Goal: Information Seeking & Learning: Check status

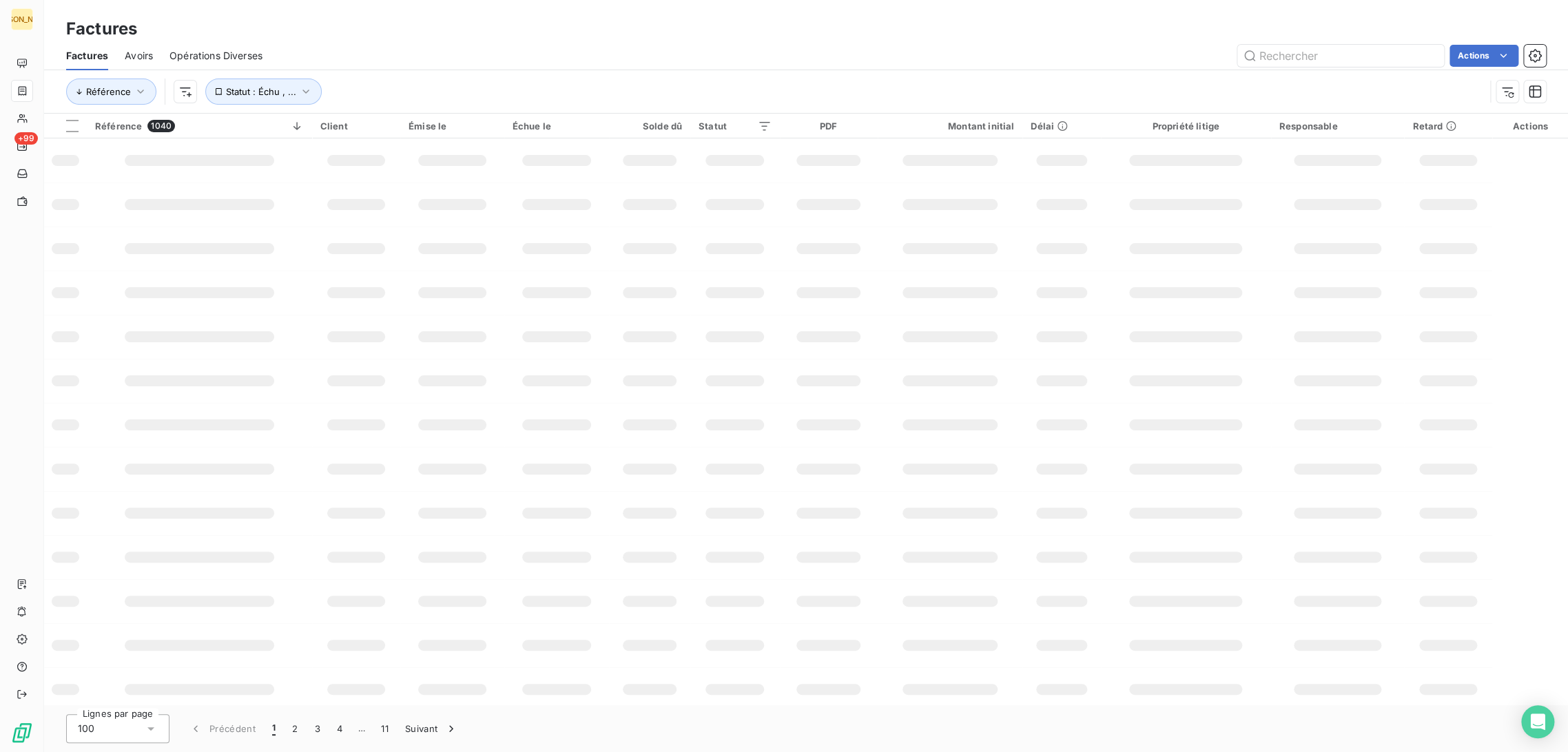
drag, startPoint x: 545, startPoint y: 32, endPoint x: 612, endPoint y: 37, distance: 67.2
click at [547, 32] on div "Factures" at bounding box center [806, 29] width 1524 height 25
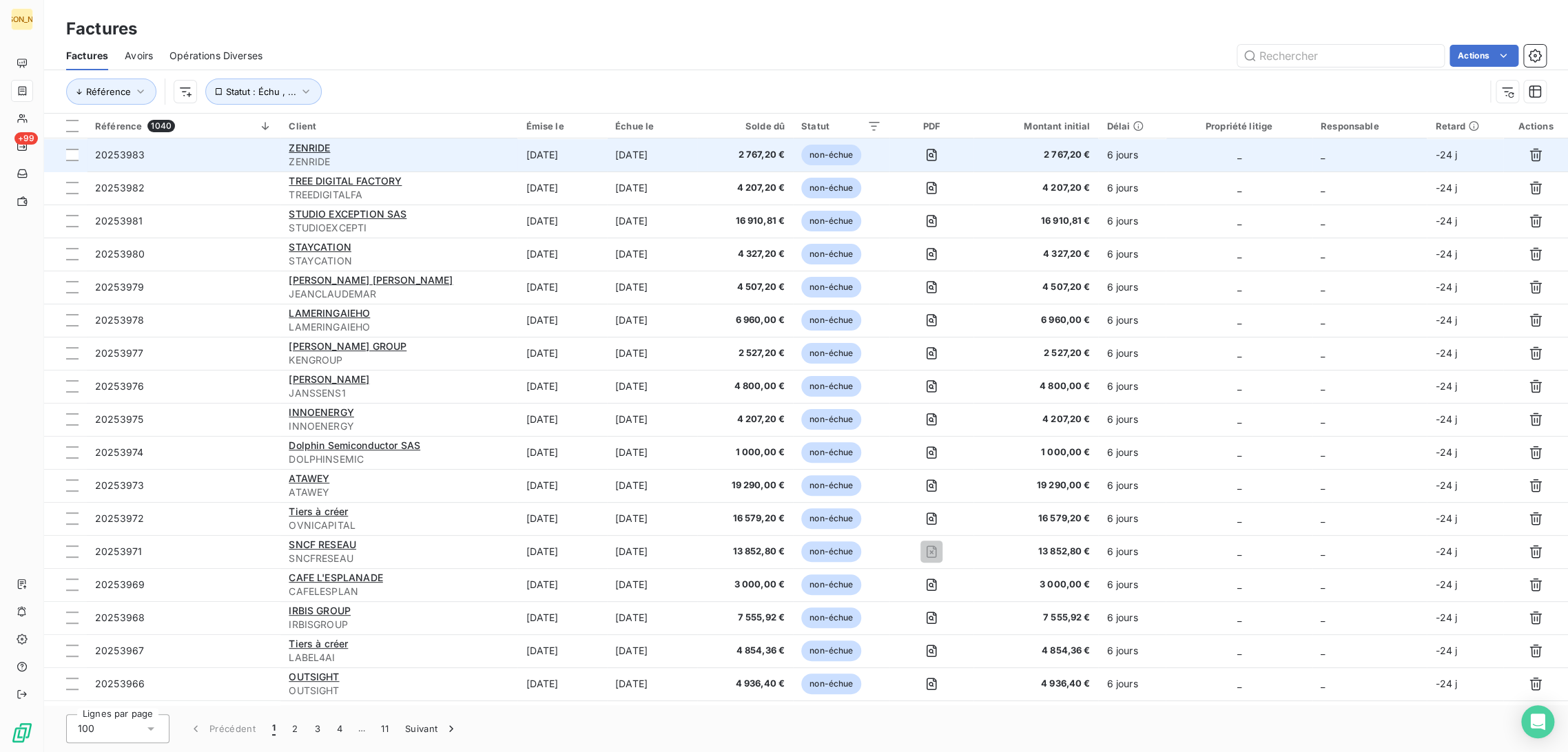
click at [403, 148] on div "ZENRIDE" at bounding box center [399, 148] width 220 height 14
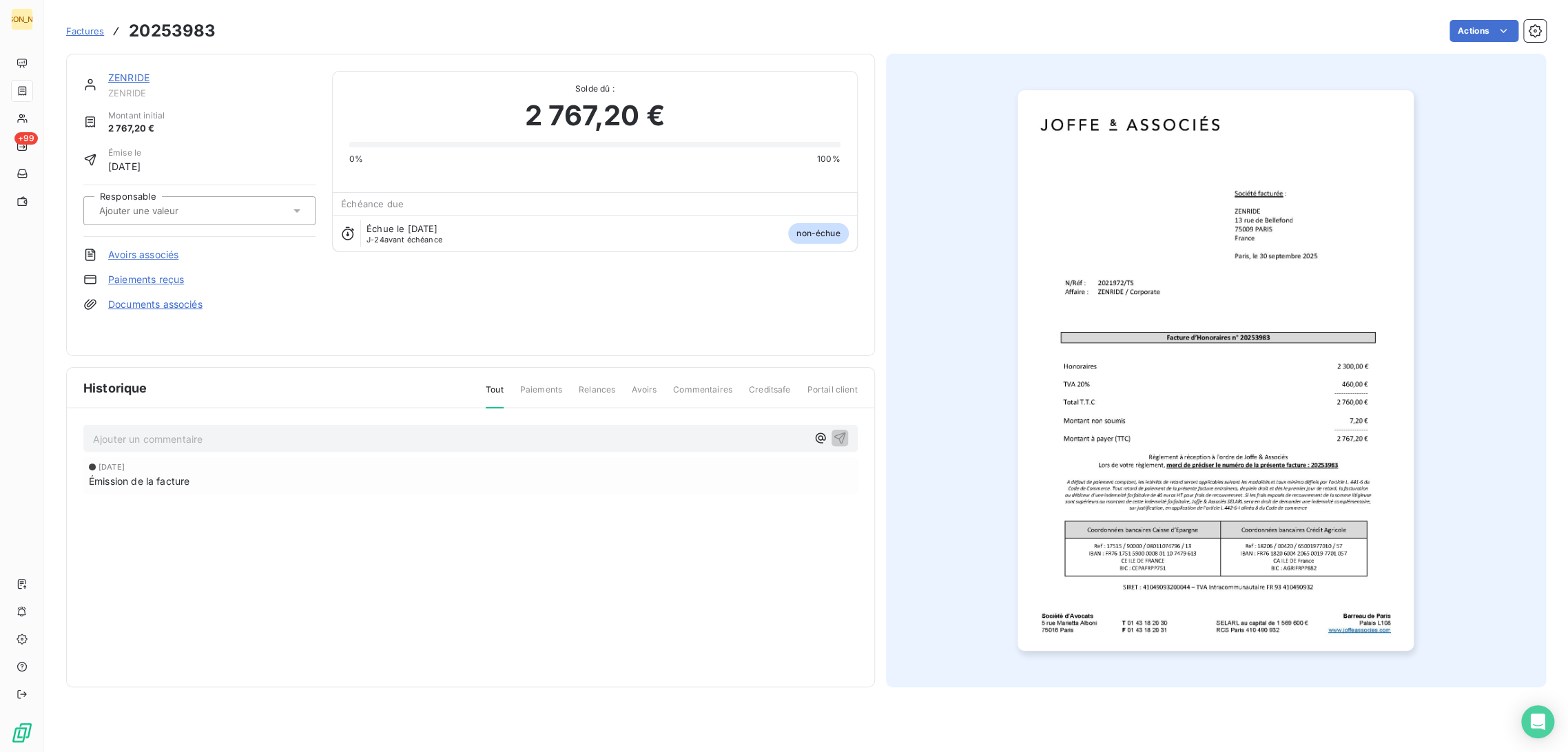
click at [223, 215] on div at bounding box center [193, 210] width 195 height 18
type input "ts"
click at [139, 239] on div "TS" at bounding box center [207, 247] width 194 height 22
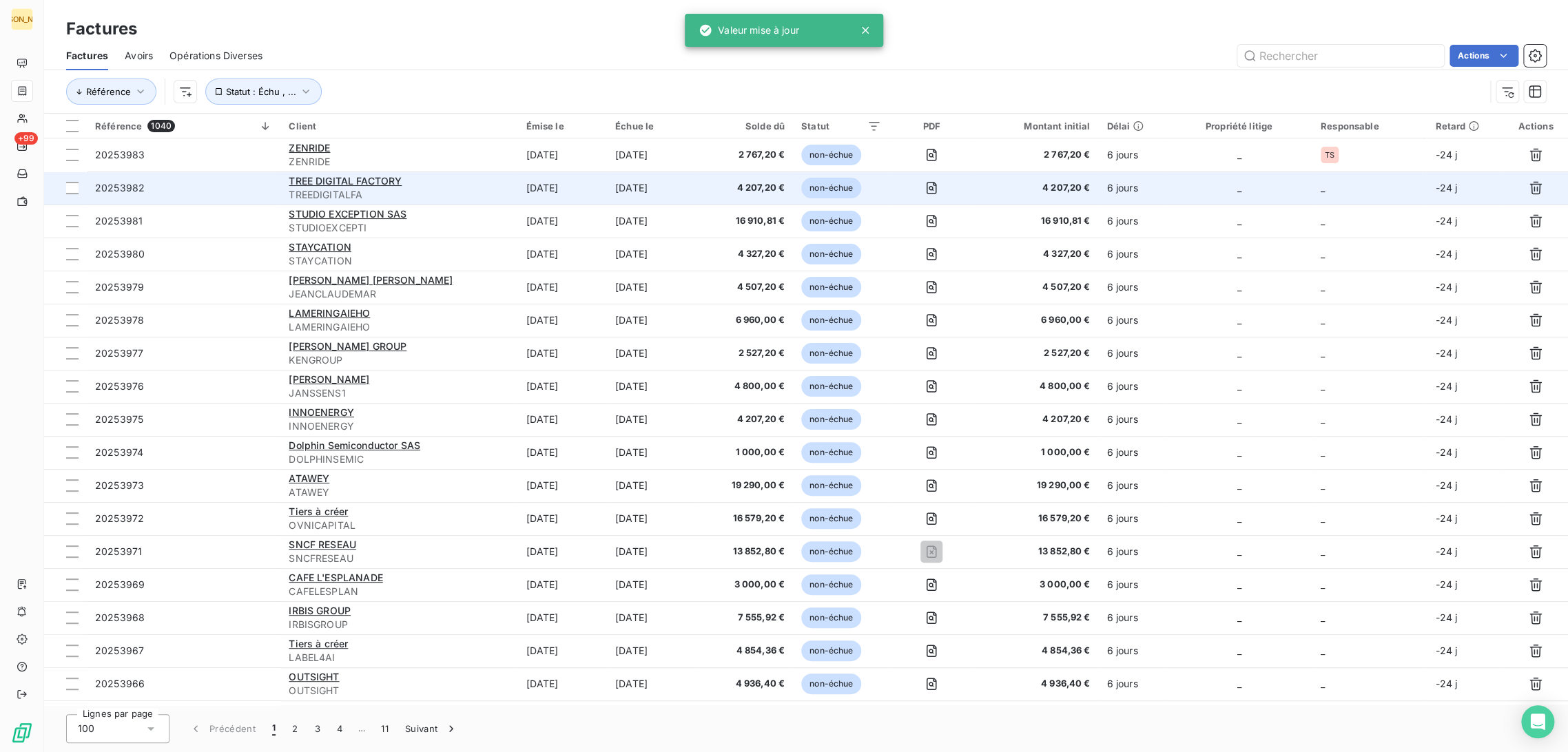
click at [535, 186] on td "[DATE]" at bounding box center [561, 188] width 89 height 33
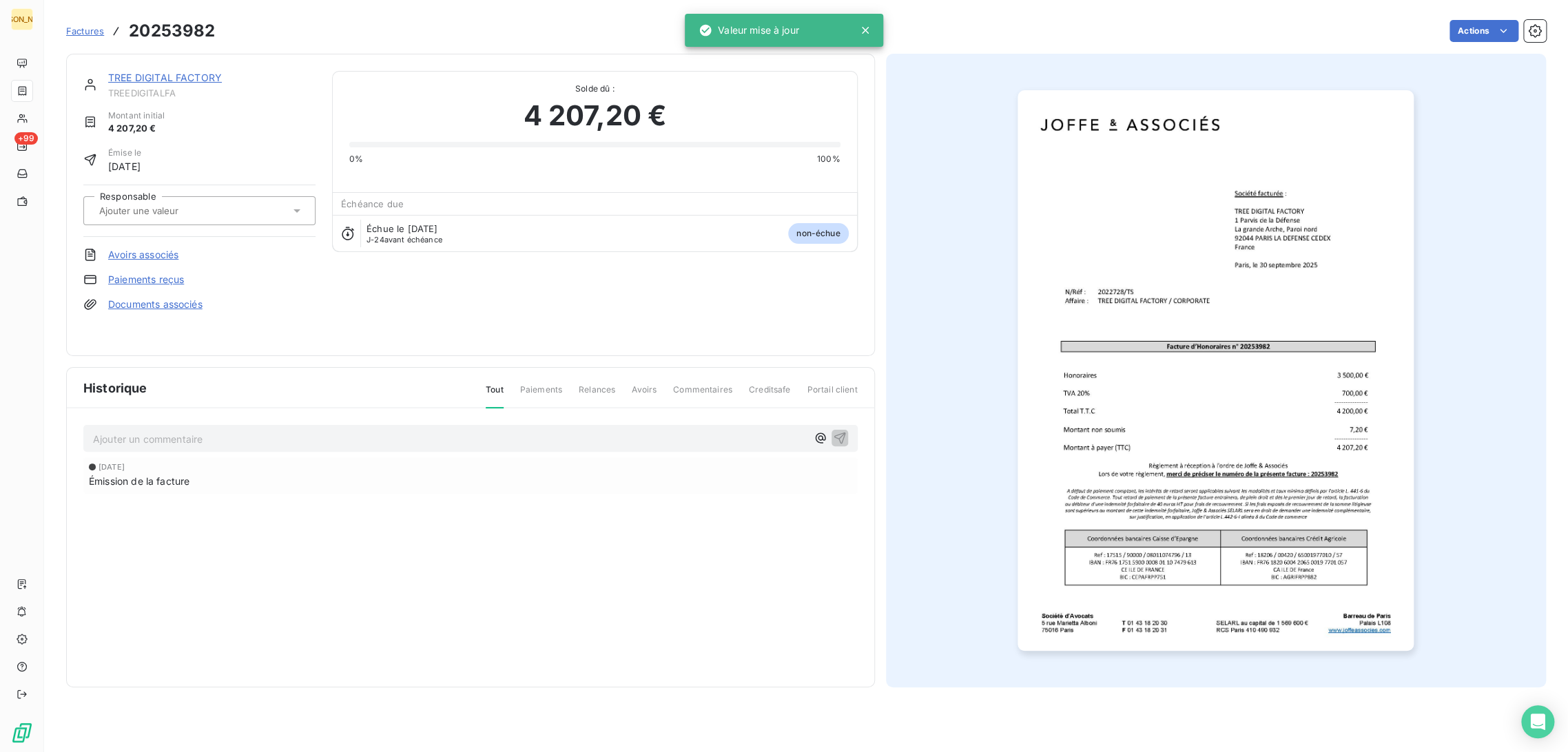
drag, startPoint x: 140, startPoint y: 199, endPoint x: 157, endPoint y: 209, distance: 19.7
click at [141, 201] on div at bounding box center [199, 210] width 232 height 29
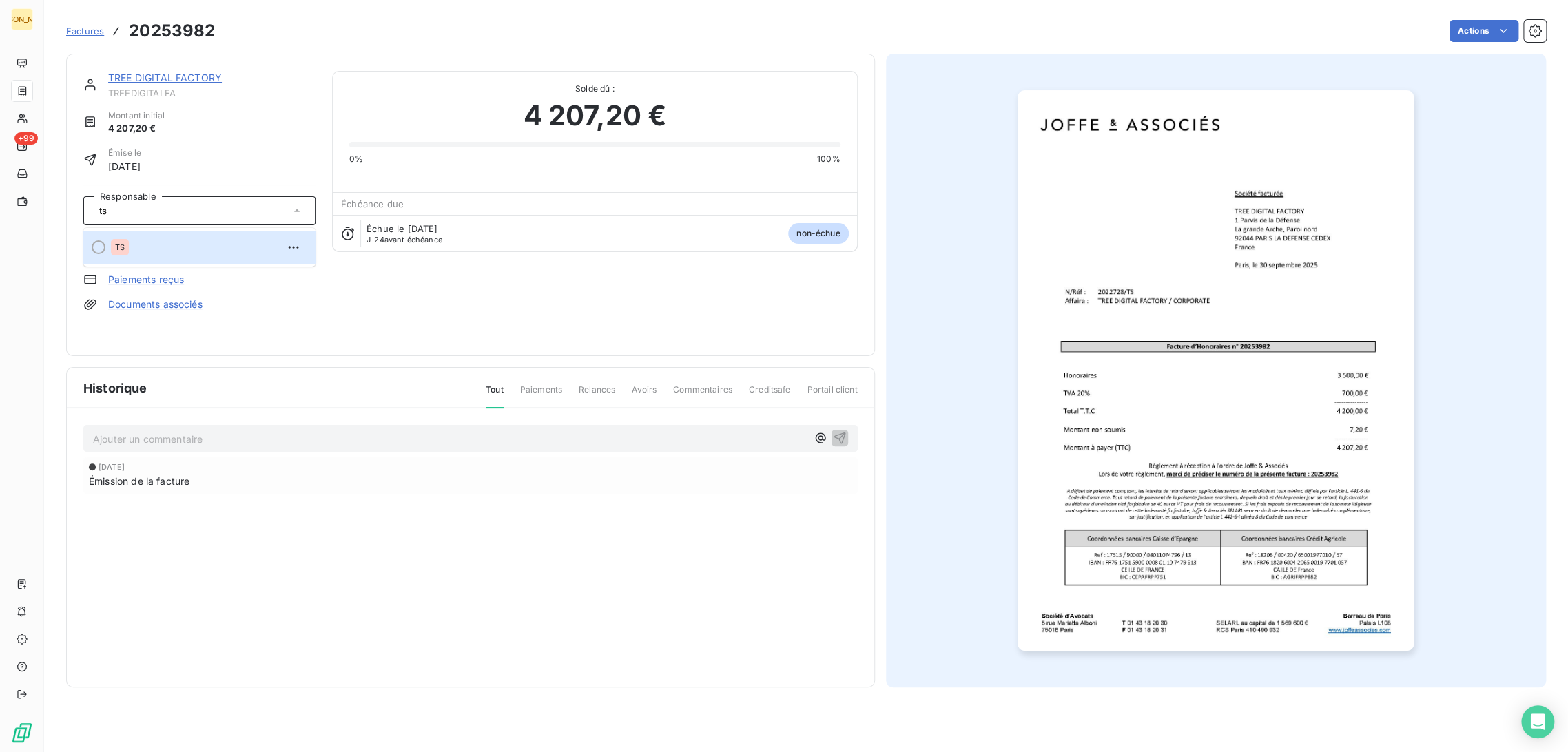
type input "ts"
click at [176, 255] on div "TS" at bounding box center [207, 247] width 194 height 22
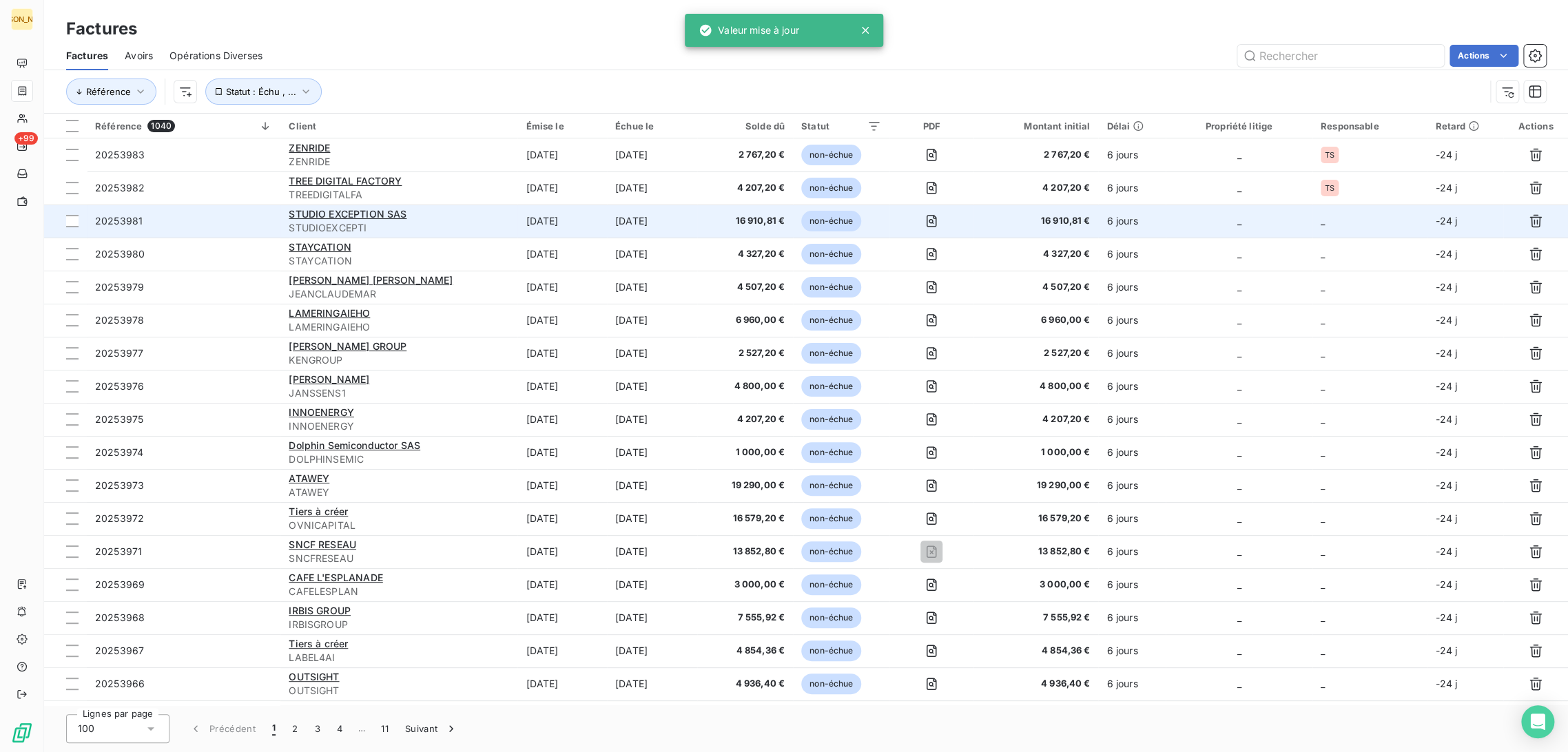
click at [607, 218] on td "[DATE]" at bounding box center [561, 220] width 89 height 33
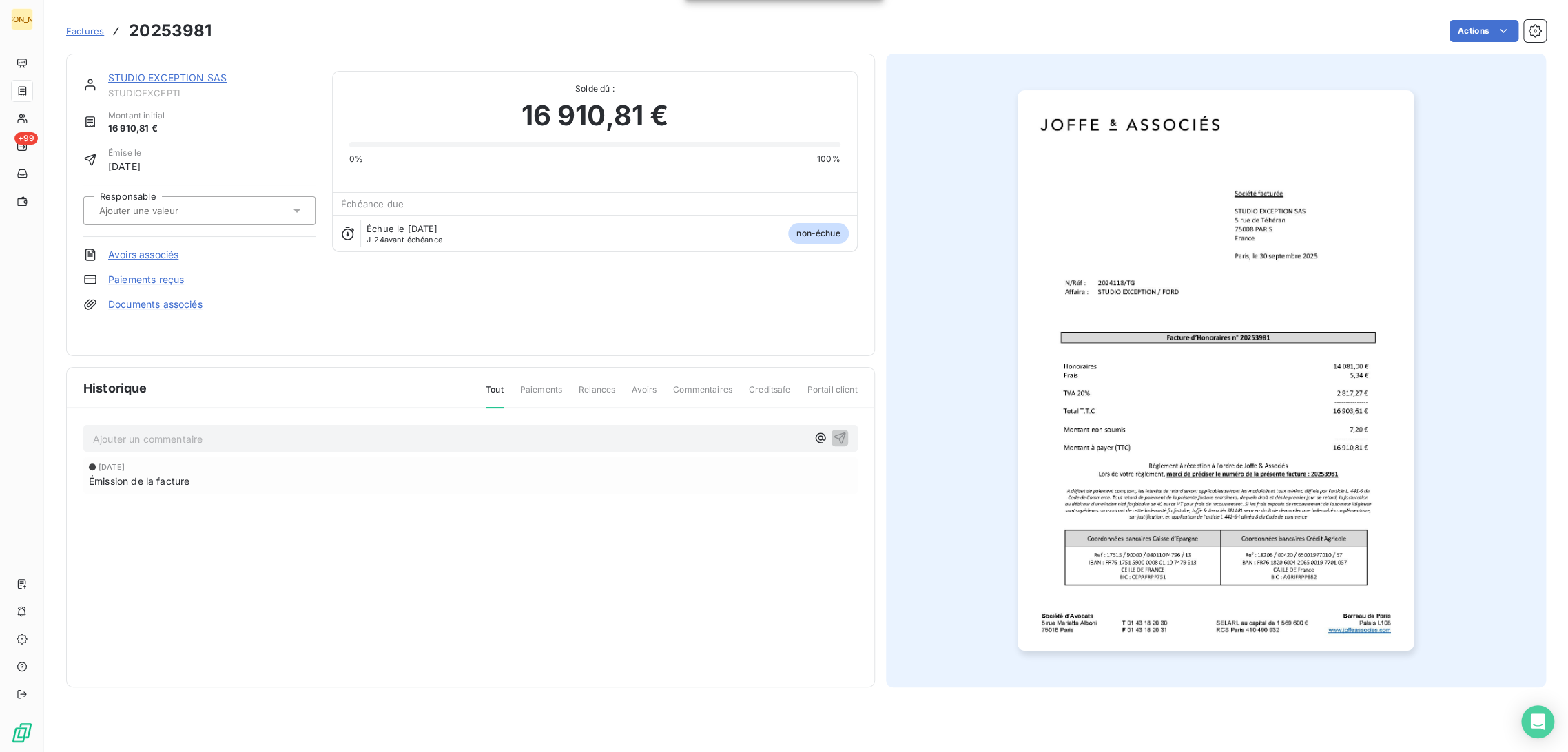
click at [188, 213] on input "text" at bounding box center [167, 210] width 139 height 12
type input "tg"
drag, startPoint x: 210, startPoint y: 243, endPoint x: 180, endPoint y: 265, distance: 37.2
click at [207, 242] on div "TG" at bounding box center [207, 247] width 194 height 22
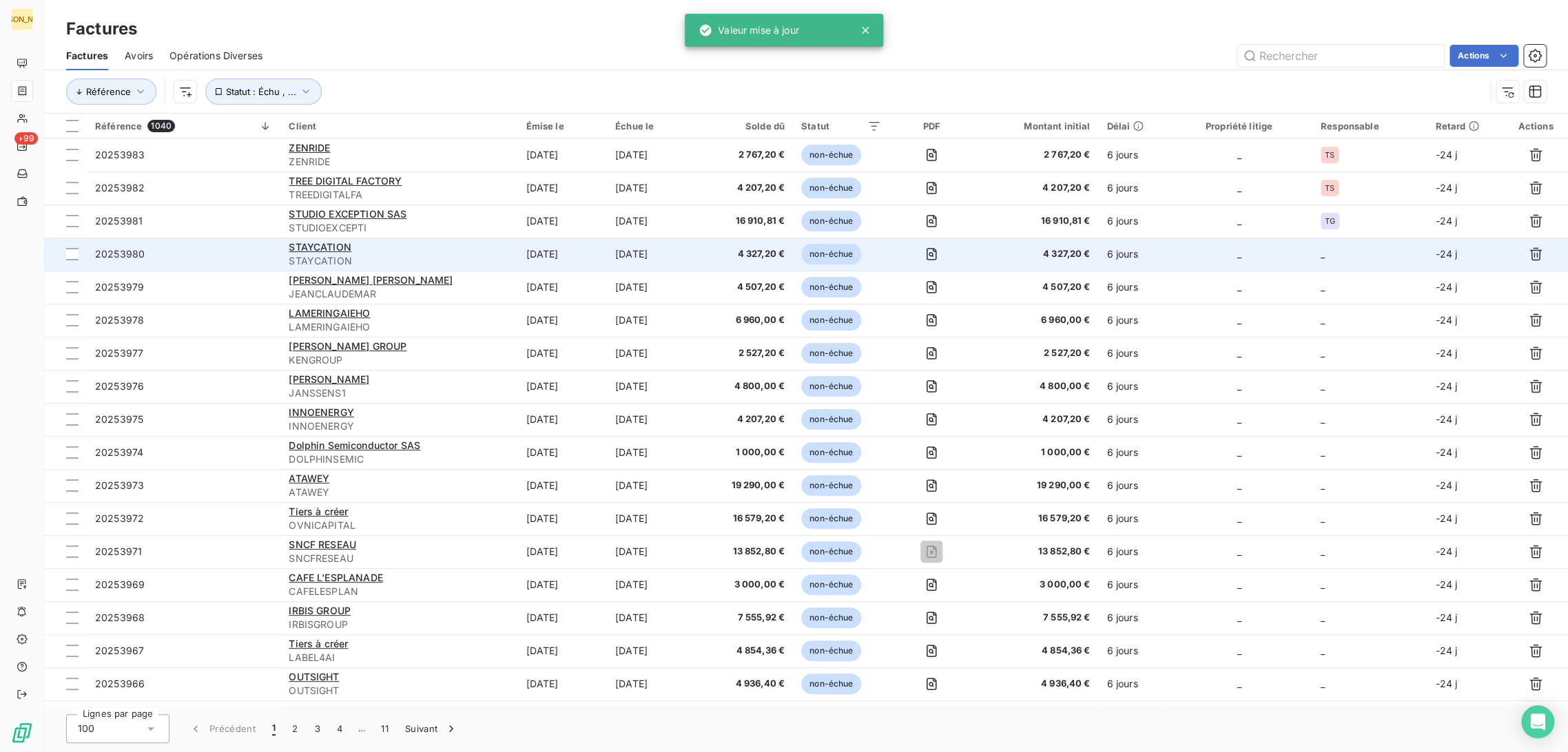
click at [534, 252] on td "[DATE]" at bounding box center [561, 254] width 89 height 33
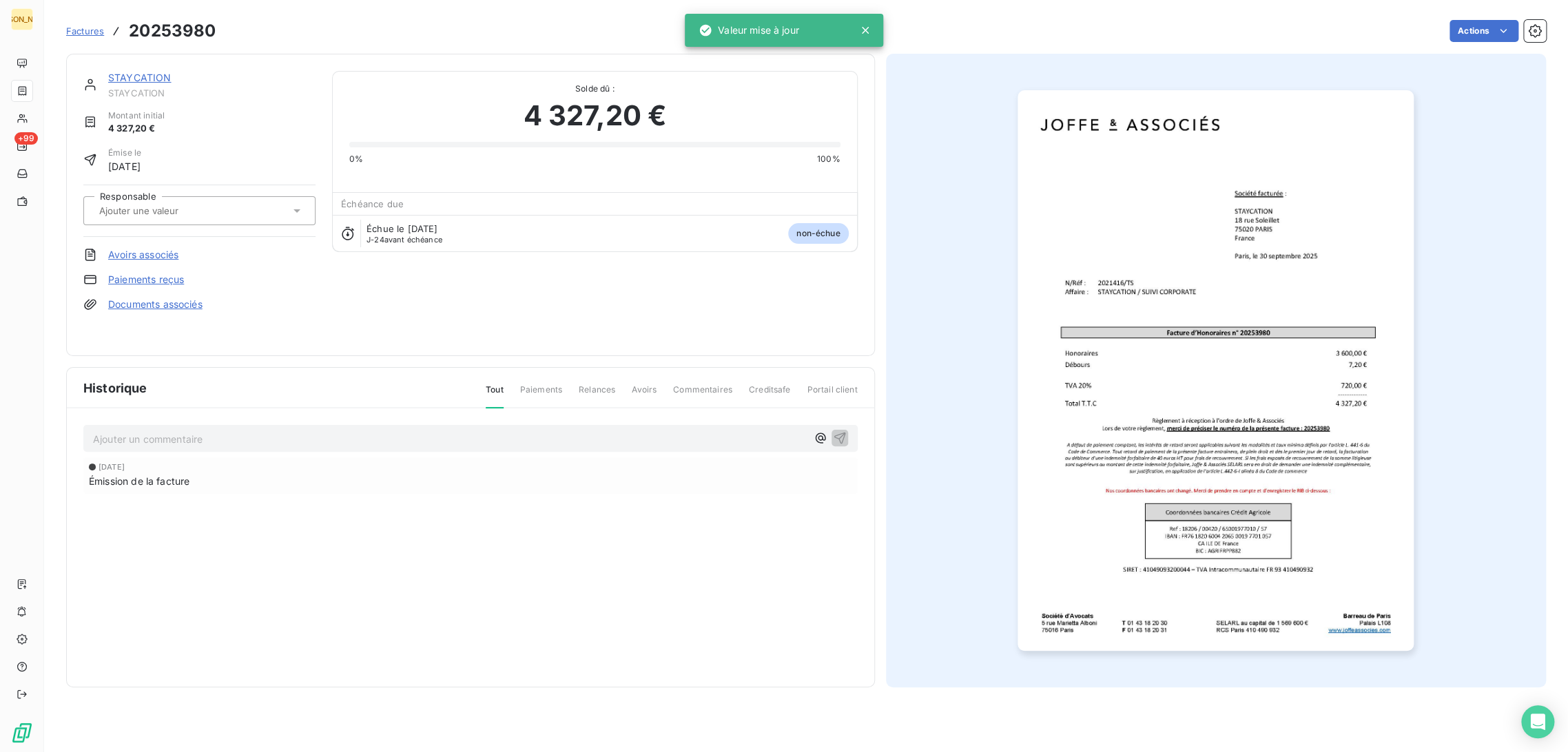
click at [198, 202] on div at bounding box center [193, 210] width 195 height 18
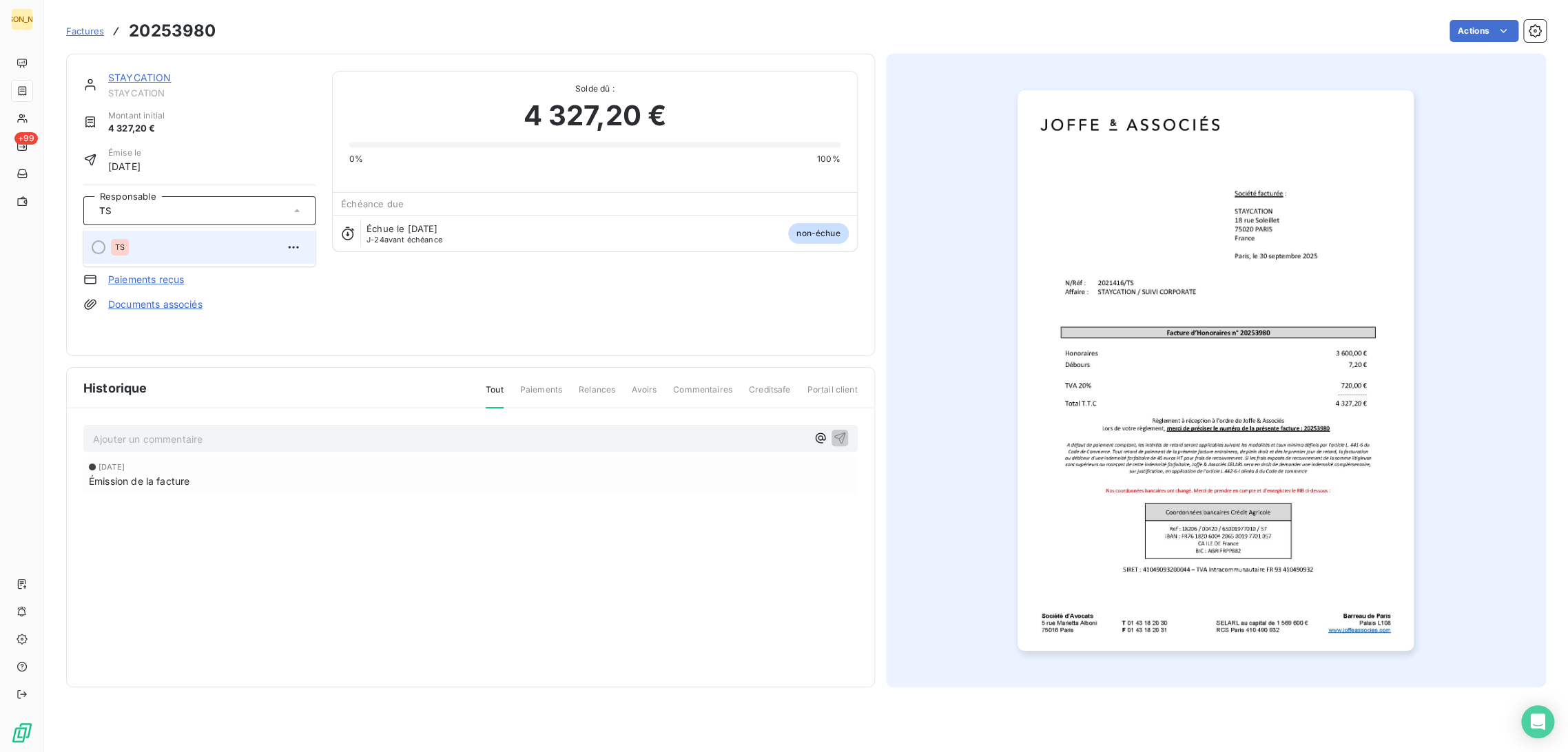
type input "TS"
click at [143, 244] on div "TS" at bounding box center [207, 247] width 194 height 22
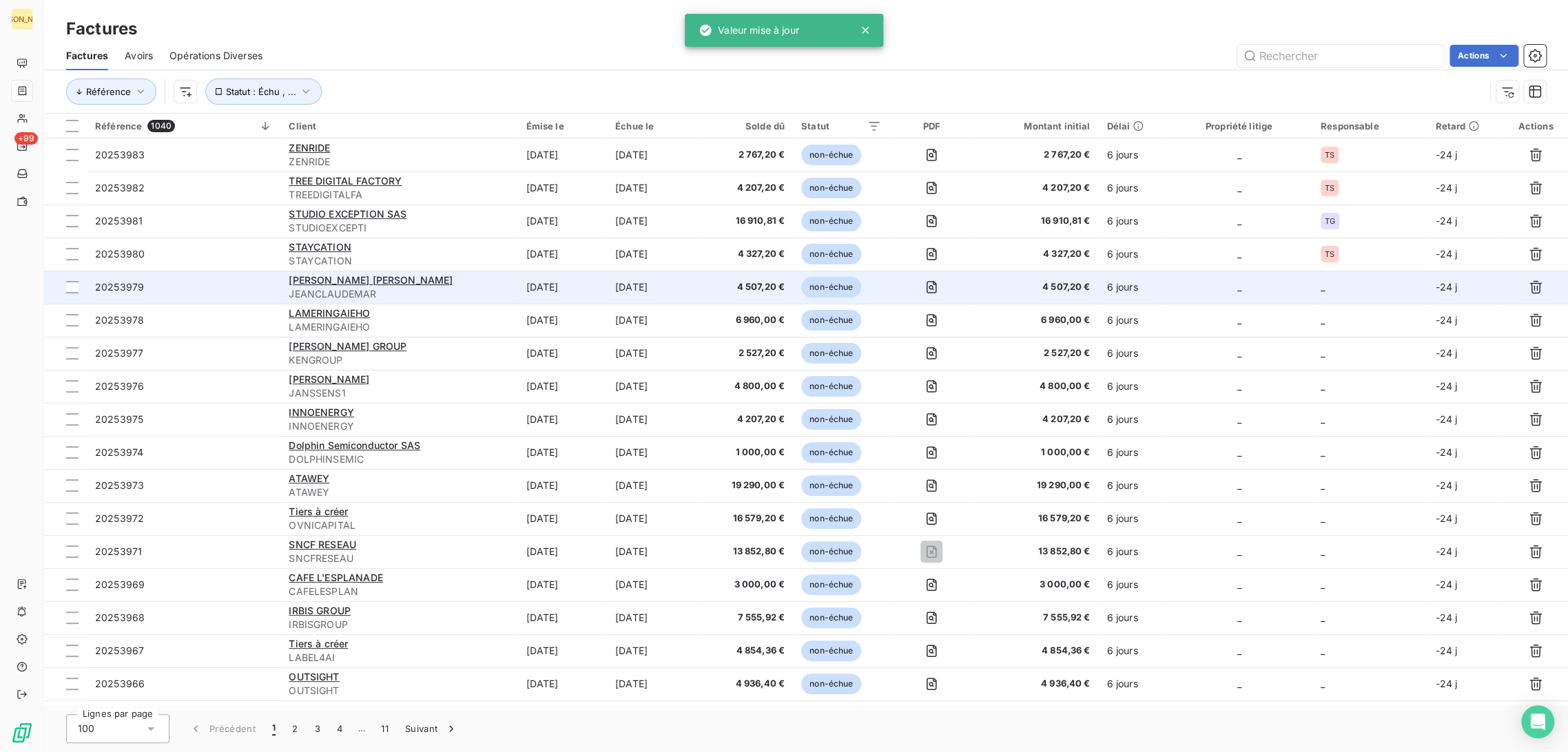
click at [477, 288] on span "JEANCLAUDEMAR" at bounding box center [399, 294] width 220 height 14
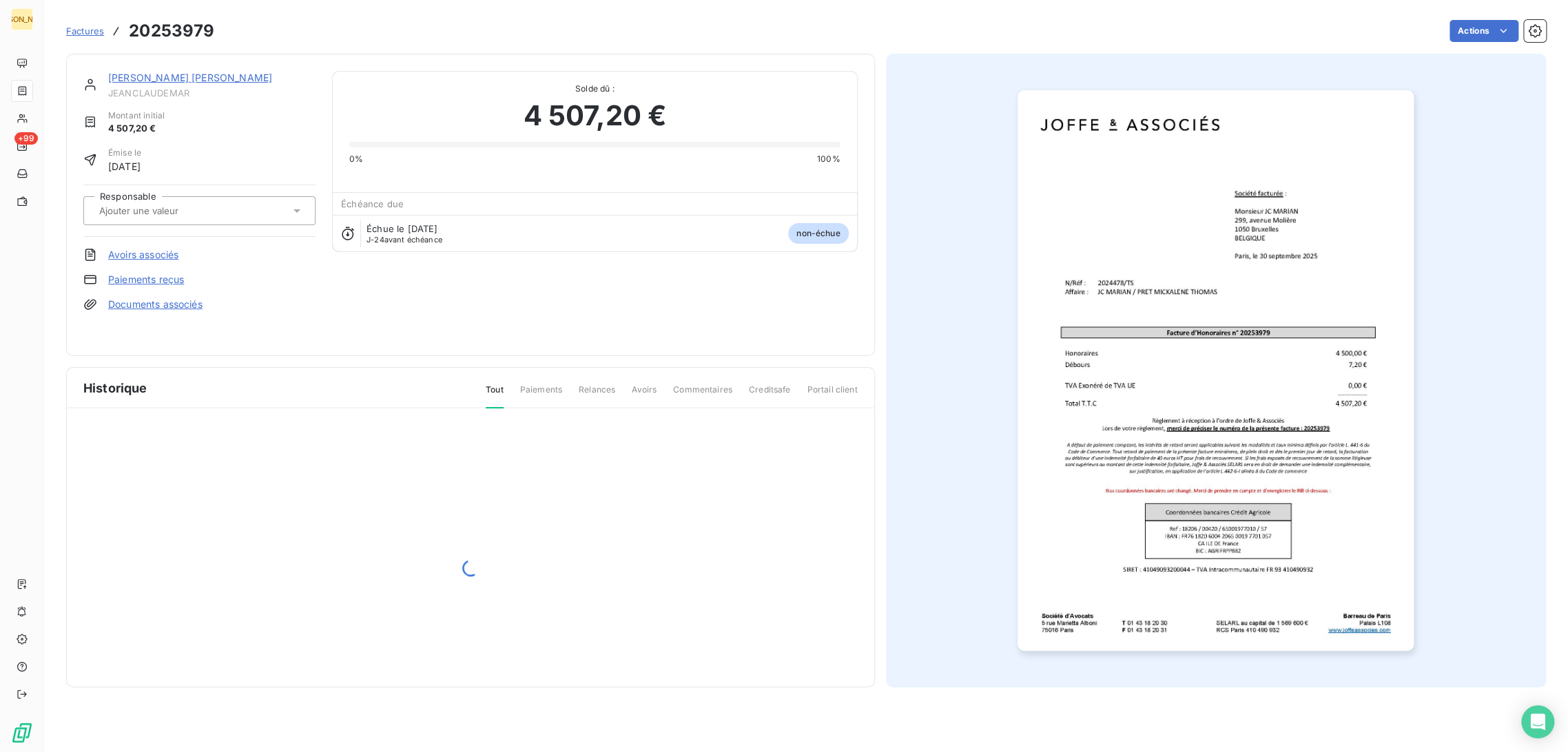
click at [214, 210] on div at bounding box center [193, 210] width 195 height 18
type input "TS"
click at [188, 238] on li "TS" at bounding box center [199, 247] width 232 height 33
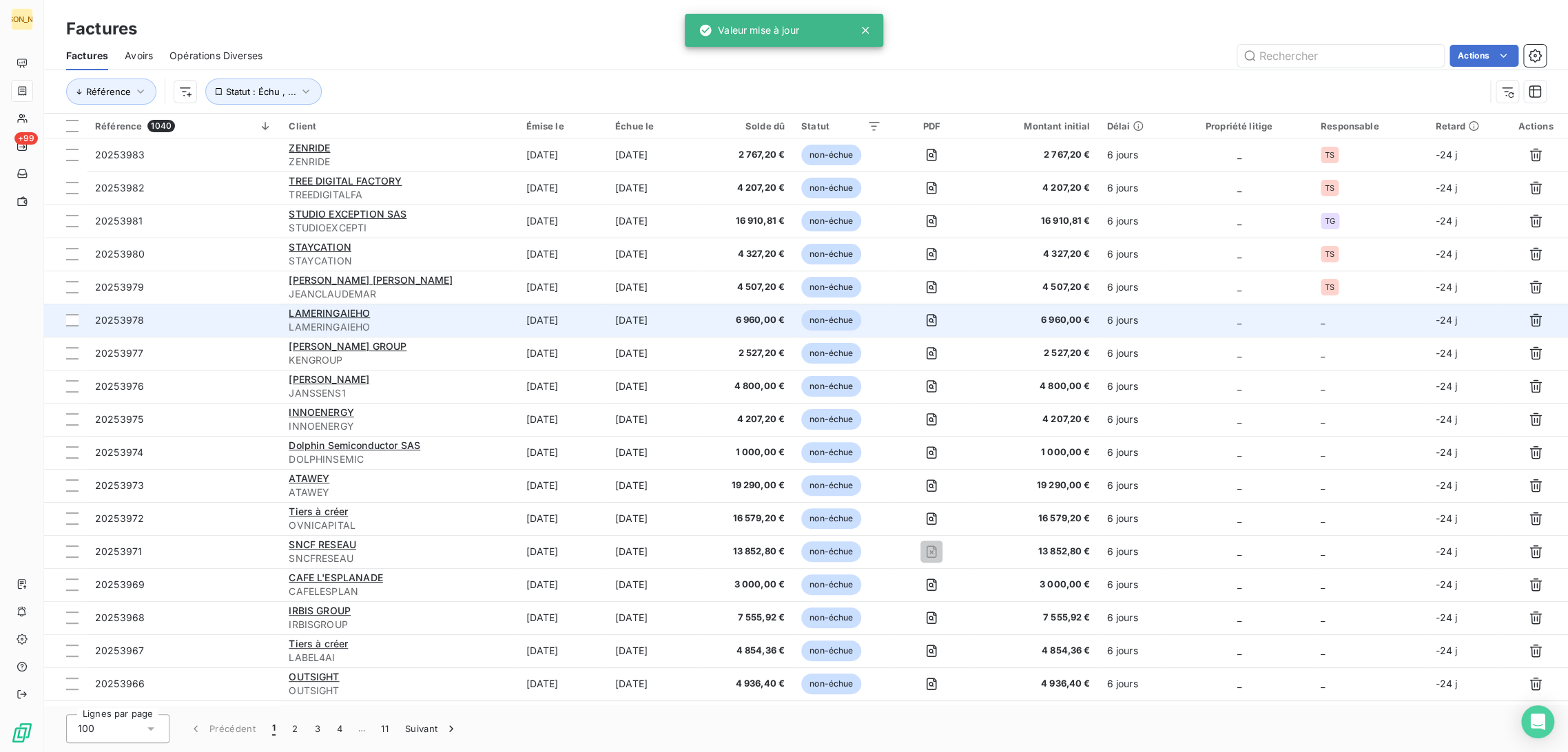
click at [485, 330] on span "LAMERINGAIEHO" at bounding box center [399, 327] width 220 height 14
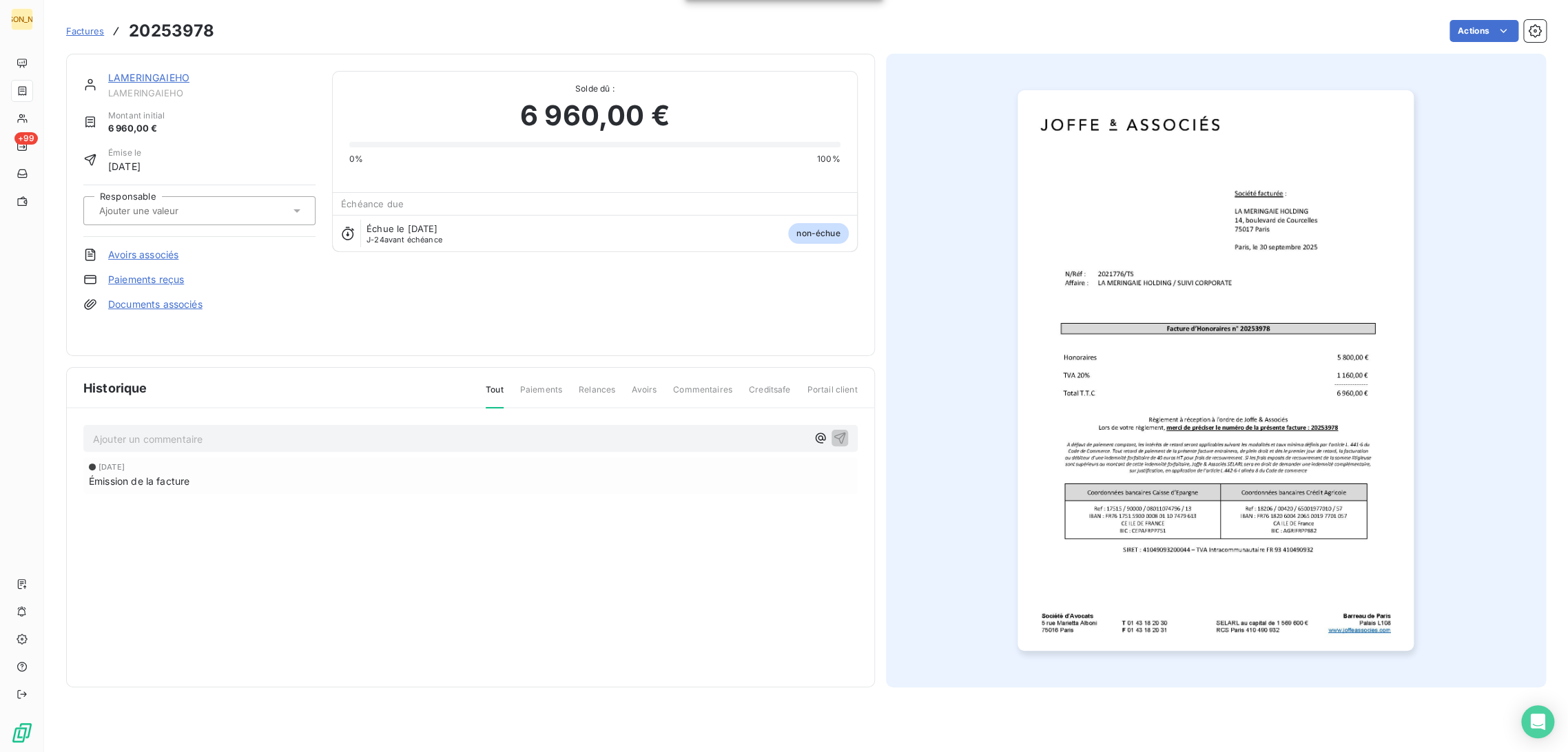
click at [231, 214] on div at bounding box center [193, 210] width 195 height 18
type input "TS"
click at [189, 245] on div "TS" at bounding box center [207, 247] width 194 height 22
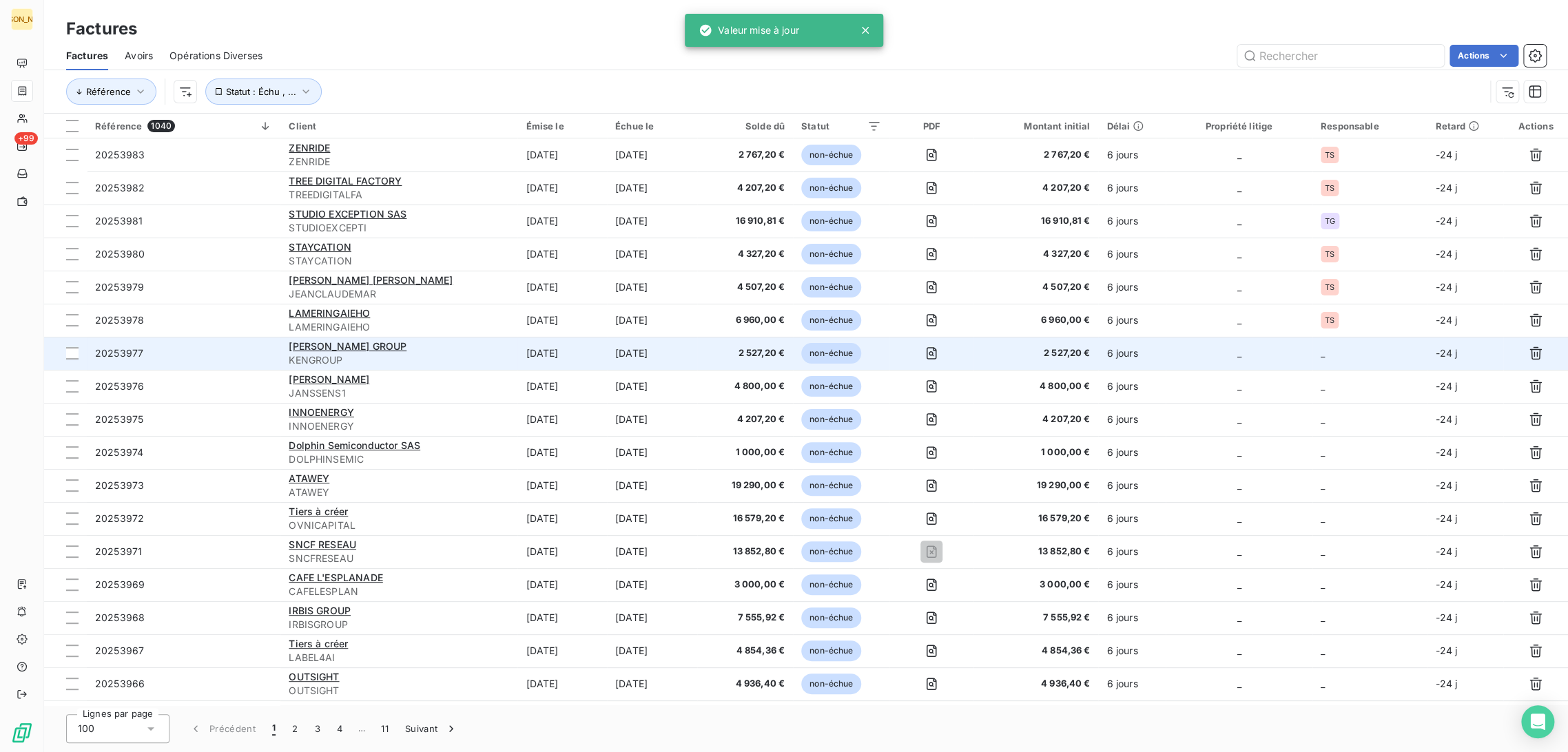
click at [519, 345] on td "[DATE]" at bounding box center [561, 353] width 89 height 33
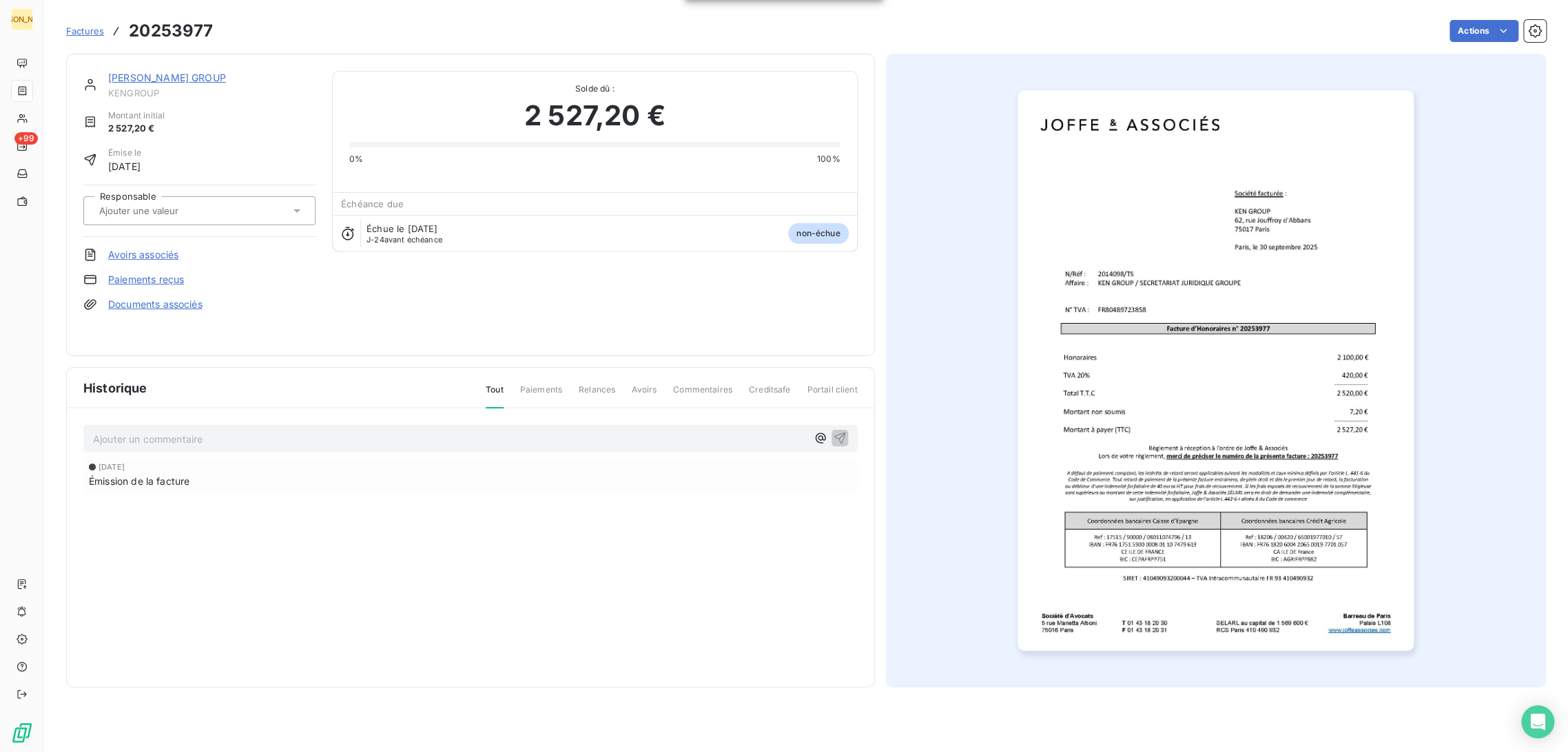
click at [223, 208] on div at bounding box center [193, 210] width 195 height 18
type input "TS"
click at [175, 249] on div "TS" at bounding box center [207, 247] width 194 height 22
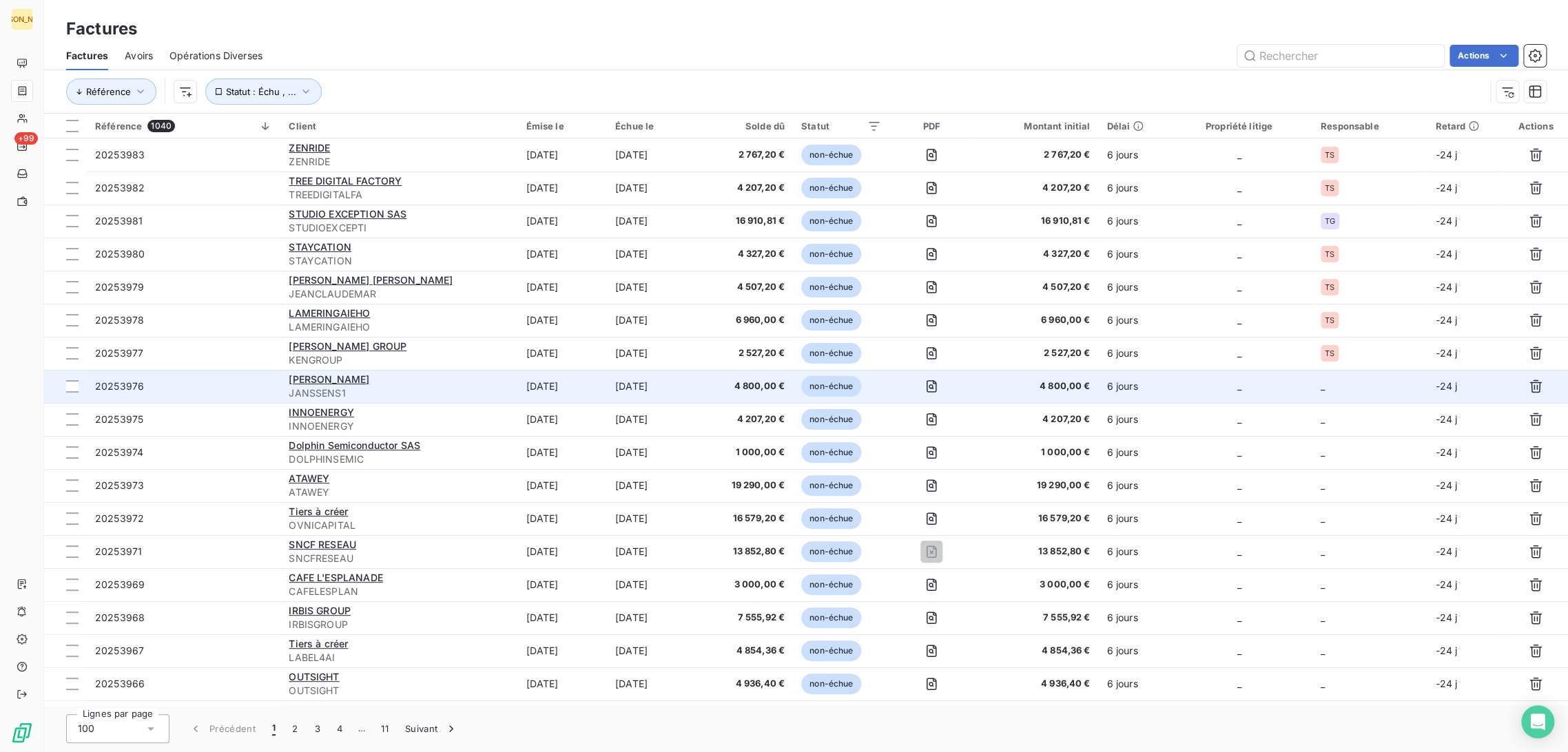
click at [494, 381] on div "[PERSON_NAME]" at bounding box center [399, 380] width 220 height 14
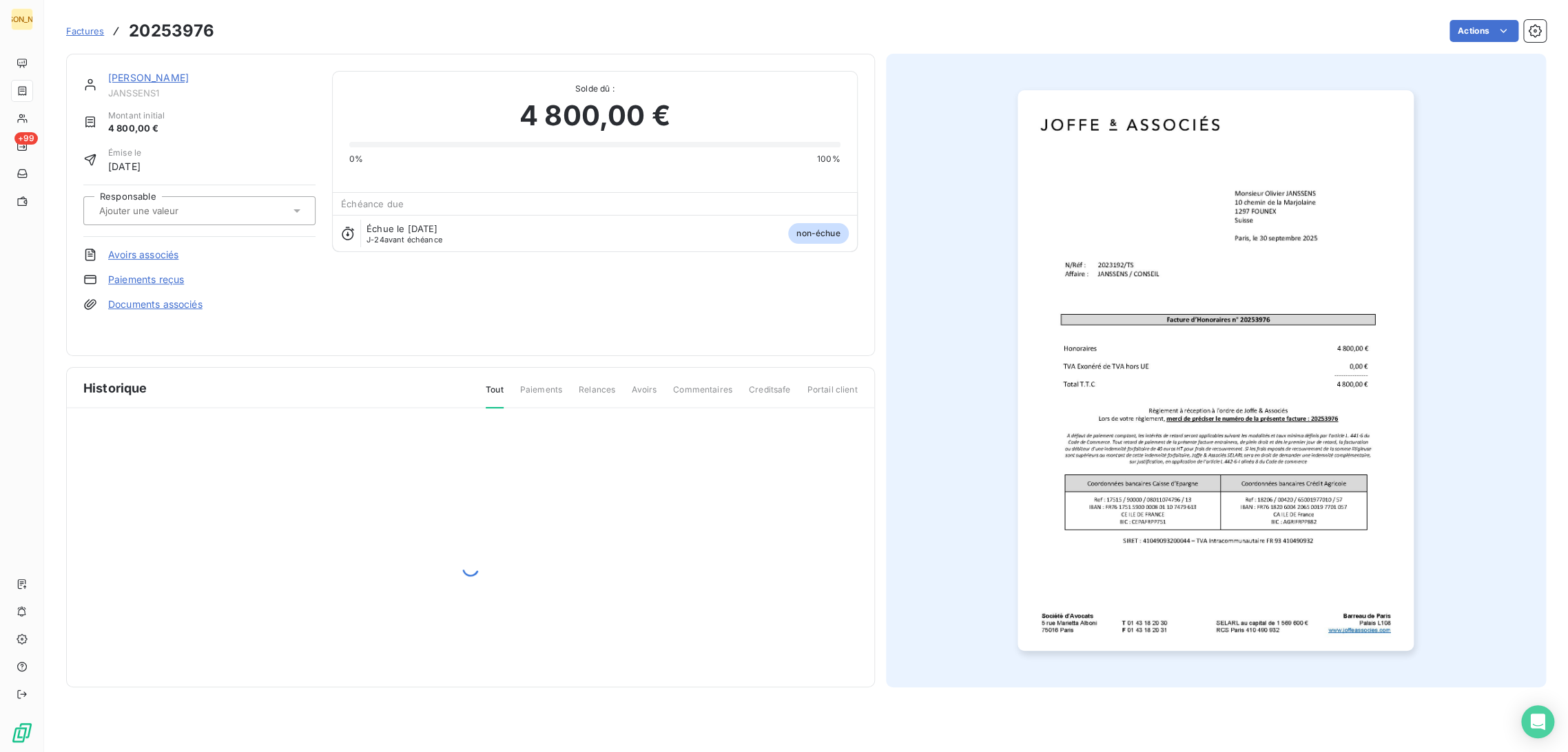
click at [194, 217] on input "text" at bounding box center [167, 210] width 139 height 12
click at [180, 239] on div "TS" at bounding box center [207, 247] width 194 height 22
type input "TS"
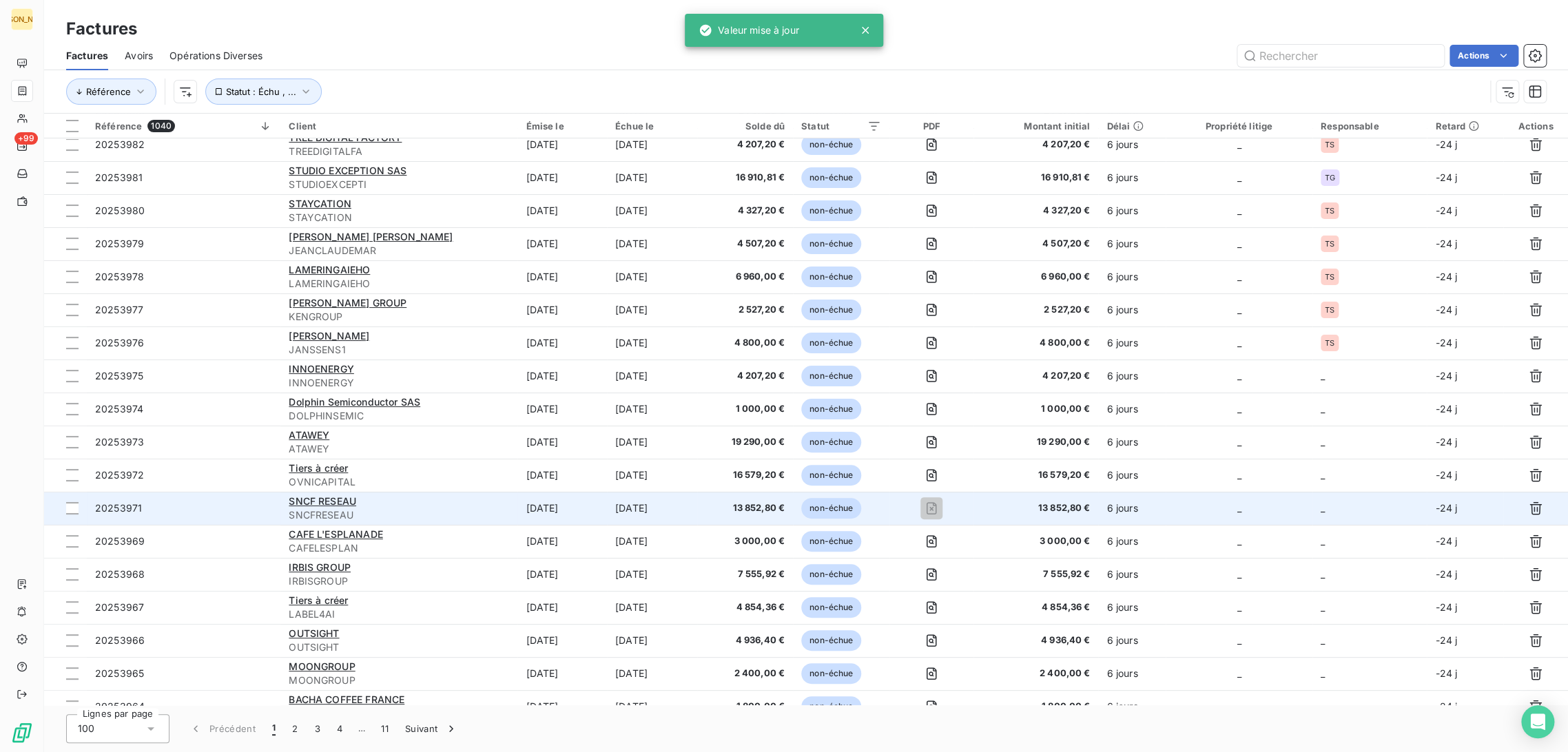
scroll to position [76, 0]
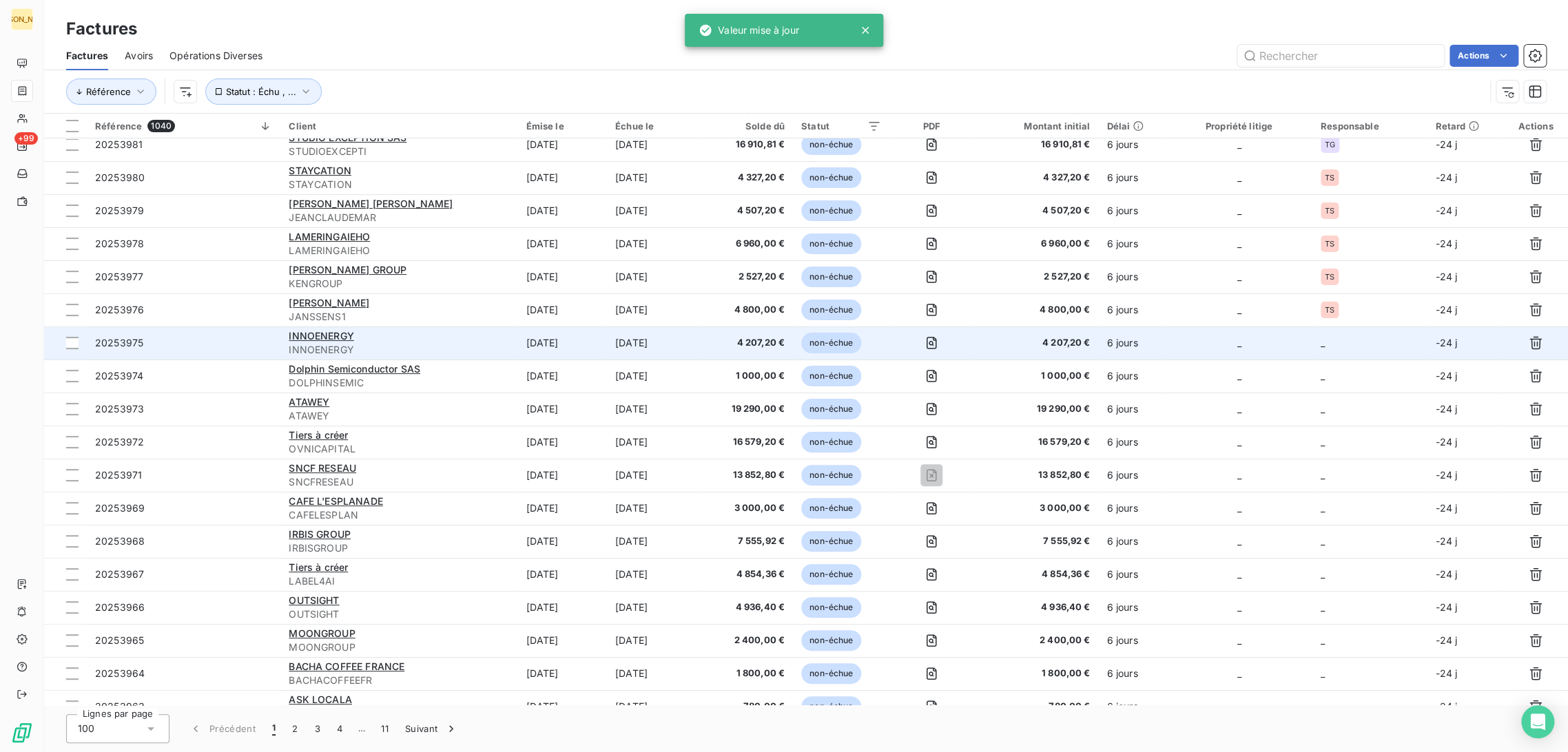
click at [518, 353] on td "[DATE]" at bounding box center [561, 342] width 89 height 33
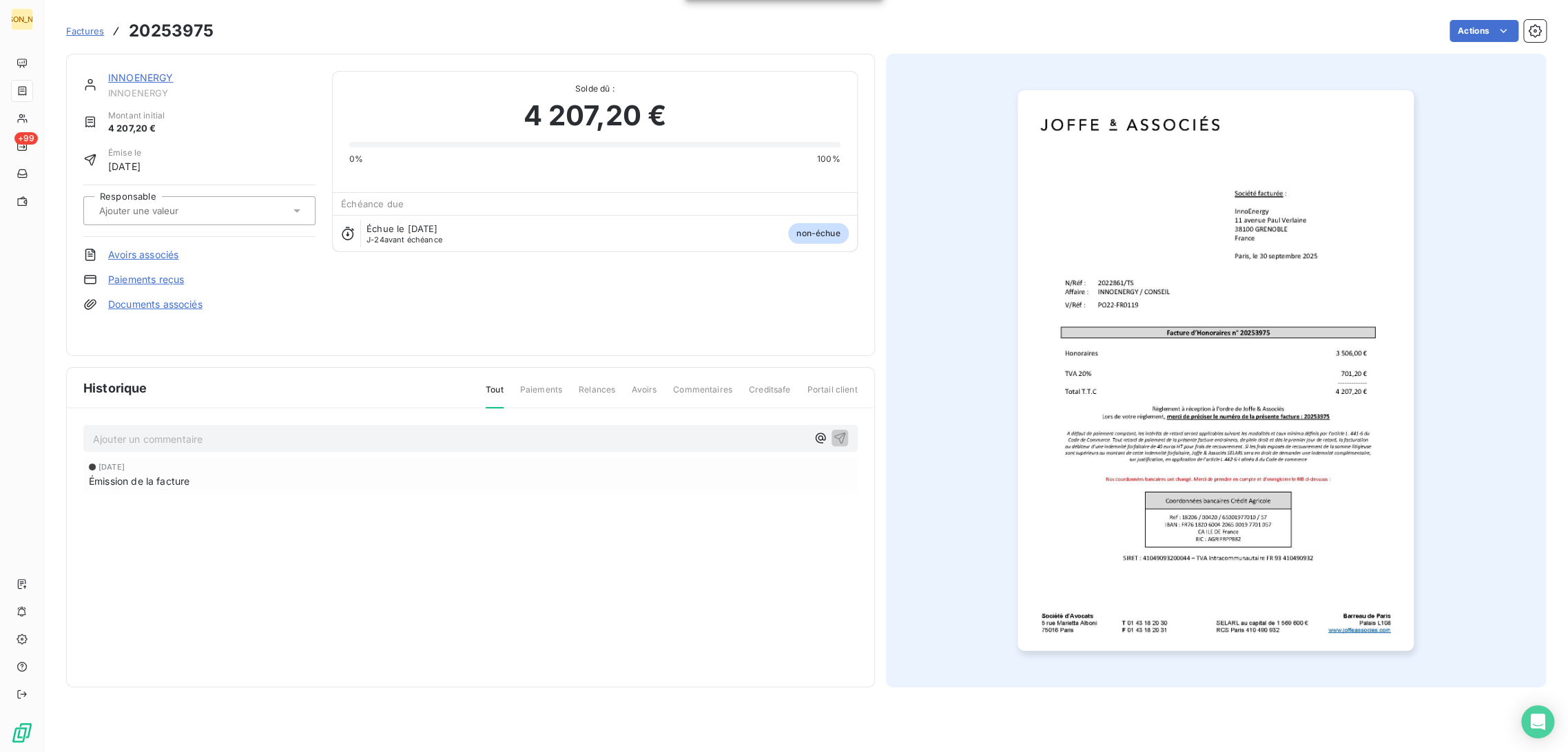
click at [188, 210] on input "text" at bounding box center [167, 210] width 139 height 12
type input "TS"
click at [133, 236] on li "TS" at bounding box center [199, 247] width 232 height 33
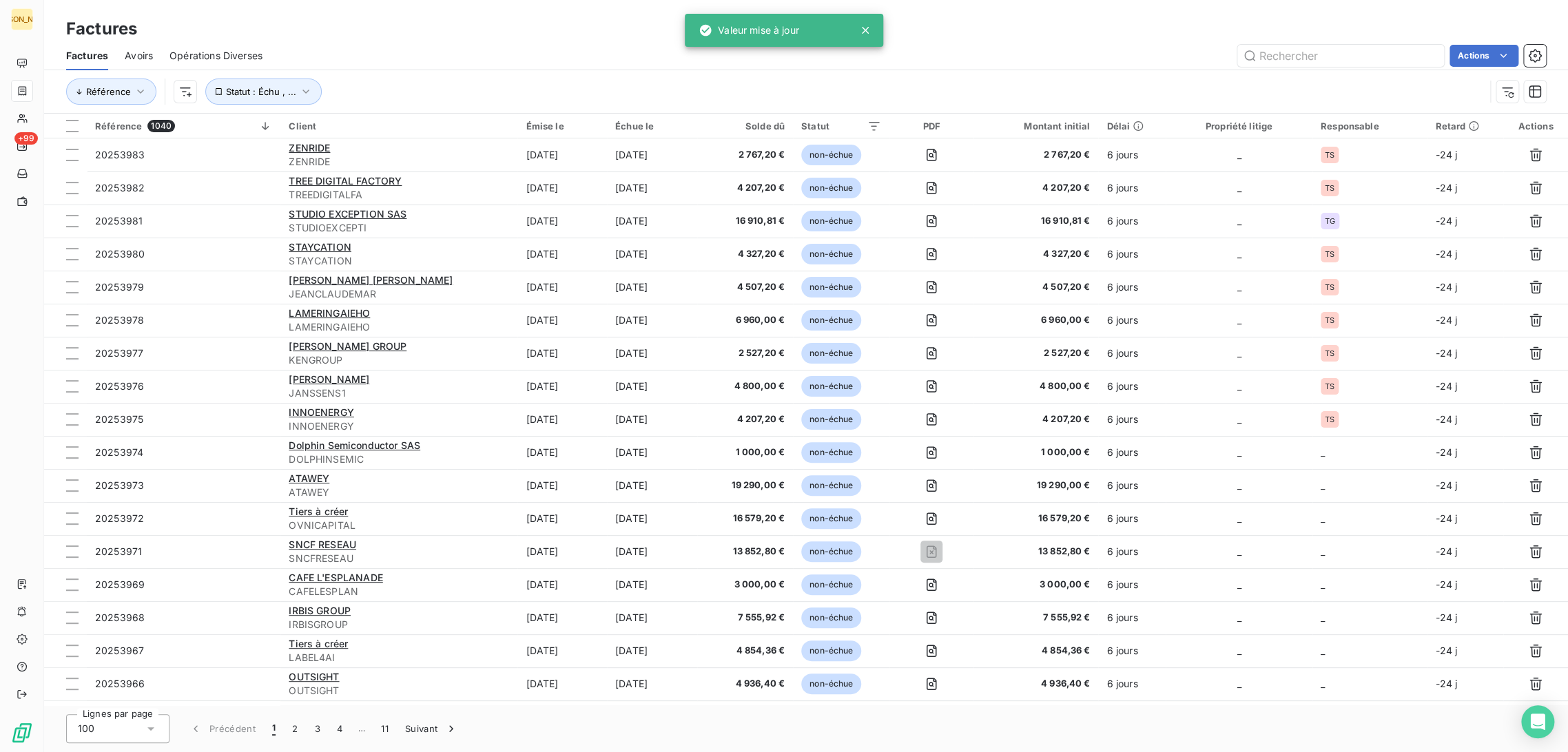
scroll to position [94, 0]
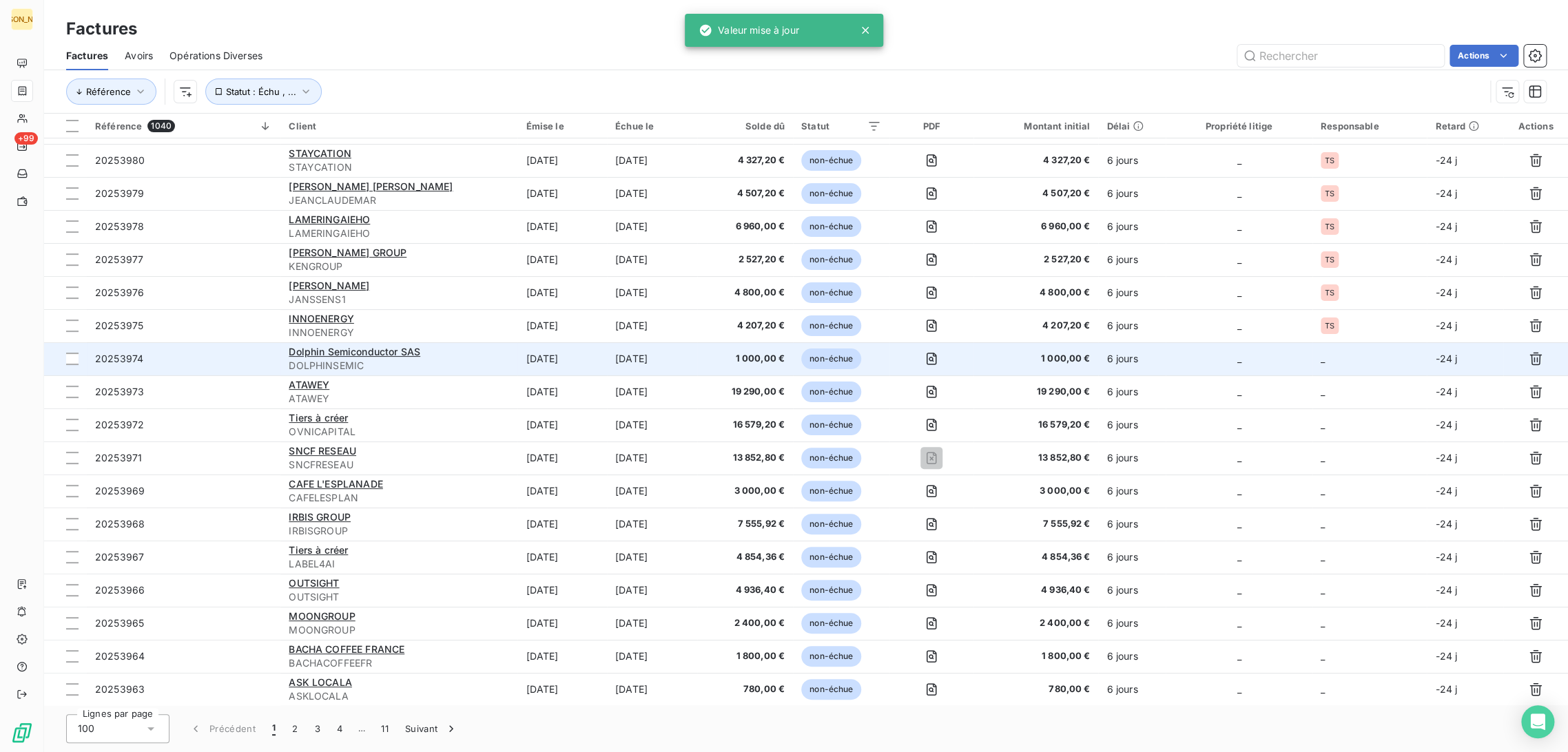
click at [477, 356] on div "Dolphin Semiconductor SAS" at bounding box center [399, 352] width 220 height 14
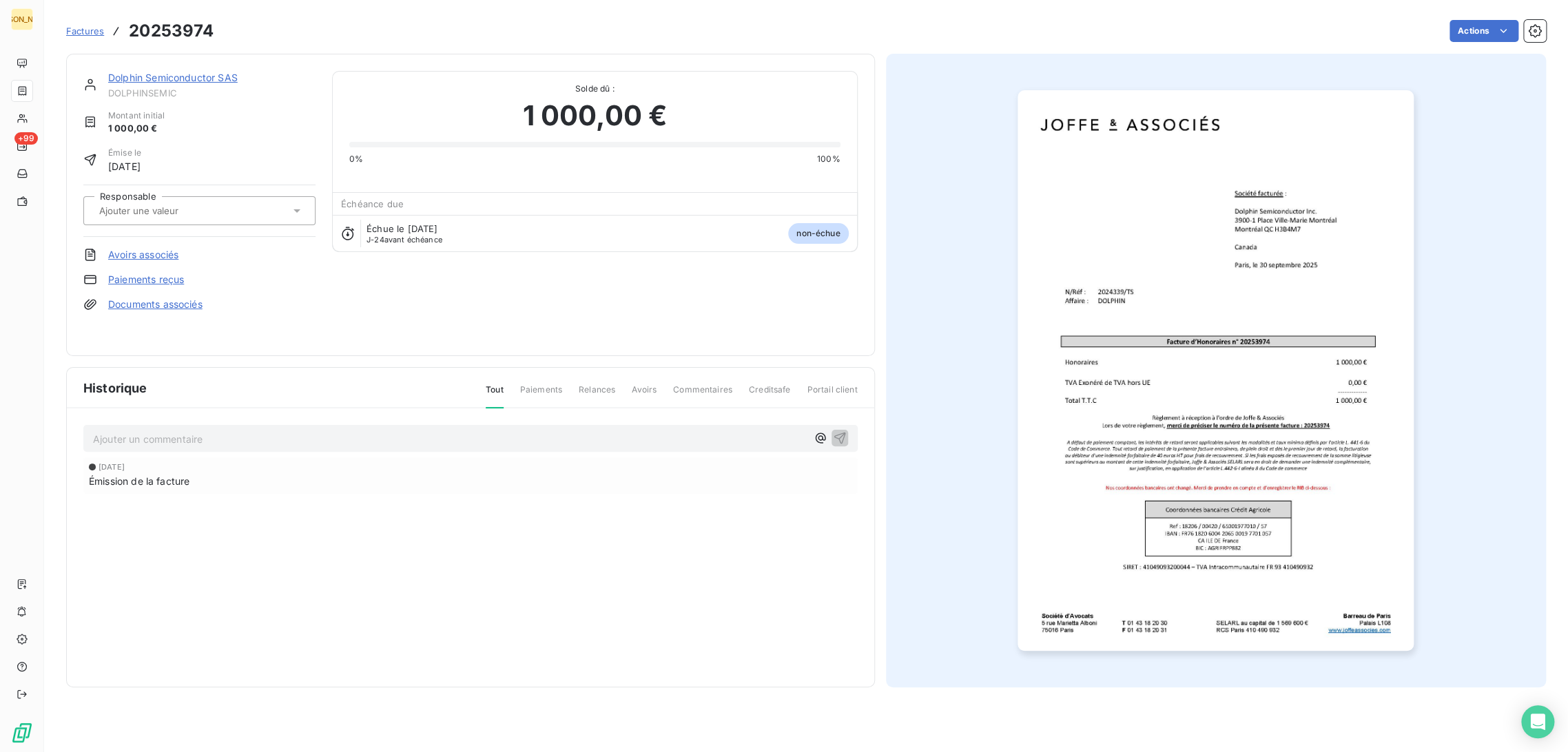
click at [207, 212] on input "text" at bounding box center [167, 210] width 139 height 12
type input "TS"
drag, startPoint x: 172, startPoint y: 243, endPoint x: 178, endPoint y: 252, distance: 10.8
click at [172, 243] on div "TS" at bounding box center [207, 247] width 194 height 22
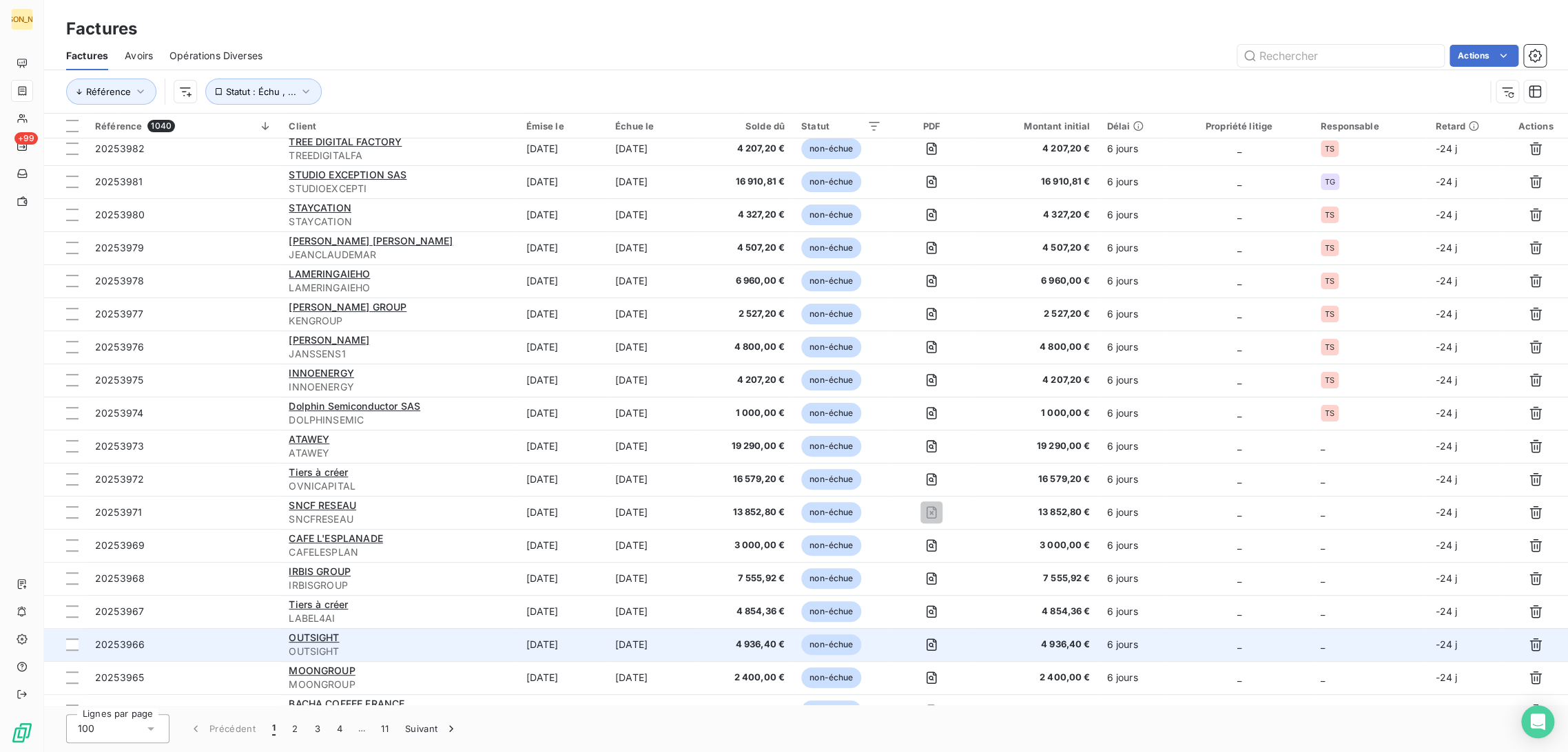
scroll to position [153, 0]
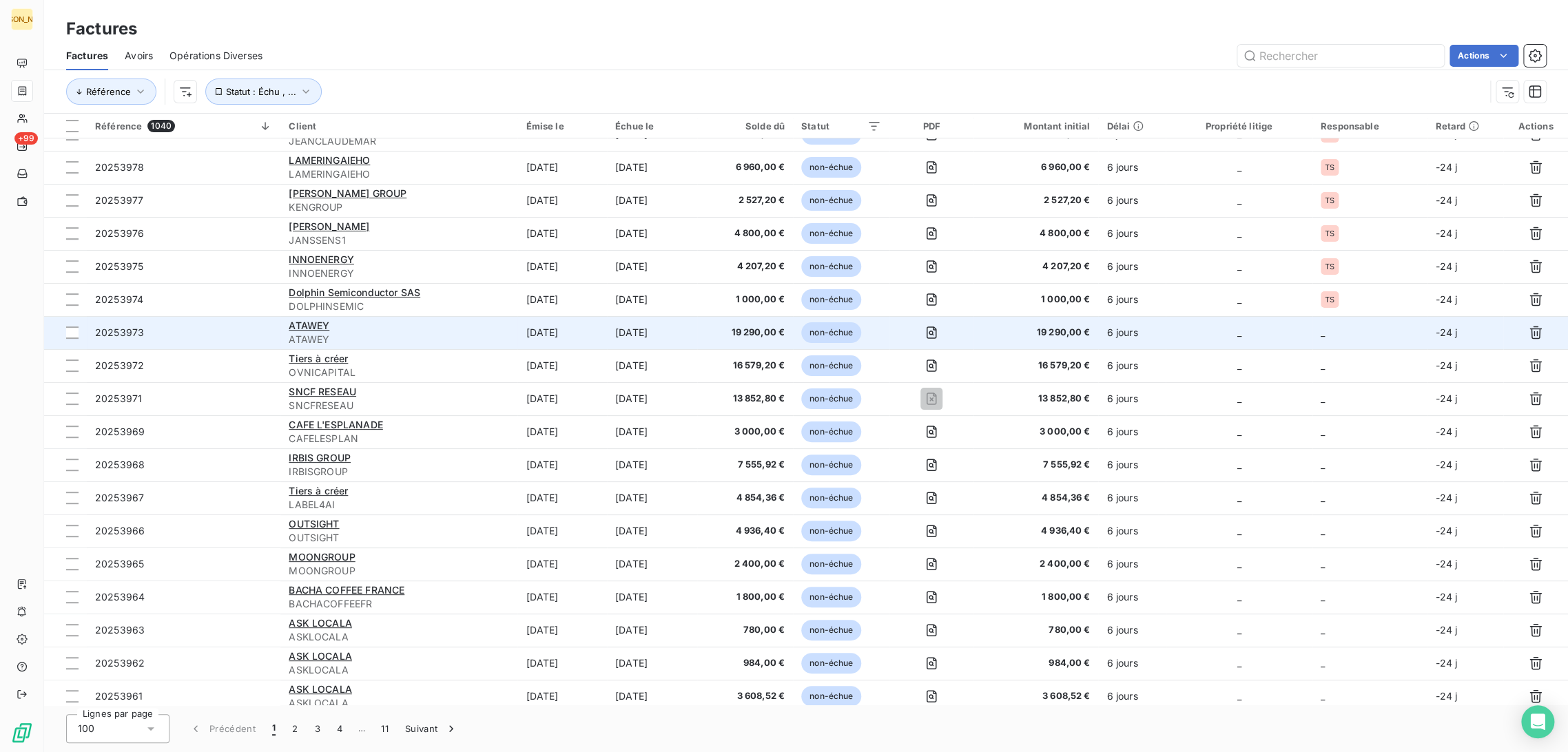
click at [532, 335] on td "[DATE]" at bounding box center [561, 333] width 89 height 33
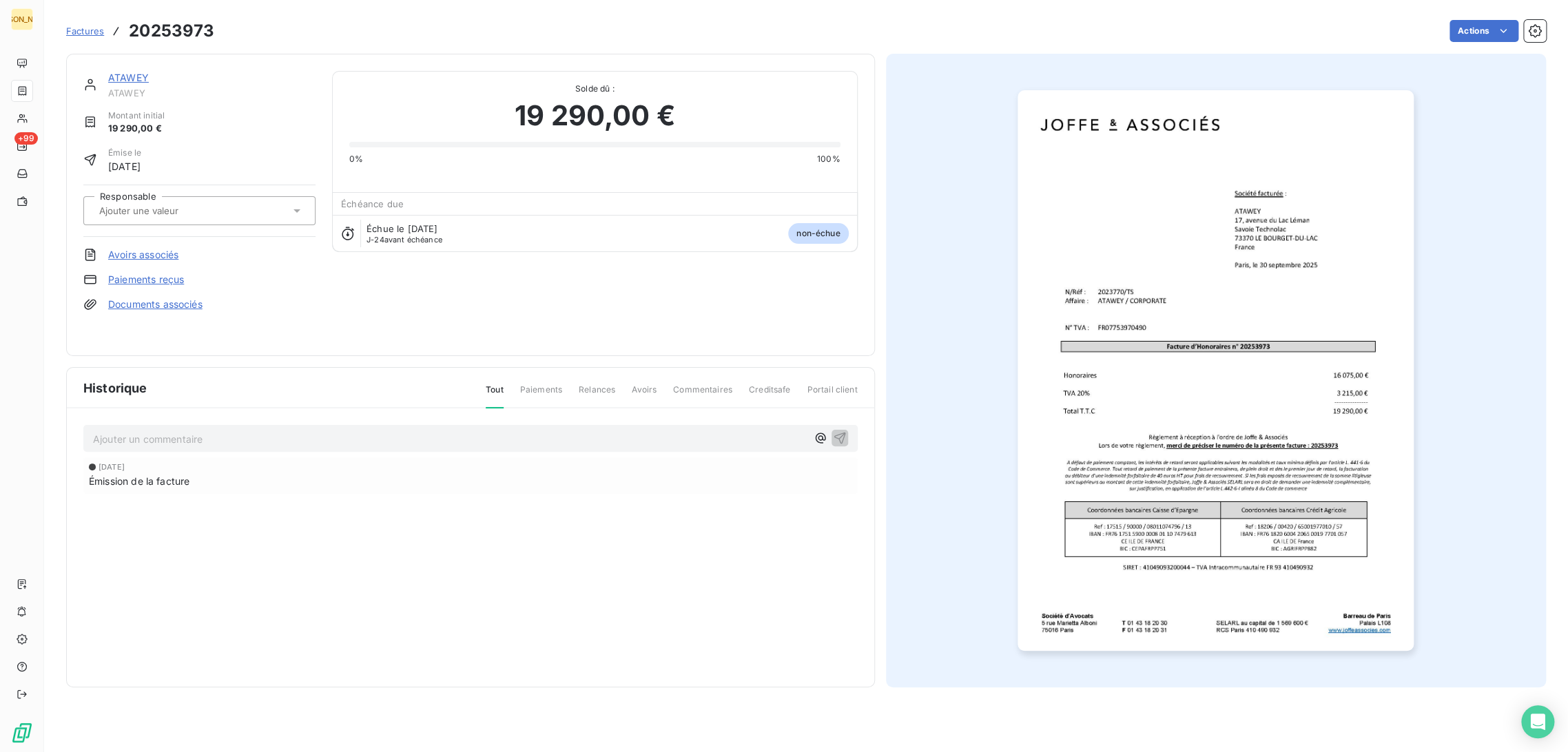
click at [195, 217] on div at bounding box center [193, 210] width 195 height 18
type input "TS"
drag, startPoint x: 175, startPoint y: 238, endPoint x: 182, endPoint y: 269, distance: 31.8
click at [178, 244] on div "TS" at bounding box center [207, 247] width 194 height 22
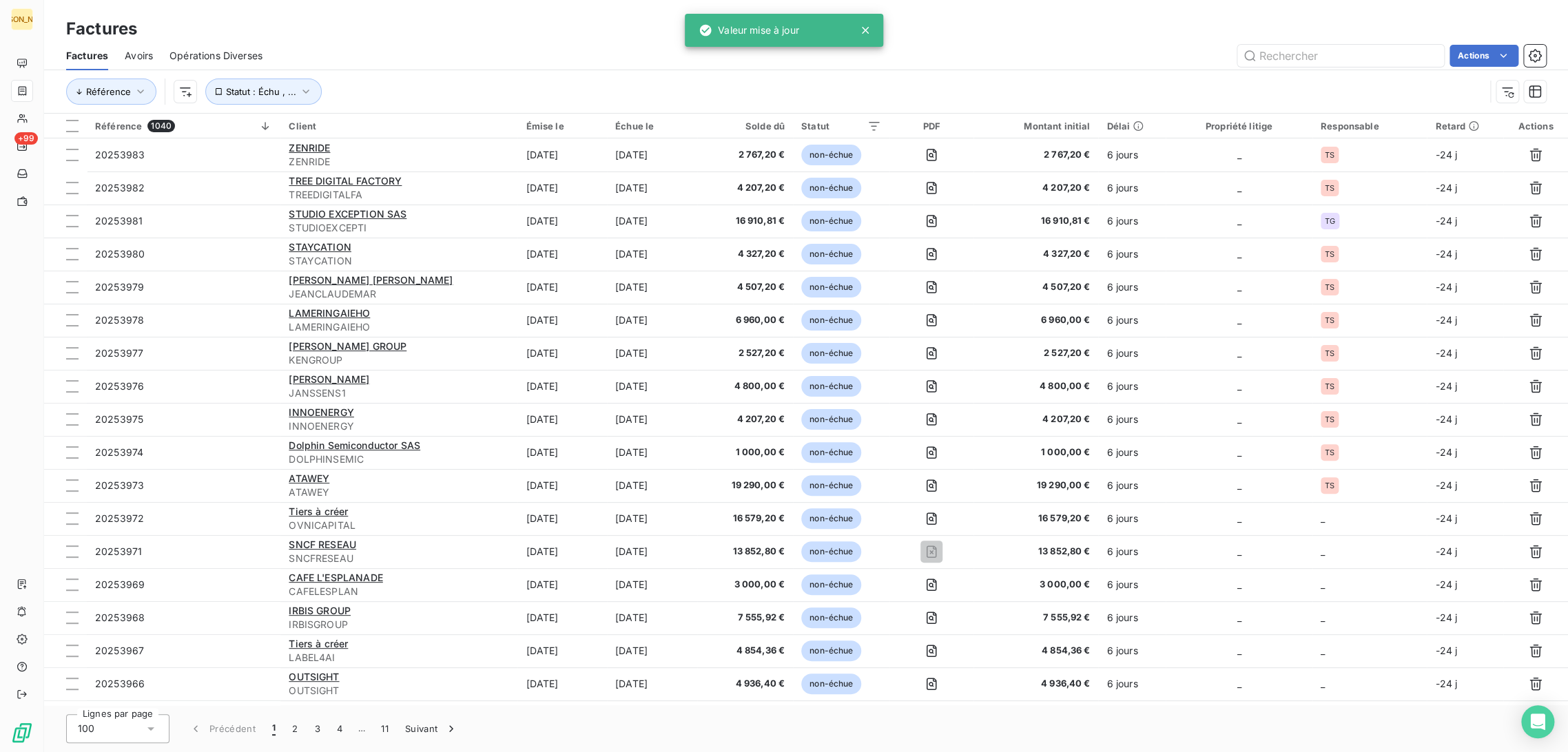
scroll to position [94, 0]
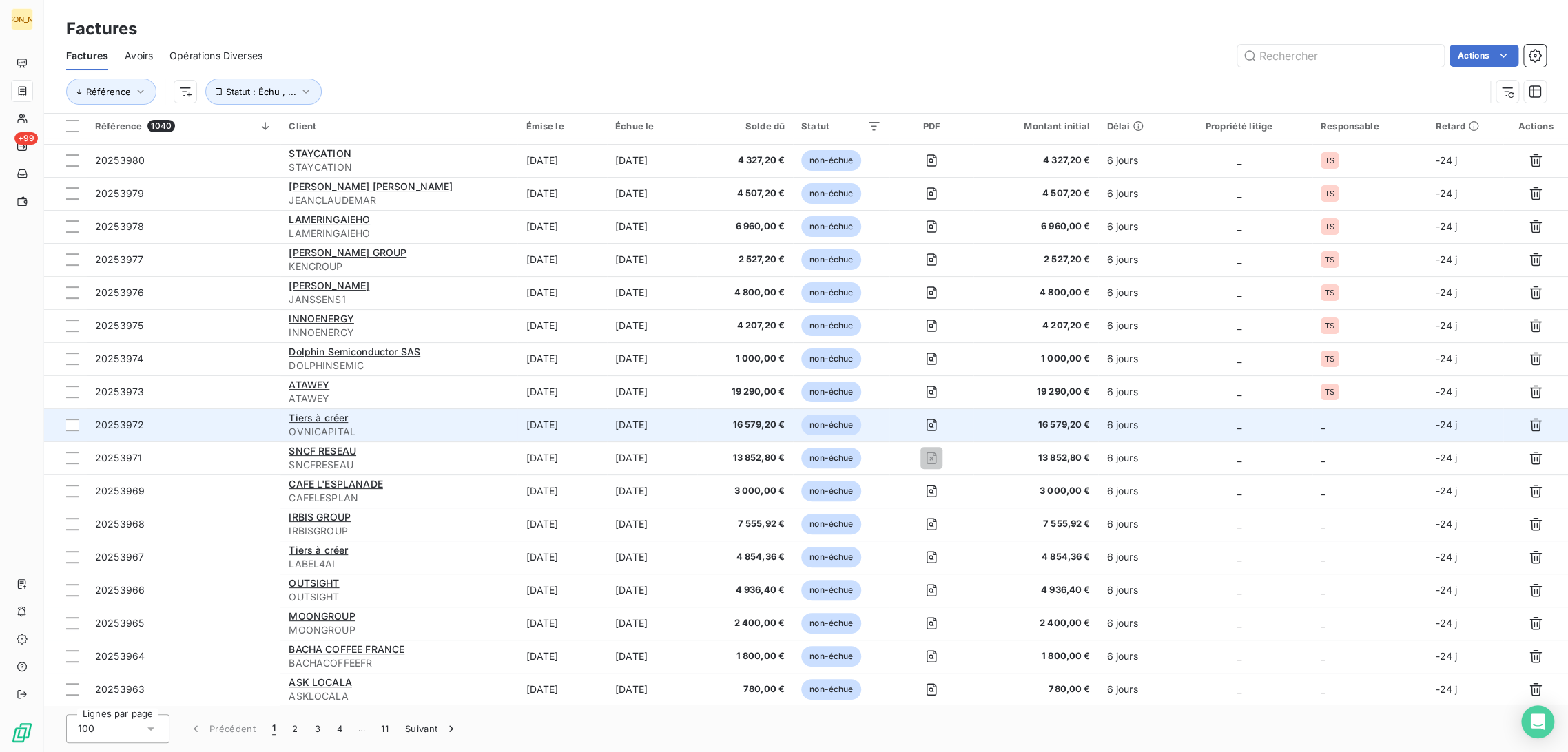
click at [445, 419] on div "Tiers à créer" at bounding box center [399, 418] width 220 height 14
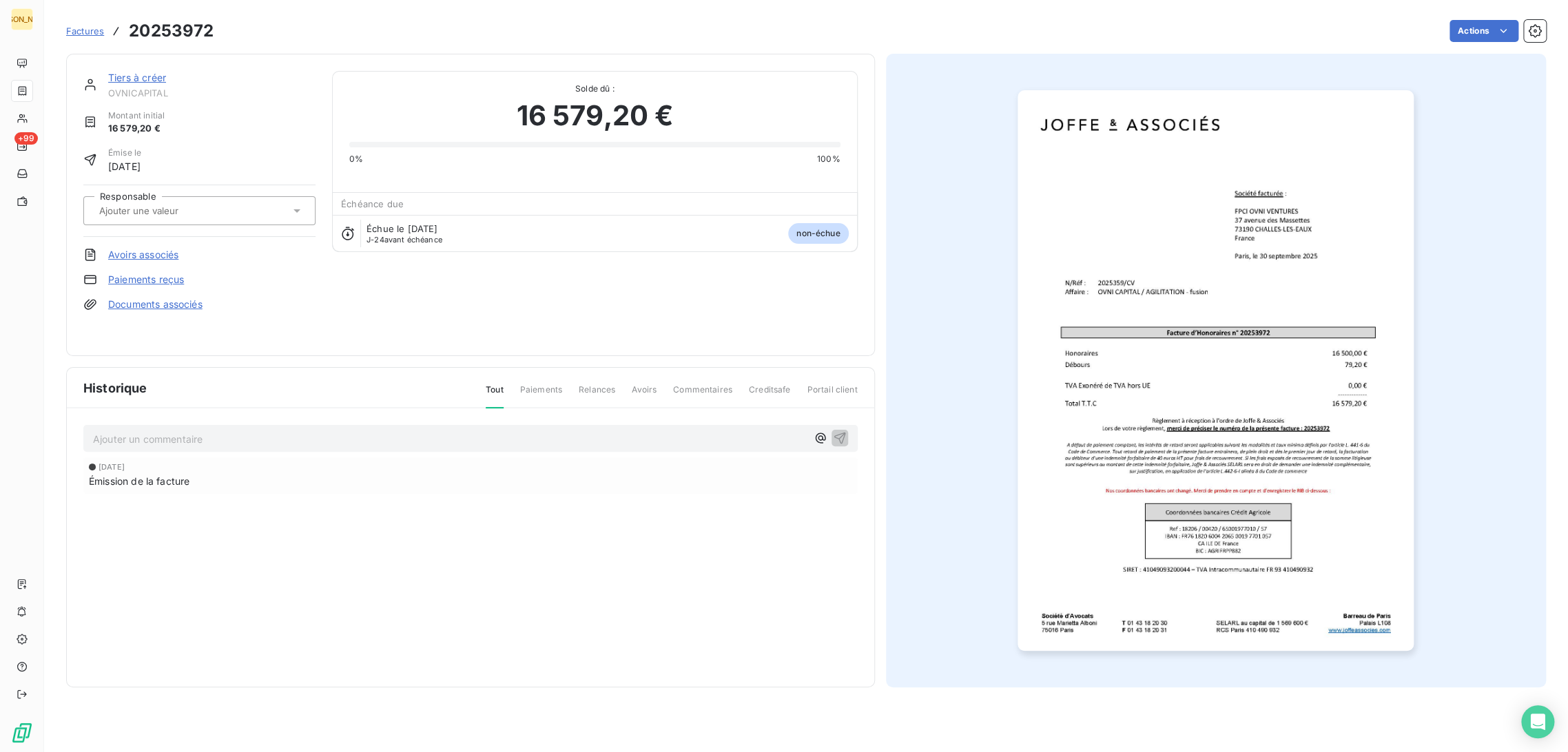
click at [191, 206] on input "text" at bounding box center [167, 210] width 139 height 12
type input "CAB"
click at [188, 239] on div "CAB" at bounding box center [207, 247] width 194 height 22
click at [137, 79] on link "Tiers à créer" at bounding box center [137, 77] width 58 height 11
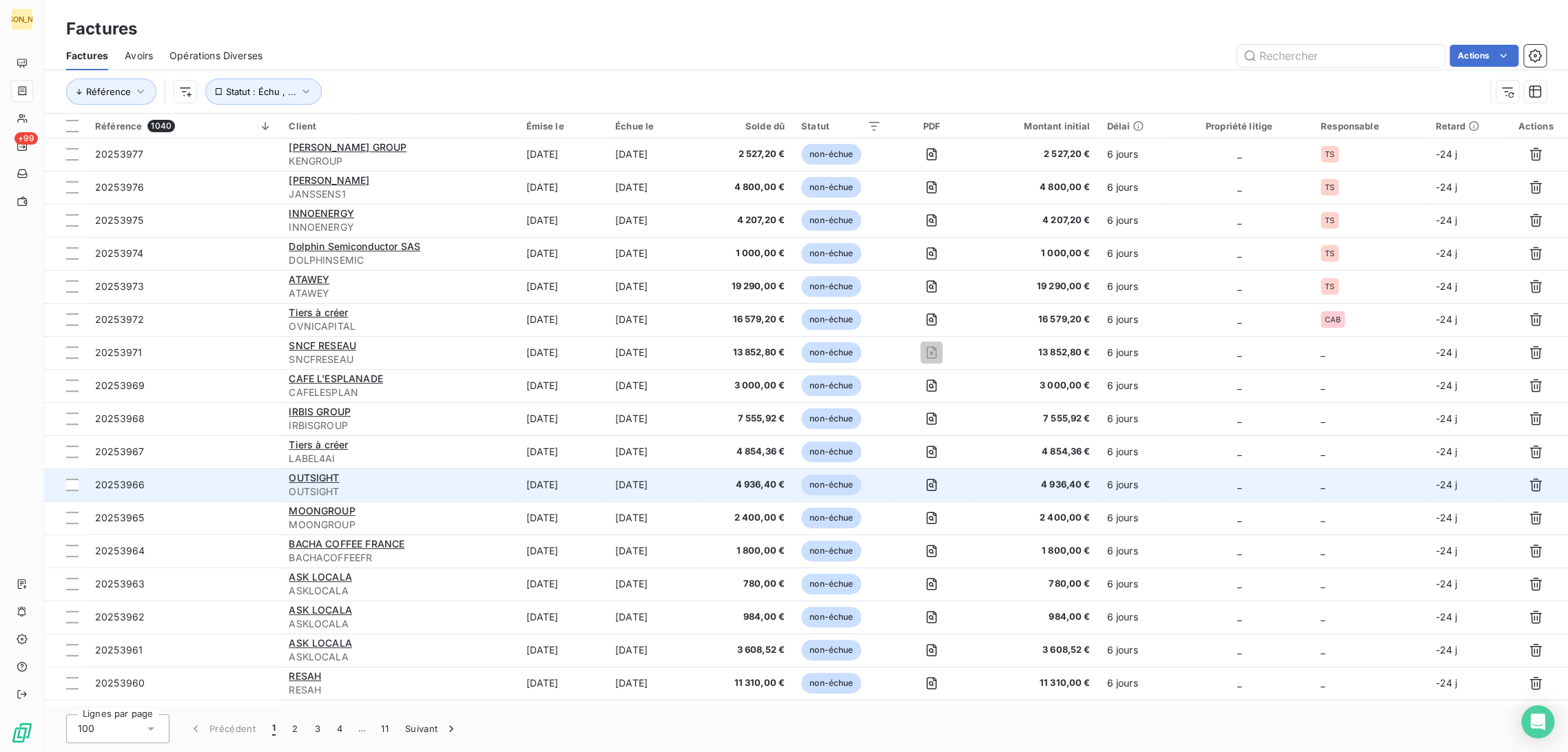
scroll to position [230, 0]
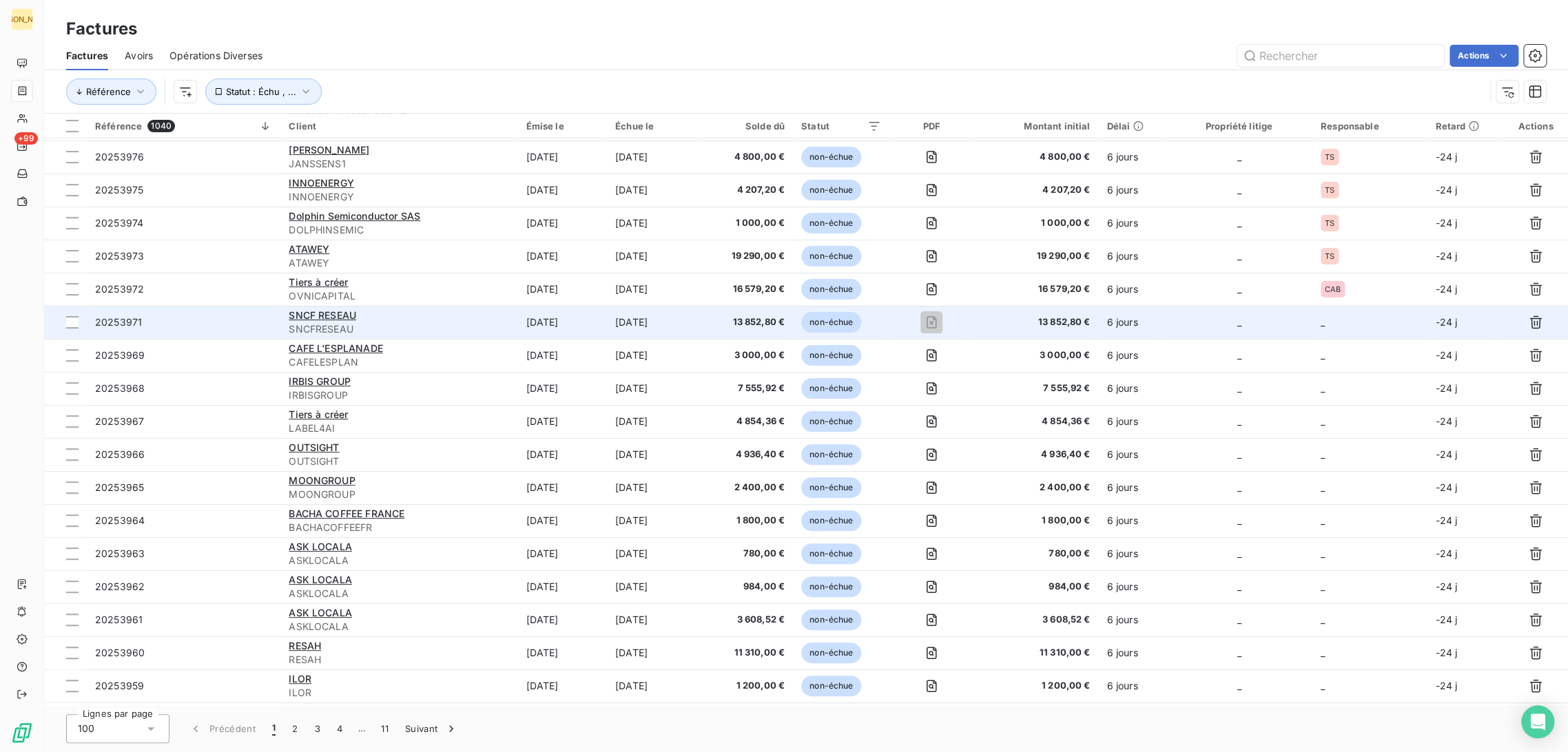
click at [460, 323] on span "SNCFRESEAU" at bounding box center [399, 329] width 220 height 14
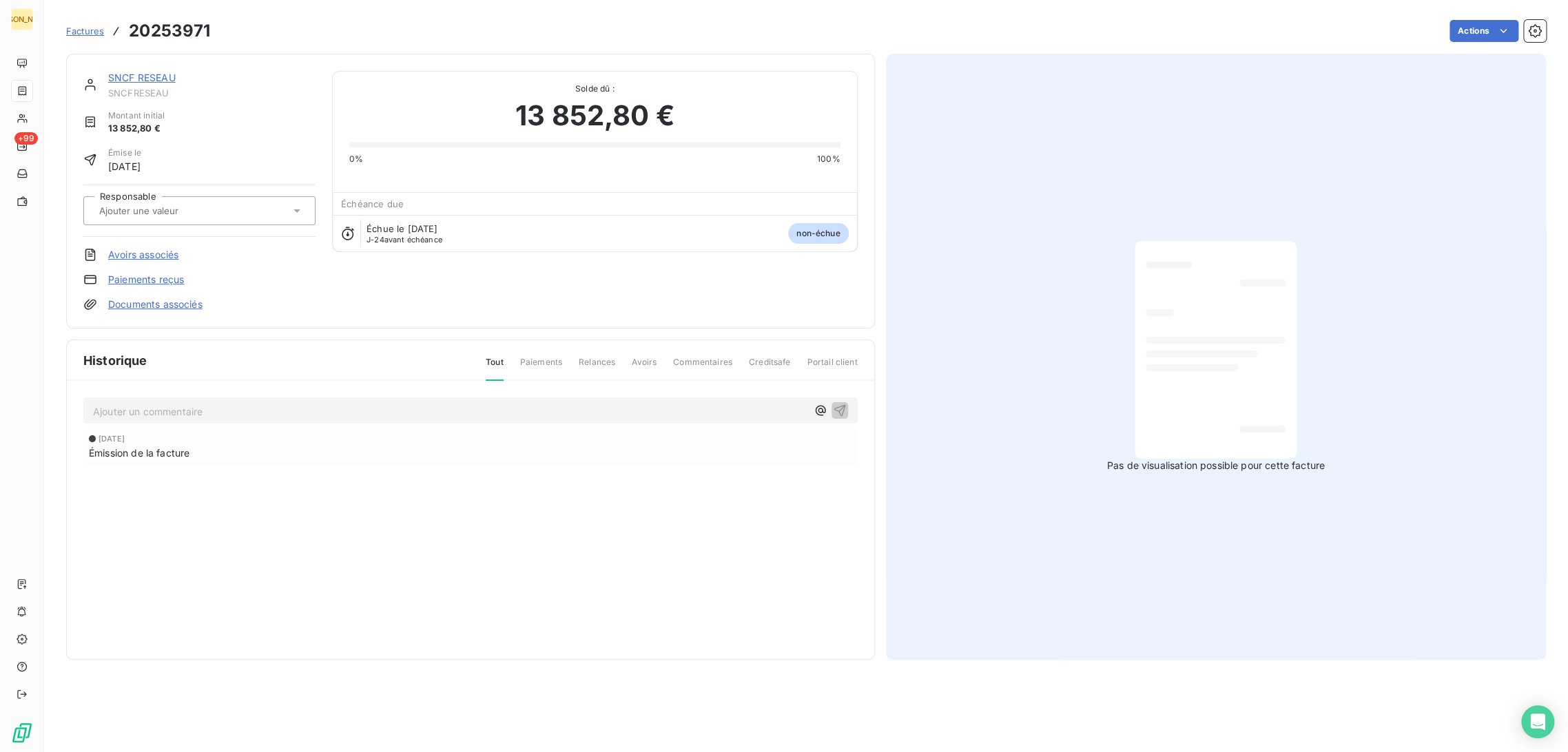
click at [181, 210] on input "text" at bounding box center [167, 210] width 139 height 12
type input "MG"
drag, startPoint x: 188, startPoint y: 241, endPoint x: 179, endPoint y: 268, distance: 28.5
click at [188, 241] on div "MG" at bounding box center [207, 247] width 194 height 22
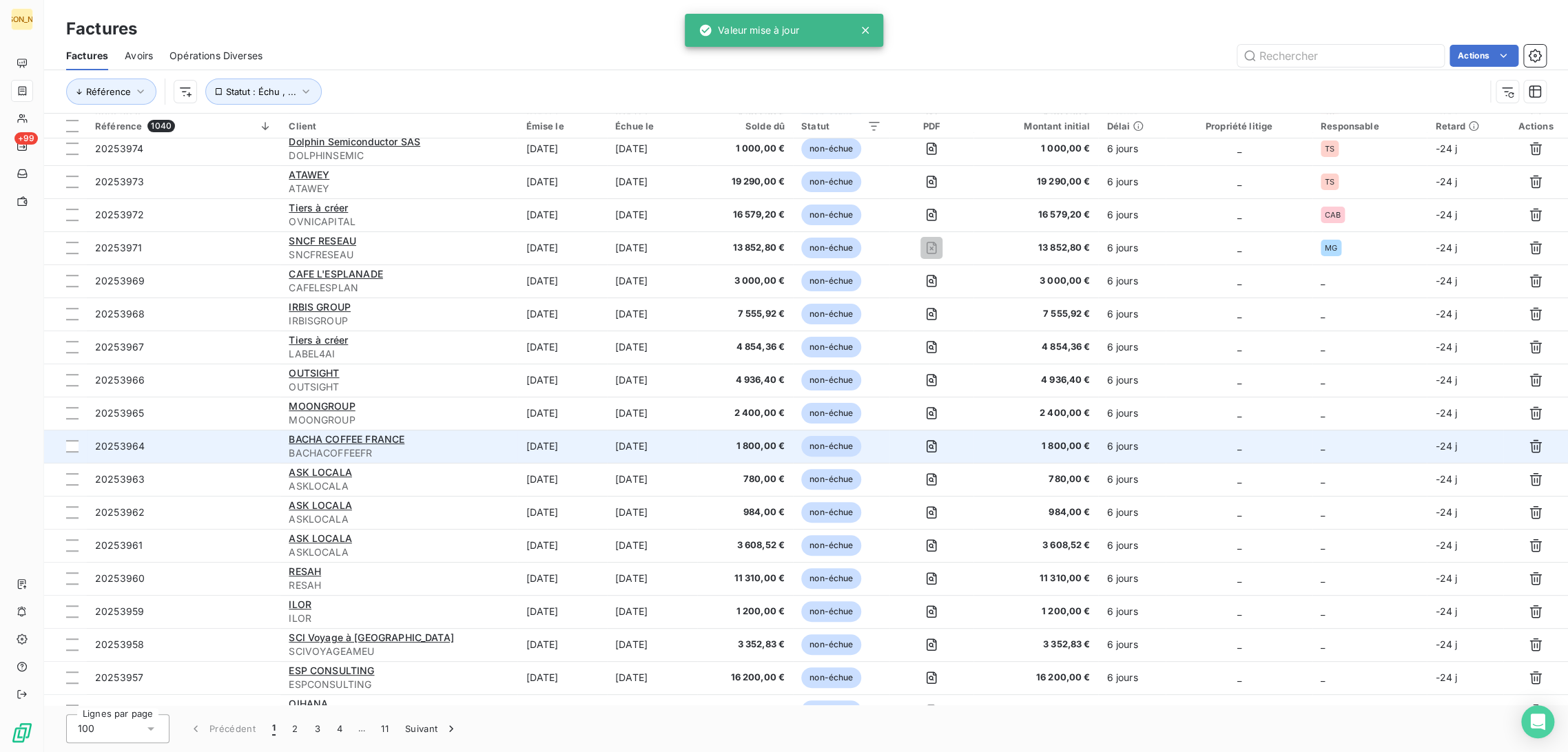
scroll to position [306, 0]
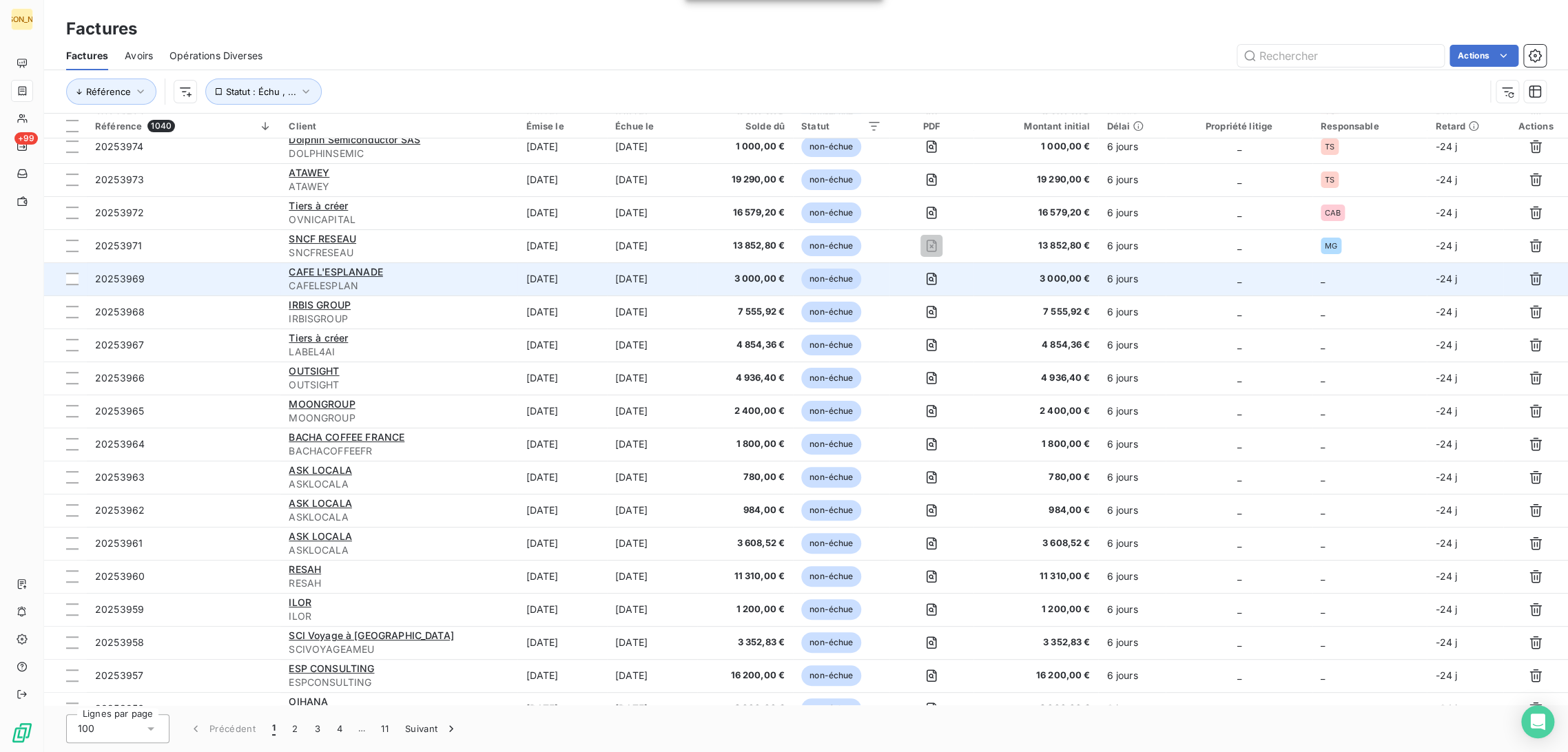
click at [387, 278] on div "CAFE L'ESPLANADE" at bounding box center [399, 272] width 220 height 14
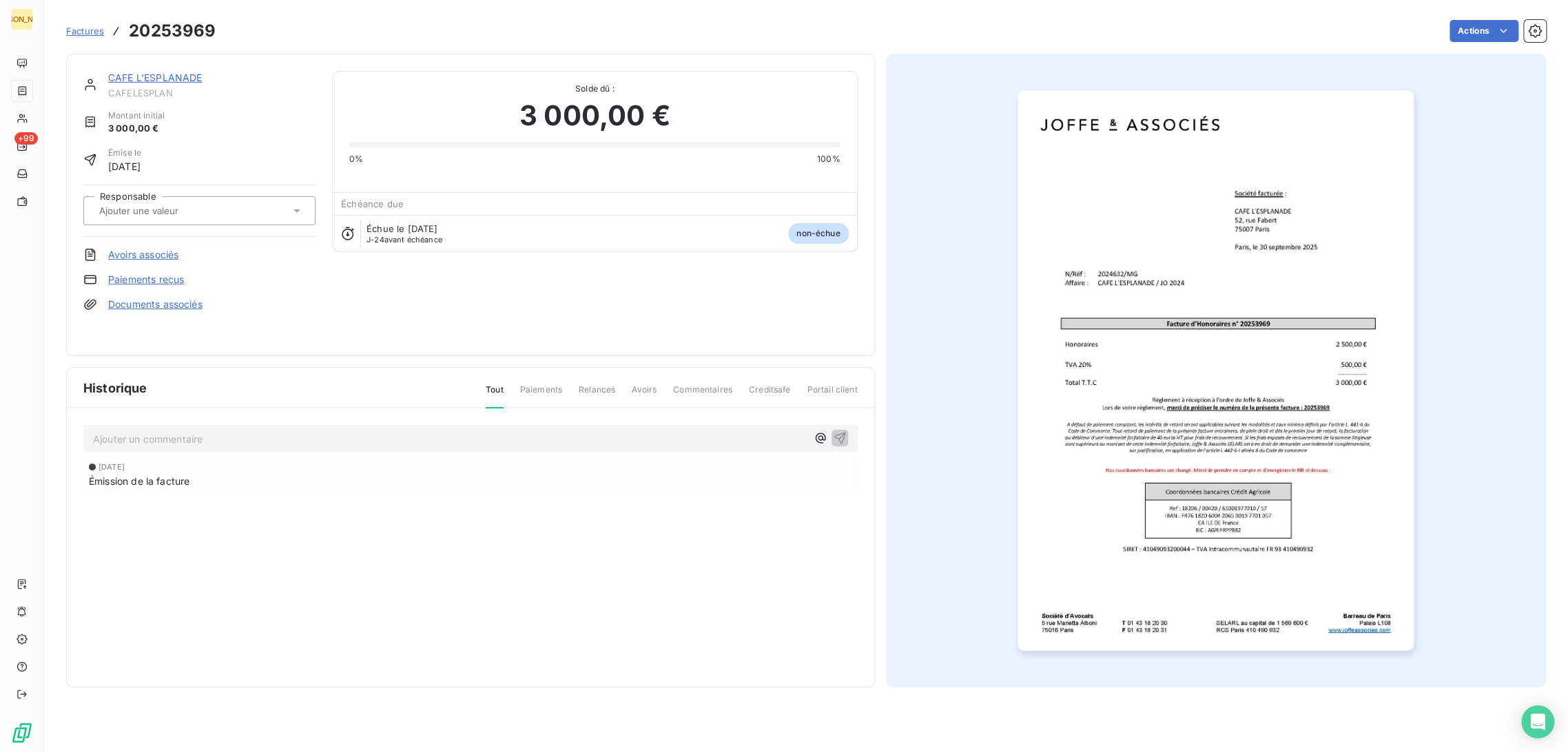
click at [198, 212] on input "text" at bounding box center [167, 210] width 139 height 12
type input "MG"
click at [199, 246] on div "MG" at bounding box center [207, 247] width 194 height 22
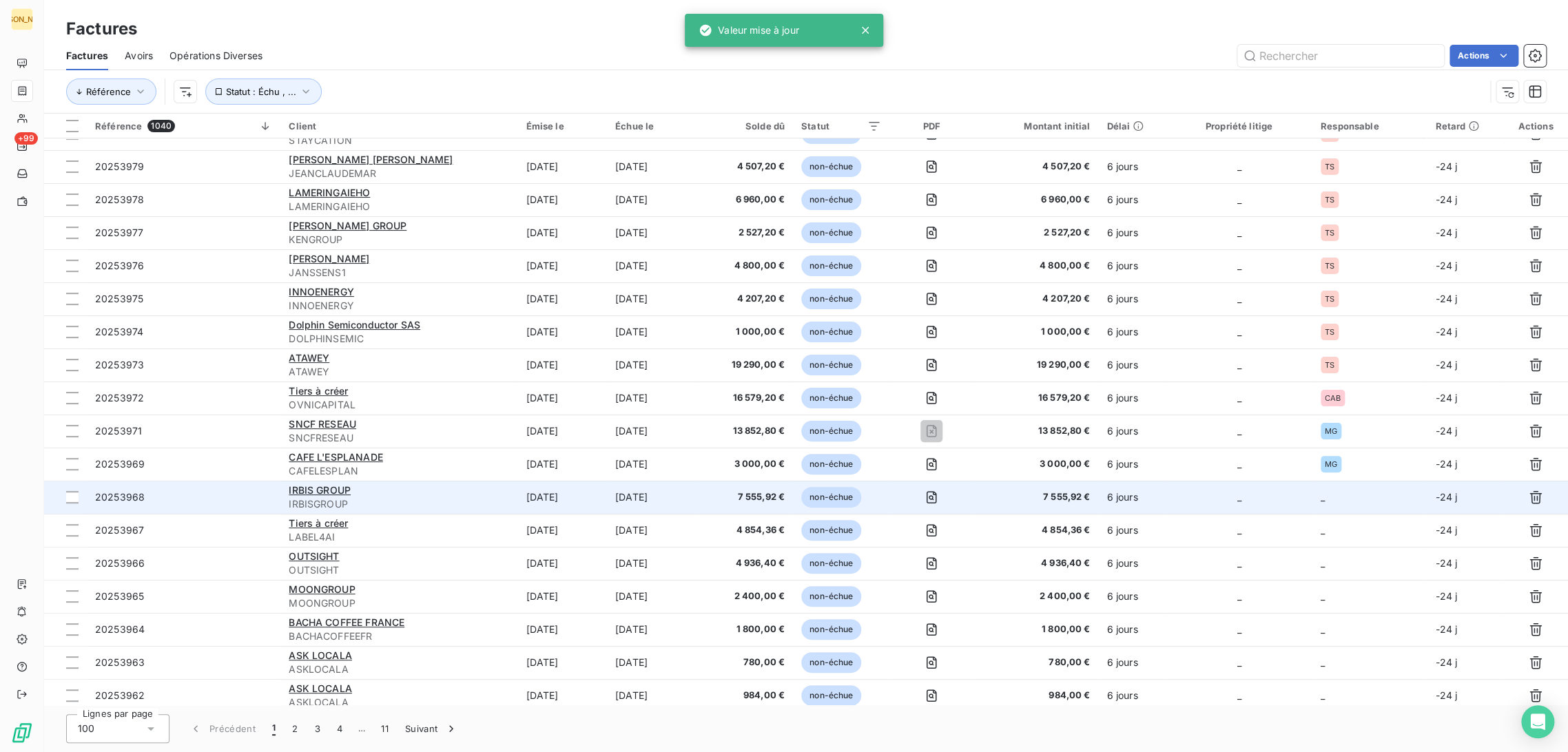
scroll to position [153, 0]
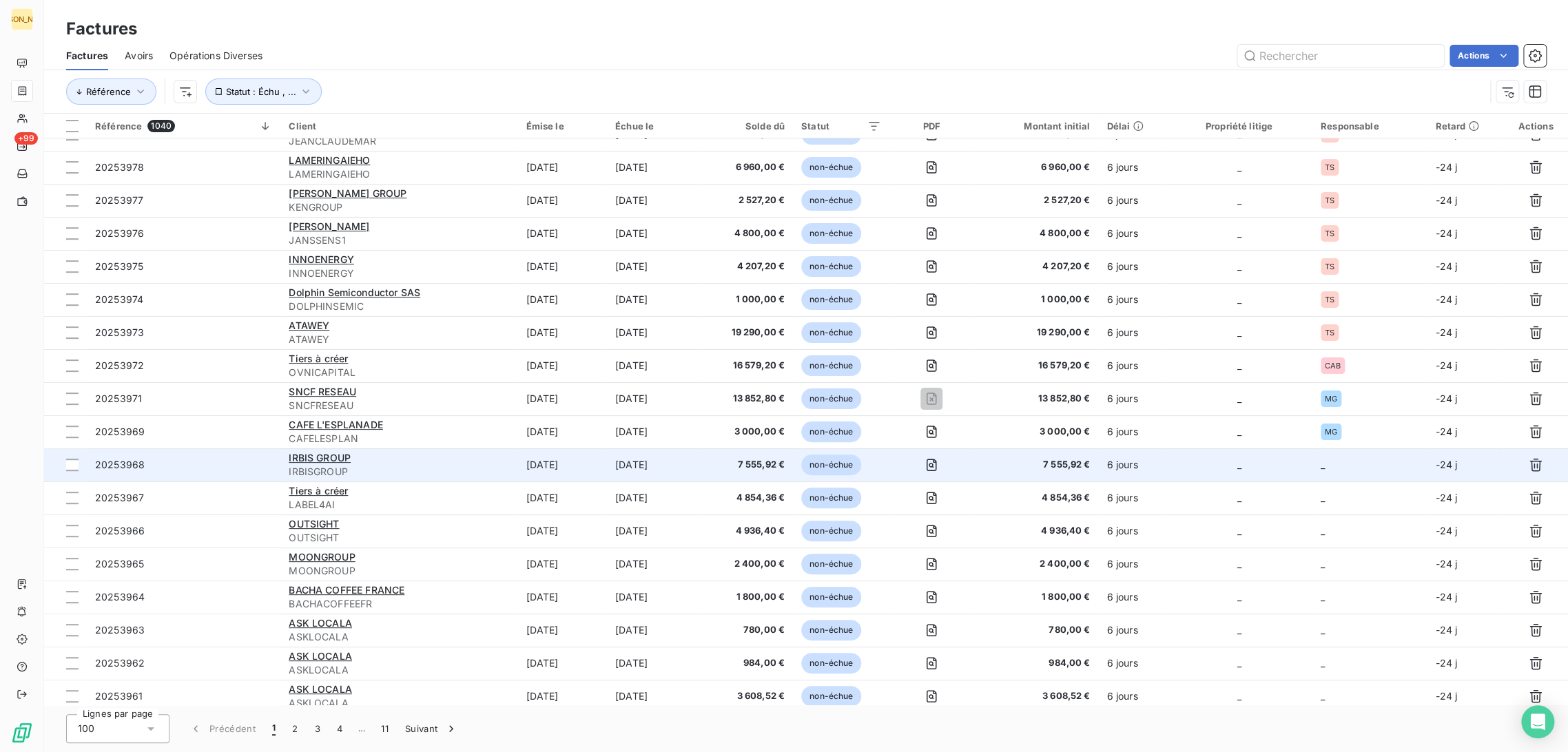
click at [580, 461] on td "[DATE]" at bounding box center [561, 464] width 89 height 33
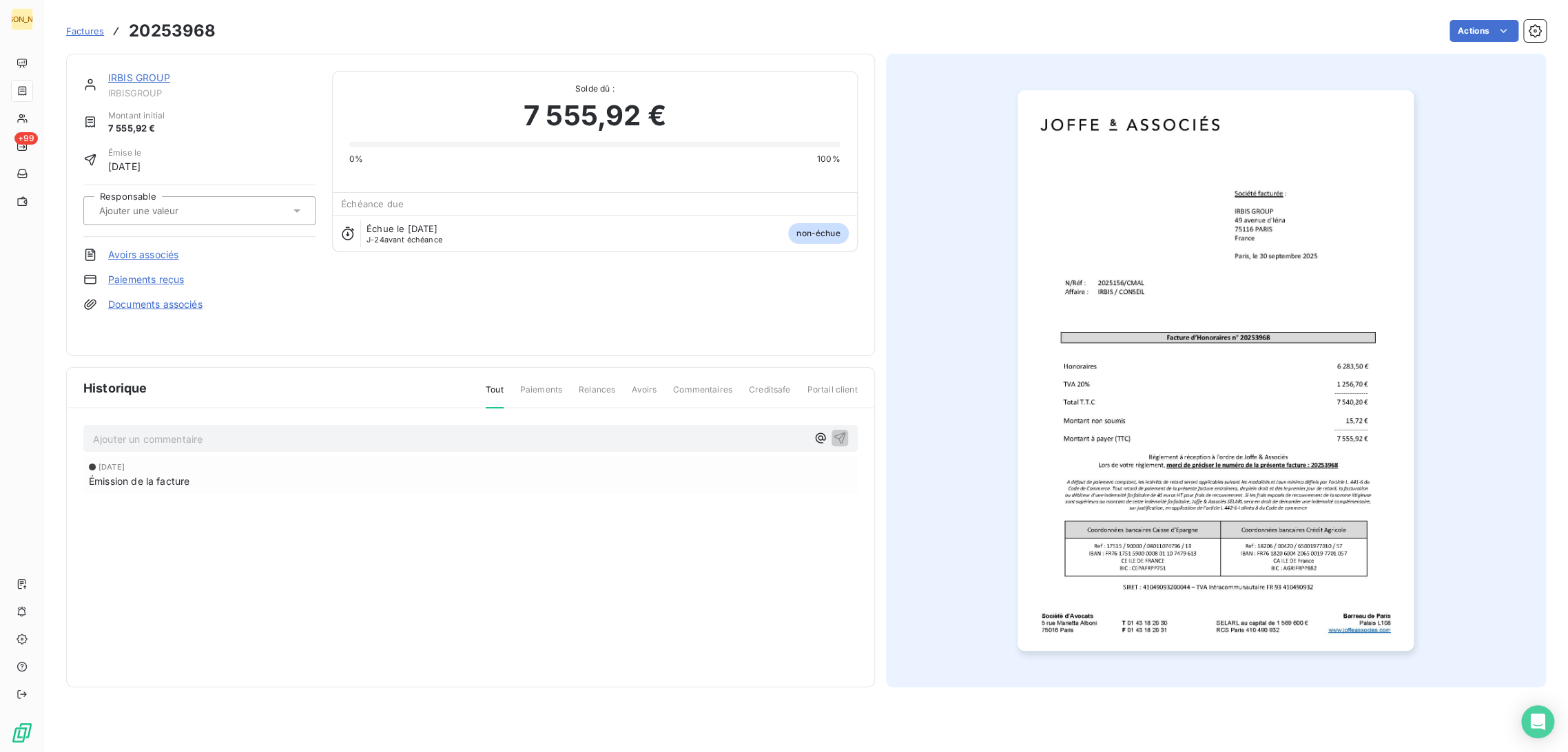
click at [198, 207] on input "text" at bounding box center [167, 210] width 139 height 12
type input "CM"
click at [208, 244] on div "CMA" at bounding box center [207, 247] width 194 height 22
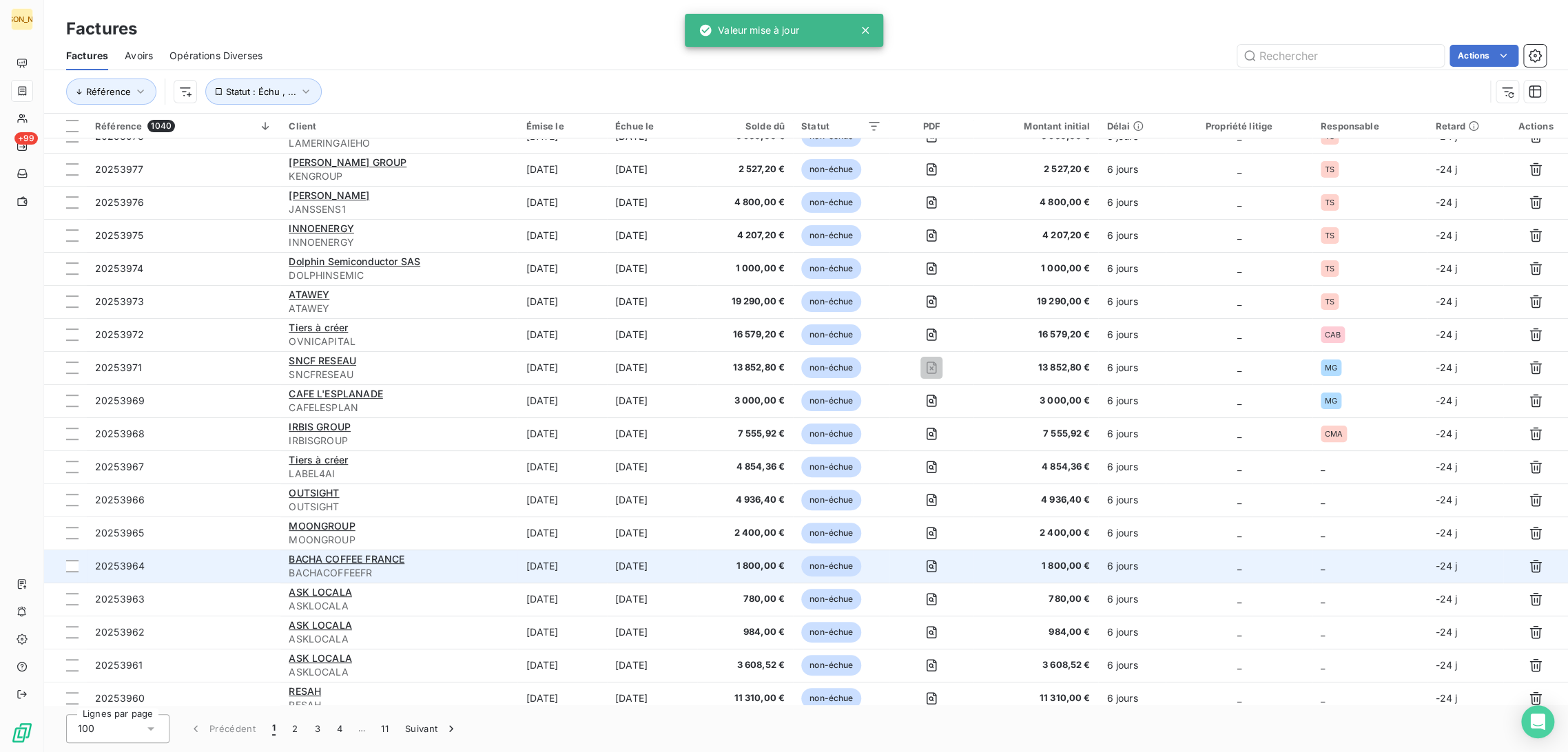
scroll to position [306, 0]
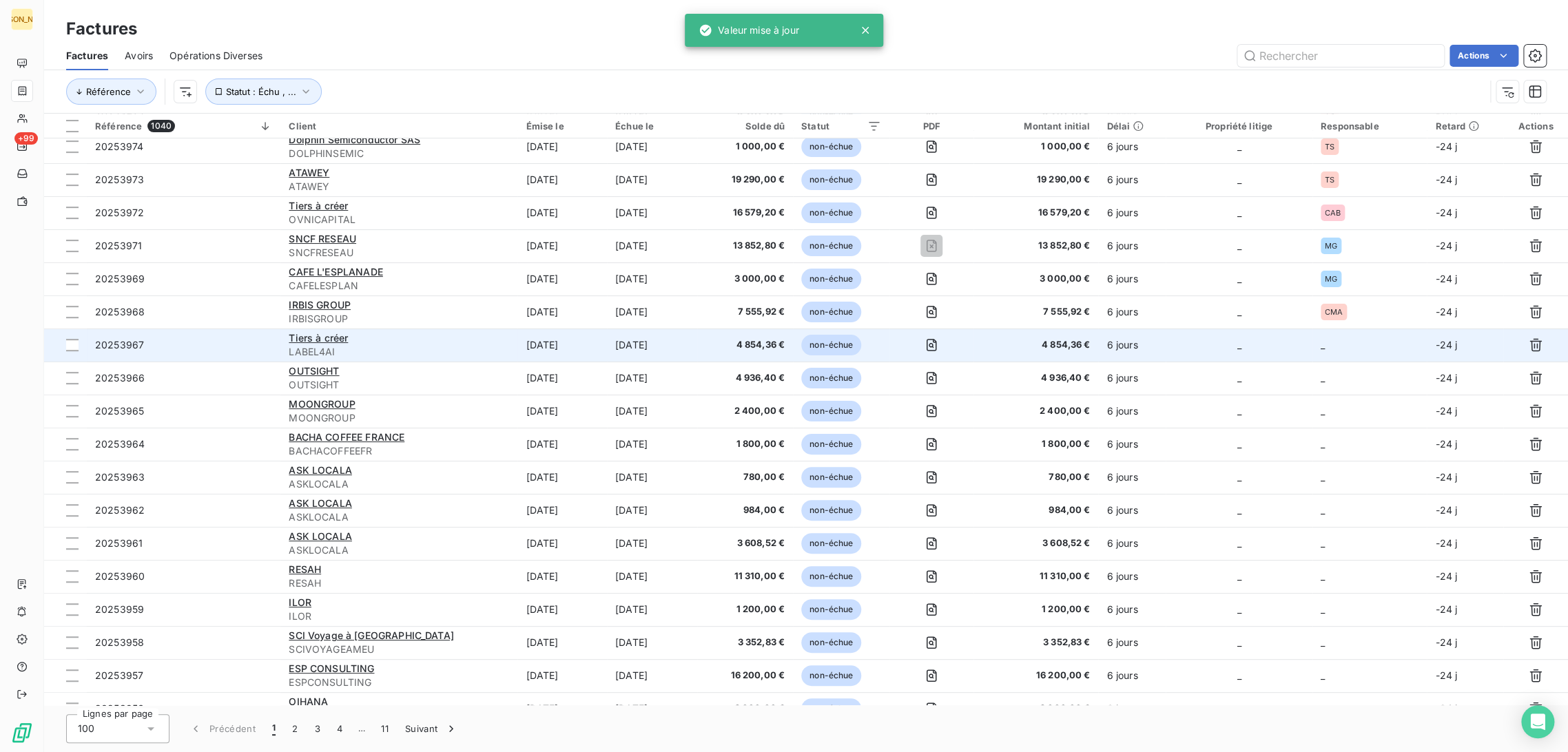
click at [436, 352] on span "LABEL4AI" at bounding box center [399, 352] width 220 height 14
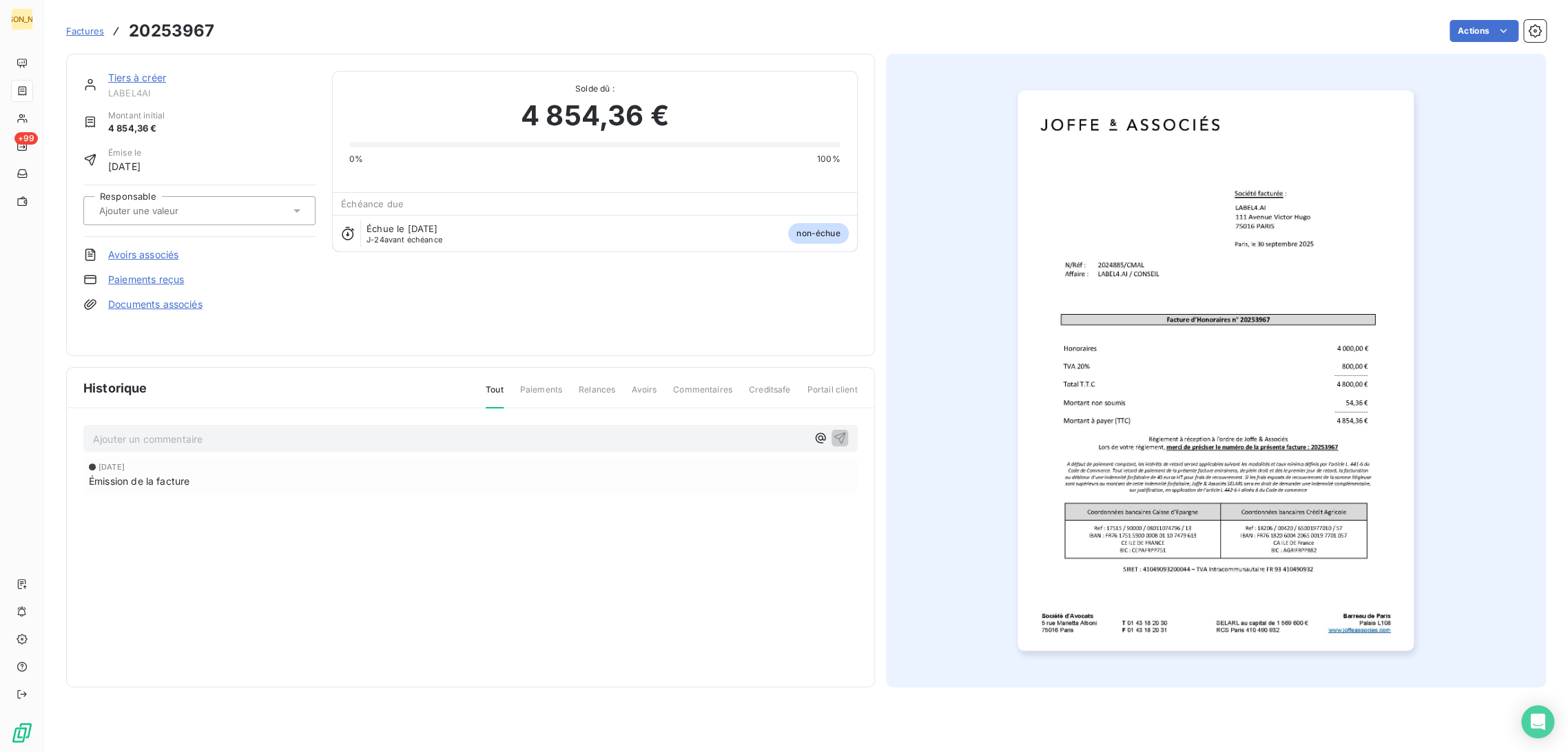
click at [178, 209] on input "text" at bounding box center [167, 210] width 139 height 12
type input "CM"
drag, startPoint x: 174, startPoint y: 248, endPoint x: 162, endPoint y: 232, distance: 20.0
click at [174, 247] on div "CMA" at bounding box center [207, 247] width 194 height 22
click at [143, 78] on link "Tiers à créer" at bounding box center [137, 77] width 58 height 11
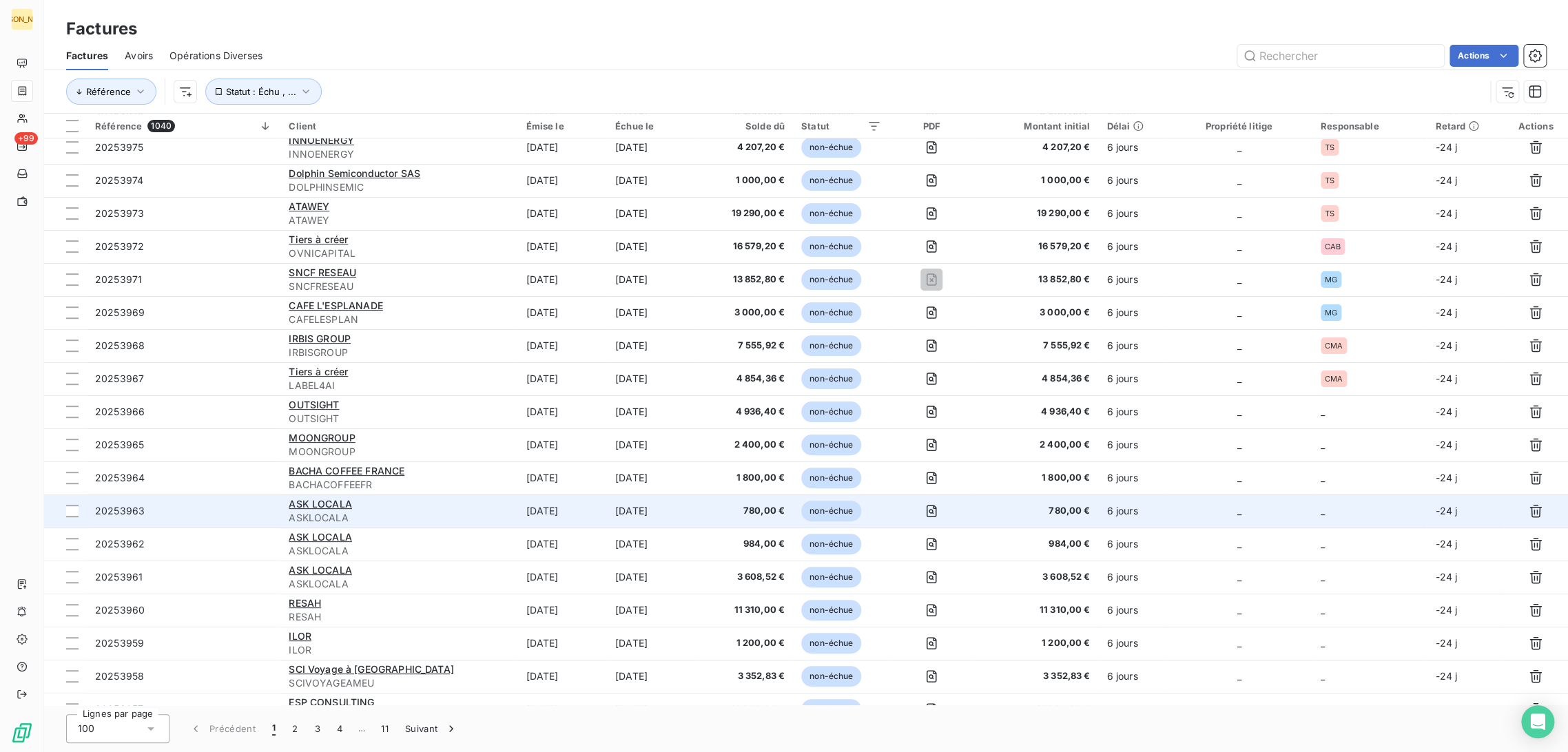
scroll to position [324, 0]
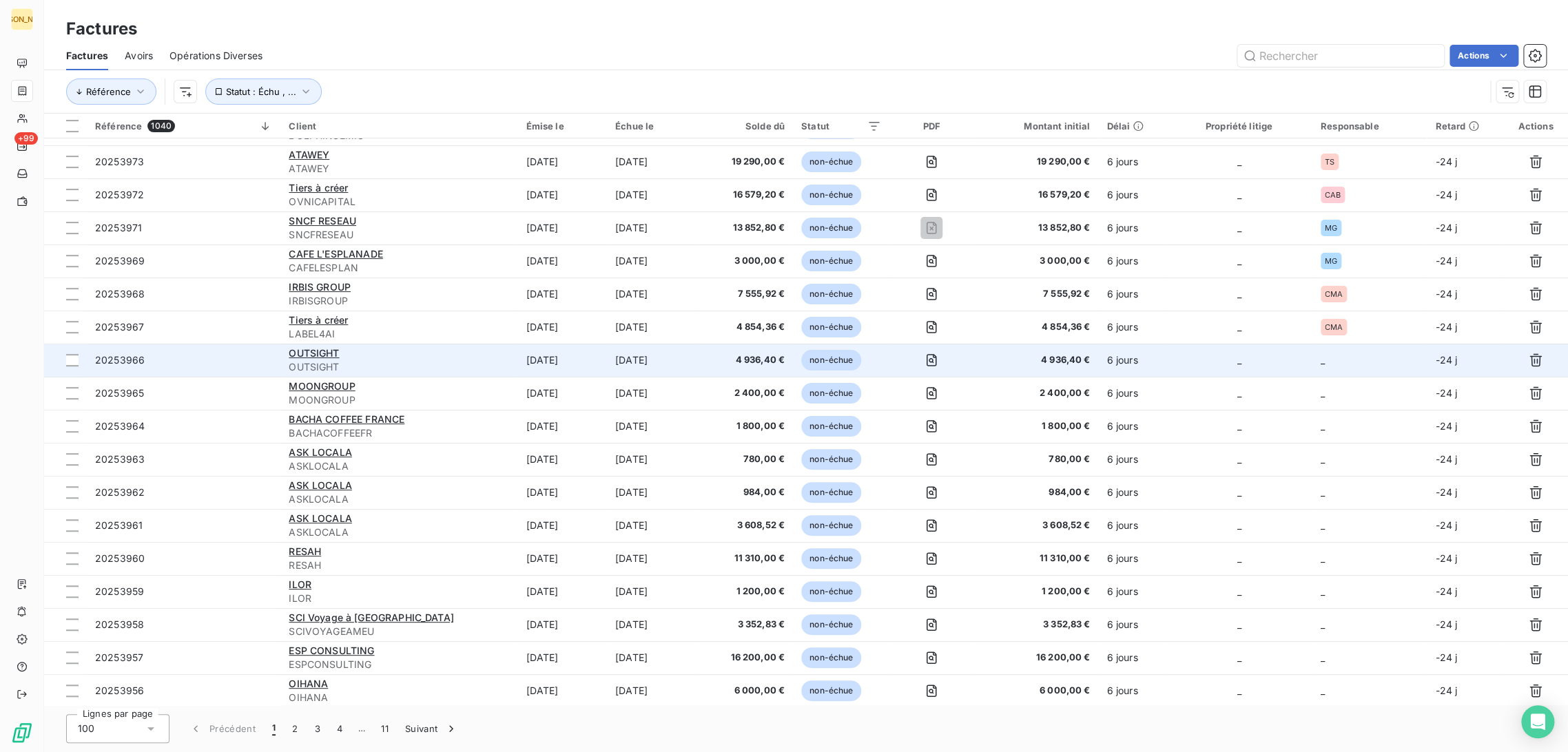
click at [443, 358] on div "OUTSIGHT" at bounding box center [399, 353] width 220 height 14
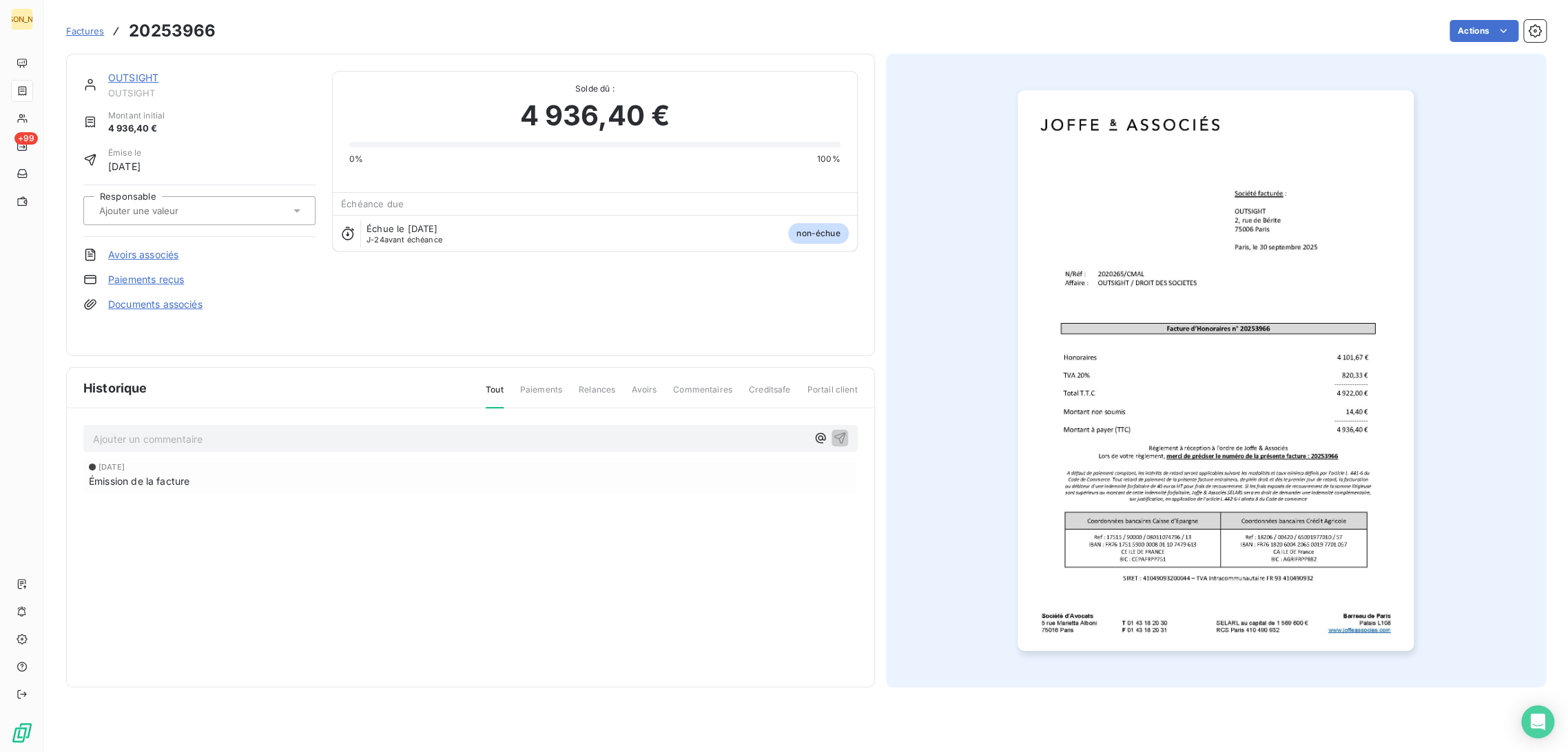
click at [198, 208] on input "text" at bounding box center [167, 210] width 139 height 12
type input "CM"
click at [181, 248] on div "CMA" at bounding box center [207, 247] width 194 height 22
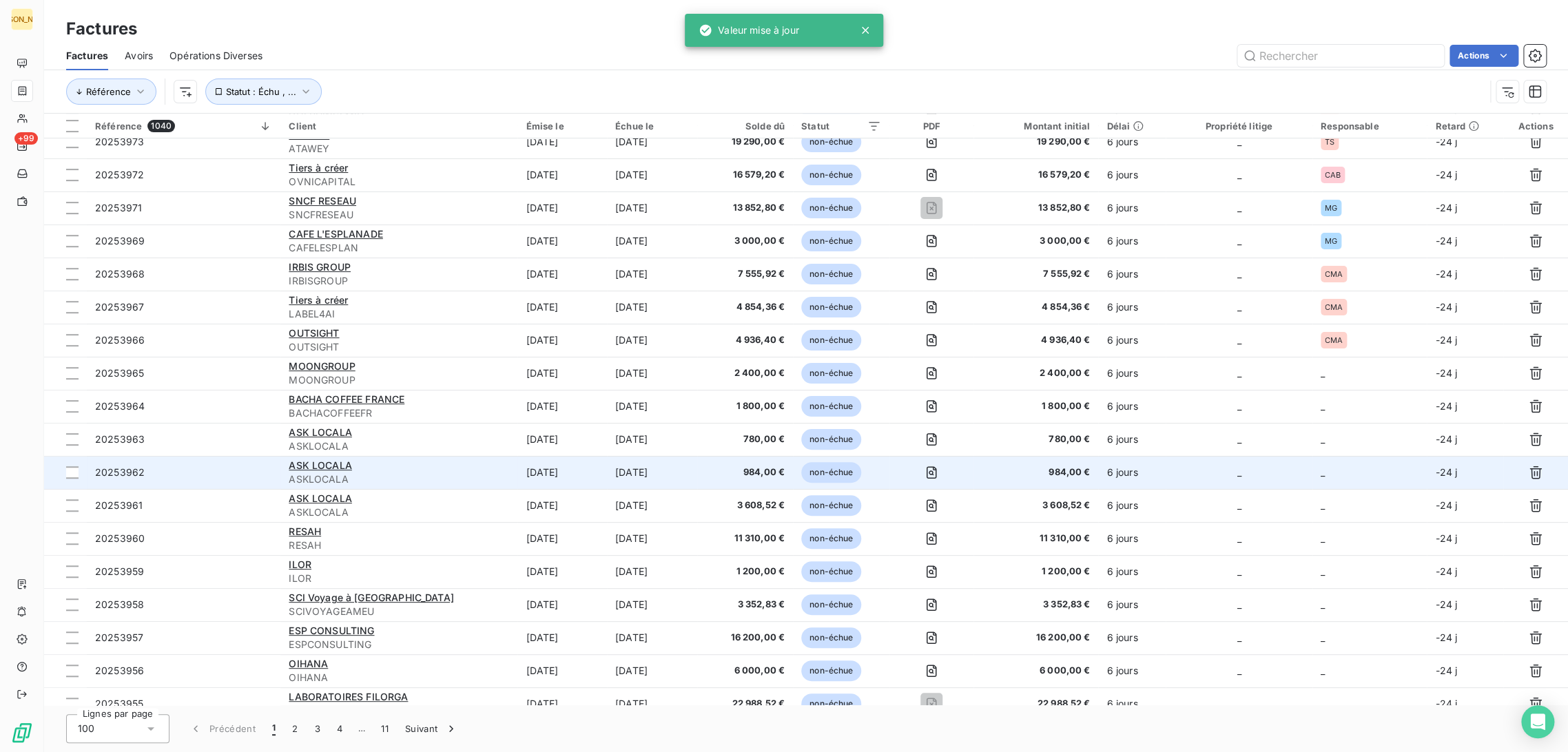
scroll to position [382, 0]
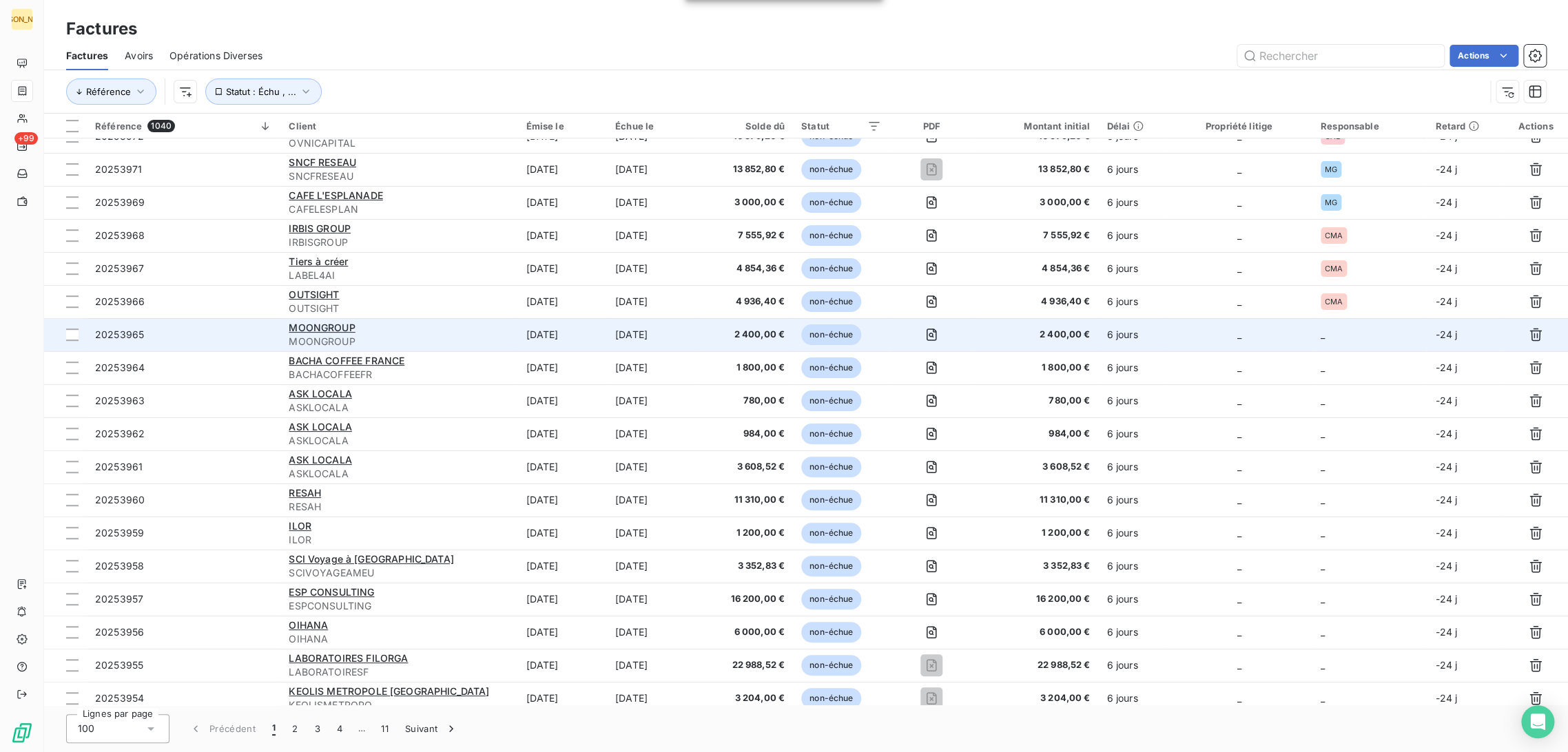
click at [464, 337] on span "MOONGROUP" at bounding box center [399, 342] width 220 height 14
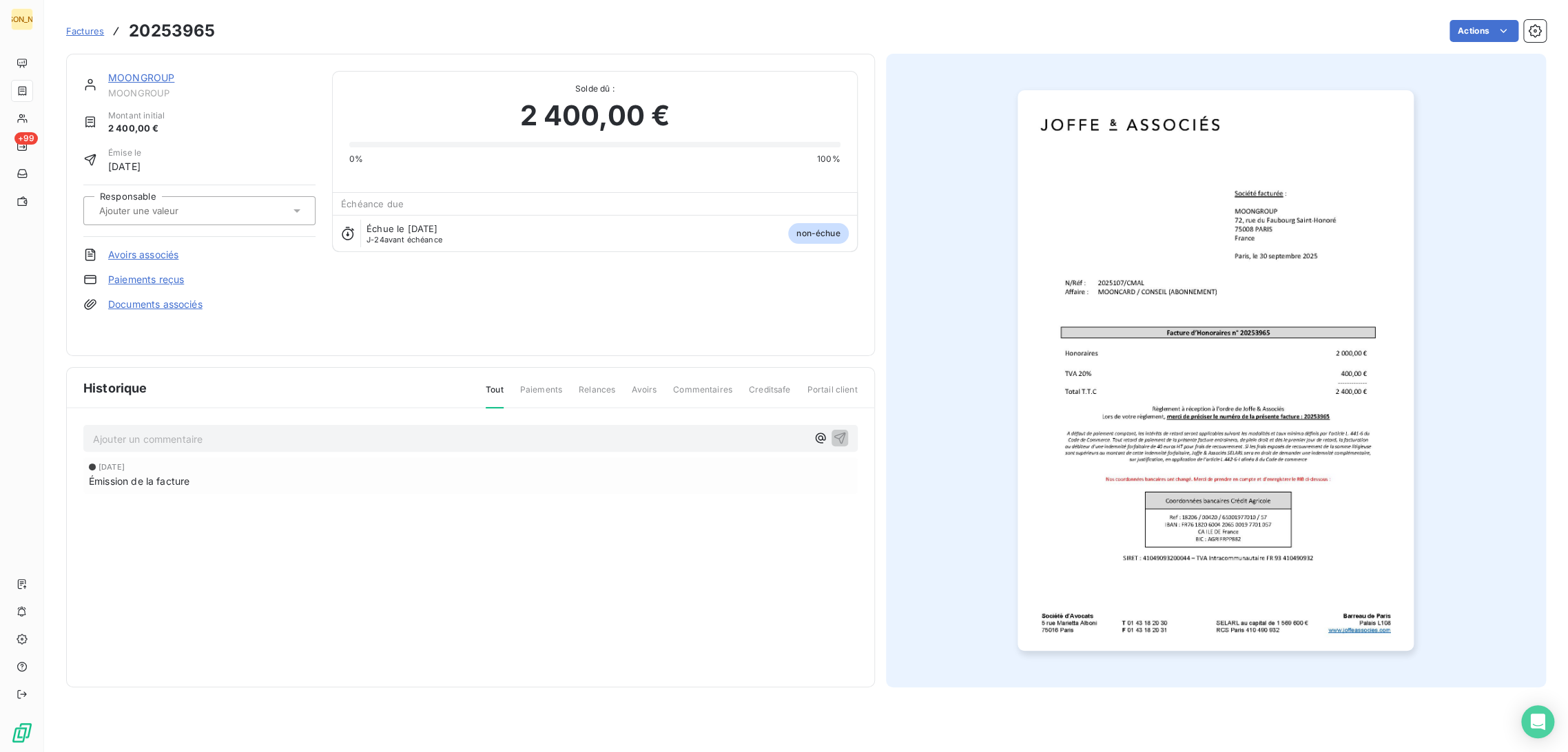
click at [198, 208] on input "text" at bounding box center [167, 210] width 139 height 12
type input "CM"
click at [203, 247] on div "CMA" at bounding box center [207, 247] width 194 height 22
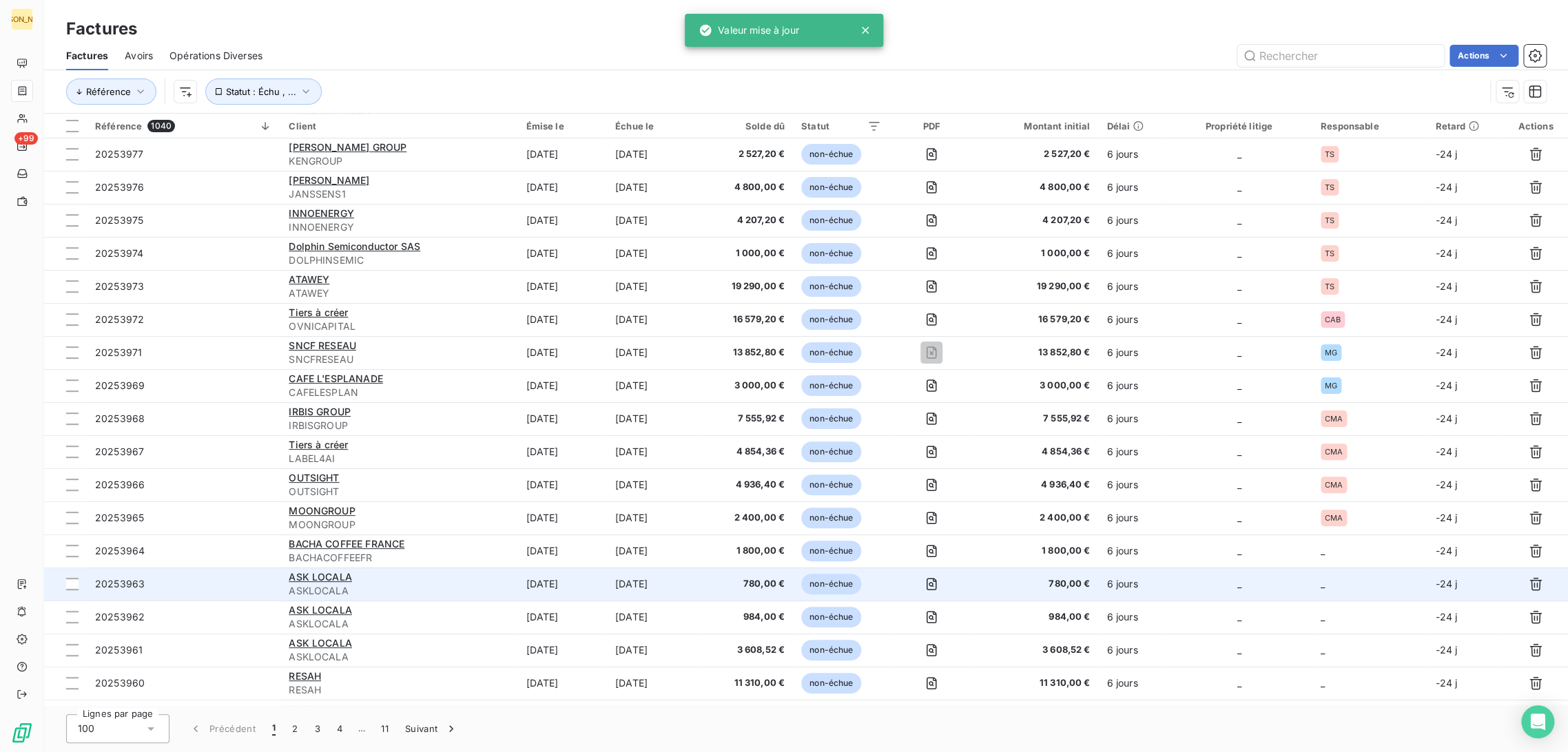
scroll to position [400, 0]
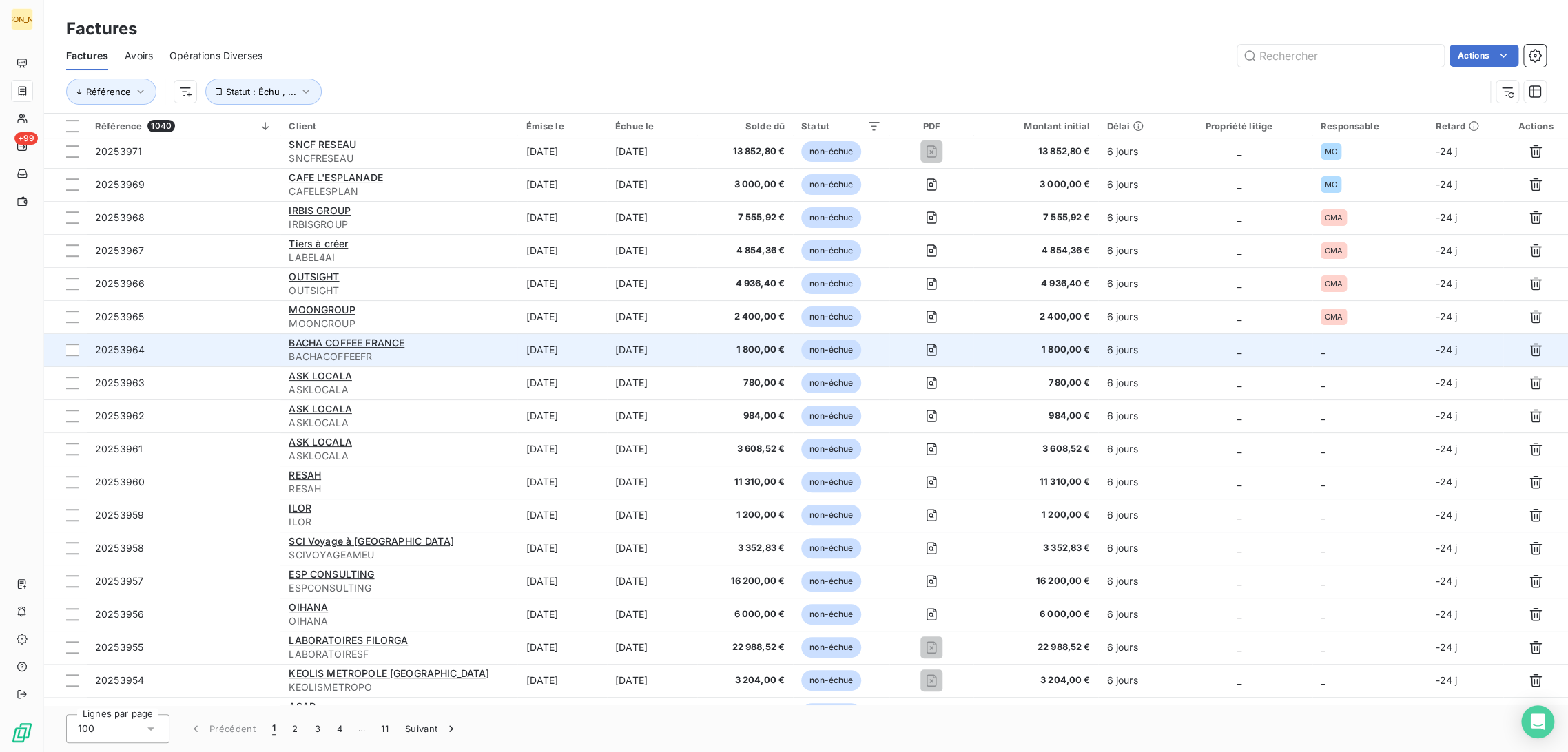
click at [565, 352] on td "[DATE]" at bounding box center [561, 349] width 89 height 33
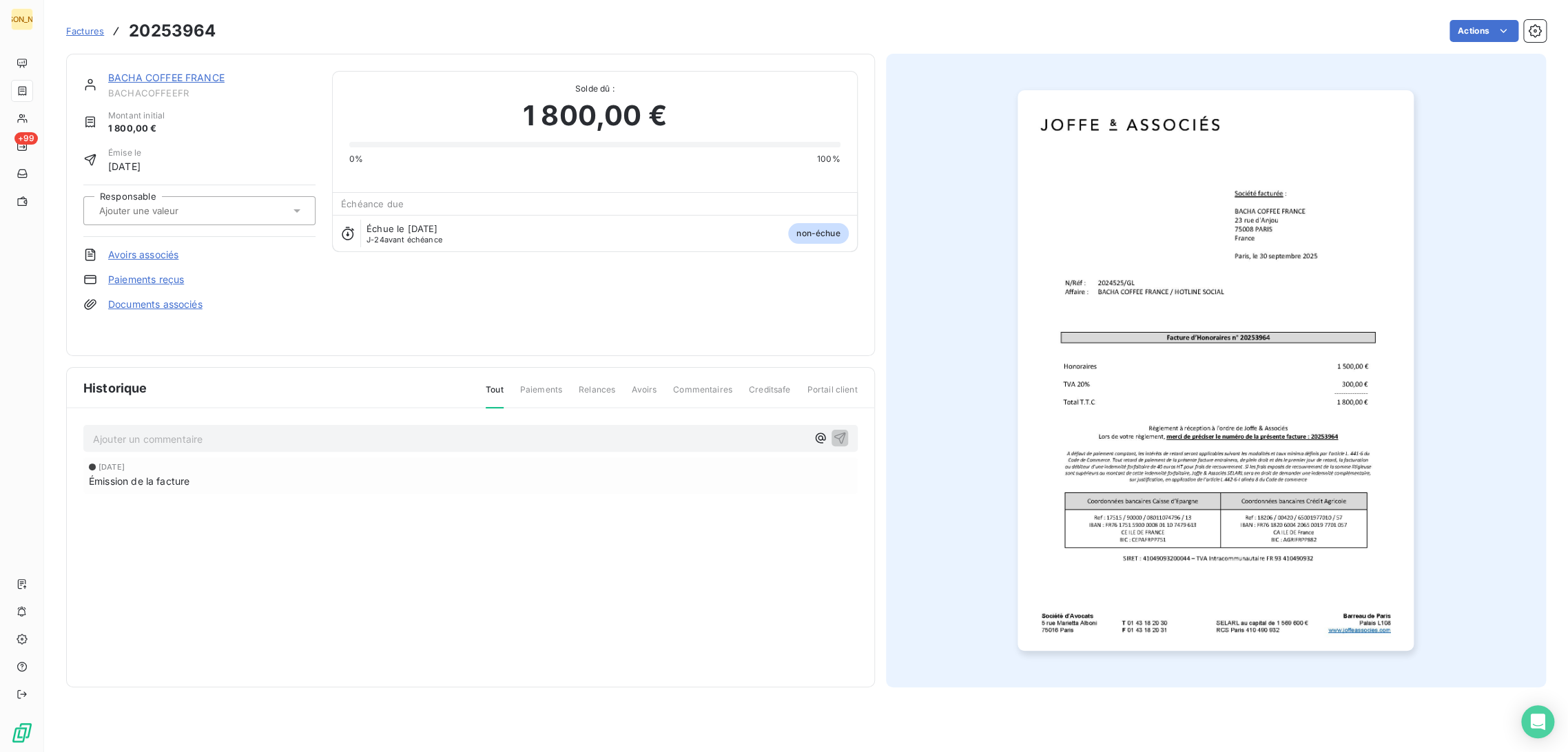
click at [192, 205] on input "text" at bounding box center [167, 210] width 139 height 12
type input "GL"
click at [139, 243] on div "GL" at bounding box center [207, 247] width 194 height 22
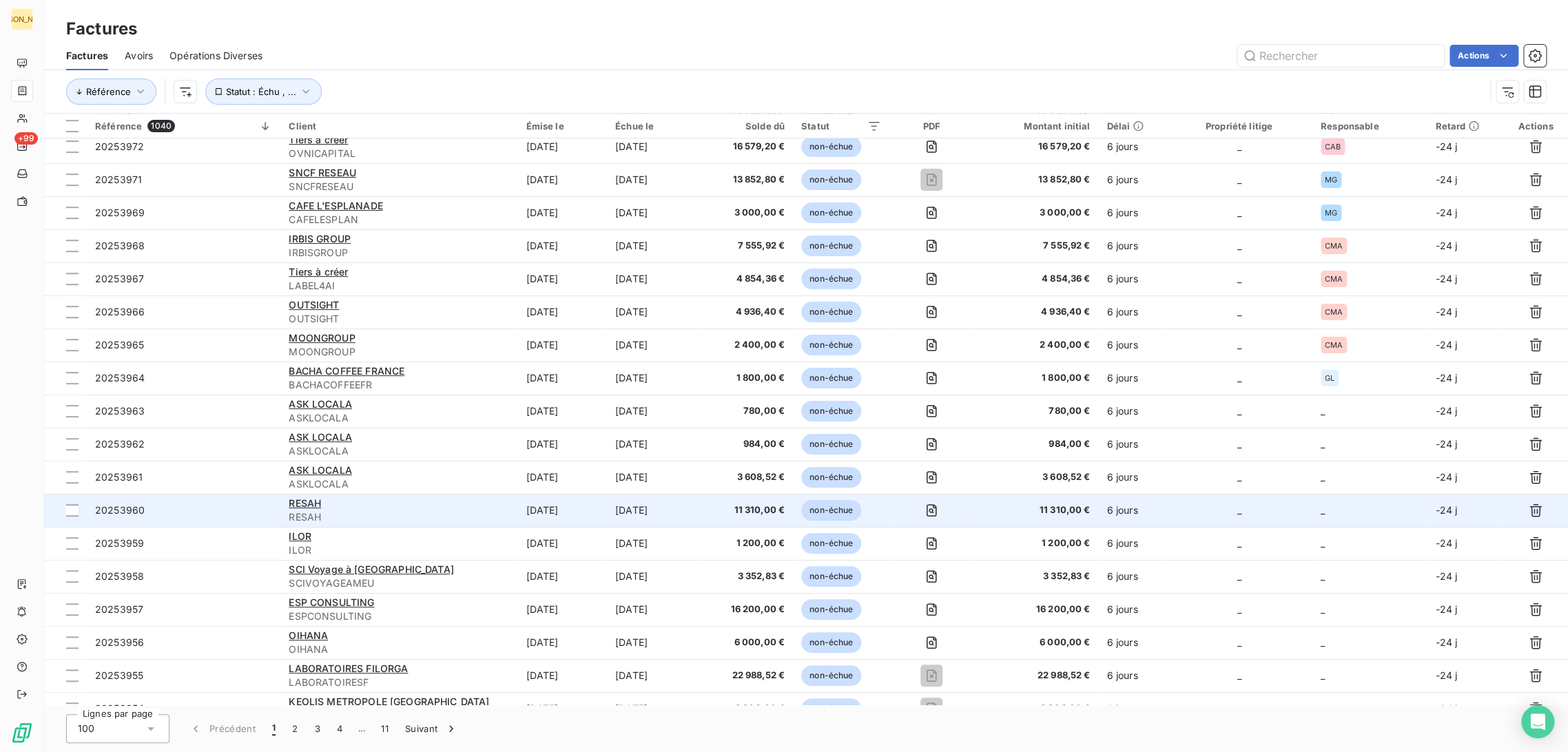
scroll to position [400, 0]
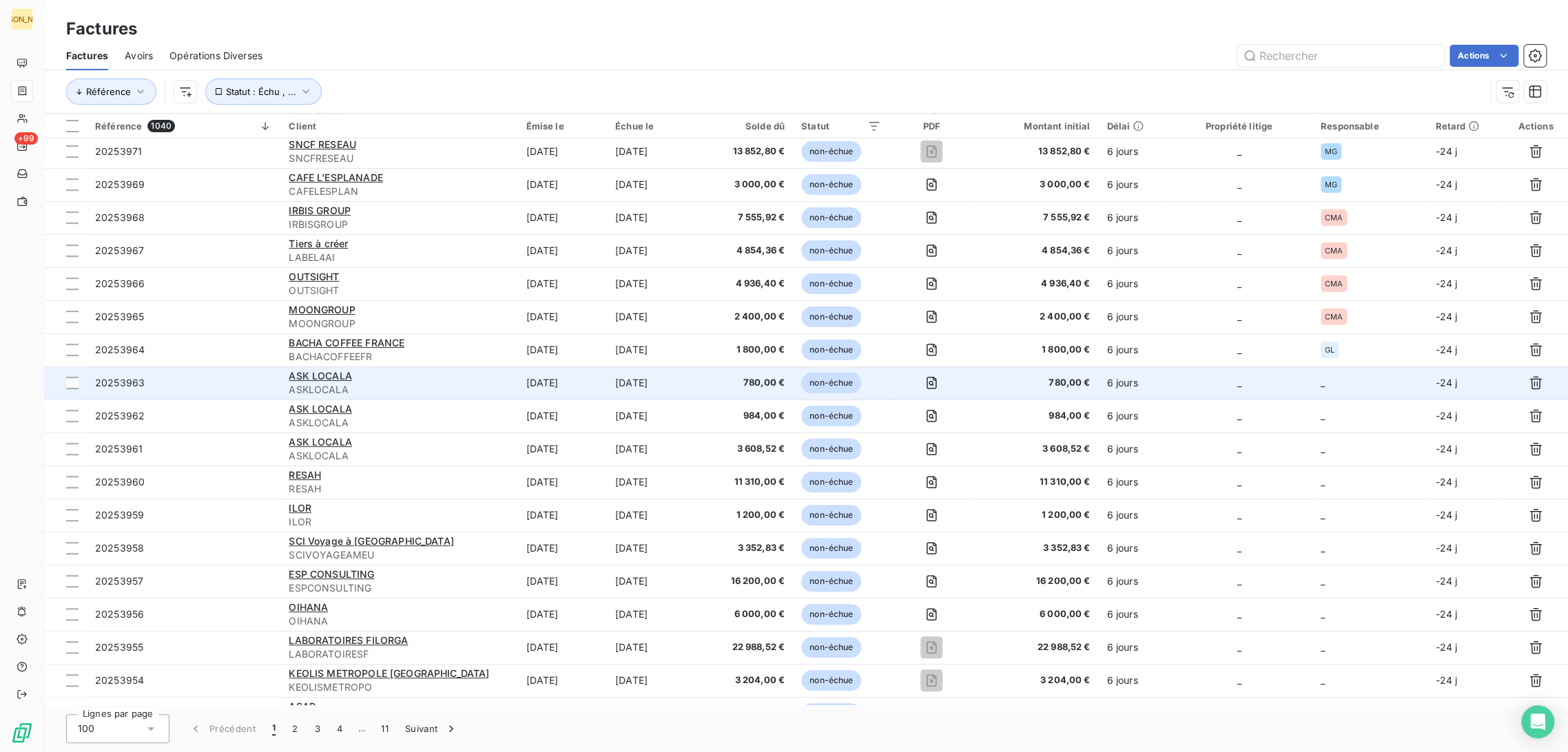
click at [511, 387] on td "ASK LOCALA ASKLOCALA" at bounding box center [399, 383] width 237 height 33
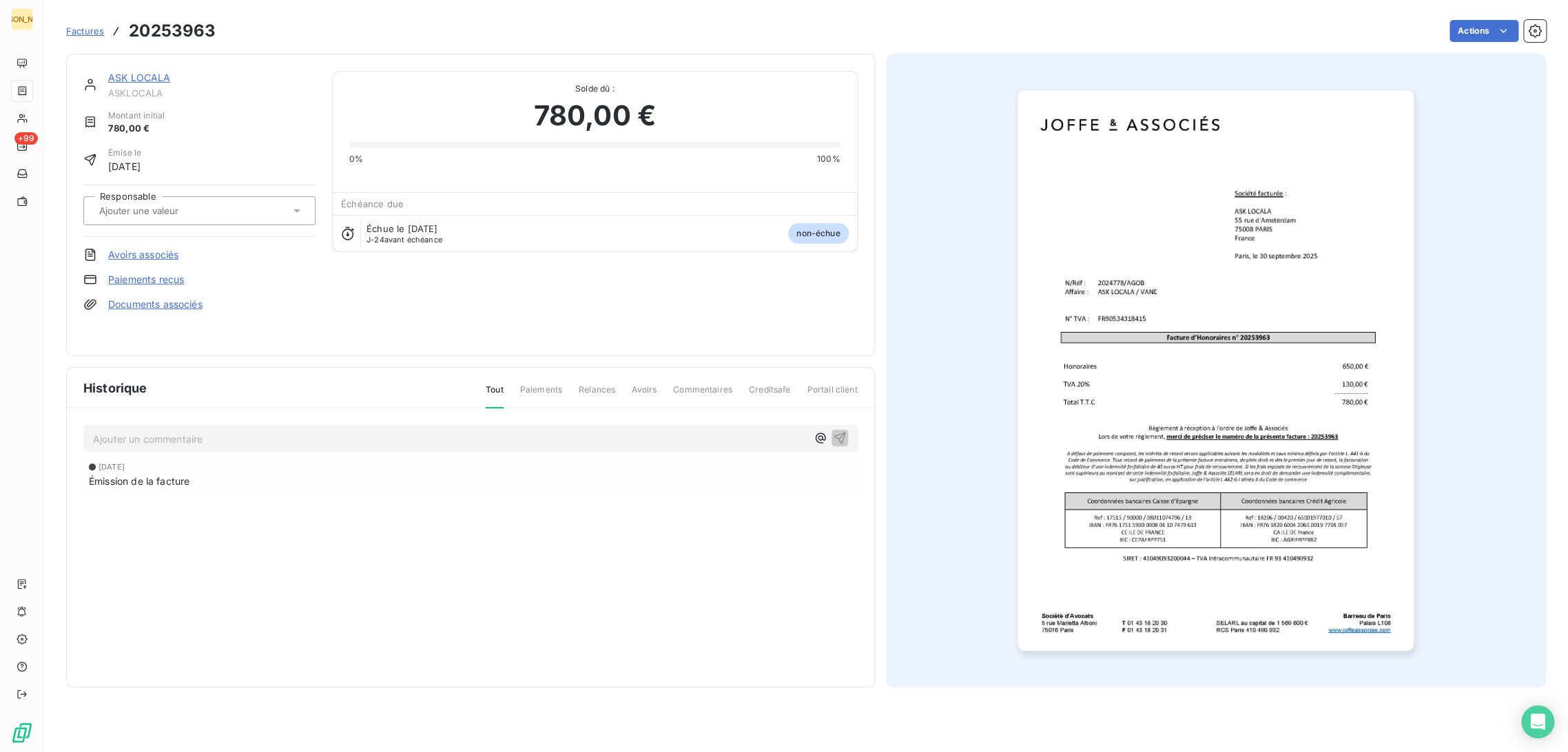
click at [198, 210] on input "text" at bounding box center [167, 210] width 139 height 12
type input "AG"
click at [178, 257] on div "AGO" at bounding box center [207, 247] width 194 height 22
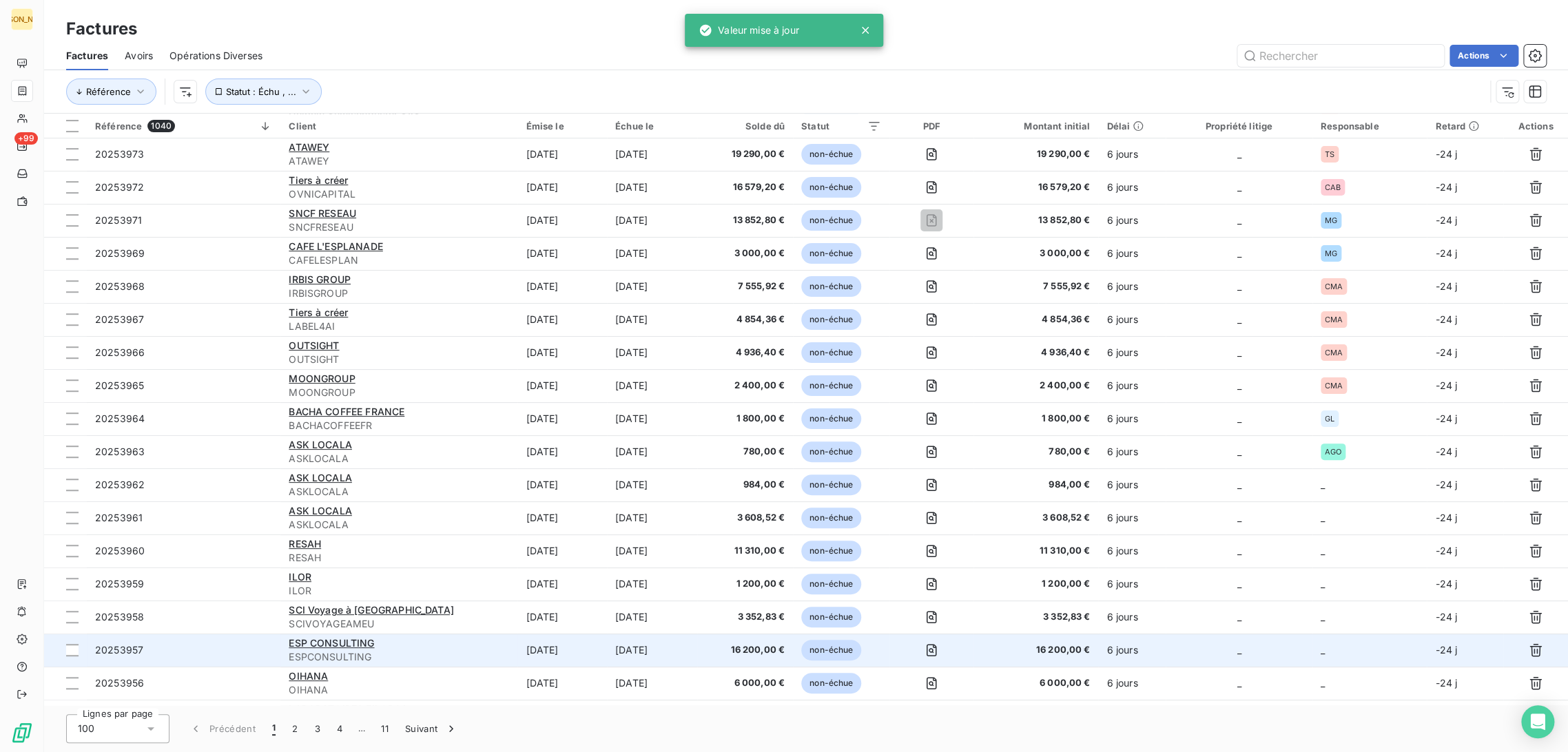
scroll to position [459, 0]
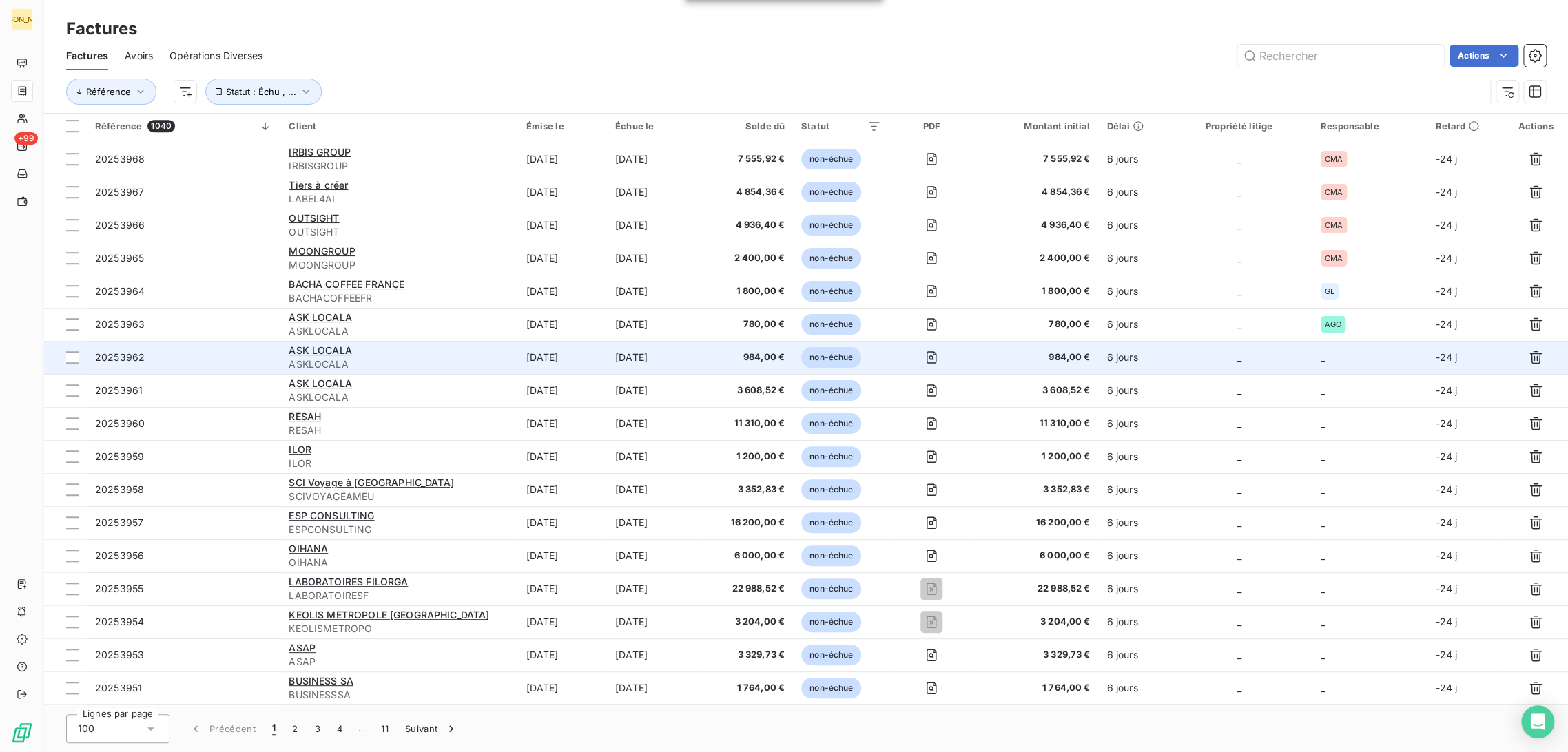
click at [645, 368] on td "[DATE]" at bounding box center [652, 357] width 90 height 33
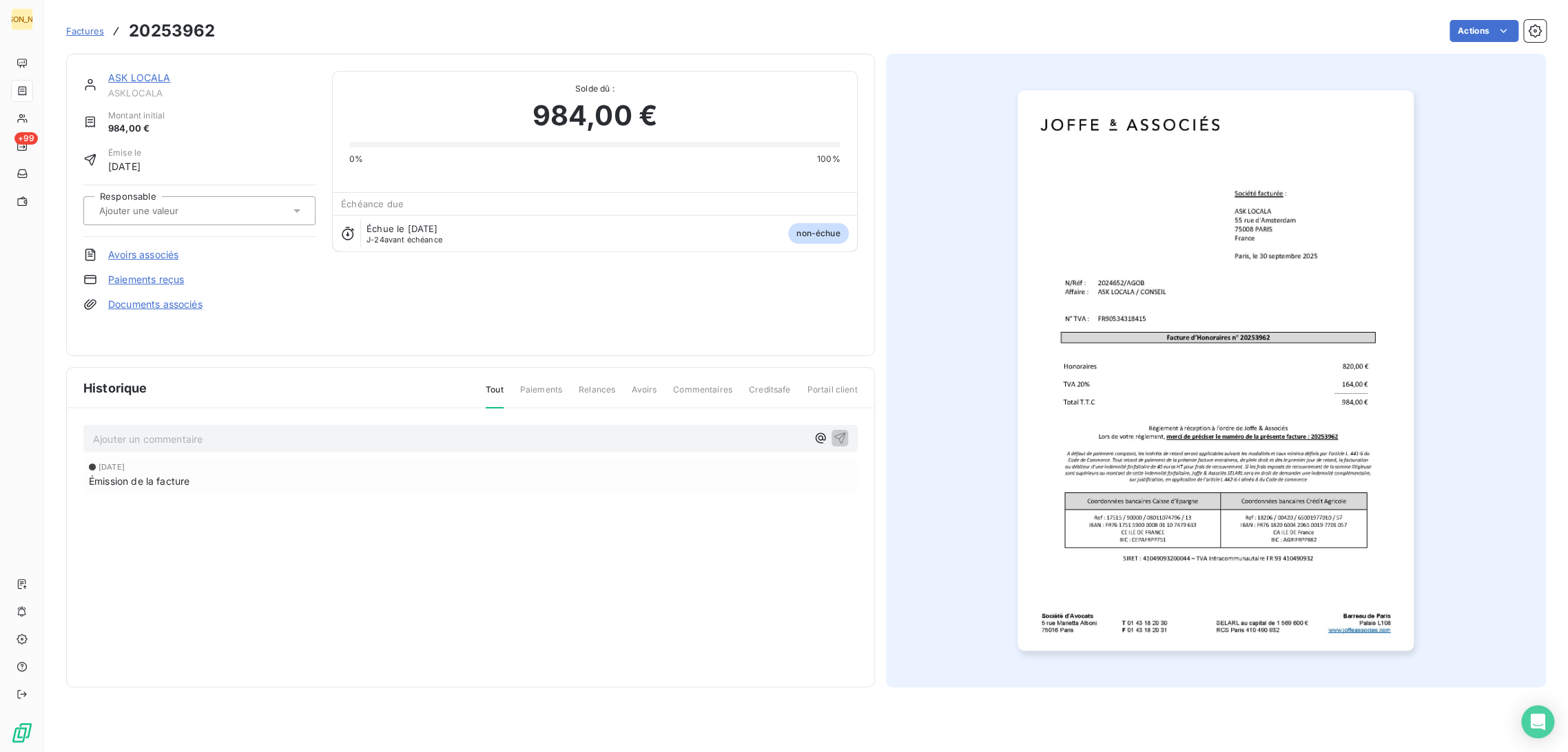
click at [182, 220] on div at bounding box center [199, 210] width 232 height 29
type input "AG"
click at [198, 256] on div "AGO" at bounding box center [207, 247] width 194 height 22
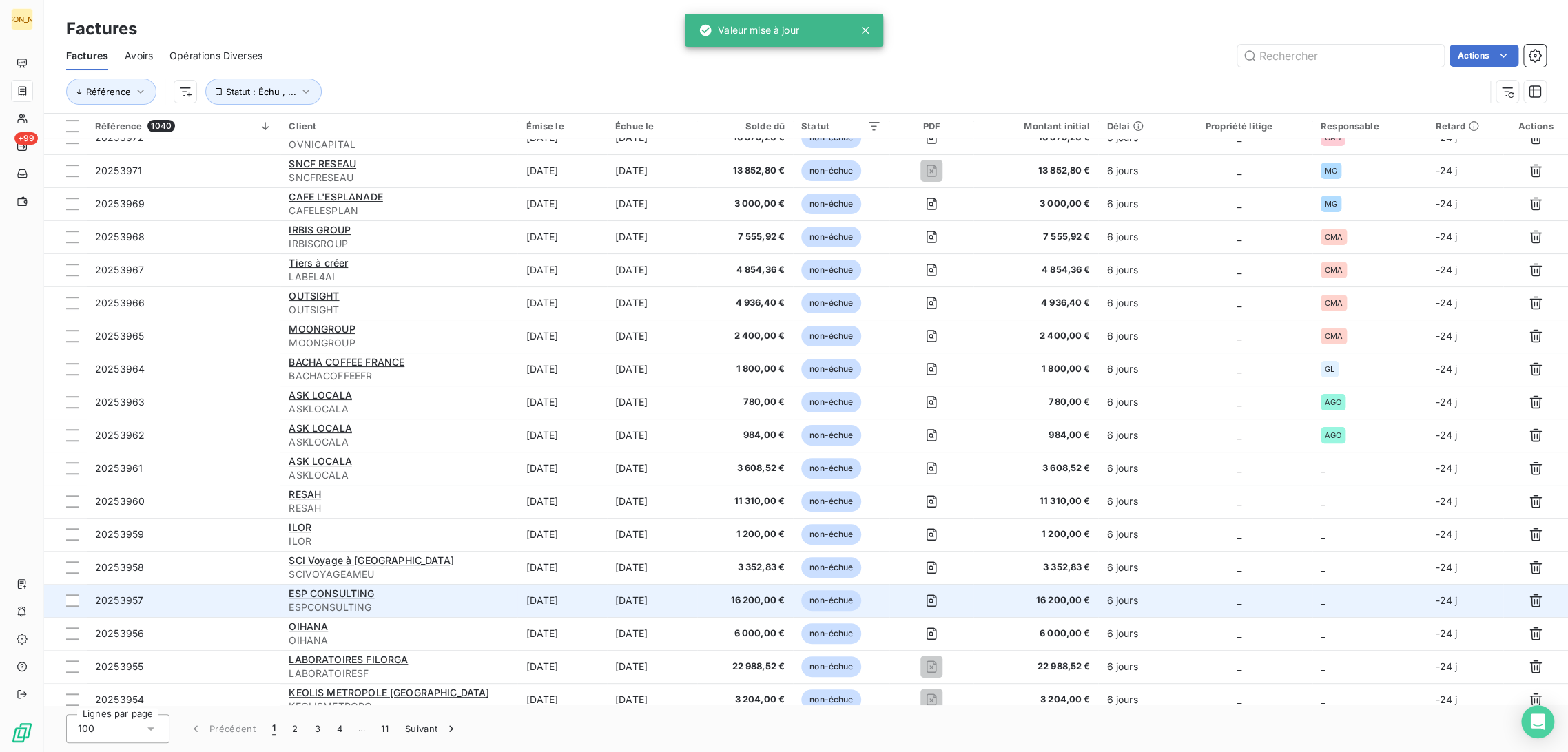
scroll to position [535, 0]
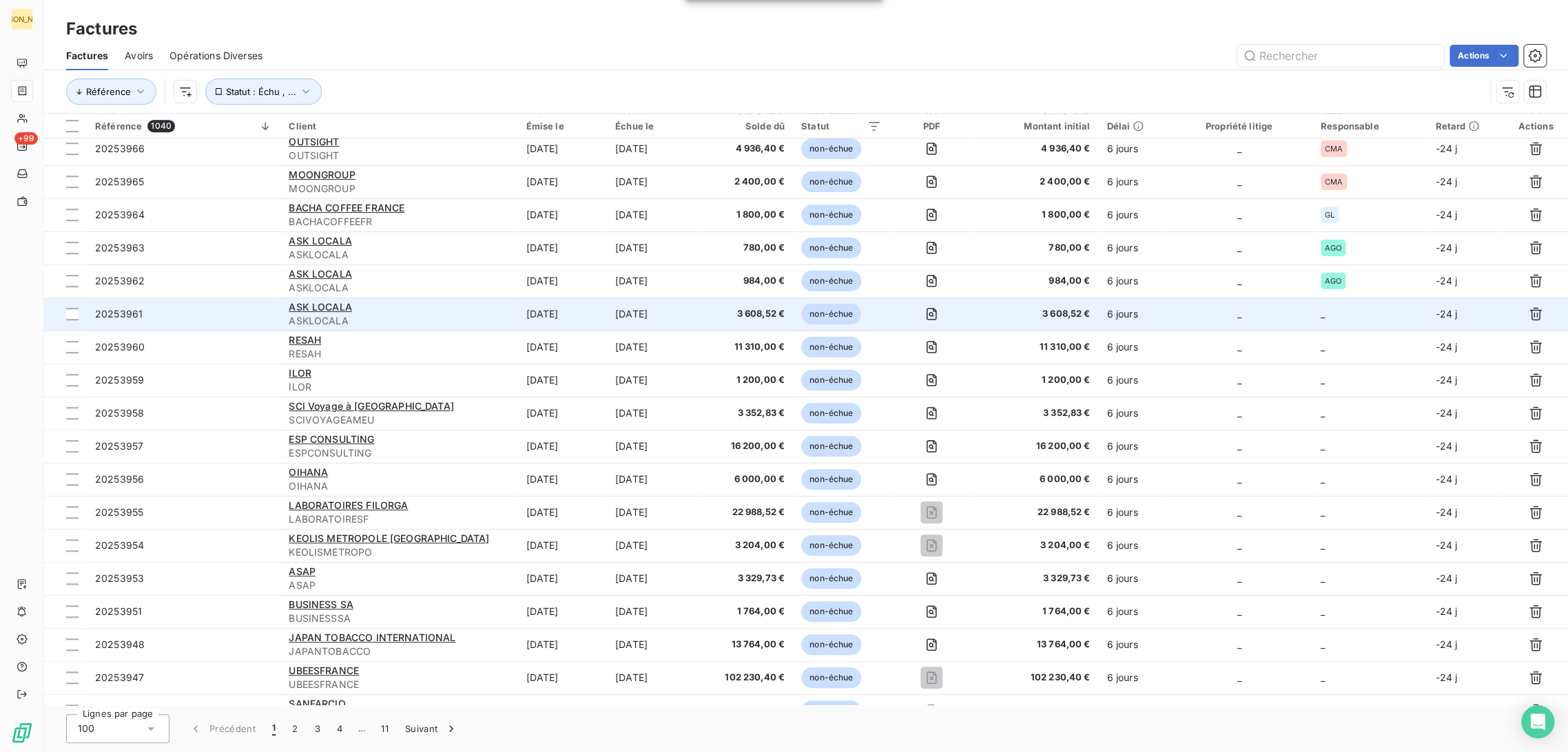
click at [575, 308] on td "[DATE]" at bounding box center [561, 313] width 89 height 33
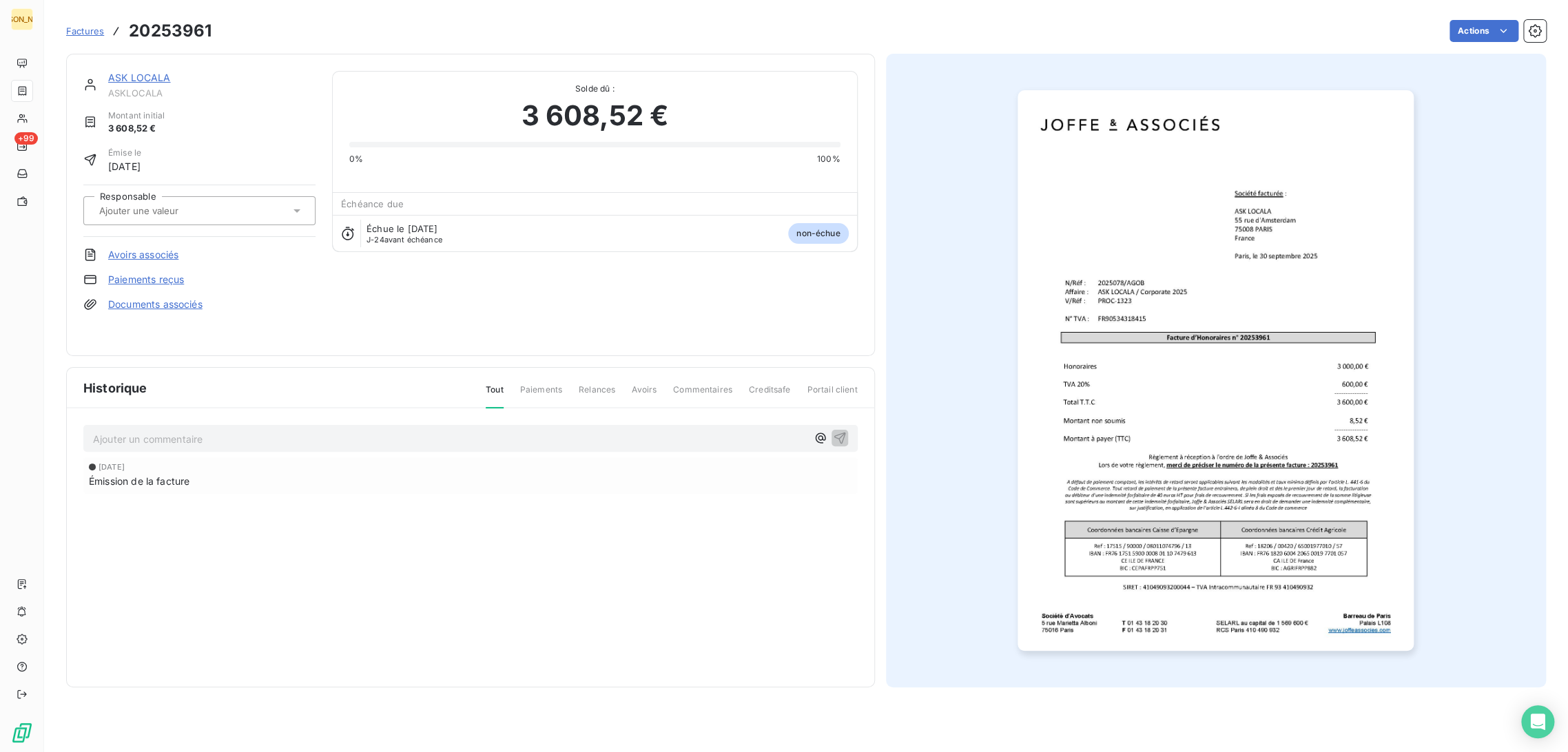
click at [188, 204] on input "text" at bounding box center [167, 210] width 139 height 12
type input "AG"
click at [154, 245] on div "AGO" at bounding box center [207, 247] width 194 height 22
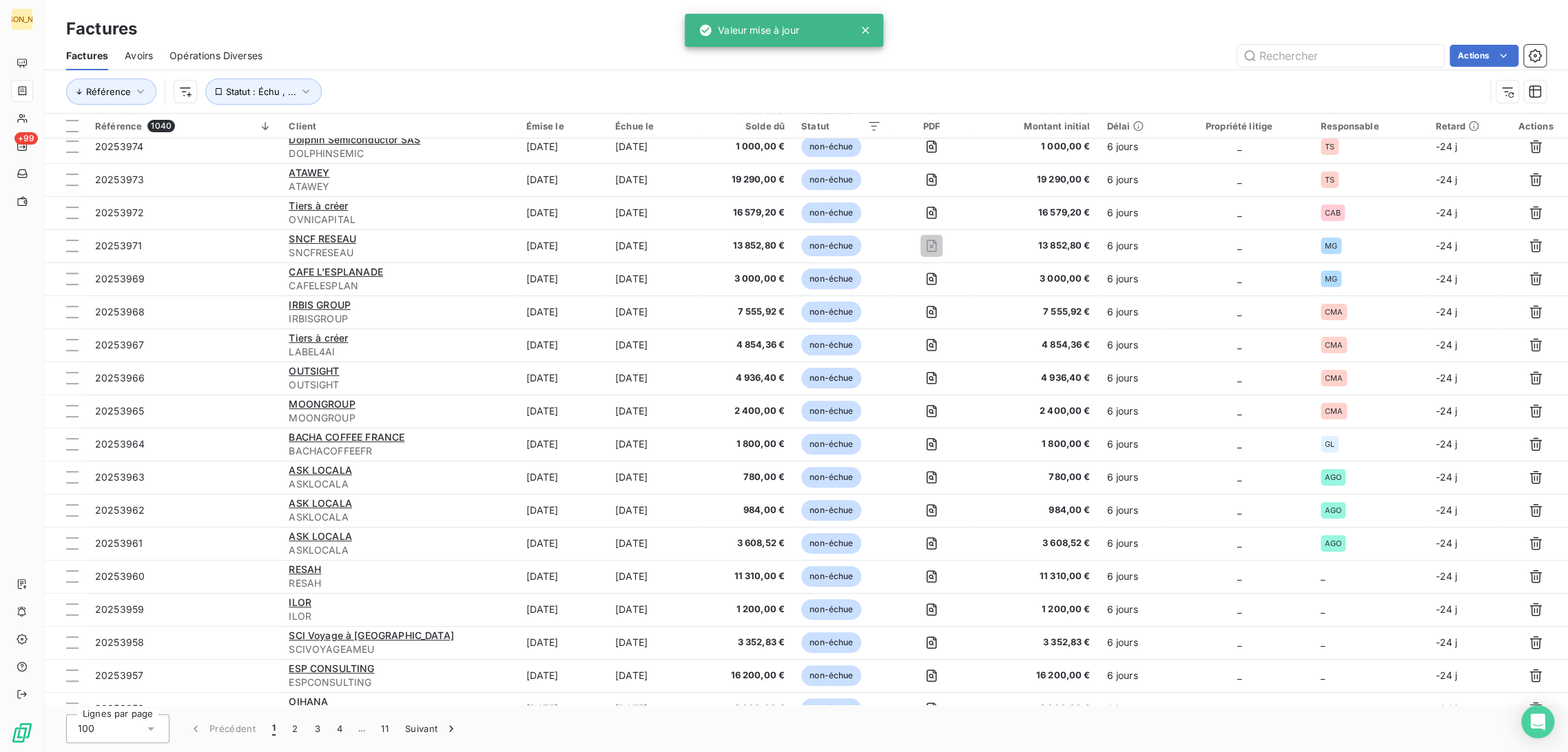
scroll to position [612, 0]
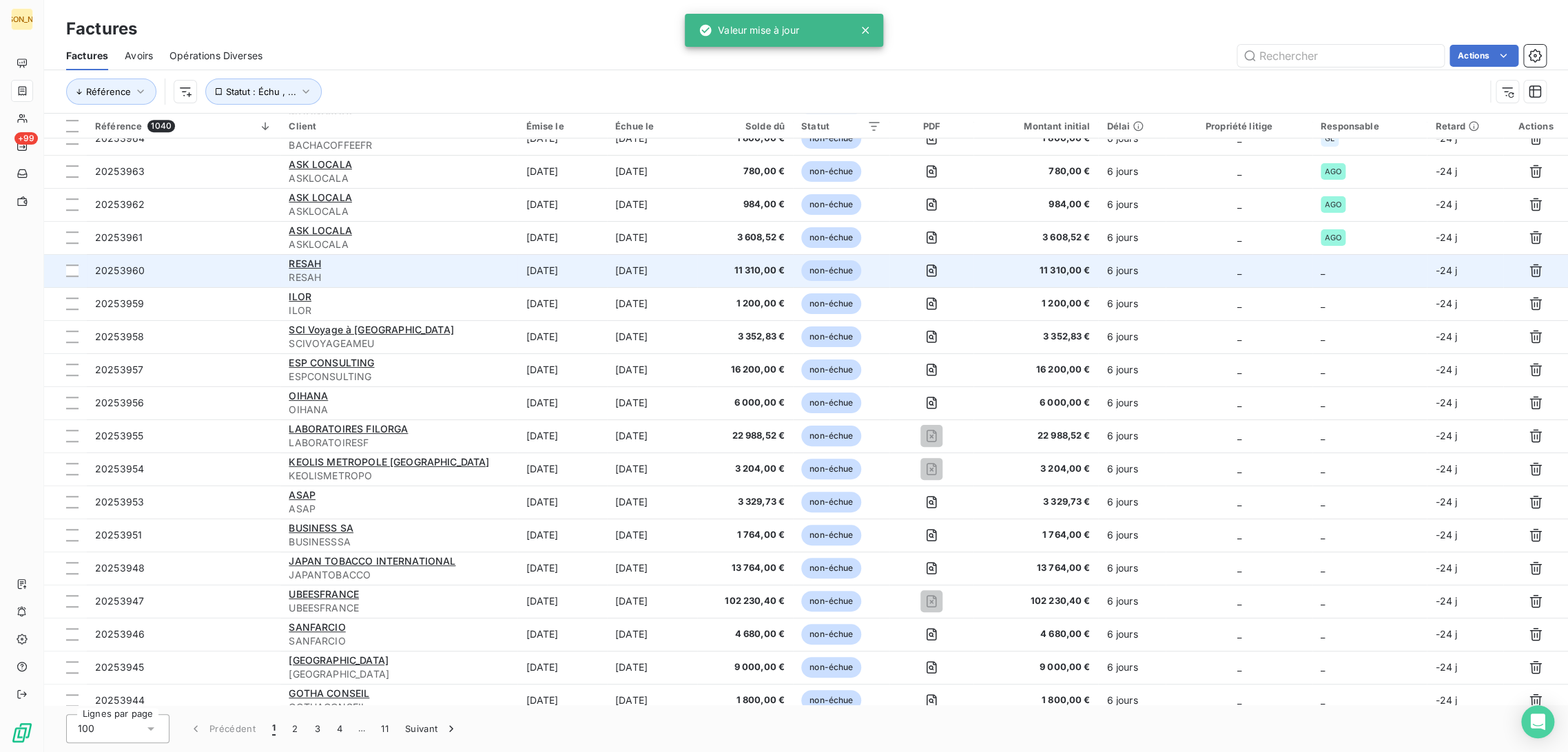
click at [585, 268] on td "[DATE]" at bounding box center [561, 270] width 89 height 33
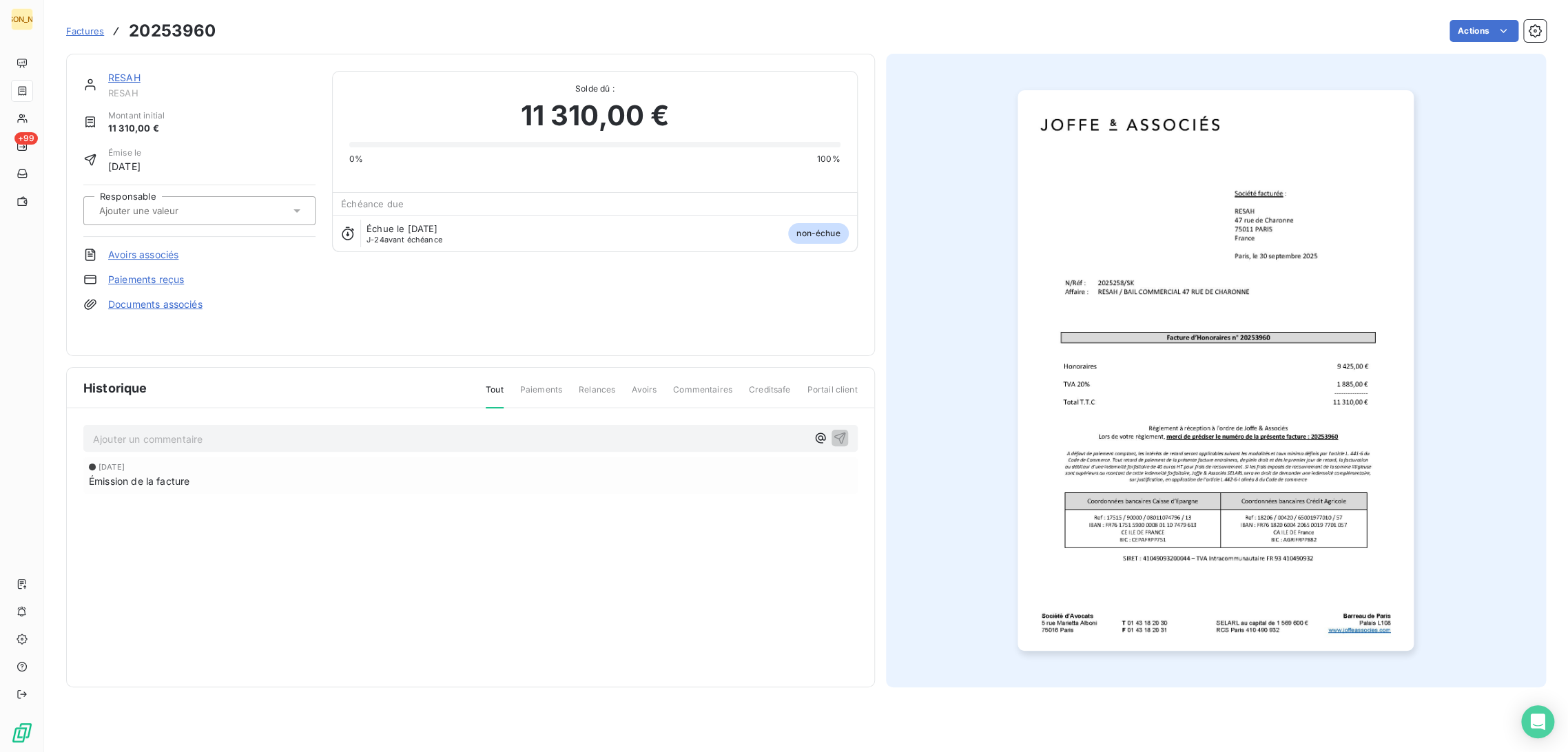
click at [142, 212] on input "text" at bounding box center [167, 210] width 139 height 12
type input "A"
type input "SK"
click at [147, 239] on div "SK" at bounding box center [207, 247] width 194 height 22
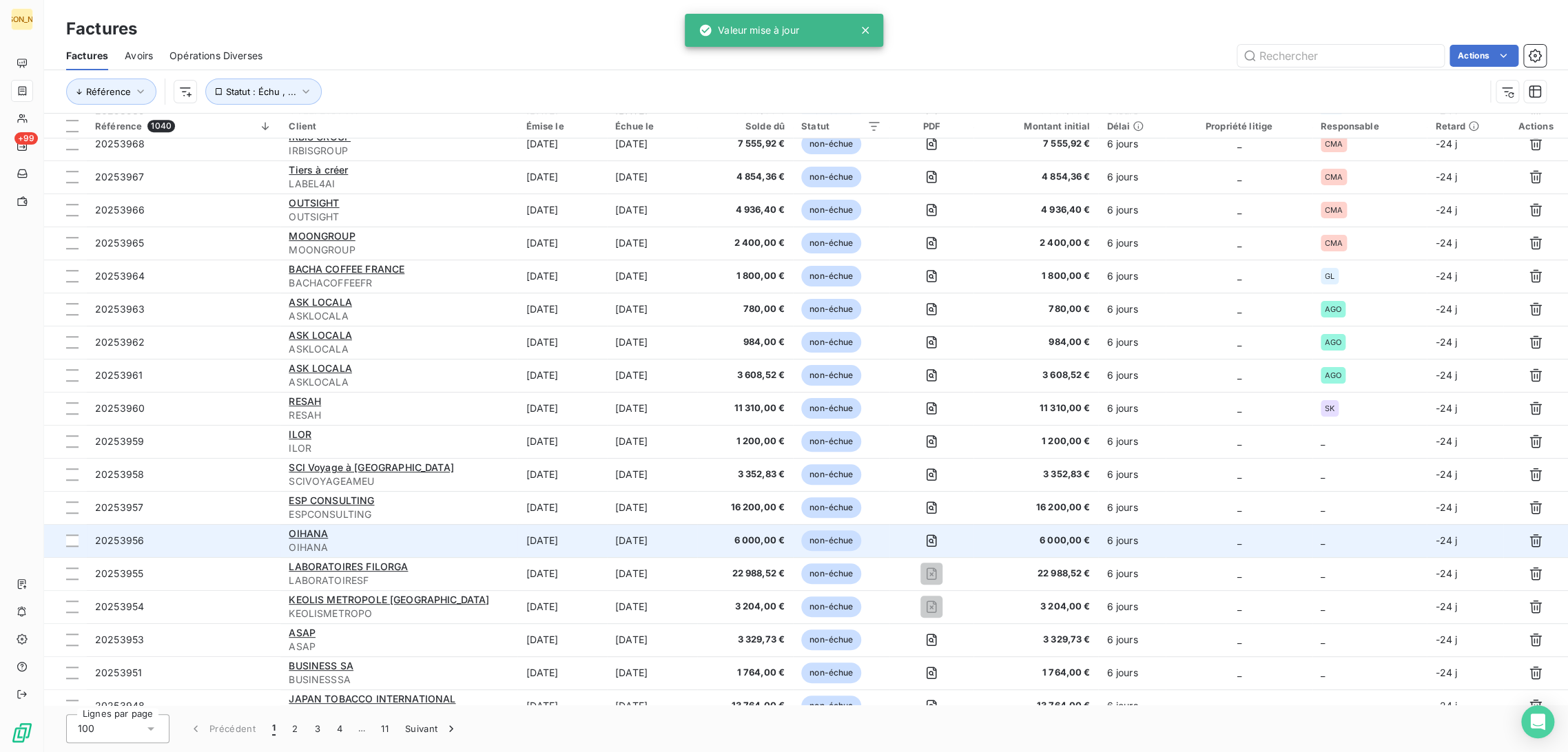
scroll to position [535, 0]
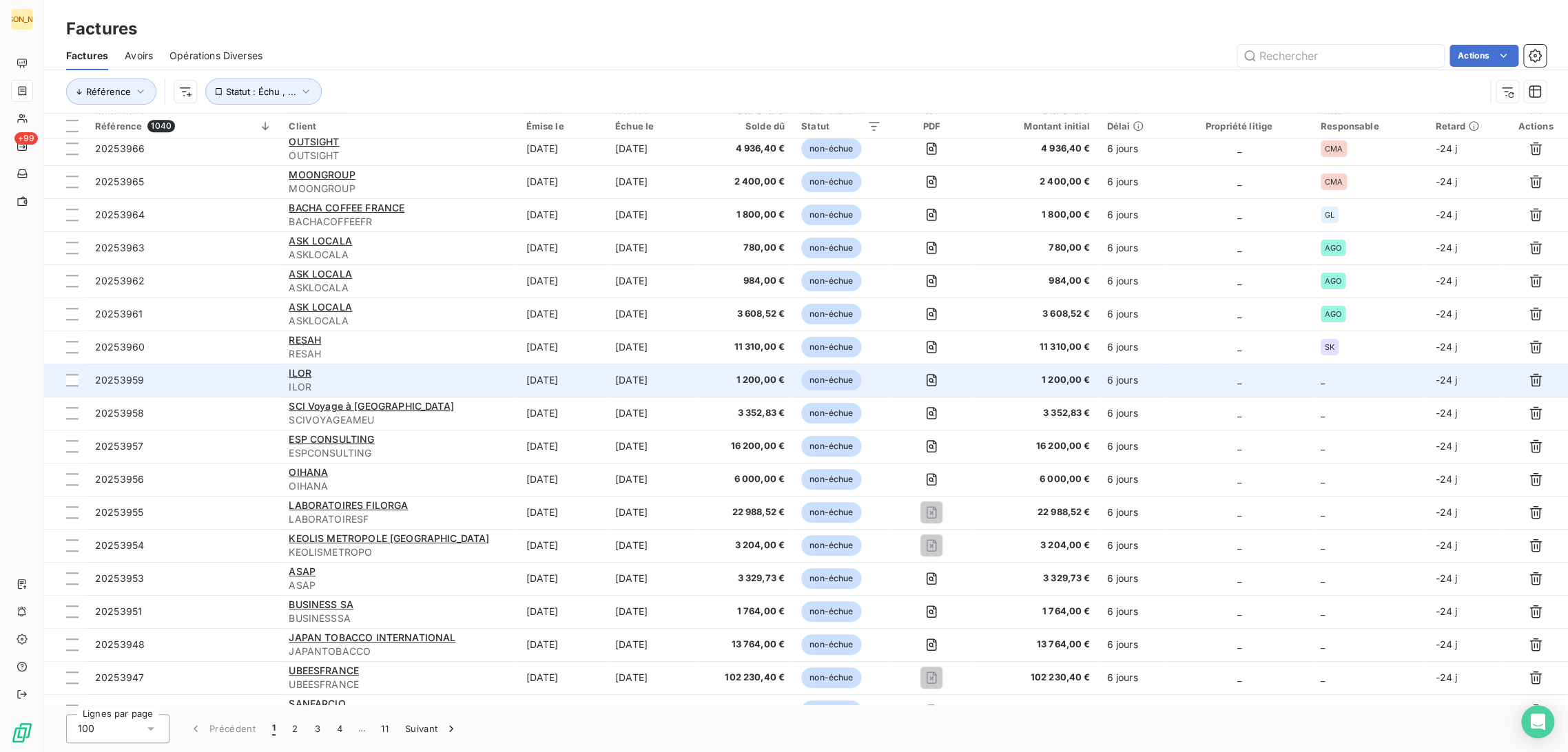
click at [597, 381] on td "[DATE]" at bounding box center [561, 380] width 89 height 33
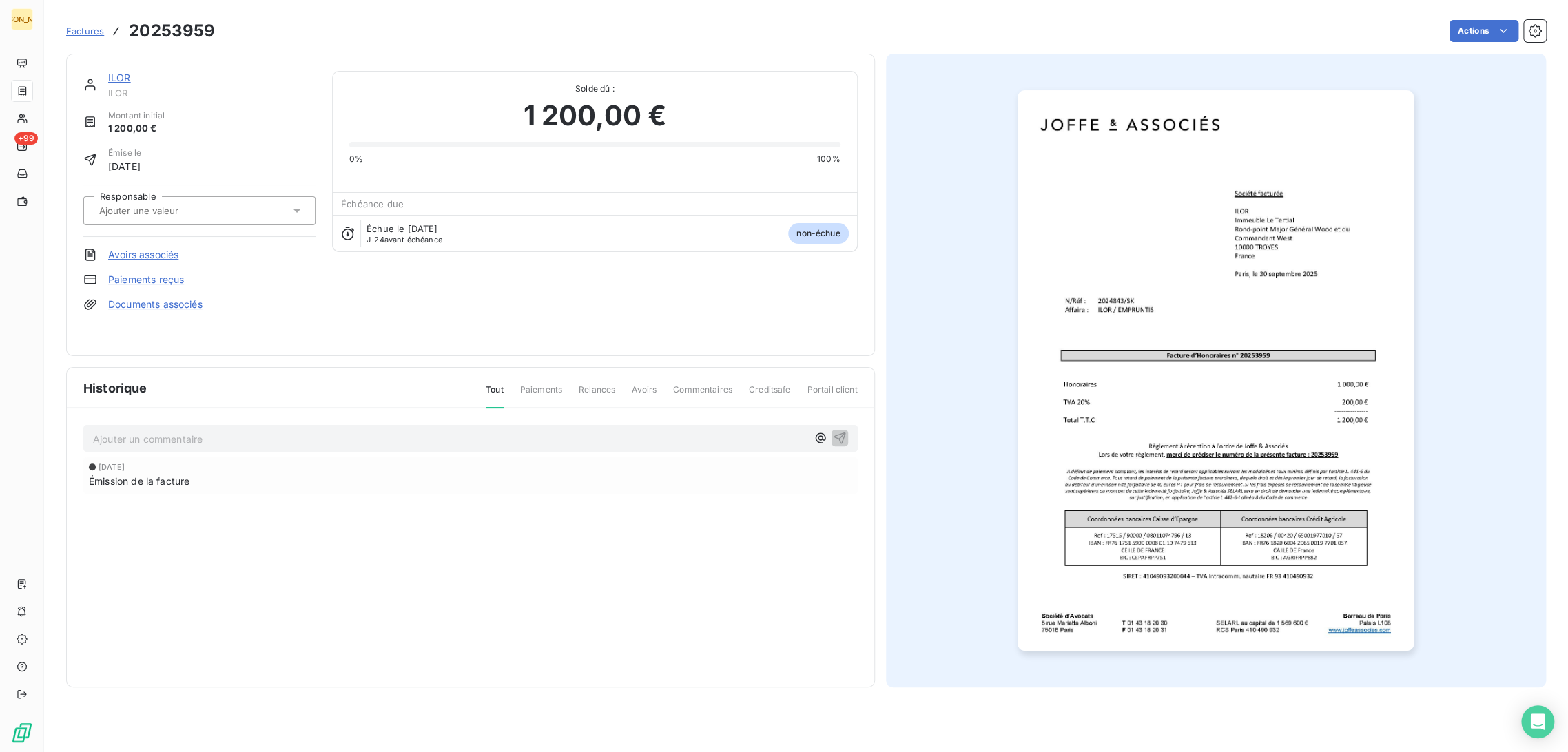
click at [174, 210] on input "text" at bounding box center [167, 210] width 139 height 12
type input "S"
click at [153, 278] on div "SK" at bounding box center [207, 280] width 194 height 22
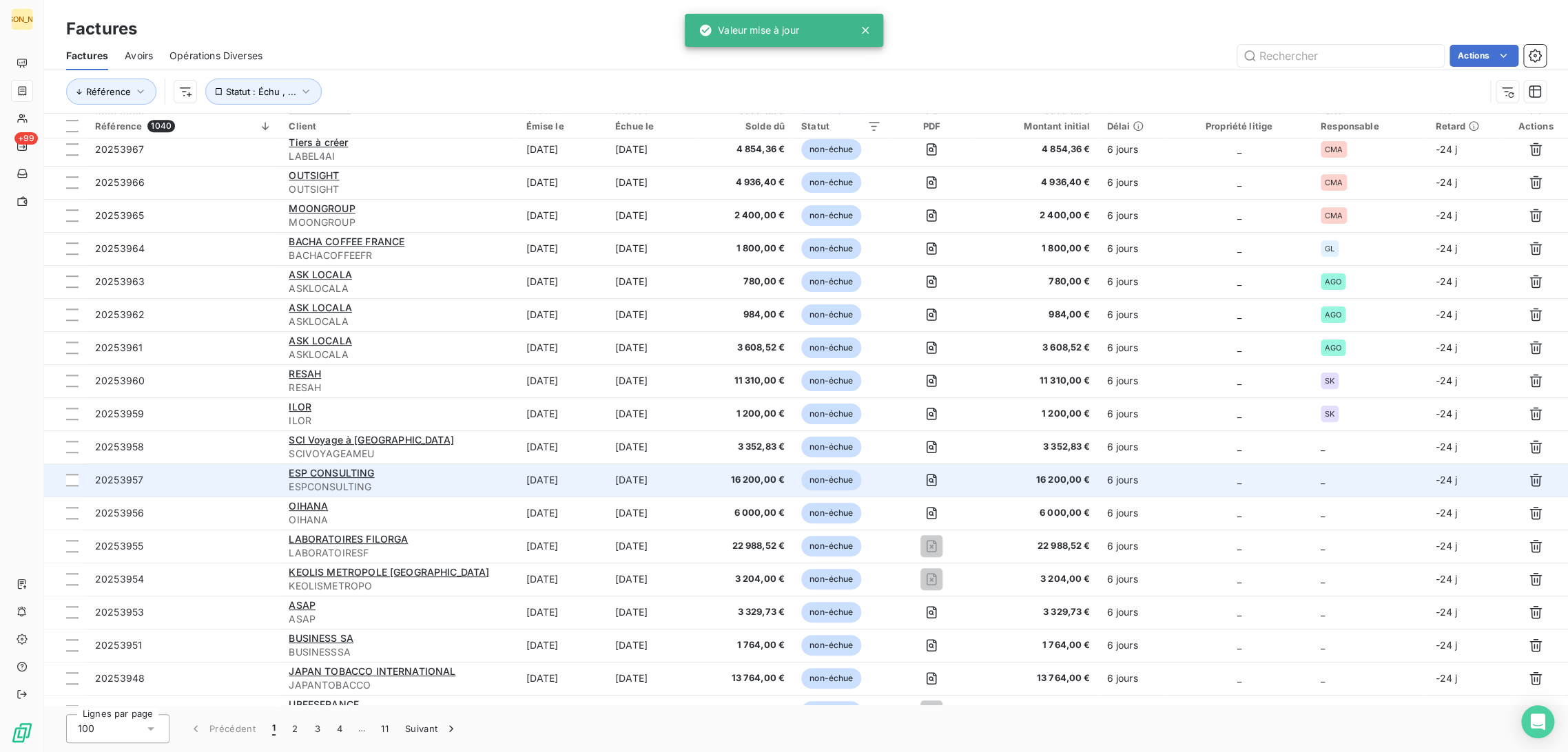
scroll to position [553, 0]
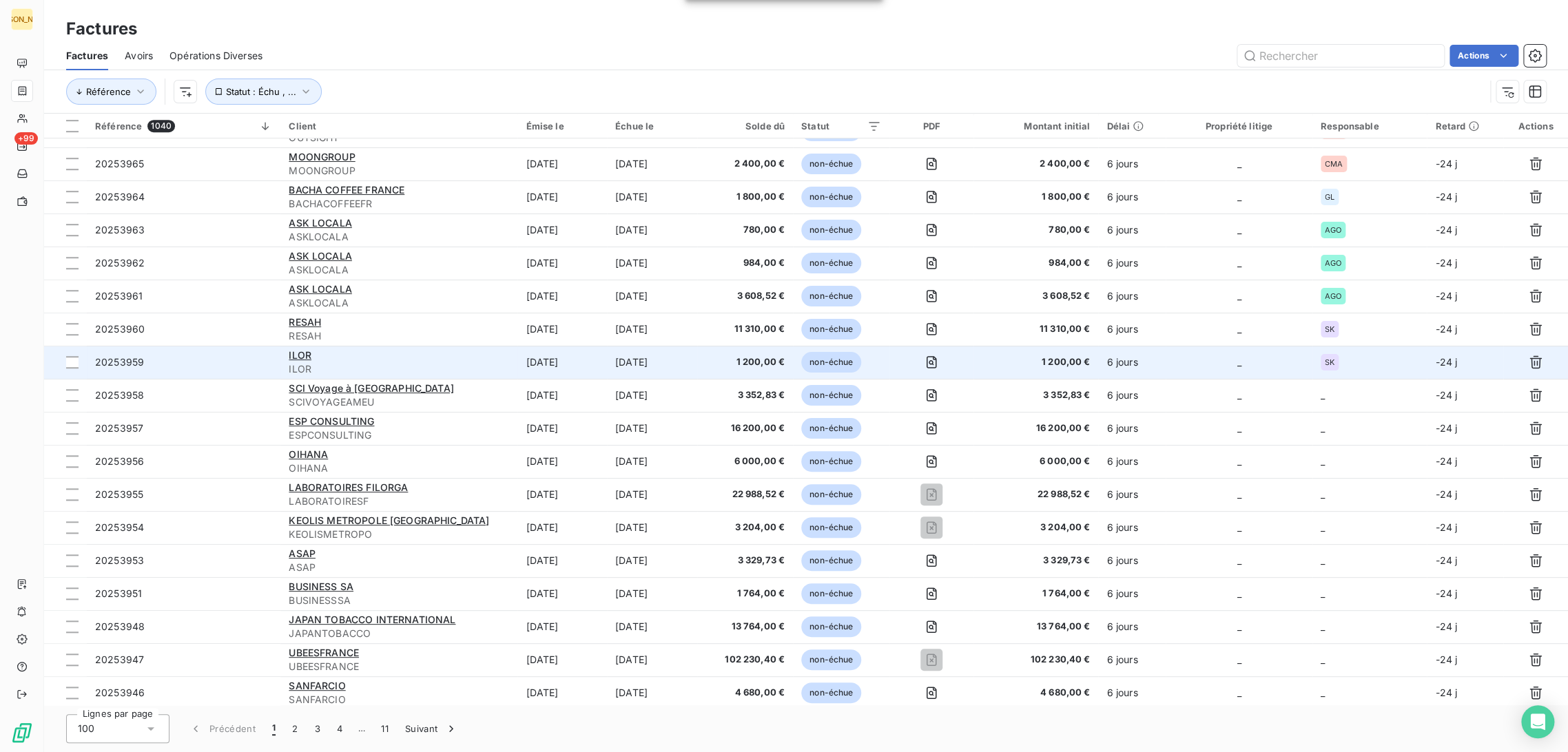
click at [479, 374] on span "ILOR" at bounding box center [399, 369] width 220 height 14
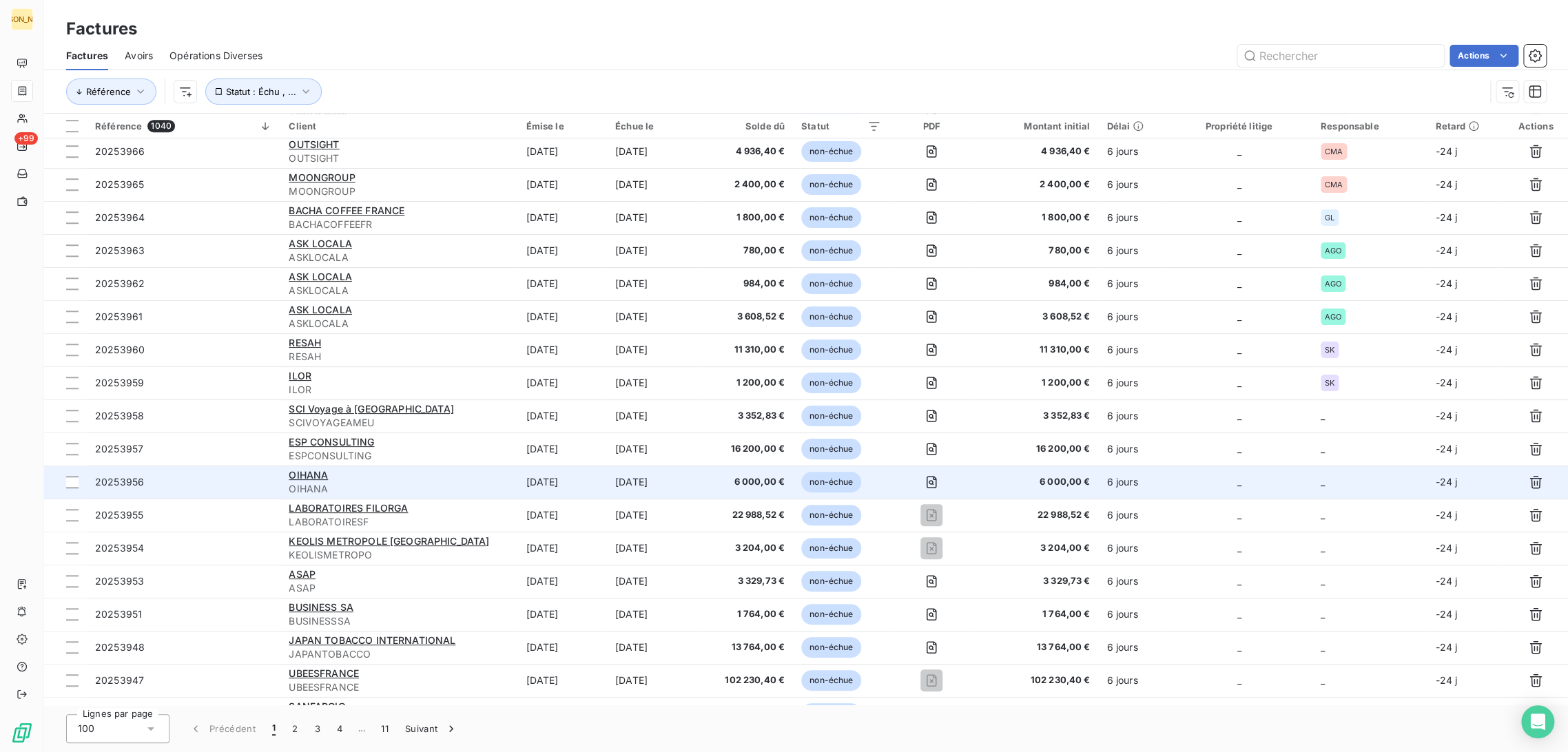
scroll to position [535, 0]
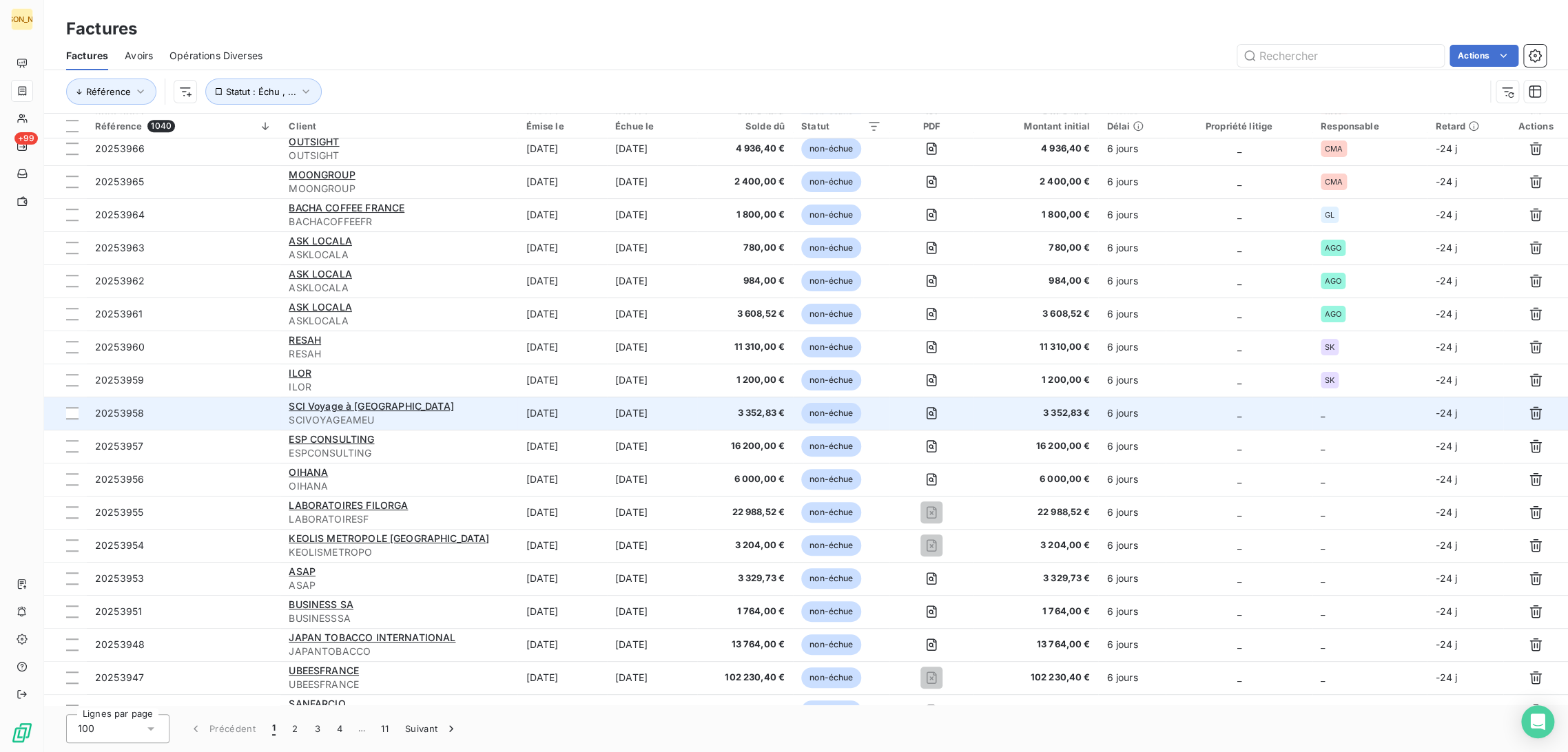
click at [573, 408] on td "[DATE]" at bounding box center [561, 413] width 89 height 33
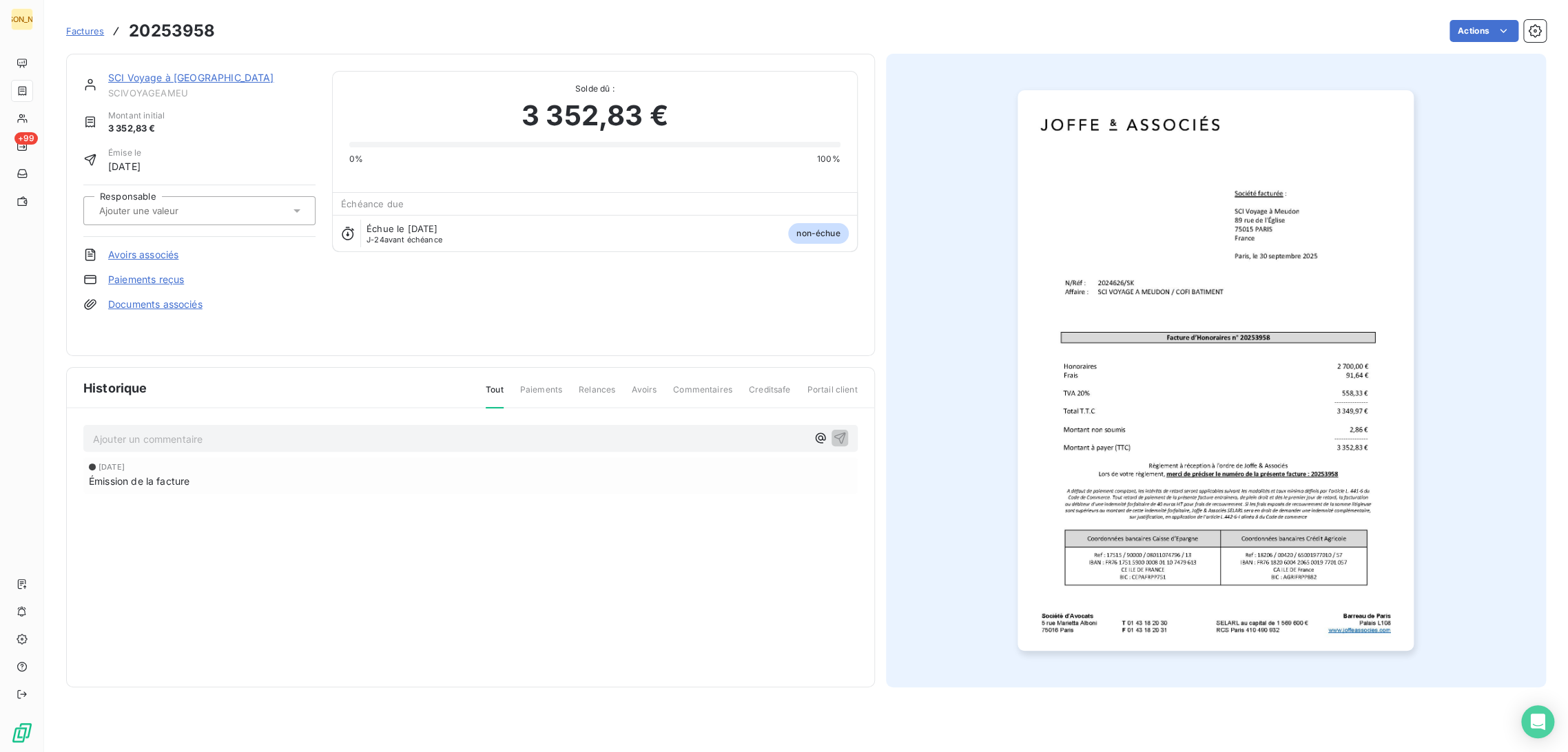
click at [178, 209] on input "text" at bounding box center [167, 210] width 139 height 12
type input "SK"
click at [149, 233] on li "SK" at bounding box center [199, 247] width 232 height 33
click at [154, 76] on link "SCI Voyage à [GEOGRAPHIC_DATA]" at bounding box center [191, 77] width 166 height 11
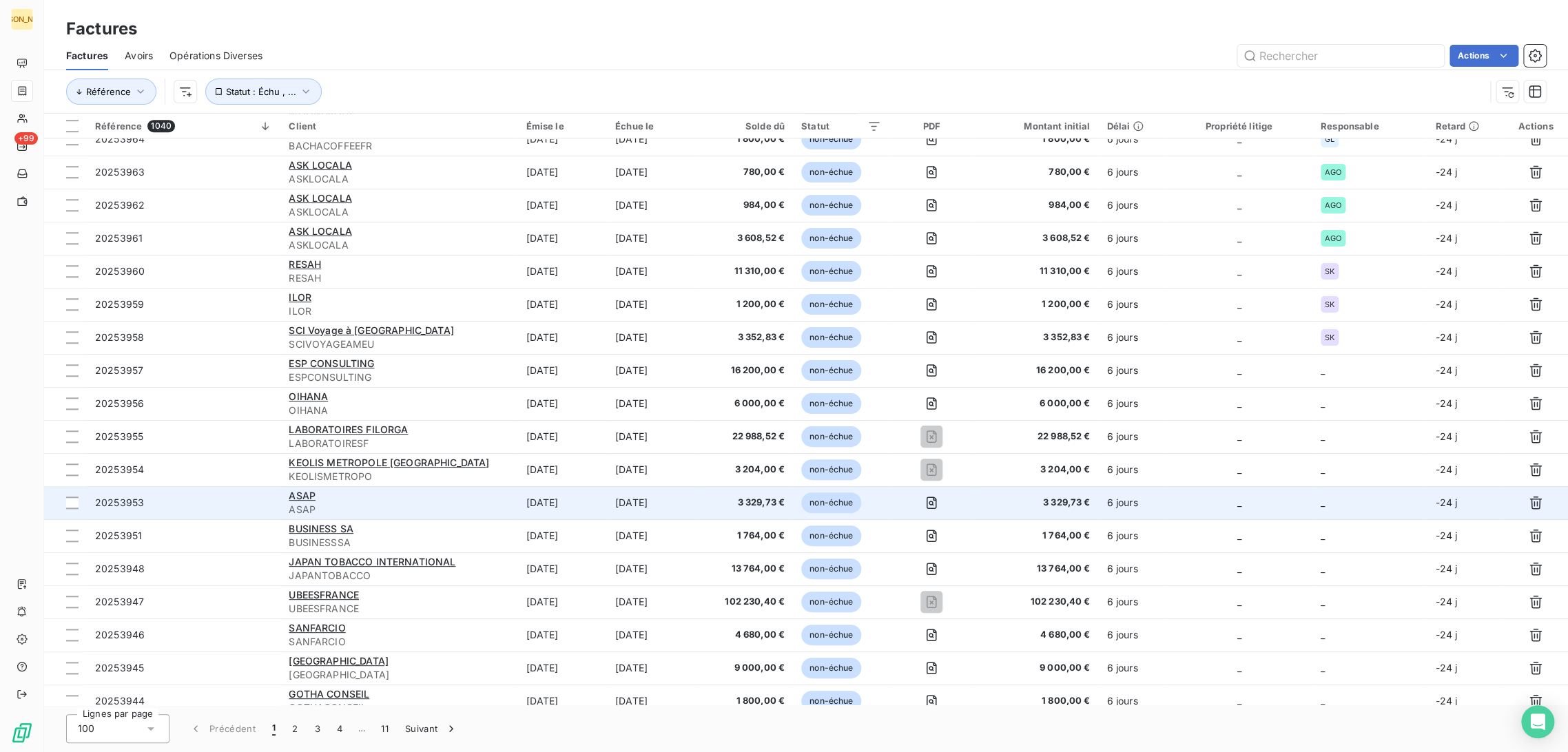
scroll to position [612, 0]
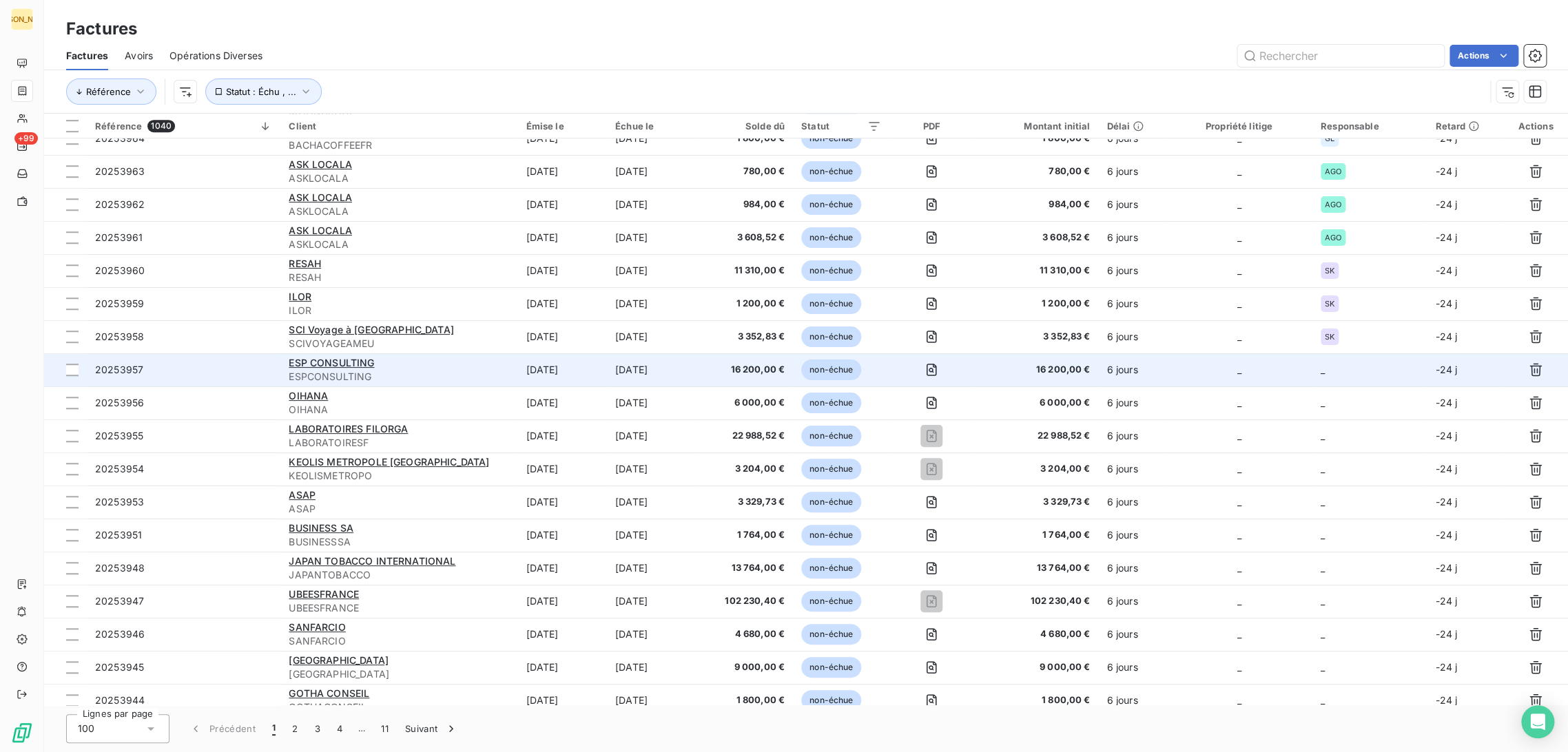
click at [545, 369] on td "[DATE]" at bounding box center [561, 369] width 89 height 33
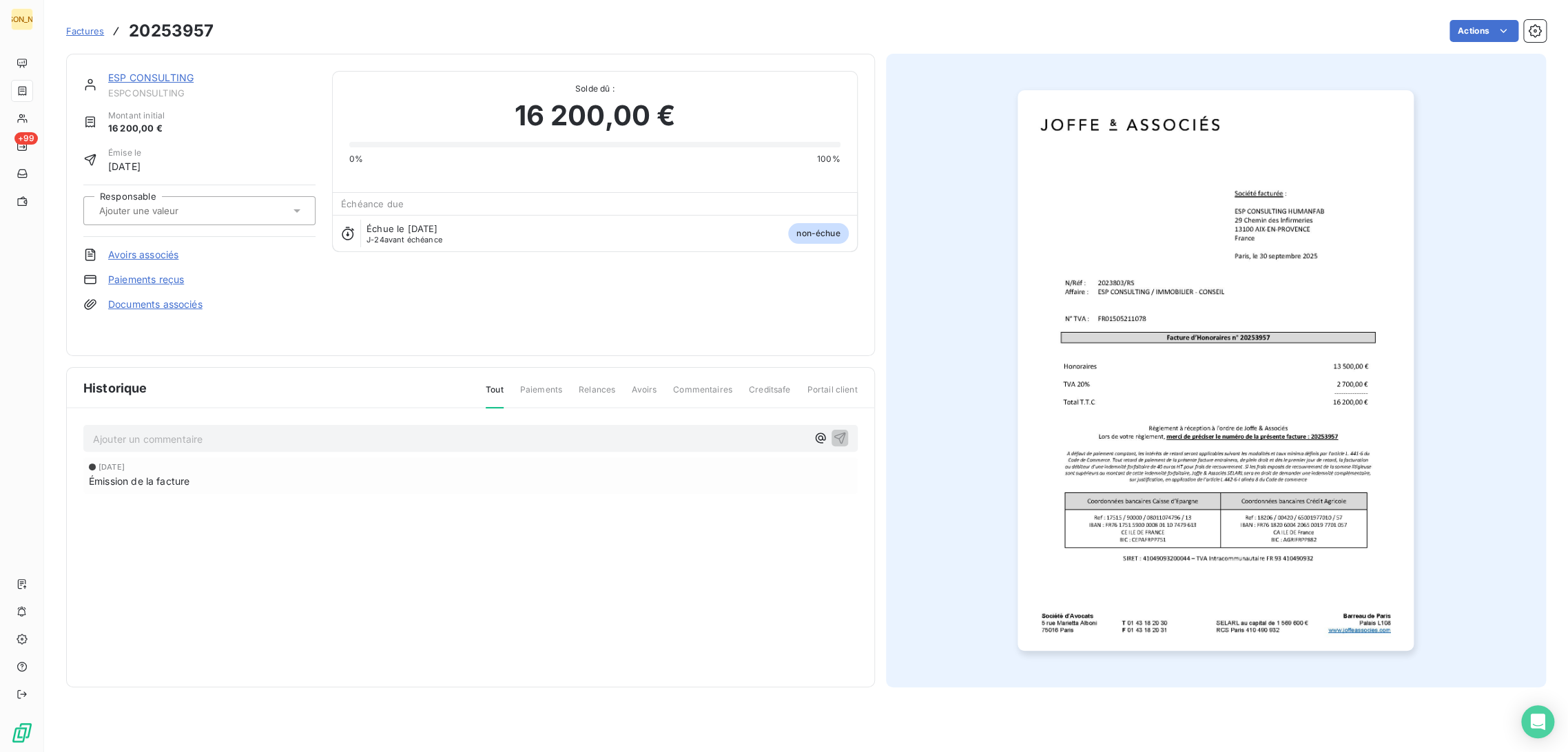
click at [149, 203] on div at bounding box center [193, 210] width 195 height 18
type input "RS"
click at [124, 246] on span "RS" at bounding box center [120, 247] width 10 height 8
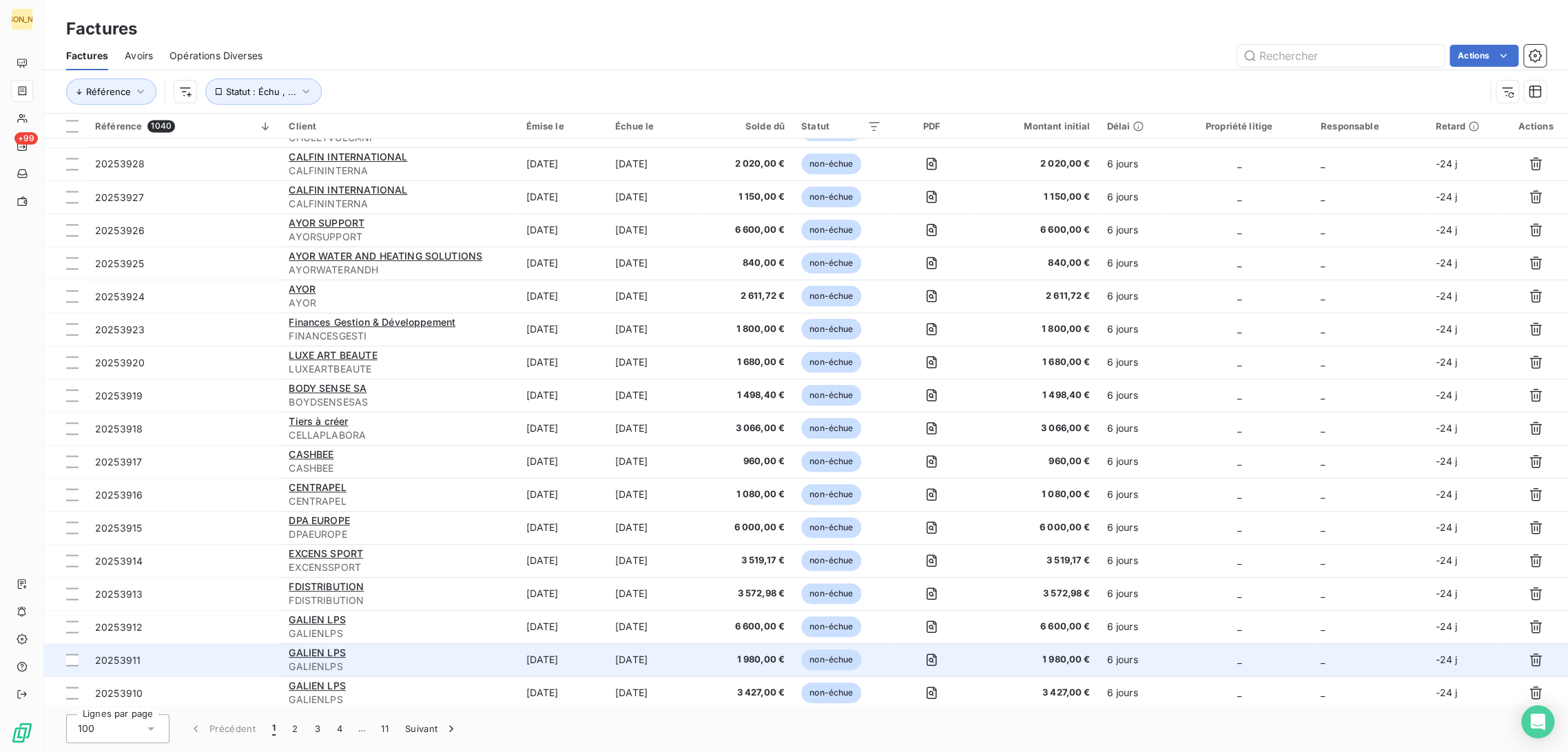
scroll to position [1837, 0]
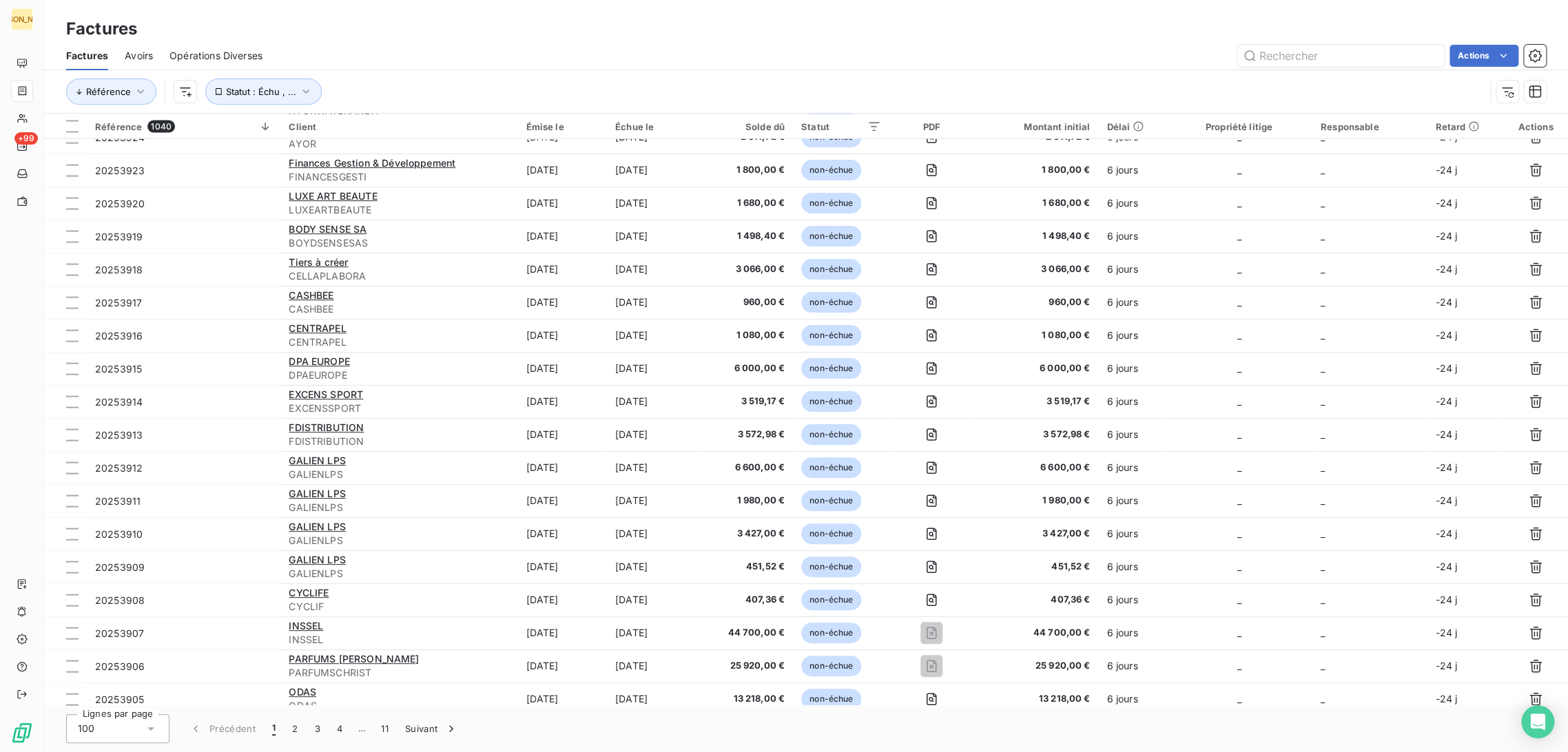
click at [108, 731] on div "100" at bounding box center [118, 729] width 104 height 29
click at [94, 679] on span "50" at bounding box center [99, 674] width 11 height 14
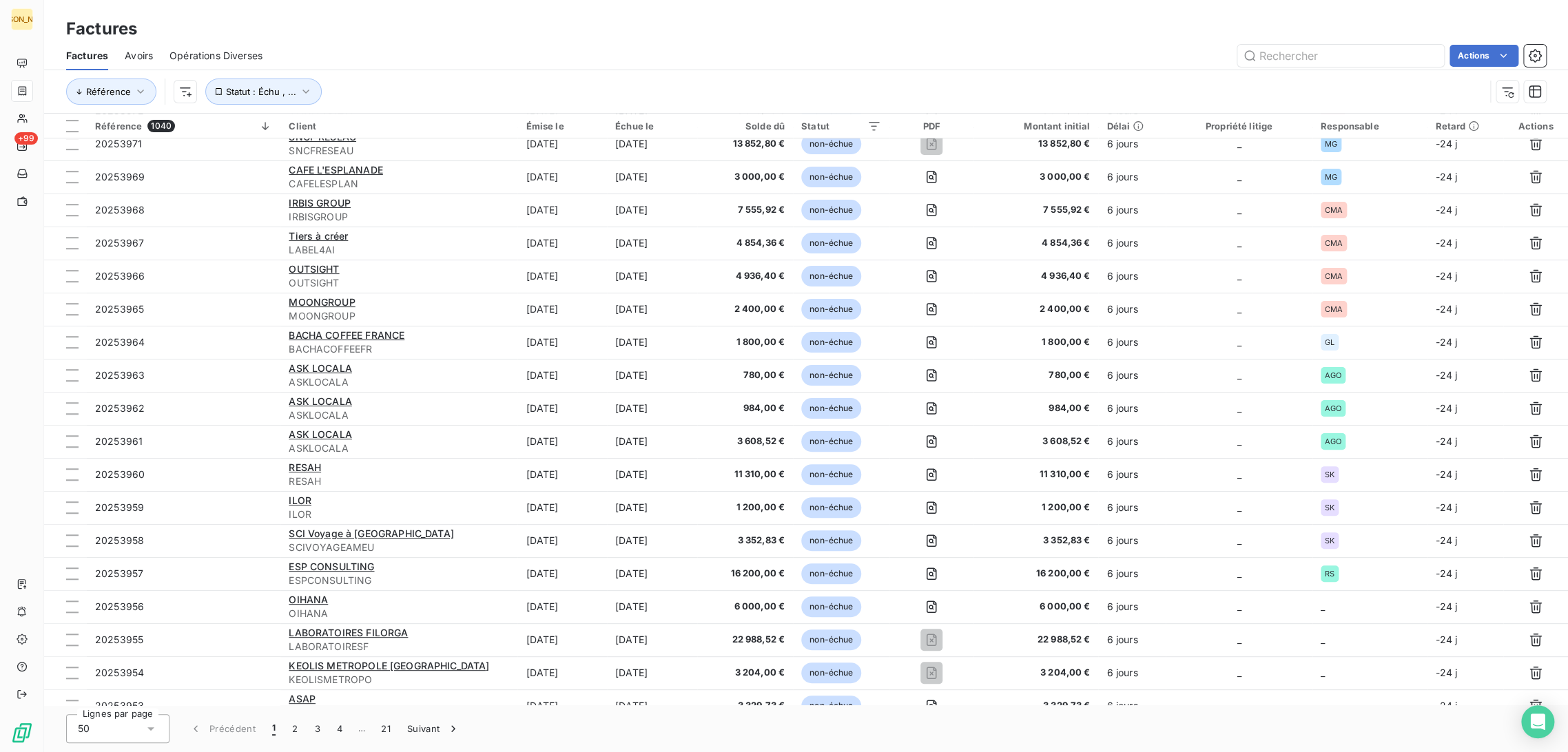
scroll to position [627, 0]
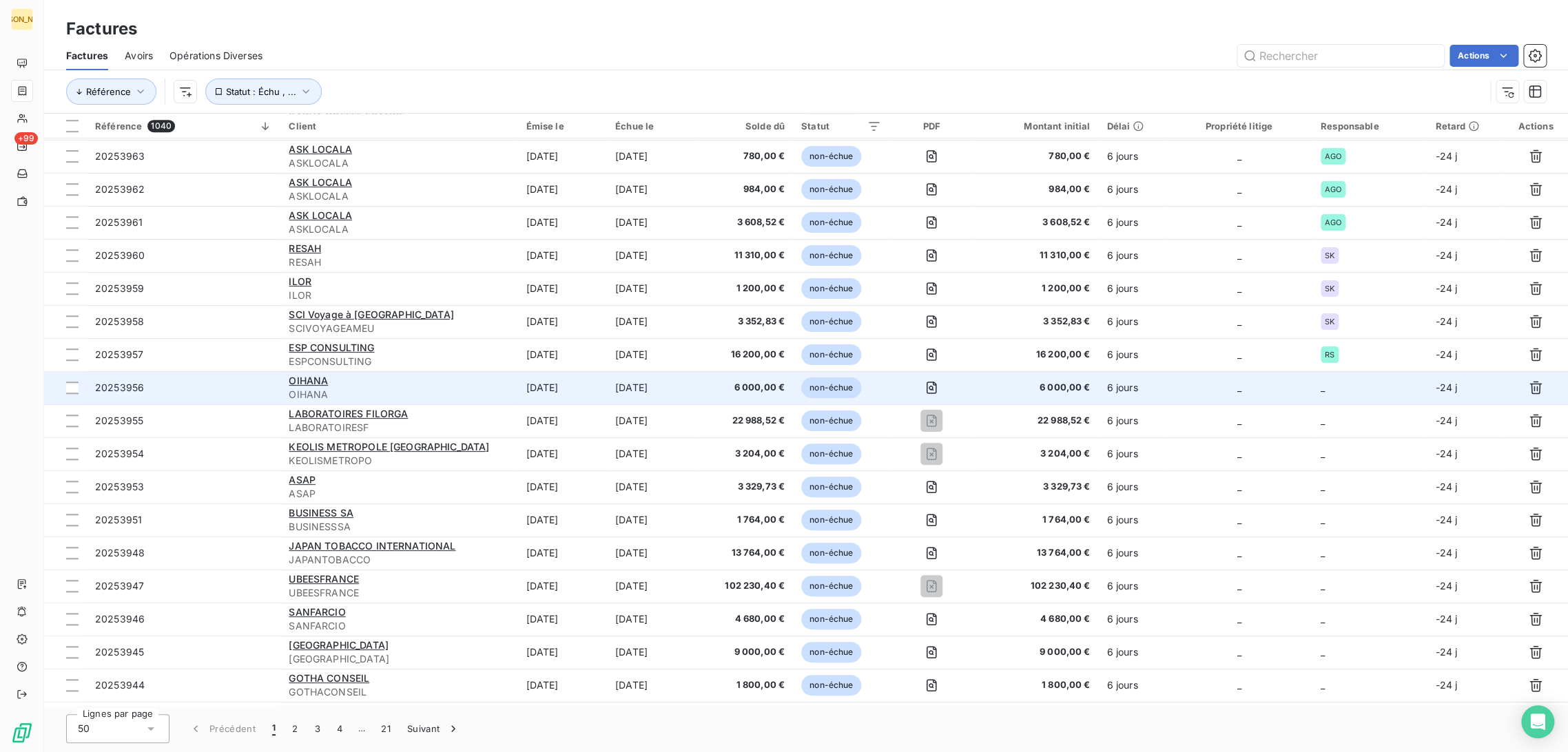
click at [423, 390] on span "OIHANA" at bounding box center [399, 395] width 220 height 14
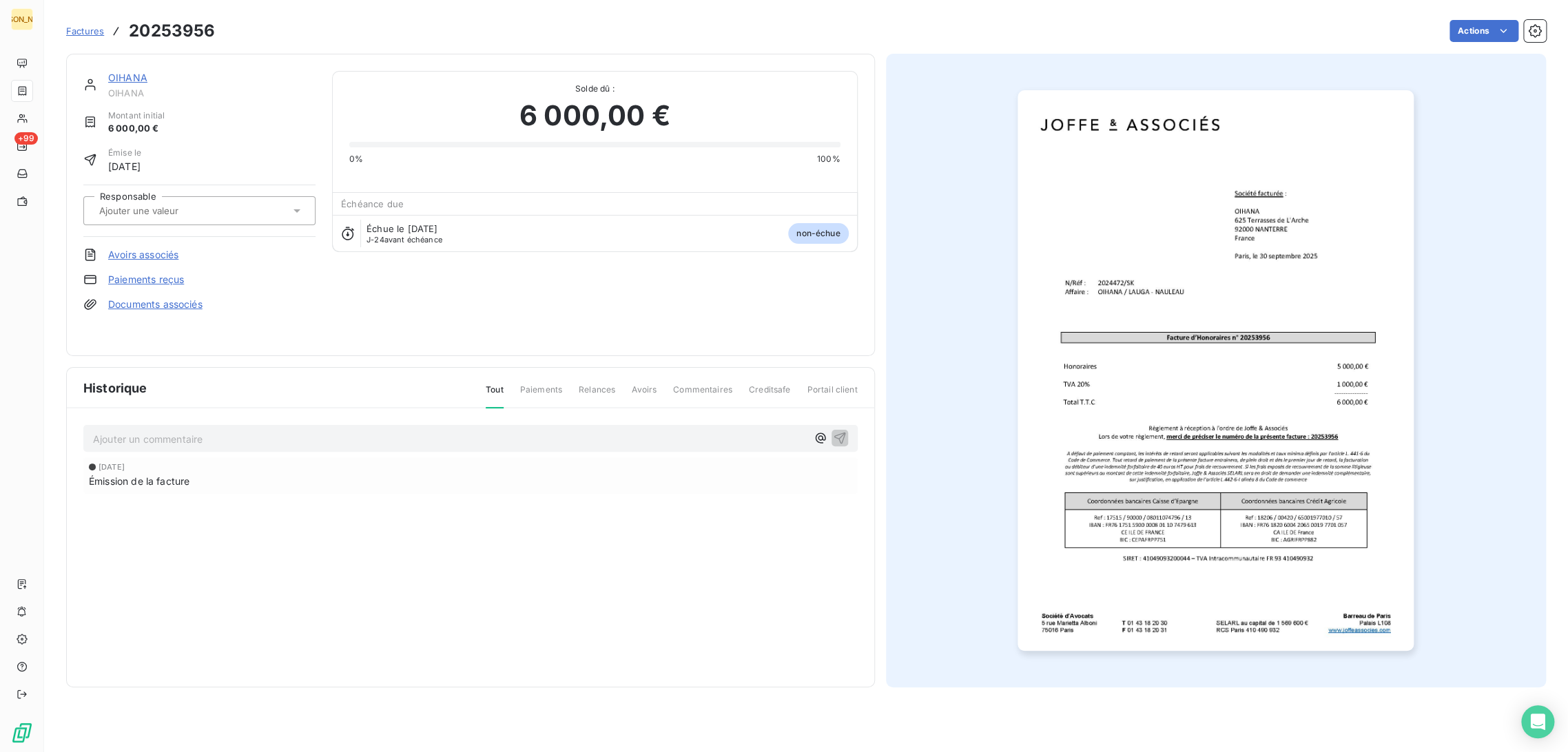
click at [163, 215] on input "text" at bounding box center [167, 210] width 139 height 12
type input "SK"
drag, startPoint x: 127, startPoint y: 243, endPoint x: 129, endPoint y: 258, distance: 15.1
click at [128, 242] on div "SK" at bounding box center [119, 247] width 18 height 17
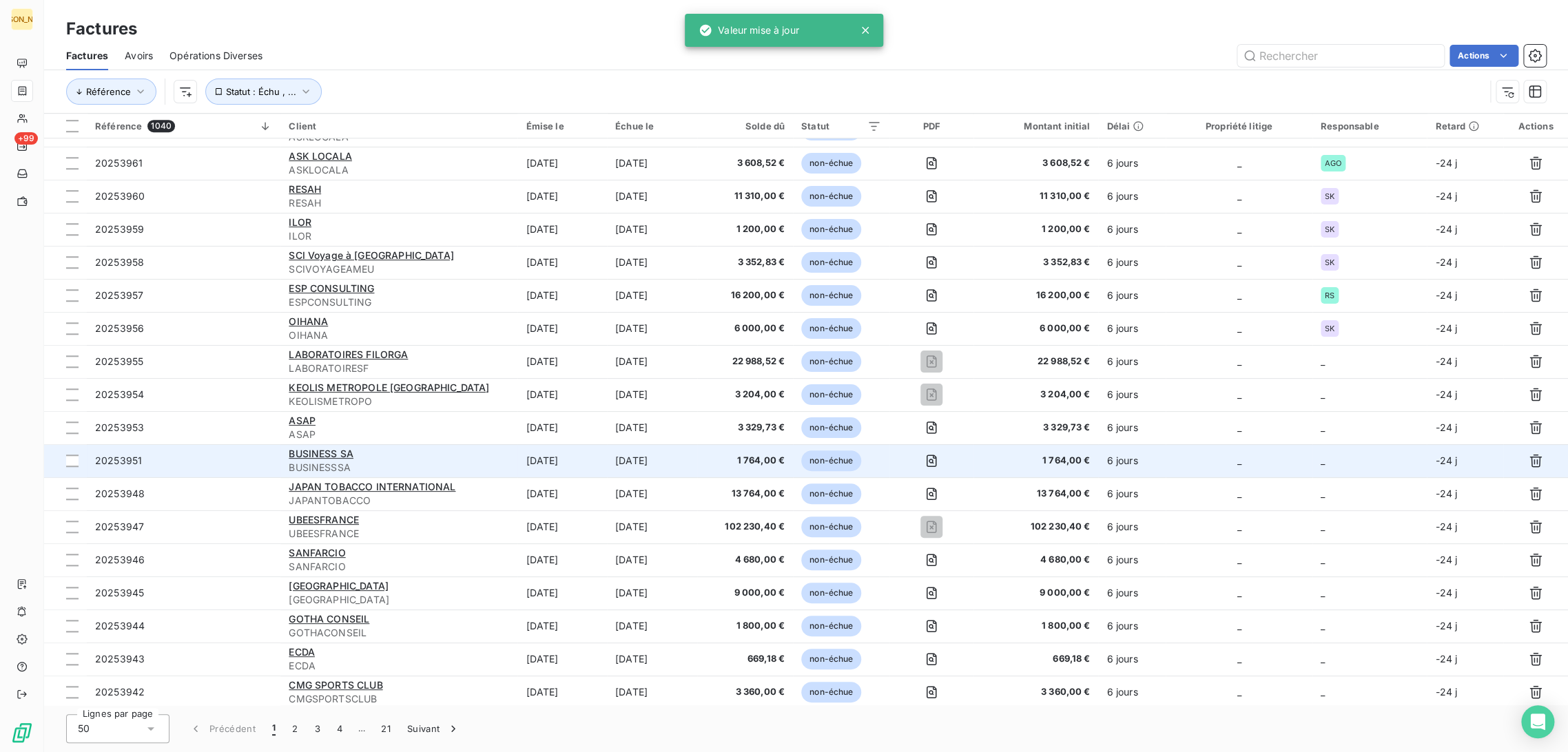
scroll to position [689, 0]
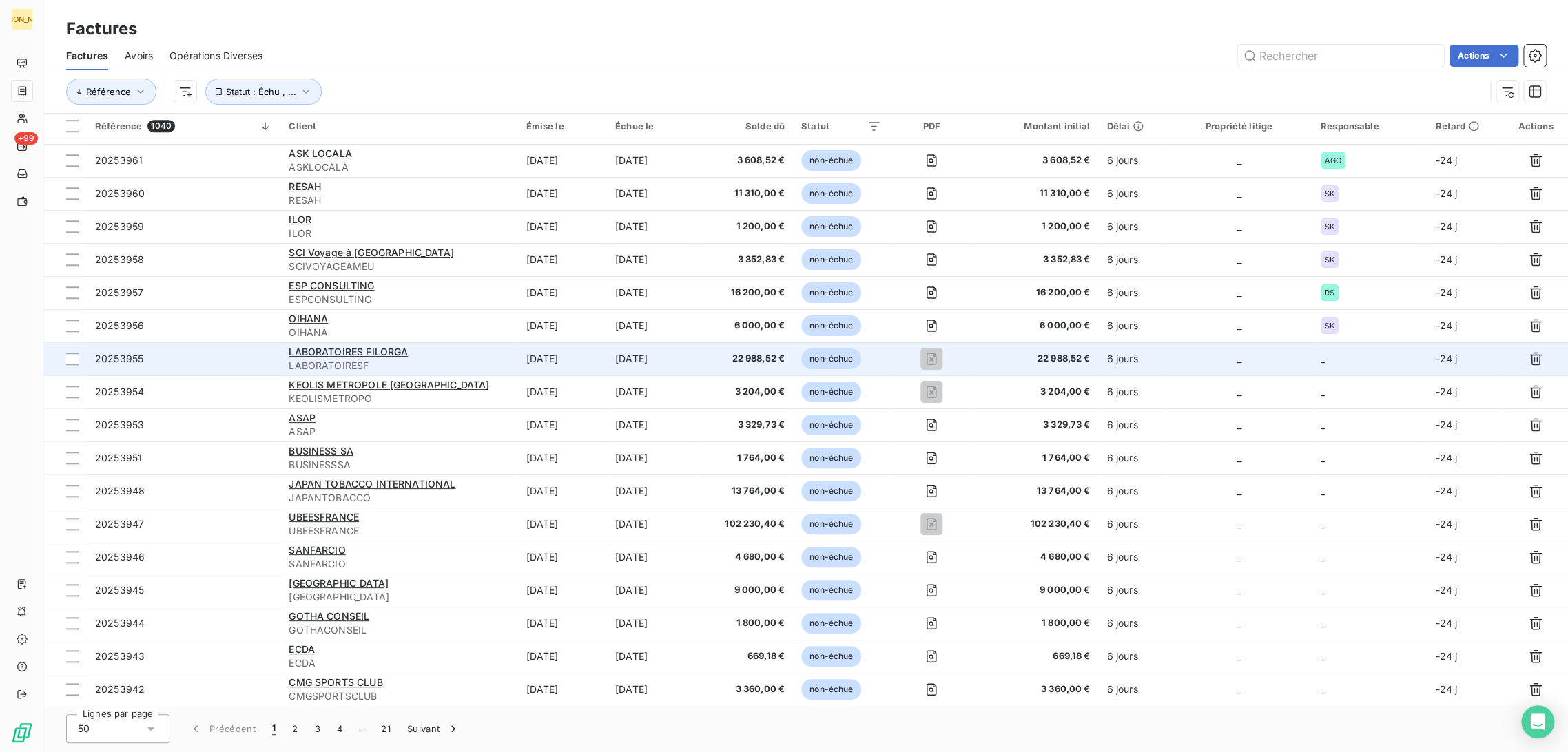
click at [557, 358] on td "[DATE]" at bounding box center [561, 358] width 89 height 33
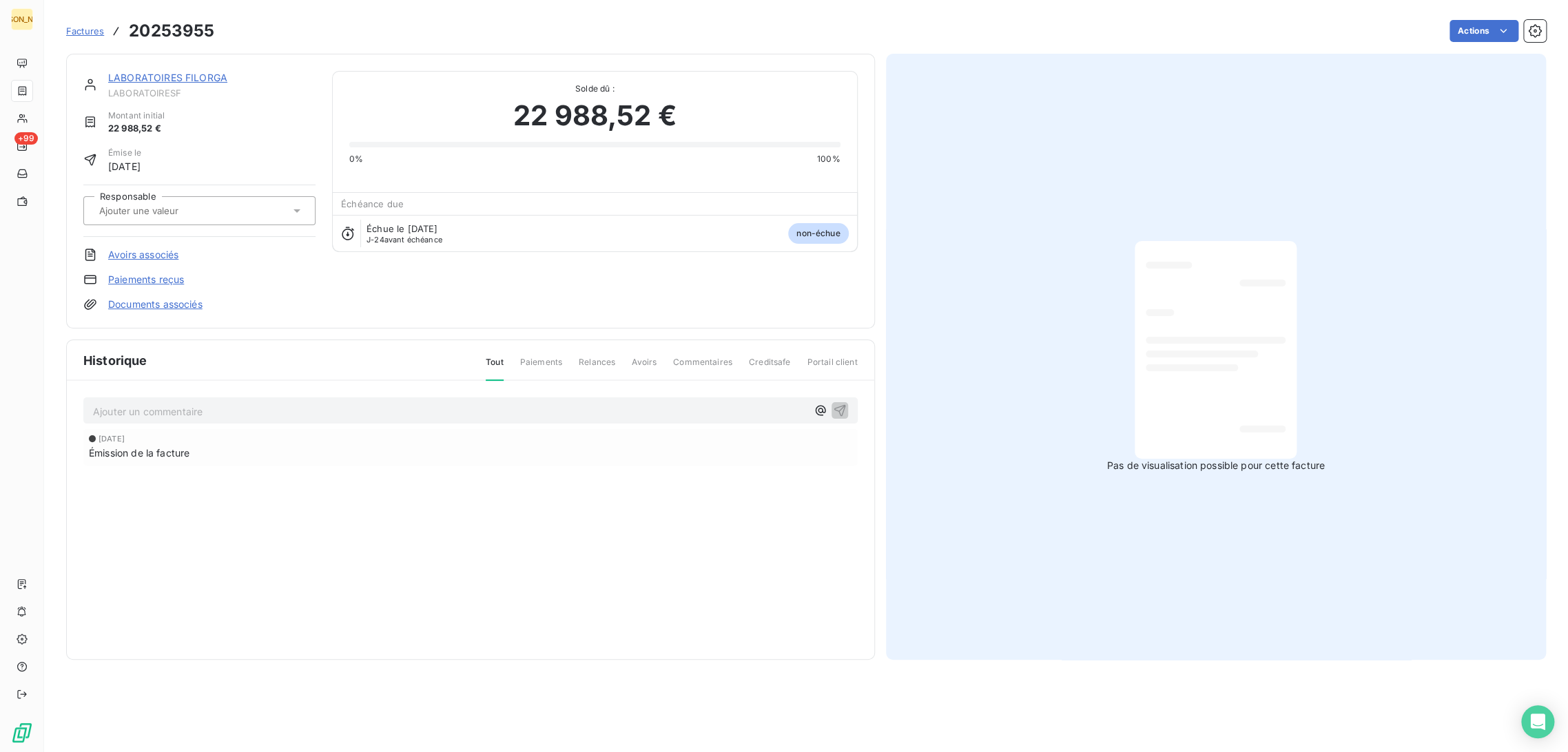
click at [201, 207] on input "text" at bounding box center [167, 210] width 139 height 12
type input "S"
type input "AG"
click at [156, 237] on div "AGO" at bounding box center [207, 247] width 194 height 22
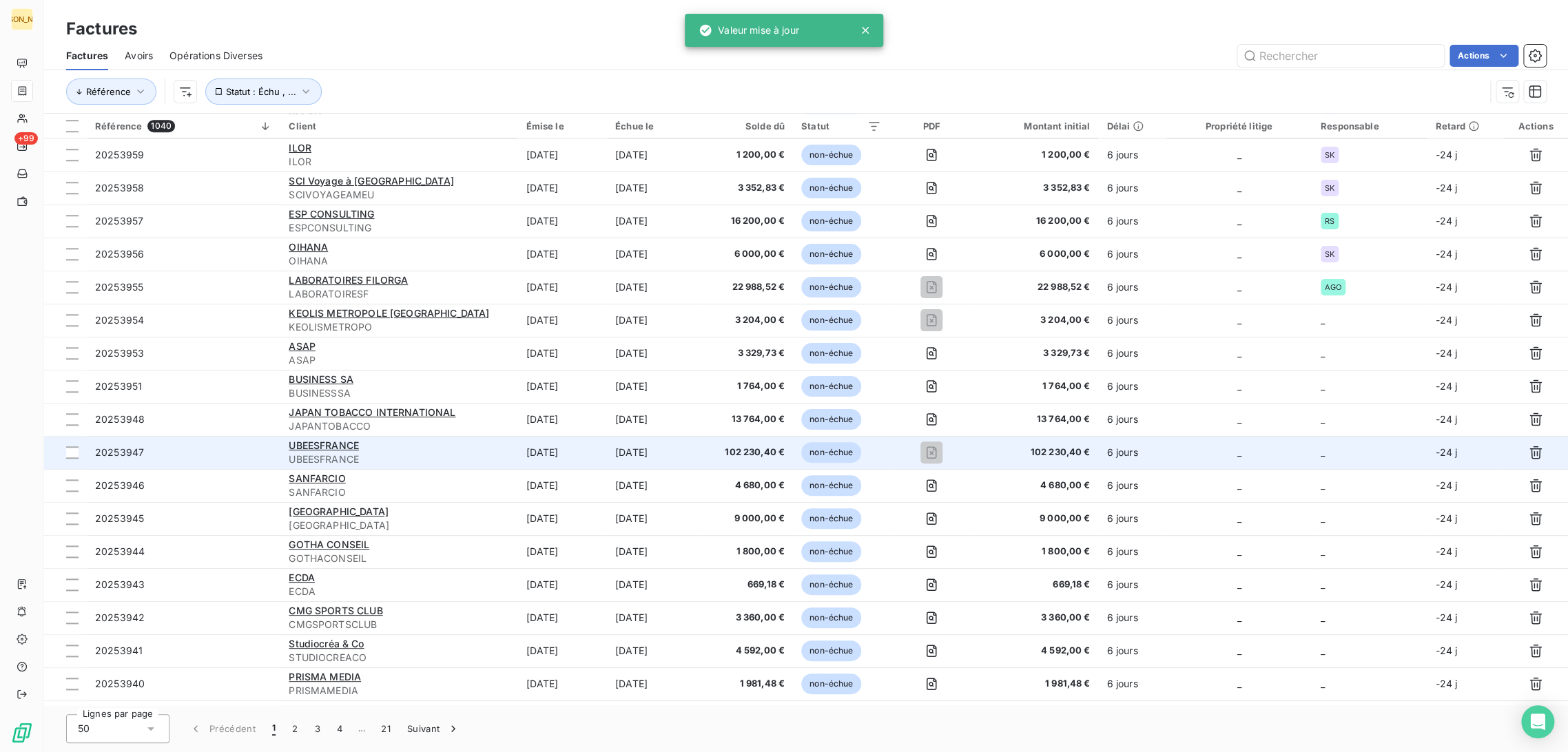
scroll to position [766, 0]
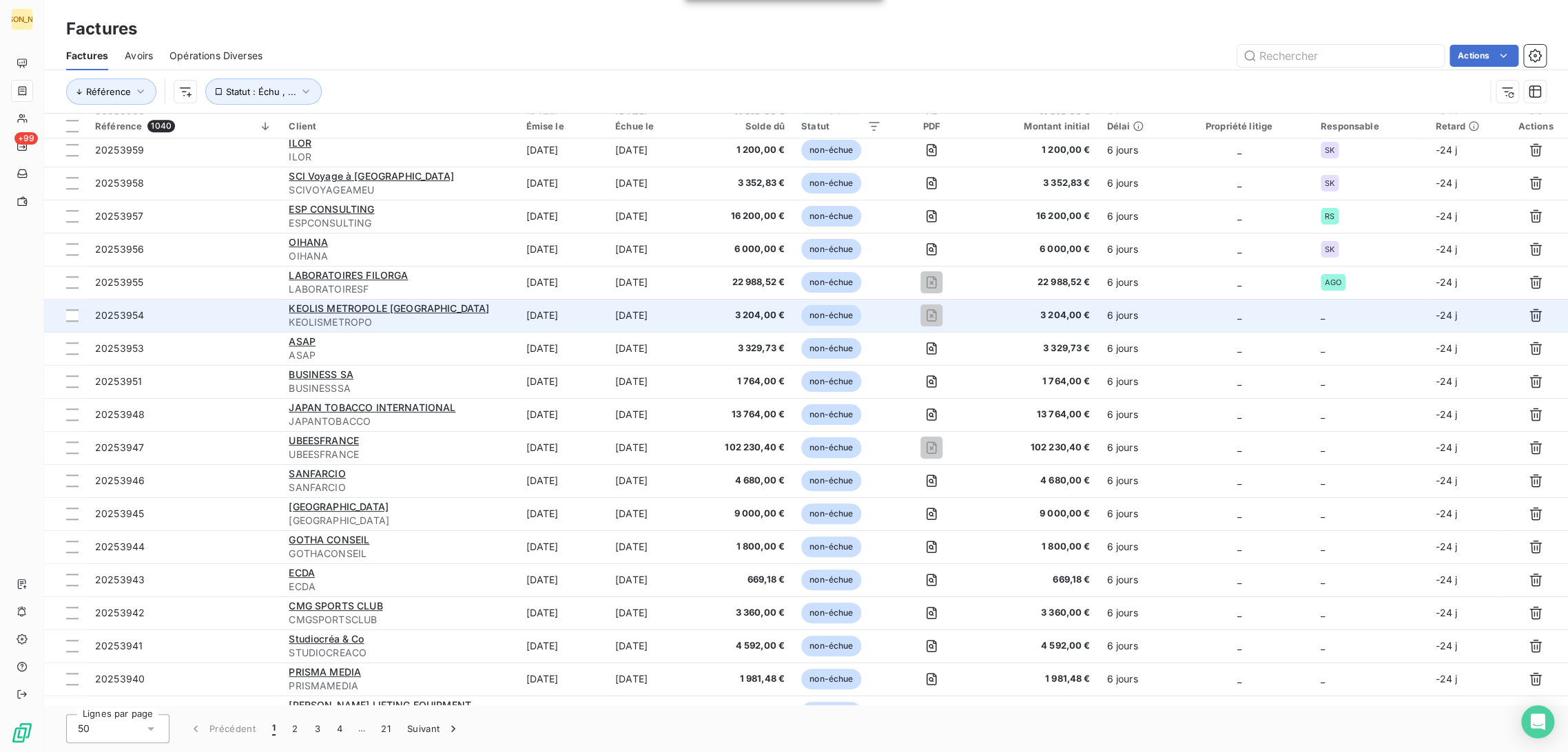
click at [468, 317] on span "KEOLISMETROPO" at bounding box center [399, 323] width 220 height 14
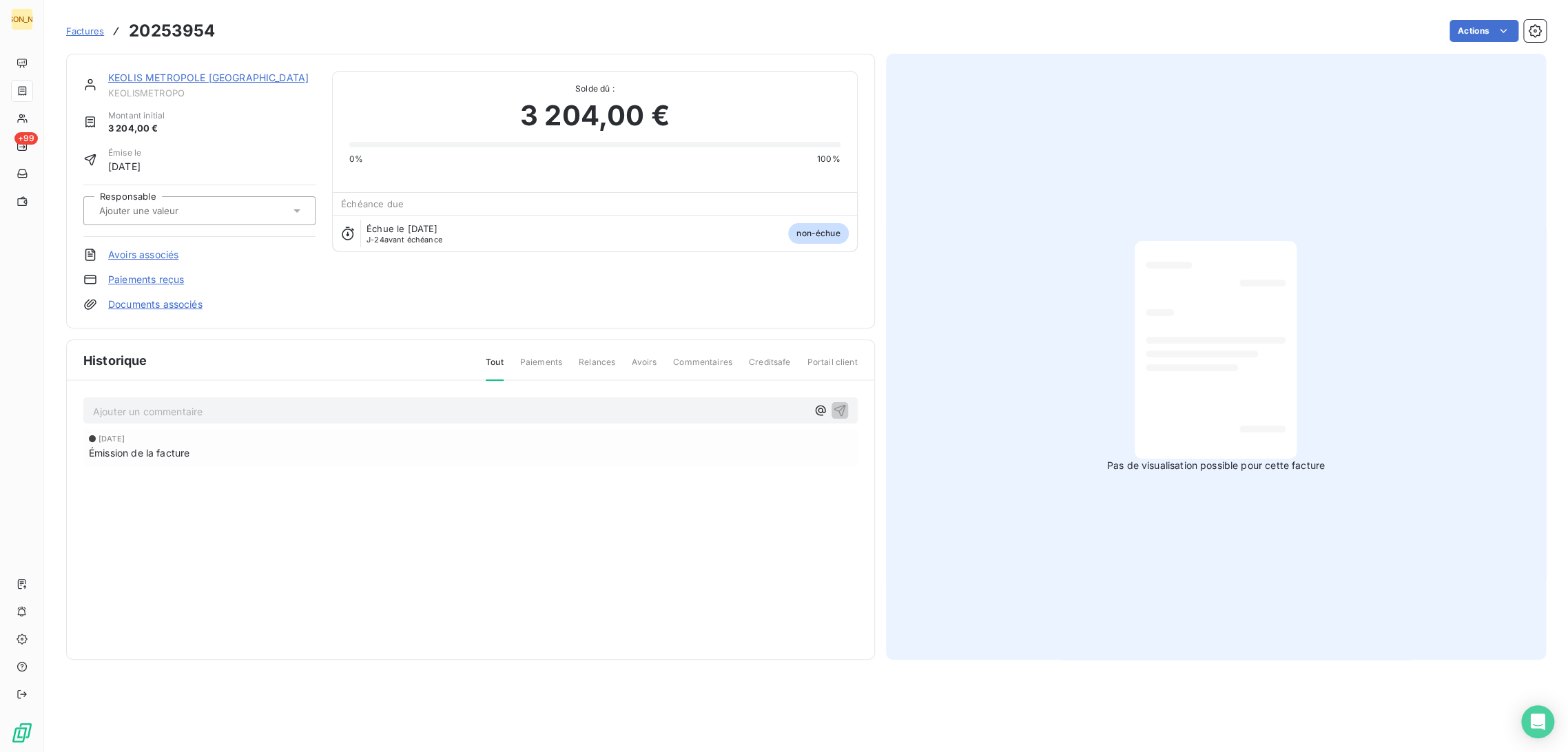
click at [182, 205] on input "text" at bounding box center [167, 210] width 139 height 12
type input "MG"
click at [164, 236] on div "MG" at bounding box center [207, 247] width 194 height 22
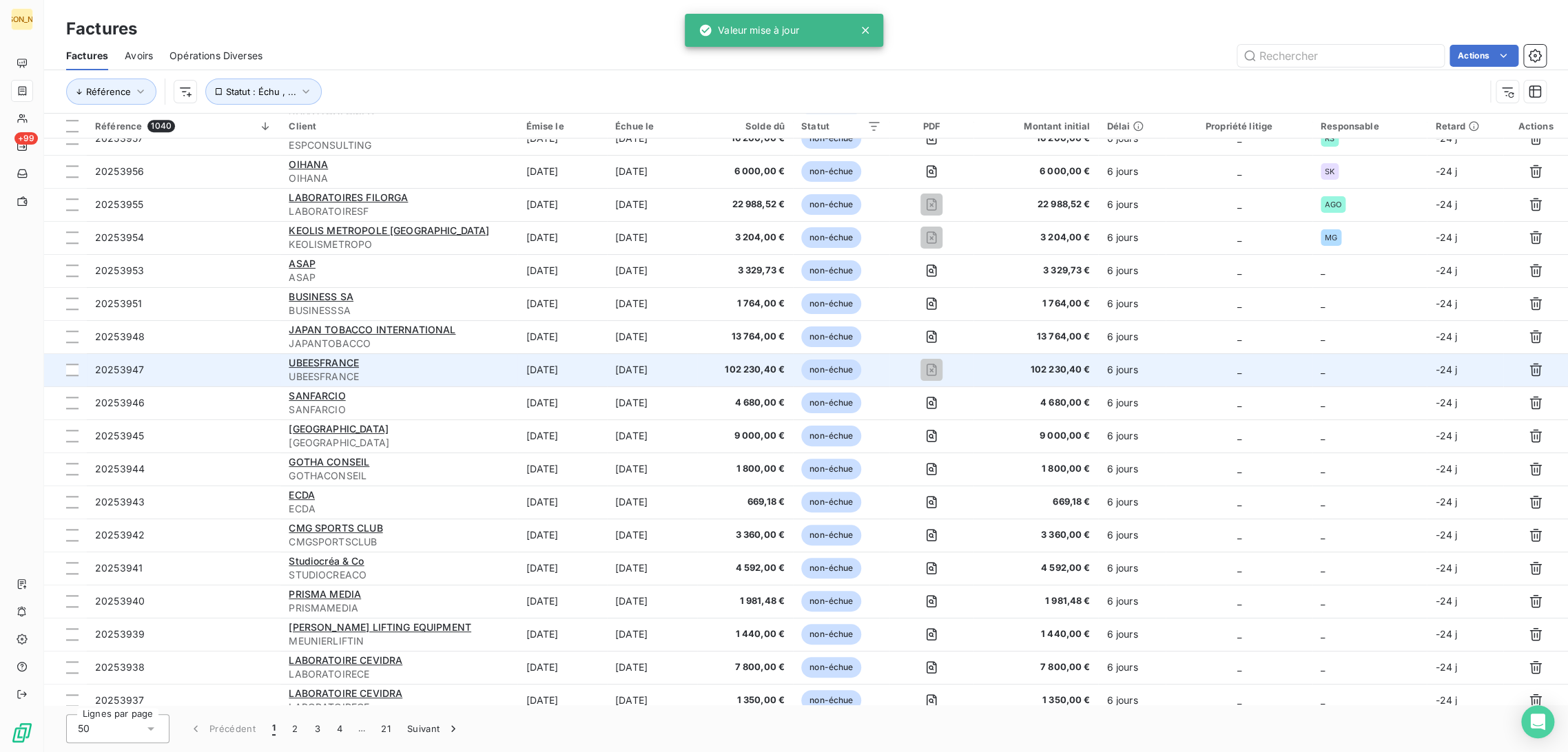
scroll to position [842, 0]
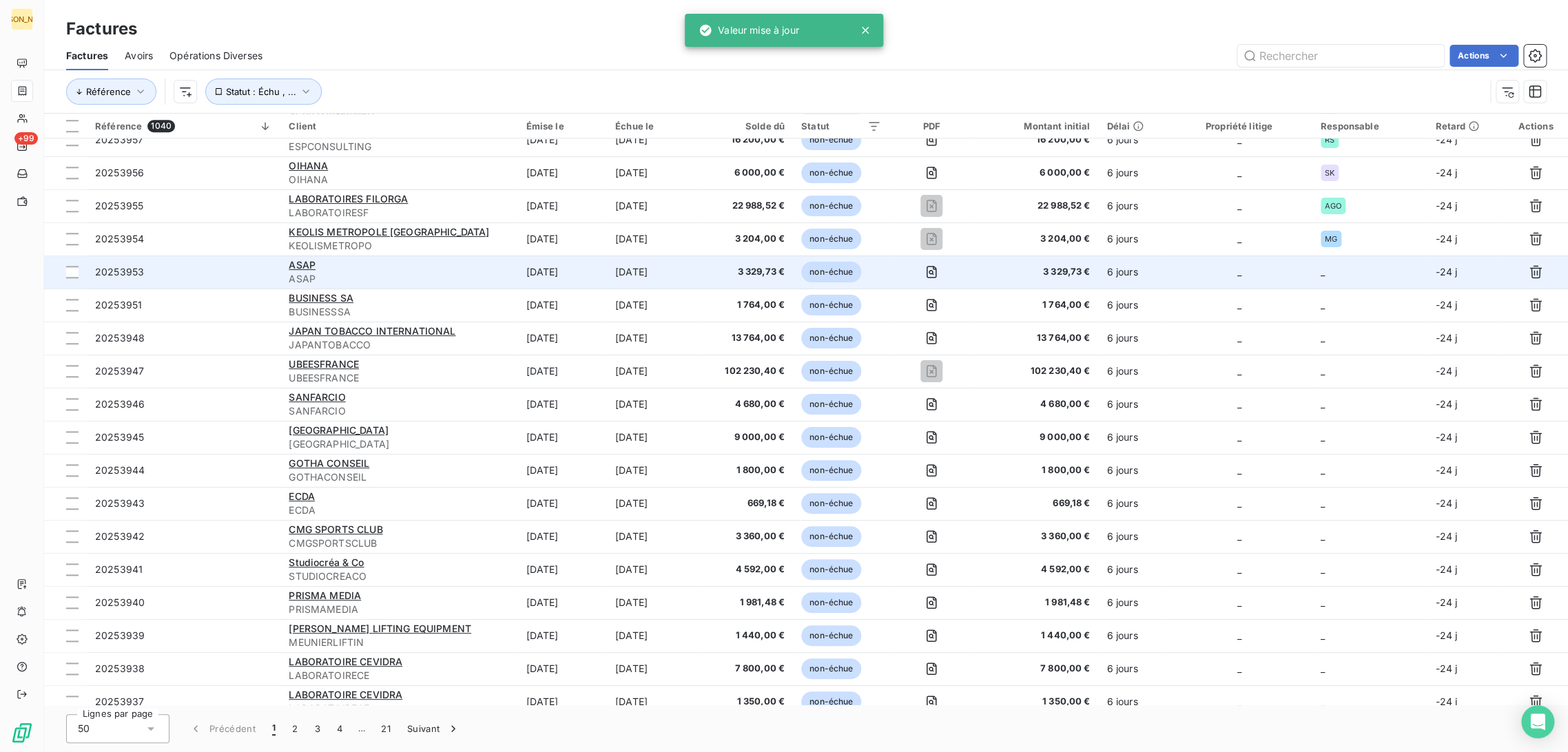
drag, startPoint x: 495, startPoint y: 272, endPoint x: 488, endPoint y: 275, distance: 7.6
click at [493, 272] on span "ASAP" at bounding box center [399, 279] width 220 height 14
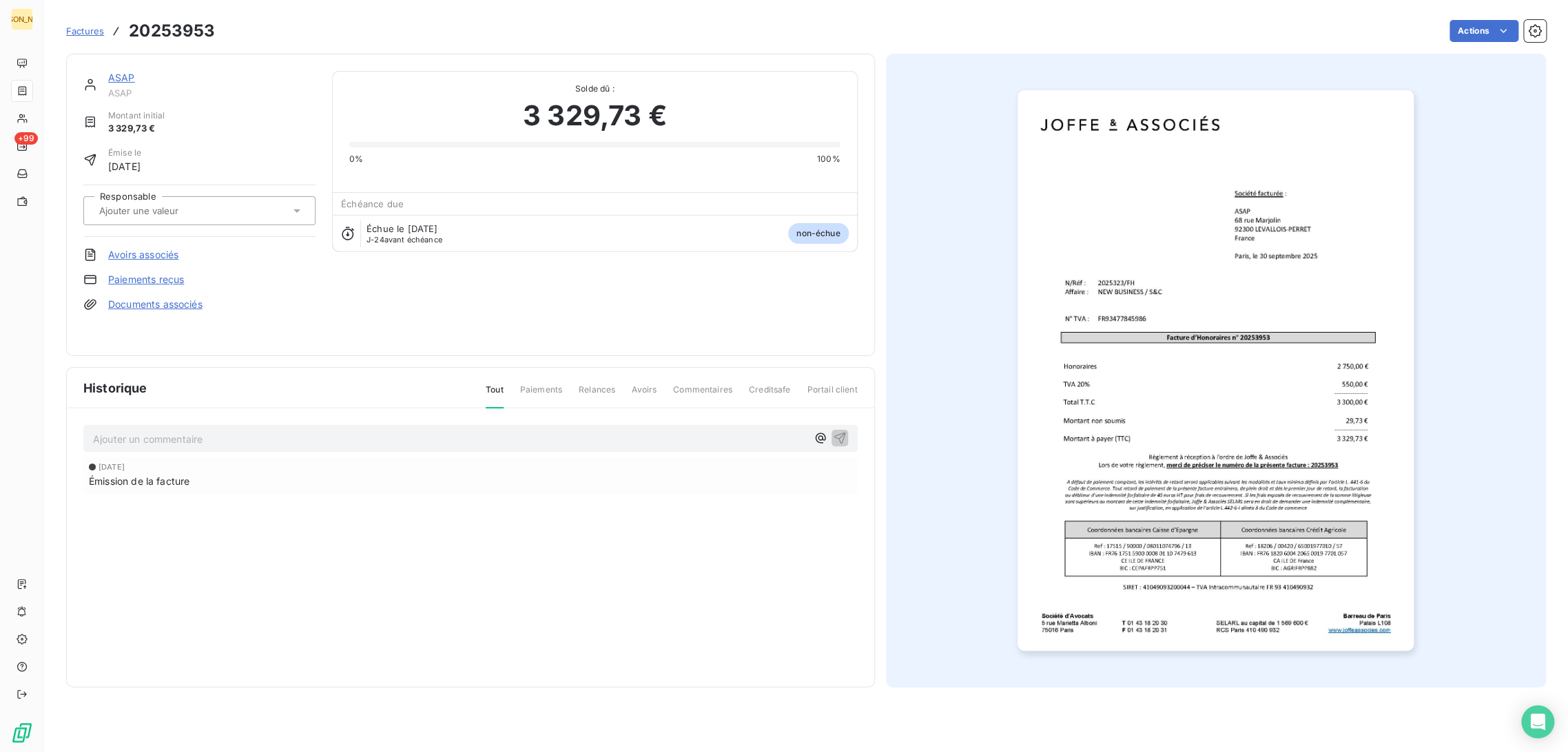
click at [176, 215] on input "text" at bounding box center [167, 210] width 139 height 12
type input "FH"
click at [168, 243] on div "FH" at bounding box center [207, 247] width 194 height 22
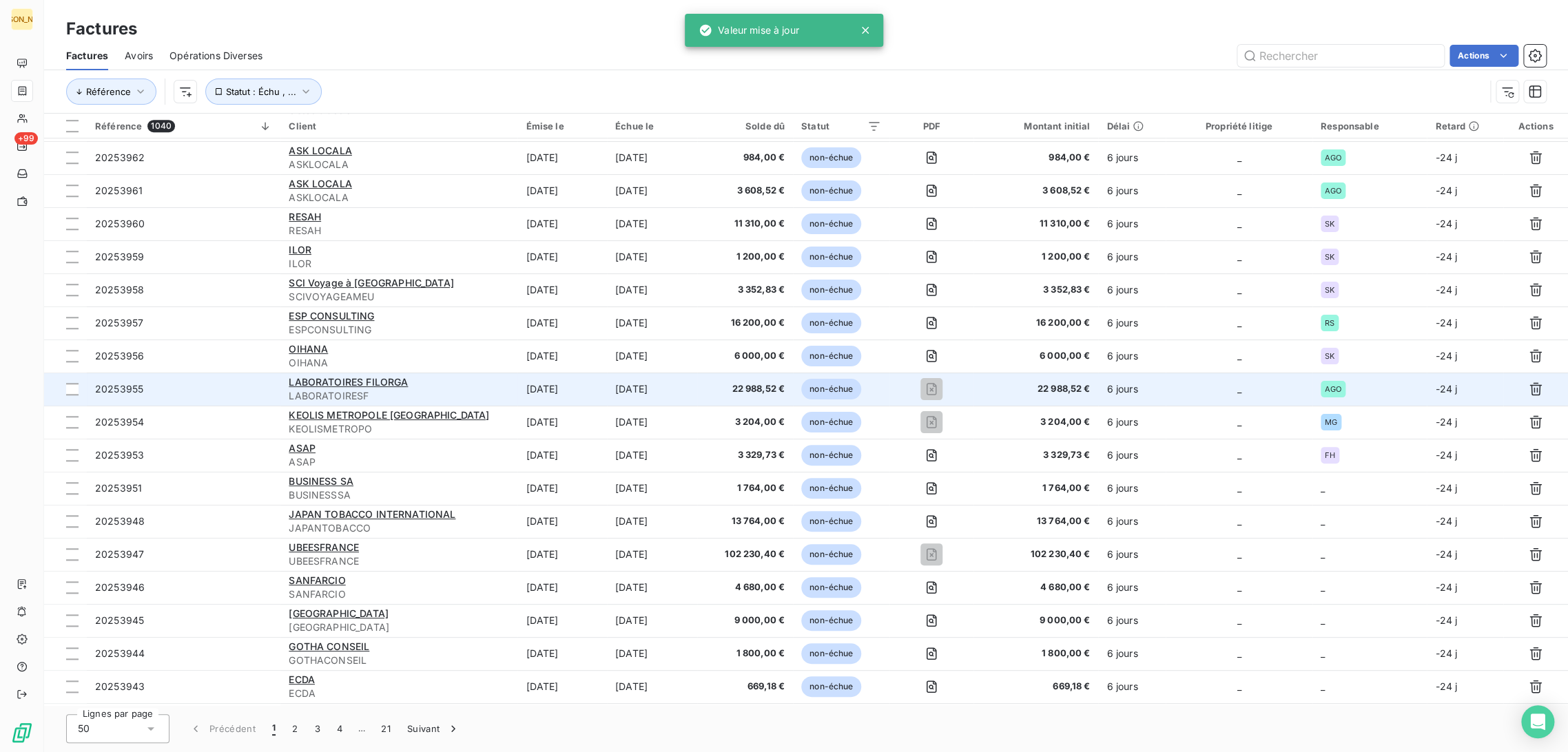
scroll to position [842, 0]
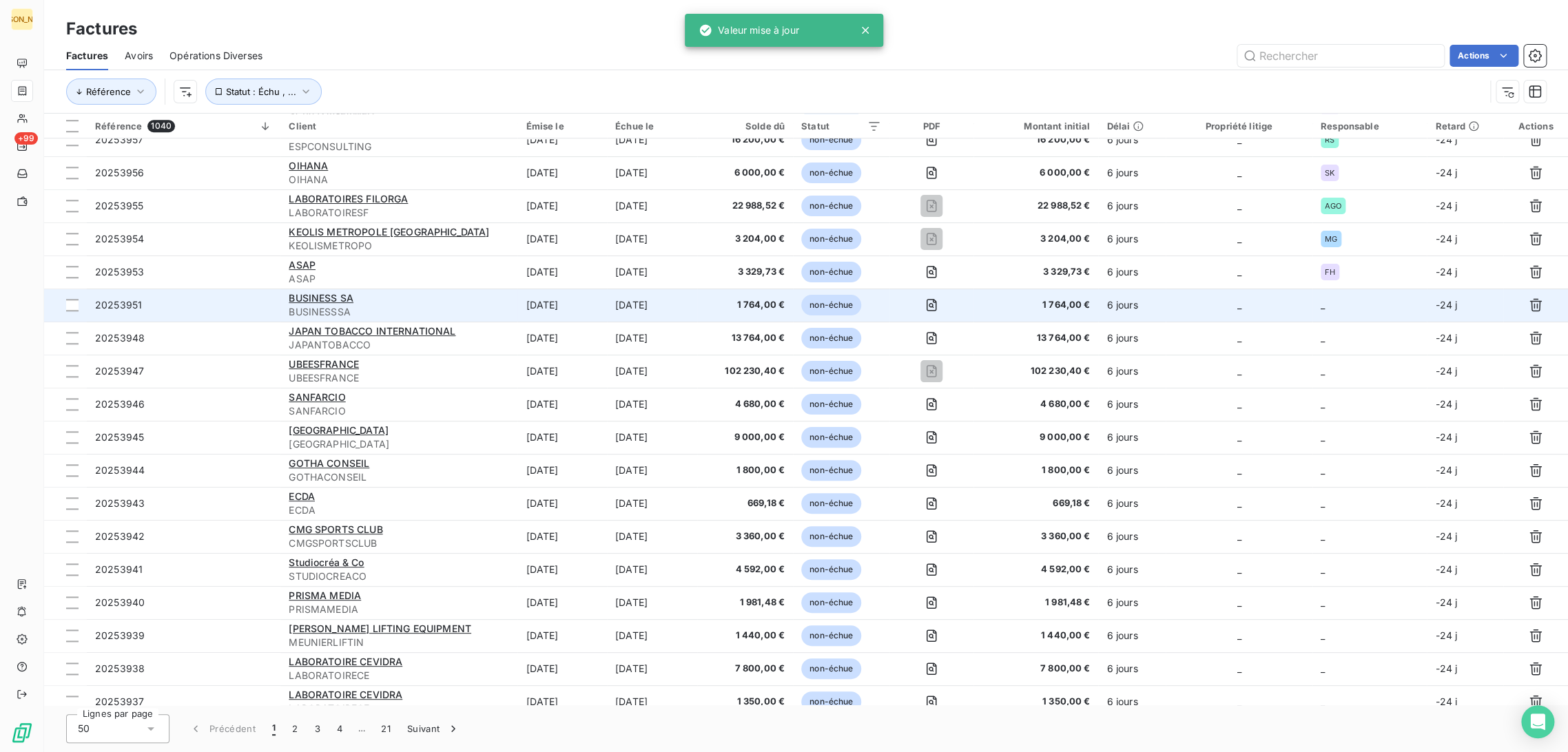
click at [541, 294] on td "[DATE]" at bounding box center [561, 305] width 89 height 33
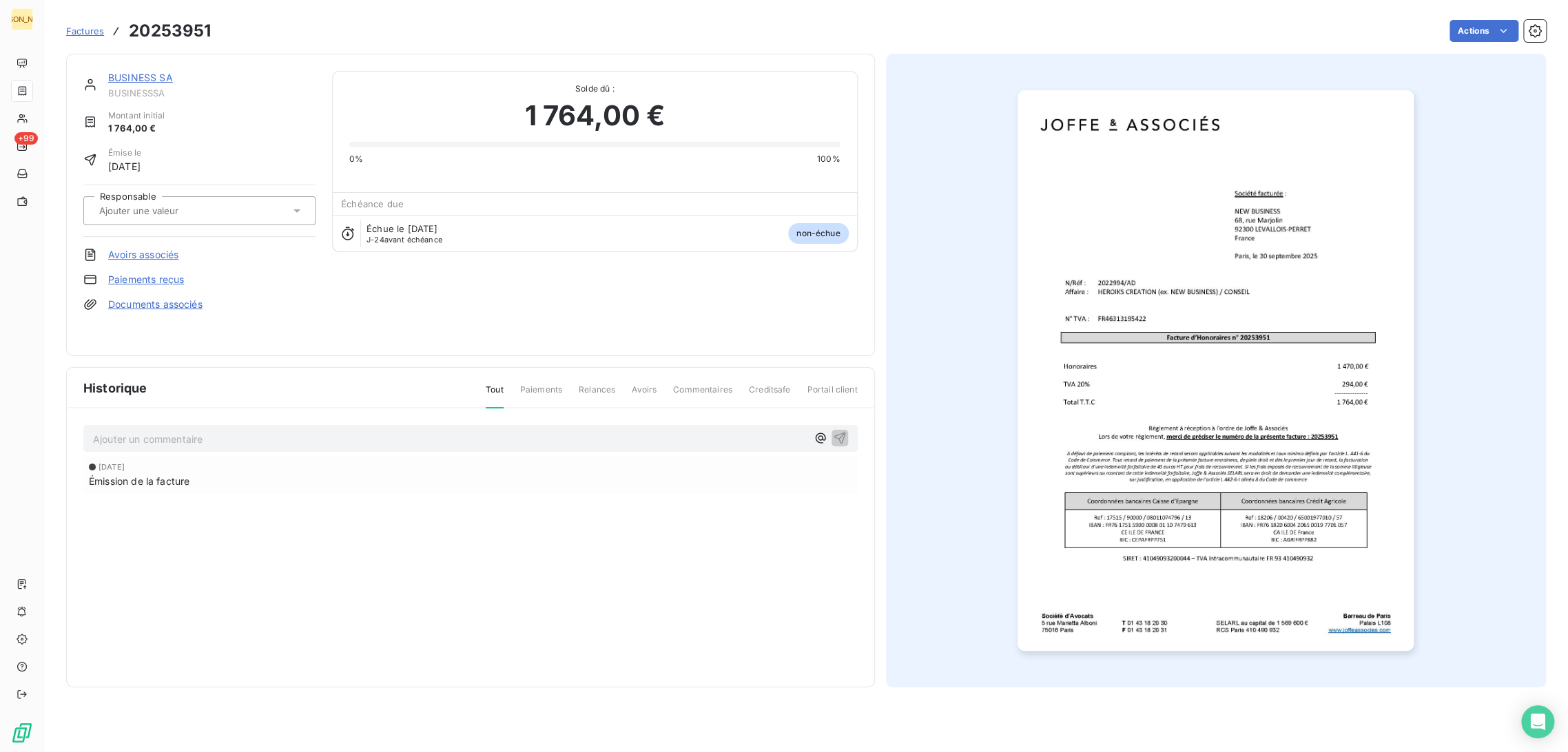
click at [175, 204] on input "text" at bounding box center [167, 210] width 139 height 12
type input "AD"
click at [142, 238] on div "AD" at bounding box center [207, 247] width 194 height 22
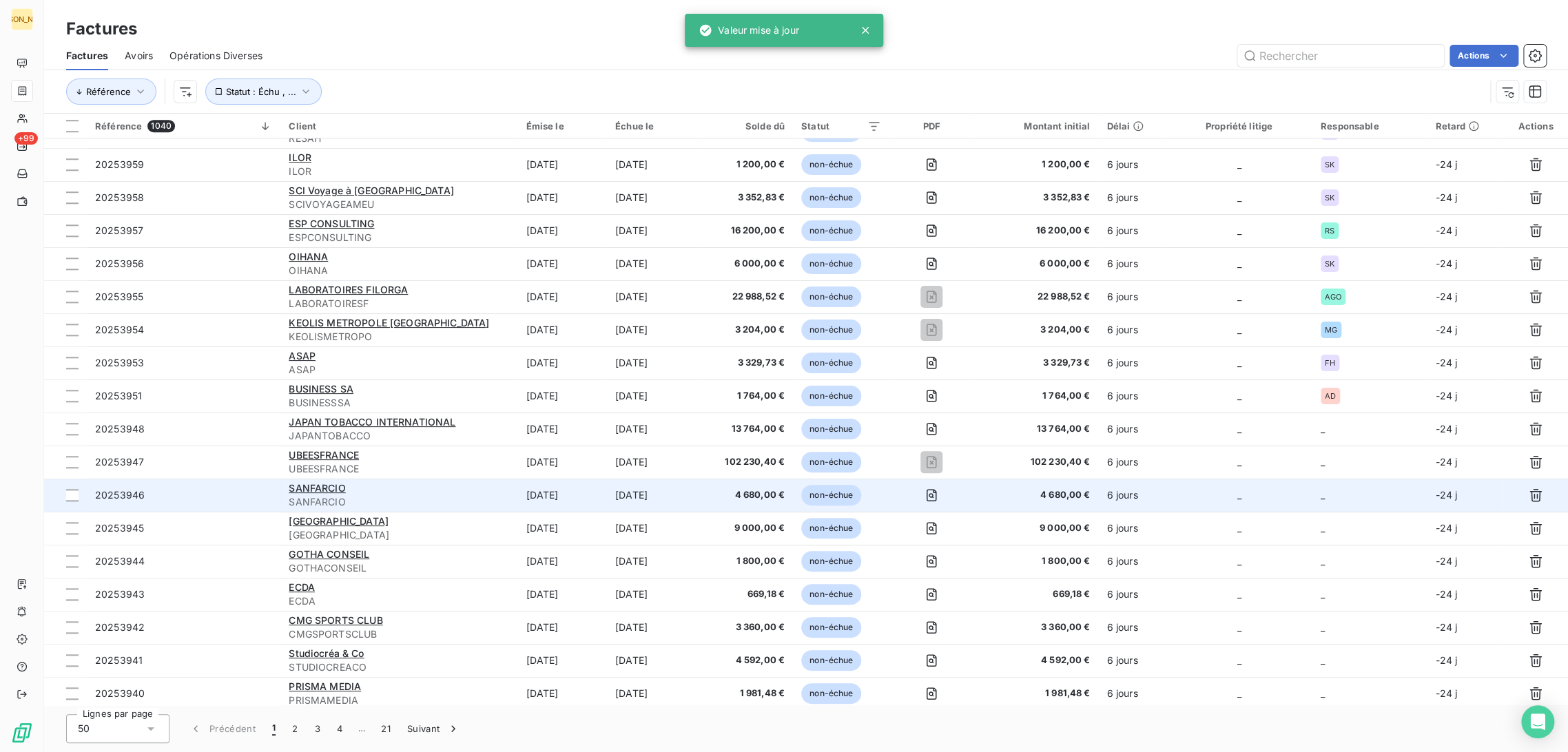
scroll to position [783, 0]
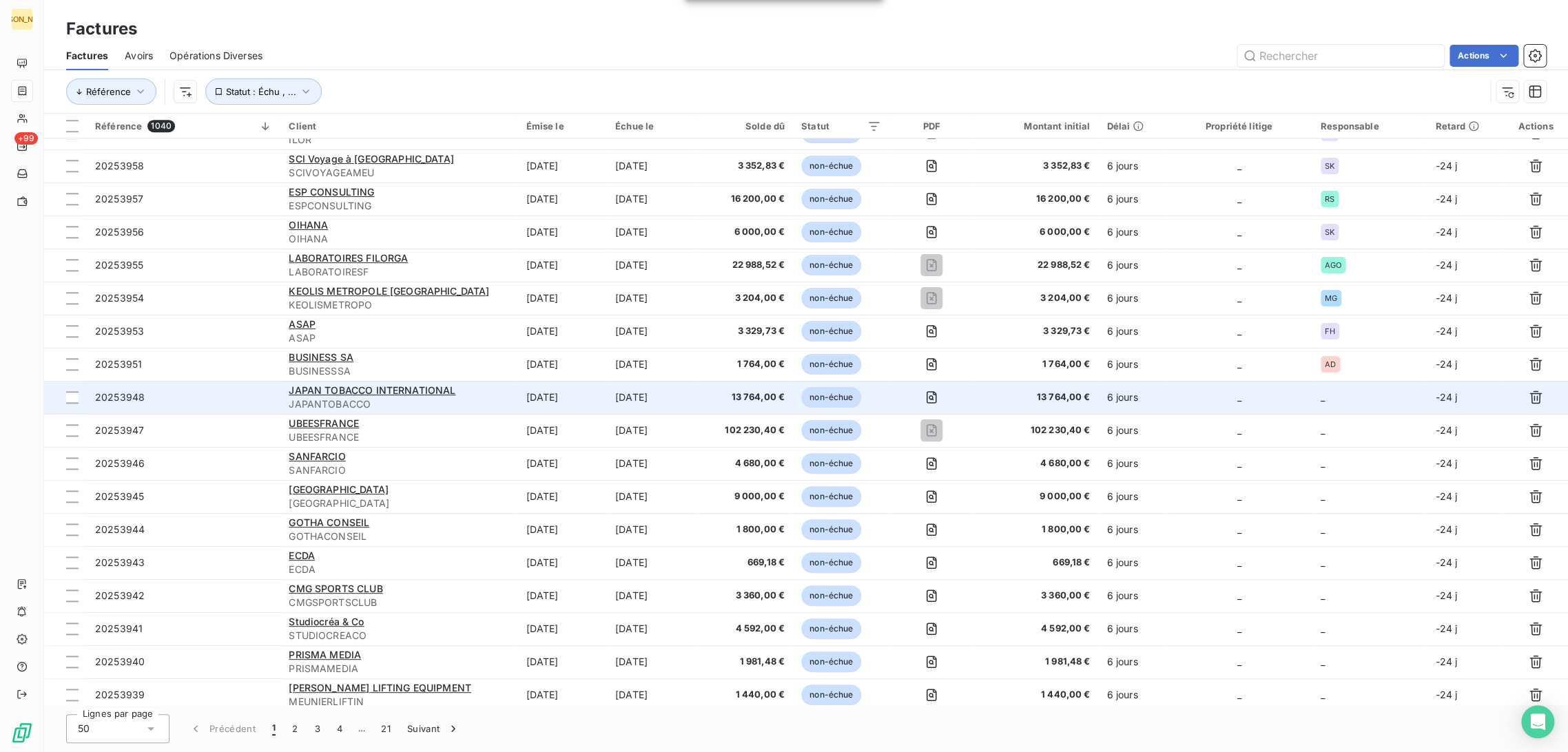
click at [476, 401] on span "JAPANTOBACCO" at bounding box center [399, 404] width 220 height 14
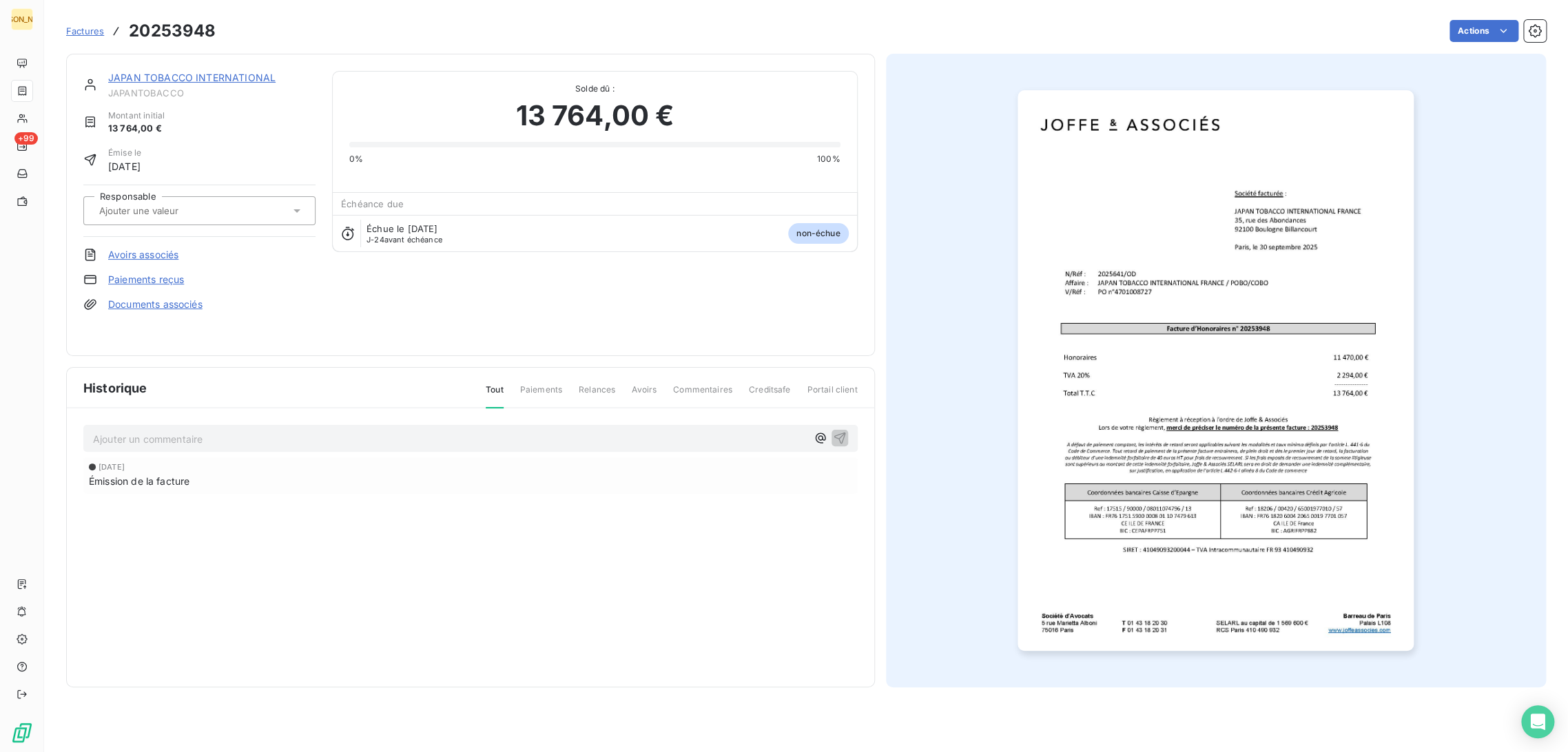
click at [198, 206] on input "text" at bounding box center [167, 210] width 139 height 12
type input "OD"
click at [171, 257] on div "OD" at bounding box center [207, 247] width 194 height 22
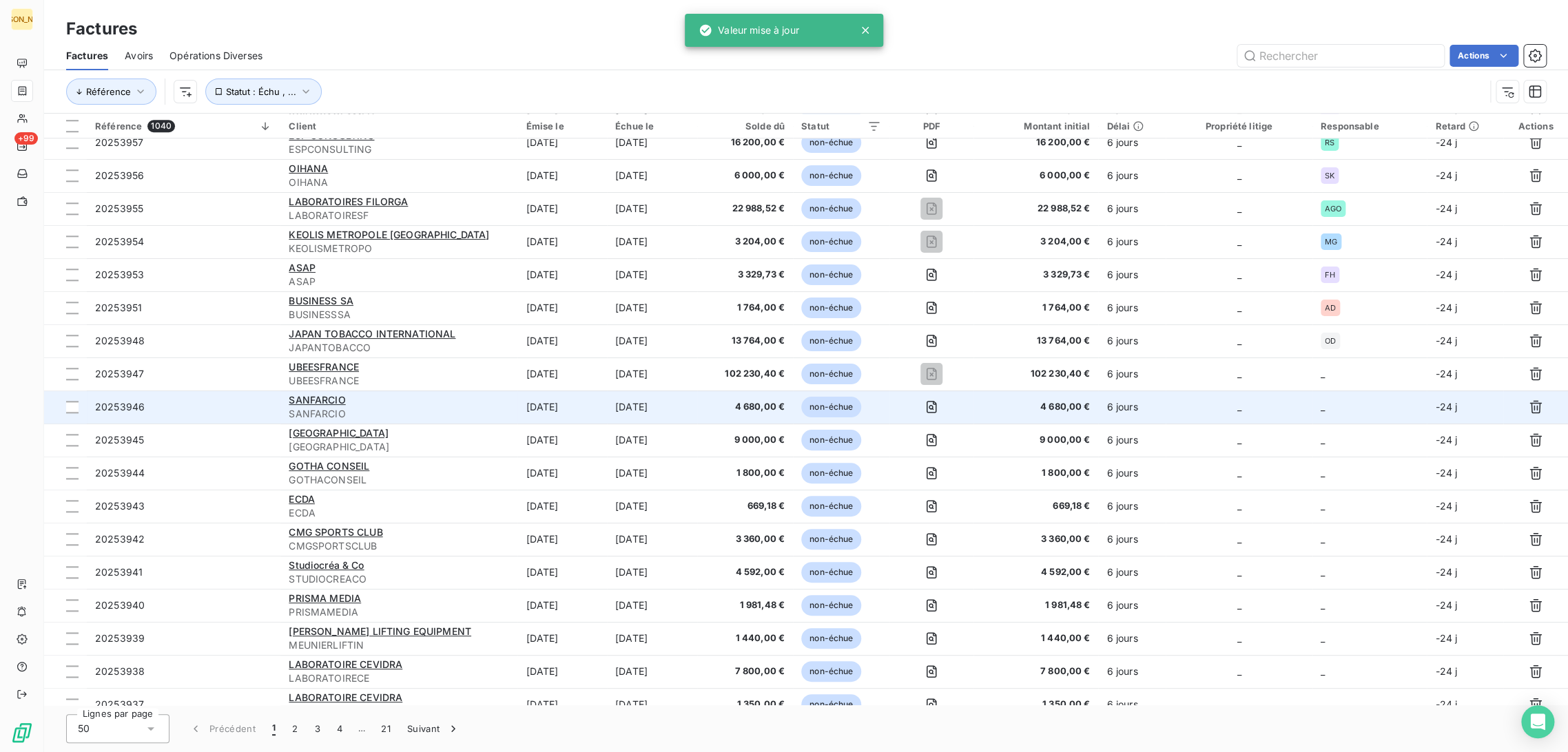
scroll to position [842, 0]
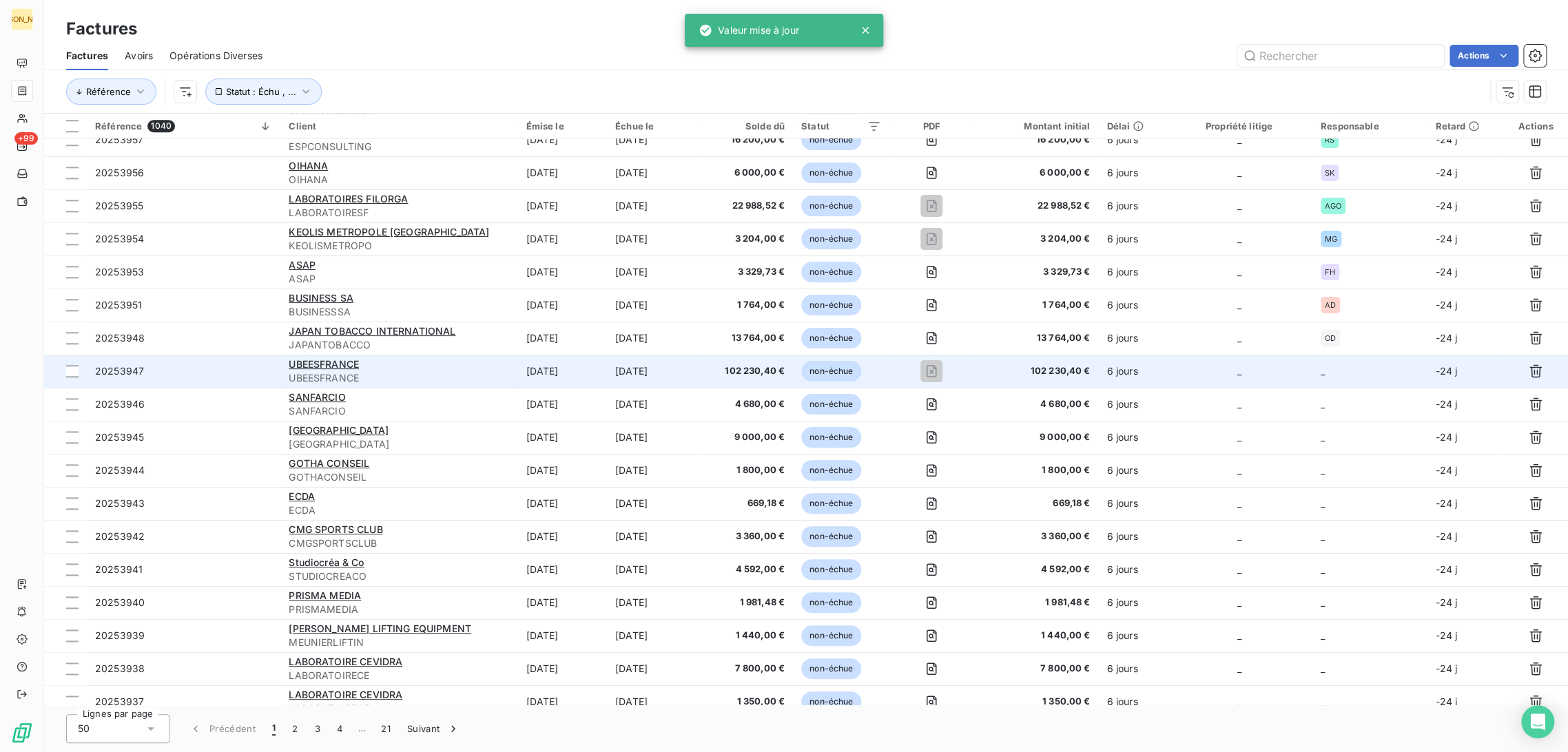
click at [547, 368] on td "[DATE]" at bounding box center [561, 371] width 89 height 33
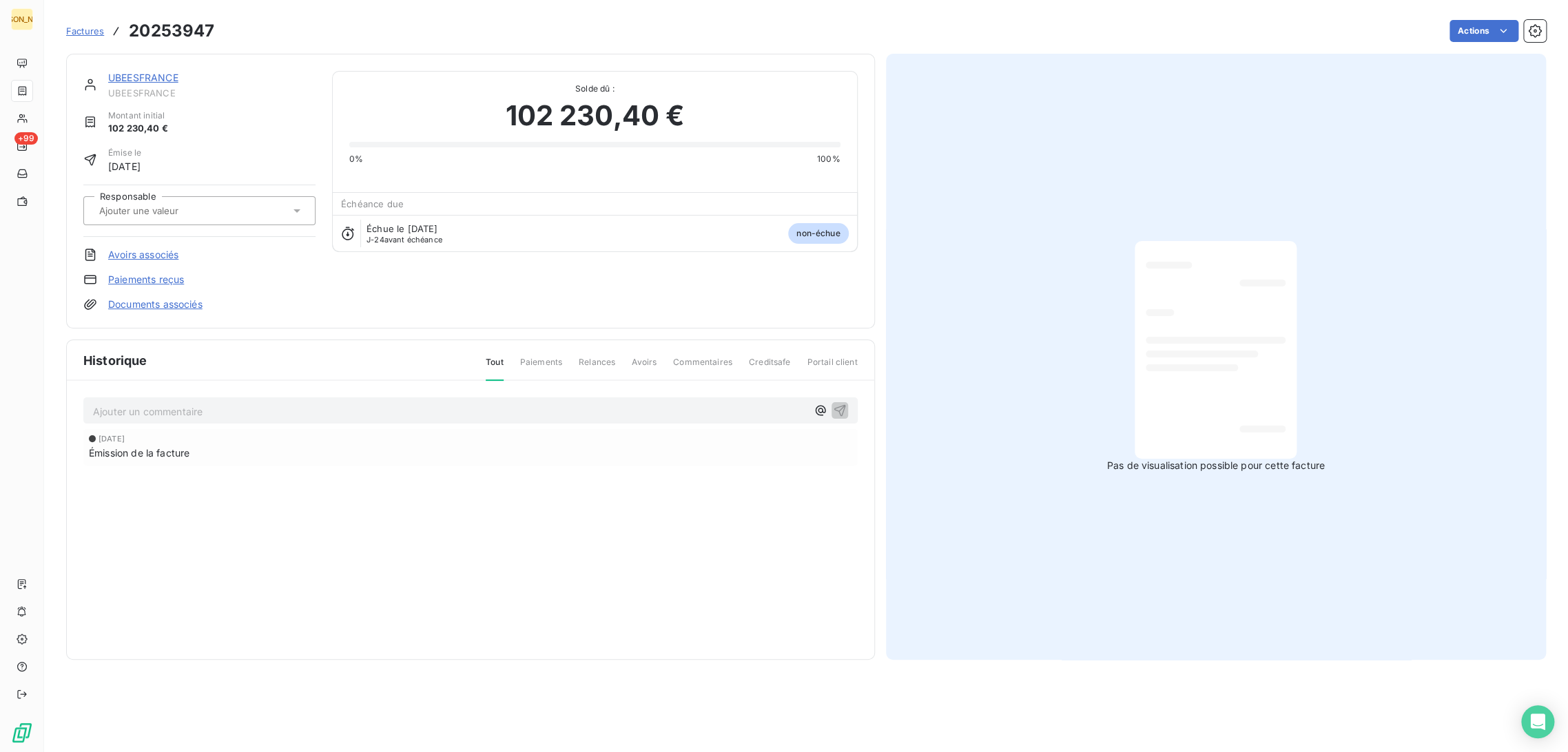
click at [225, 212] on div at bounding box center [193, 210] width 195 height 18
type input "CJ"
click at [183, 252] on div "CJ" at bounding box center [207, 247] width 194 height 22
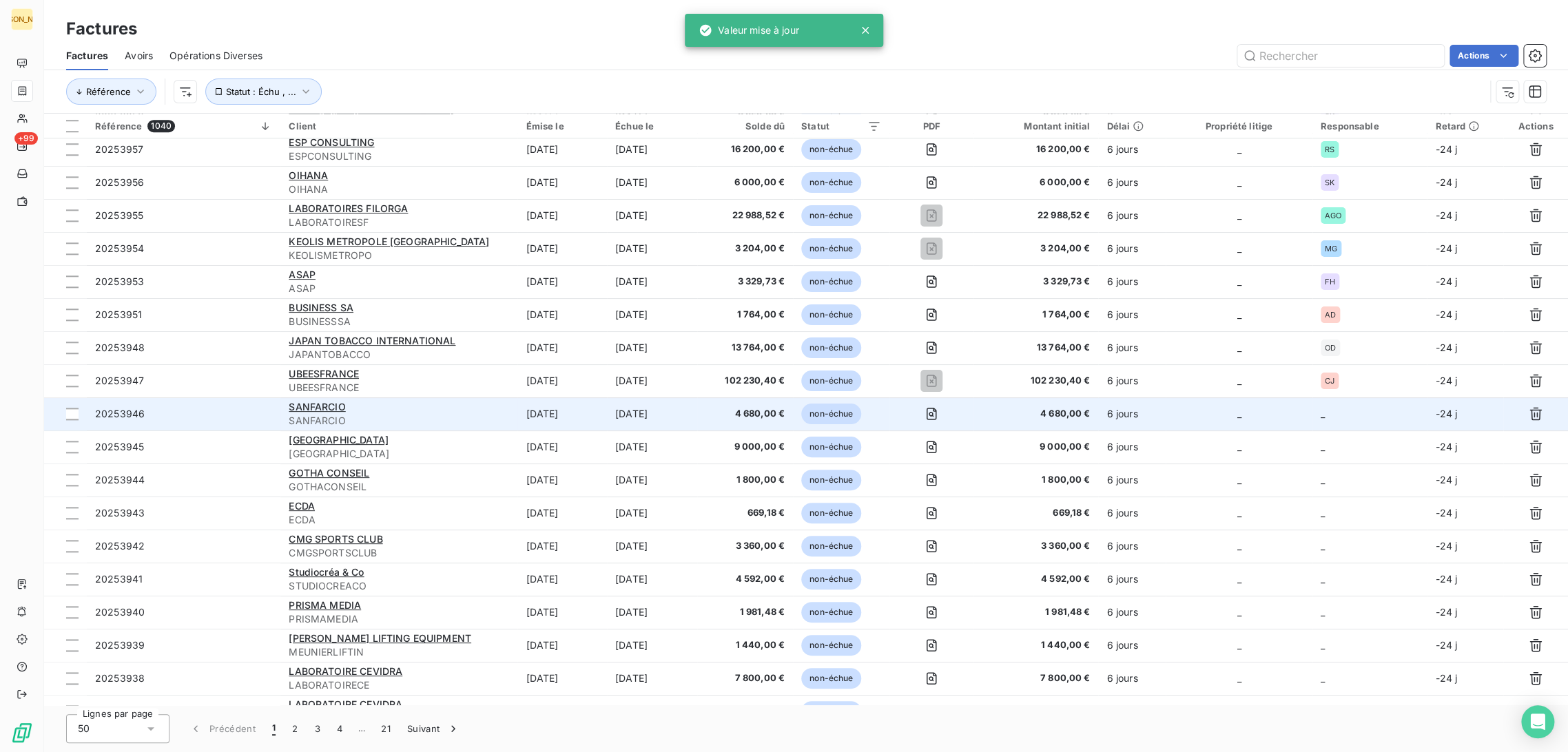
scroll to position [937, 0]
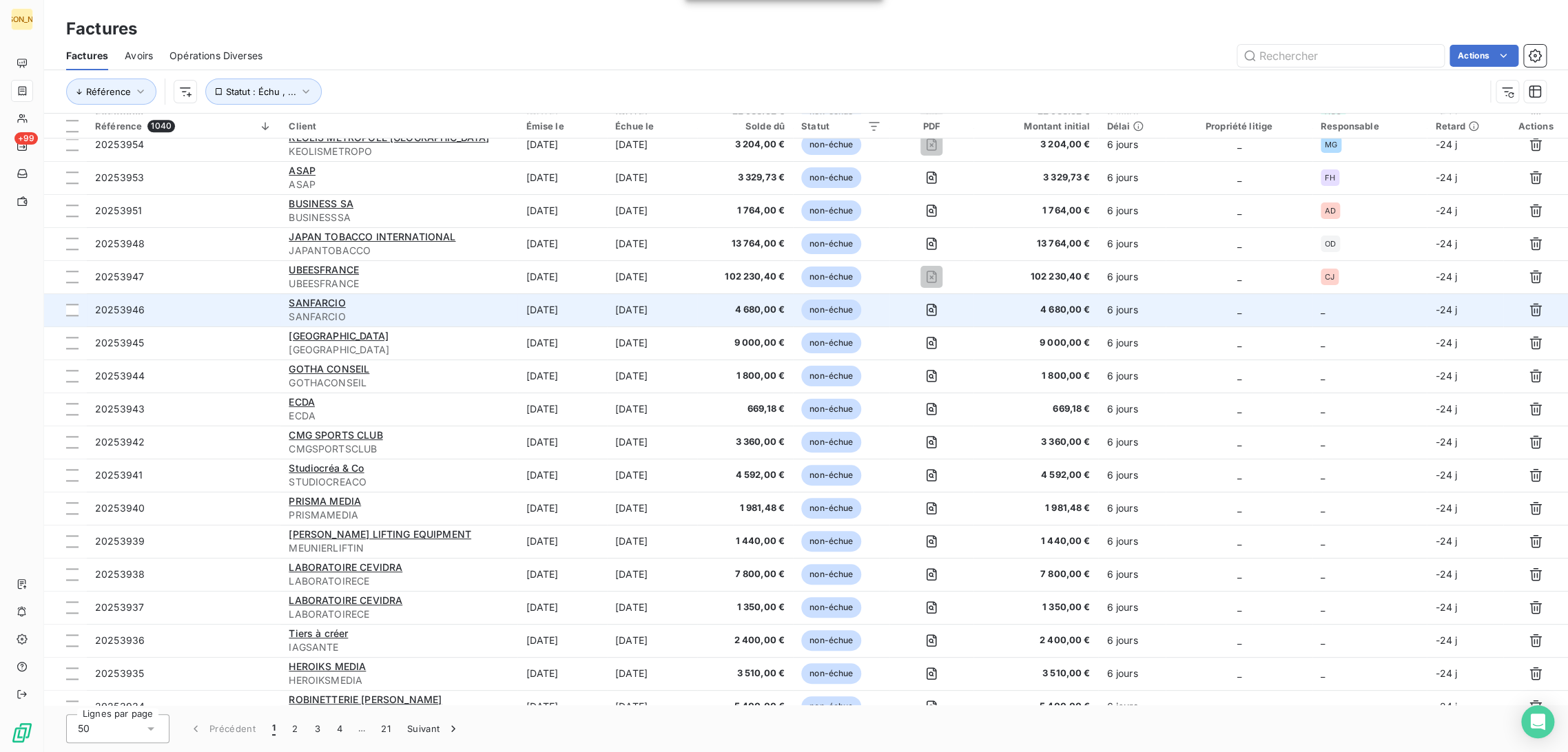
click at [493, 324] on td "SANFARCIO SANFARCIO" at bounding box center [399, 310] width 237 height 33
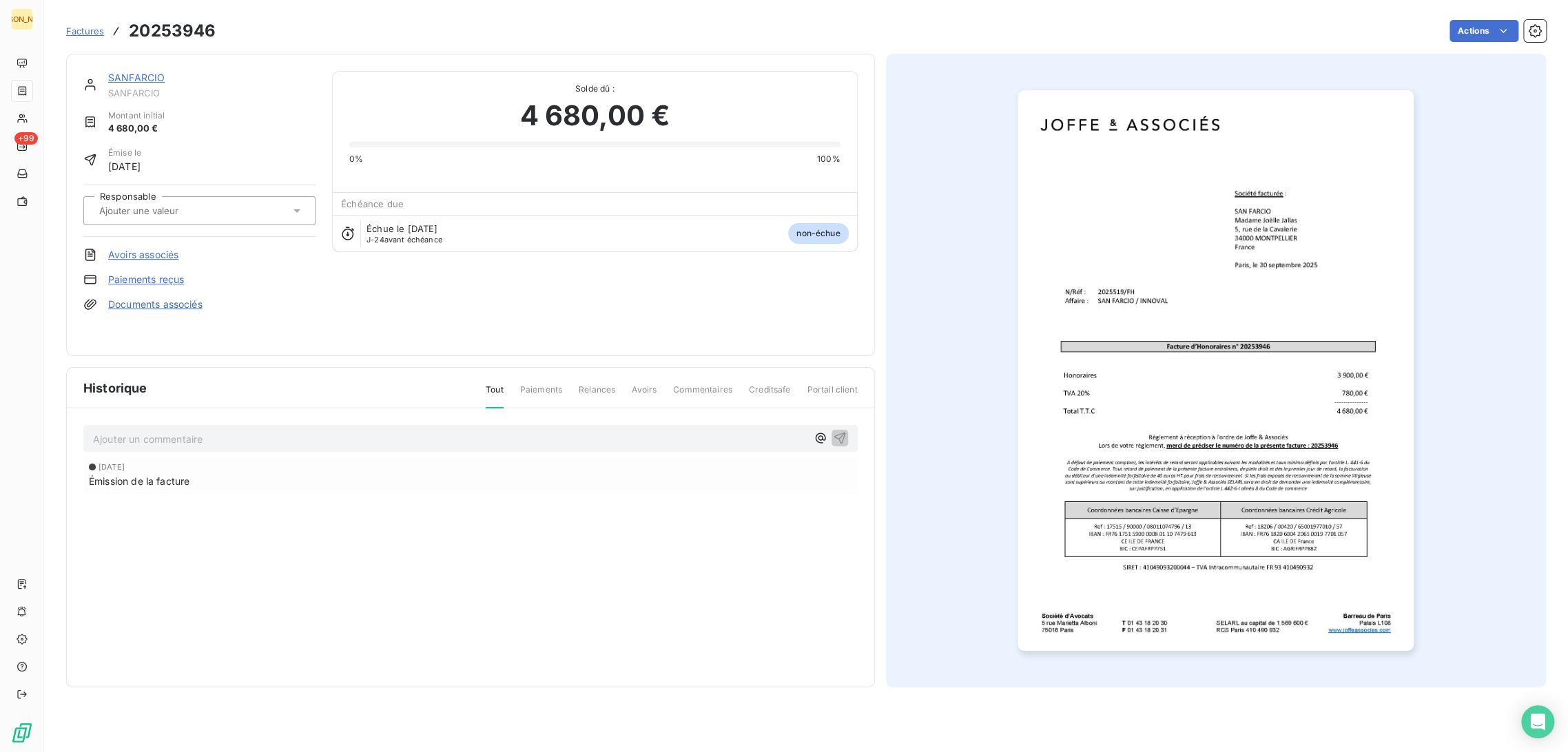
click at [196, 214] on input "text" at bounding box center [167, 210] width 139 height 12
type input "FH"
drag, startPoint x: 175, startPoint y: 238, endPoint x: 143, endPoint y: 182, distance: 64.5
click at [175, 239] on div "FH" at bounding box center [207, 247] width 194 height 22
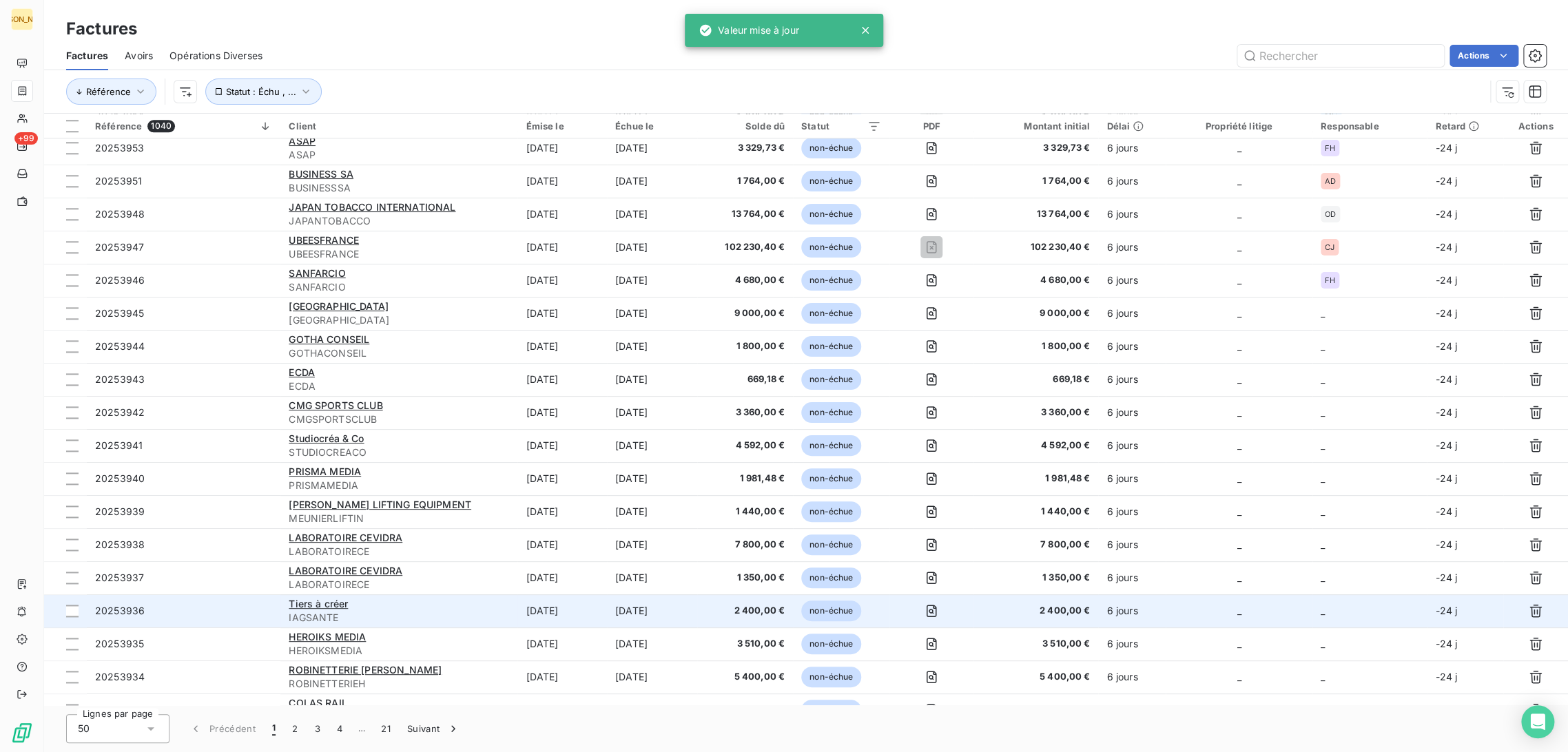
scroll to position [1072, 0]
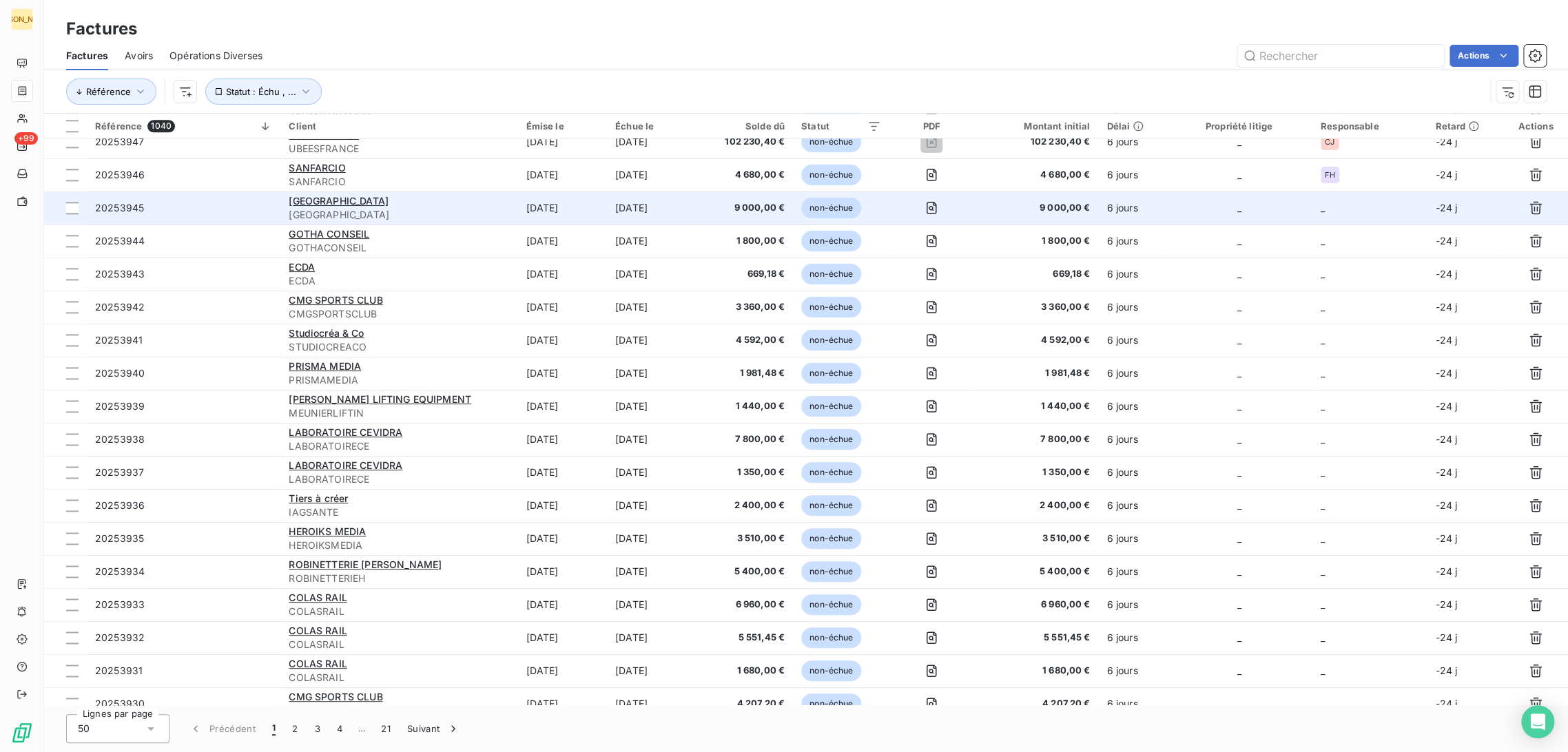
click at [505, 208] on td "KISAYANG KISAYANG" at bounding box center [399, 207] width 237 height 33
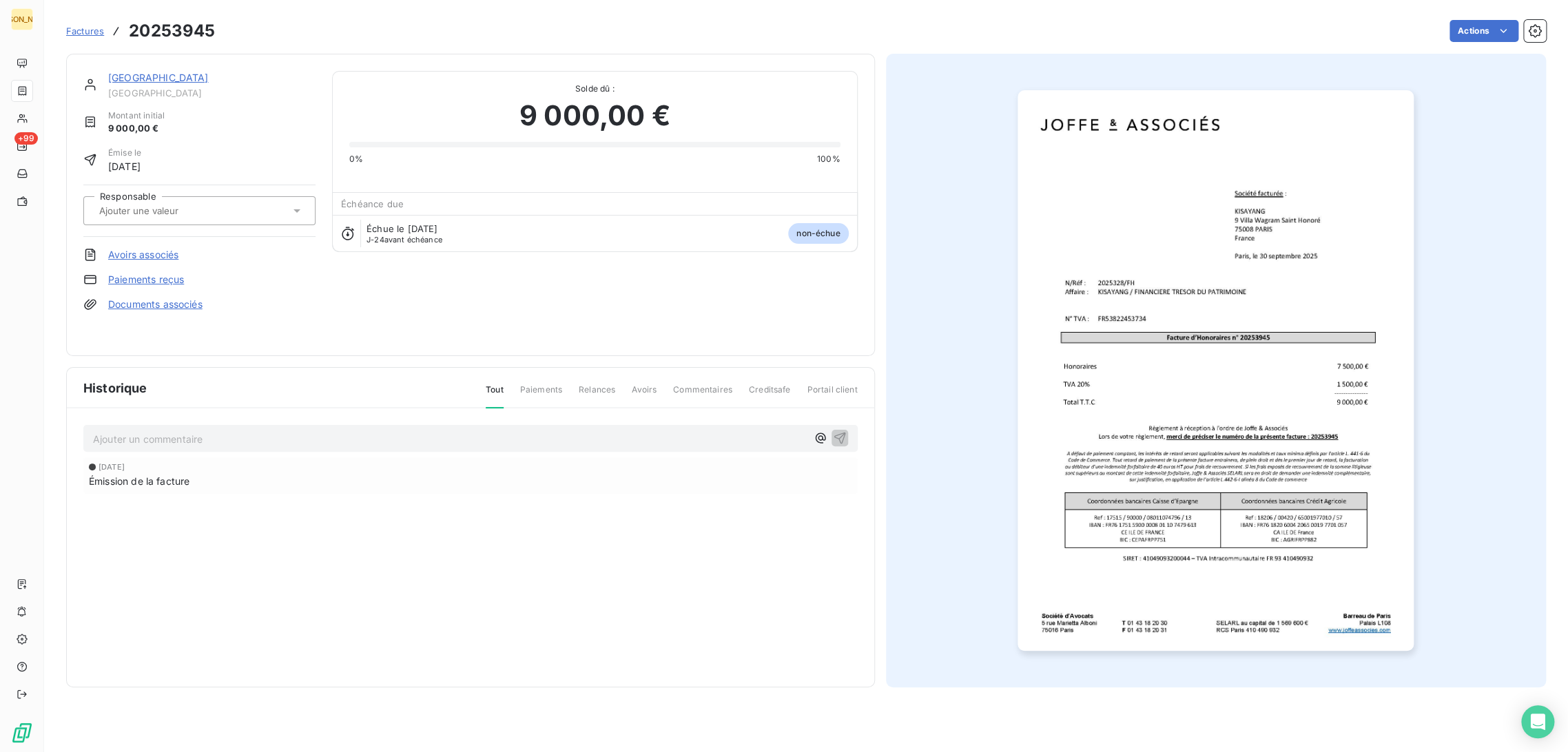
click at [196, 217] on input "text" at bounding box center [167, 210] width 139 height 12
type input "FH"
click at [182, 238] on div "FH" at bounding box center [207, 247] width 194 height 22
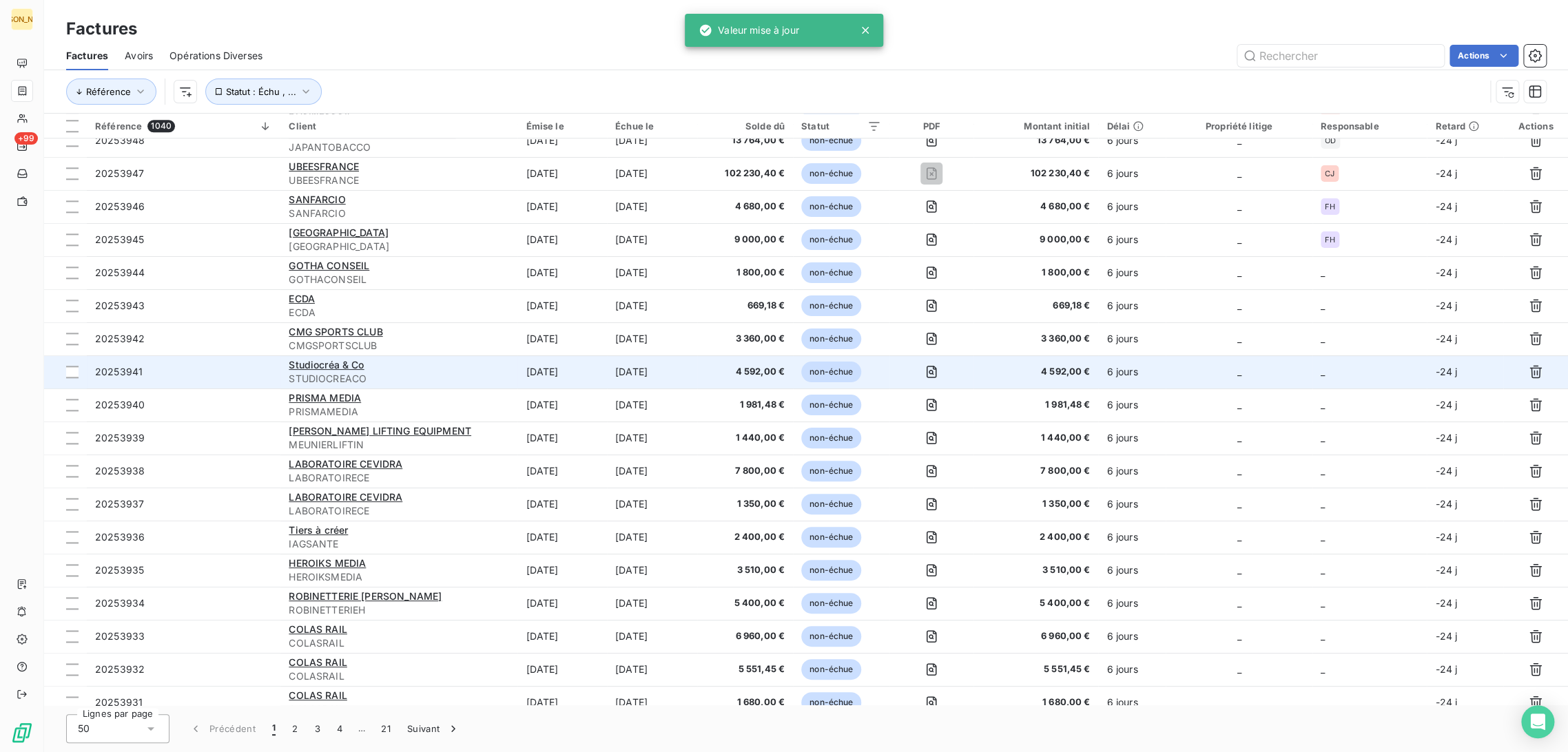
scroll to position [1072, 0]
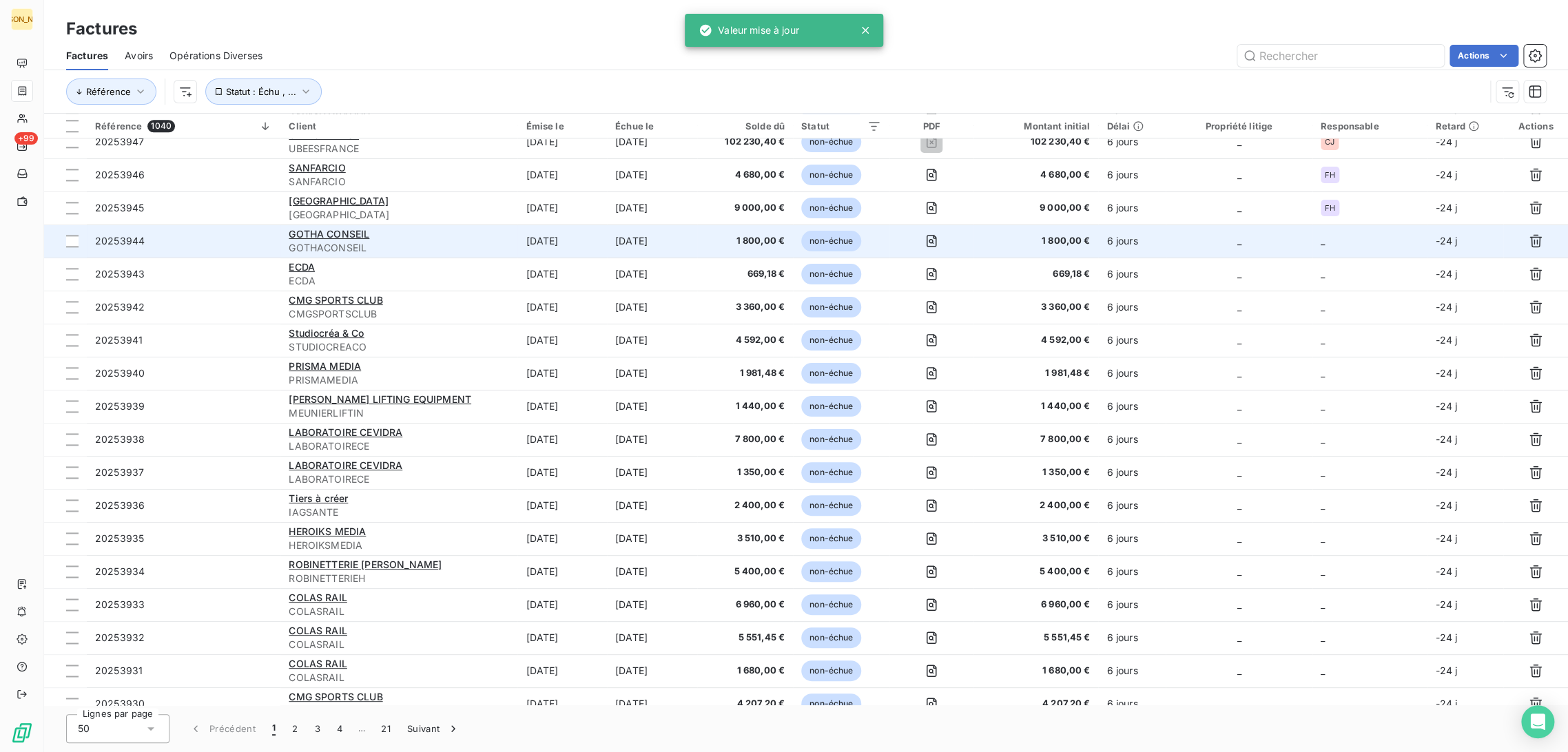
click at [571, 239] on td "[DATE]" at bounding box center [561, 241] width 89 height 33
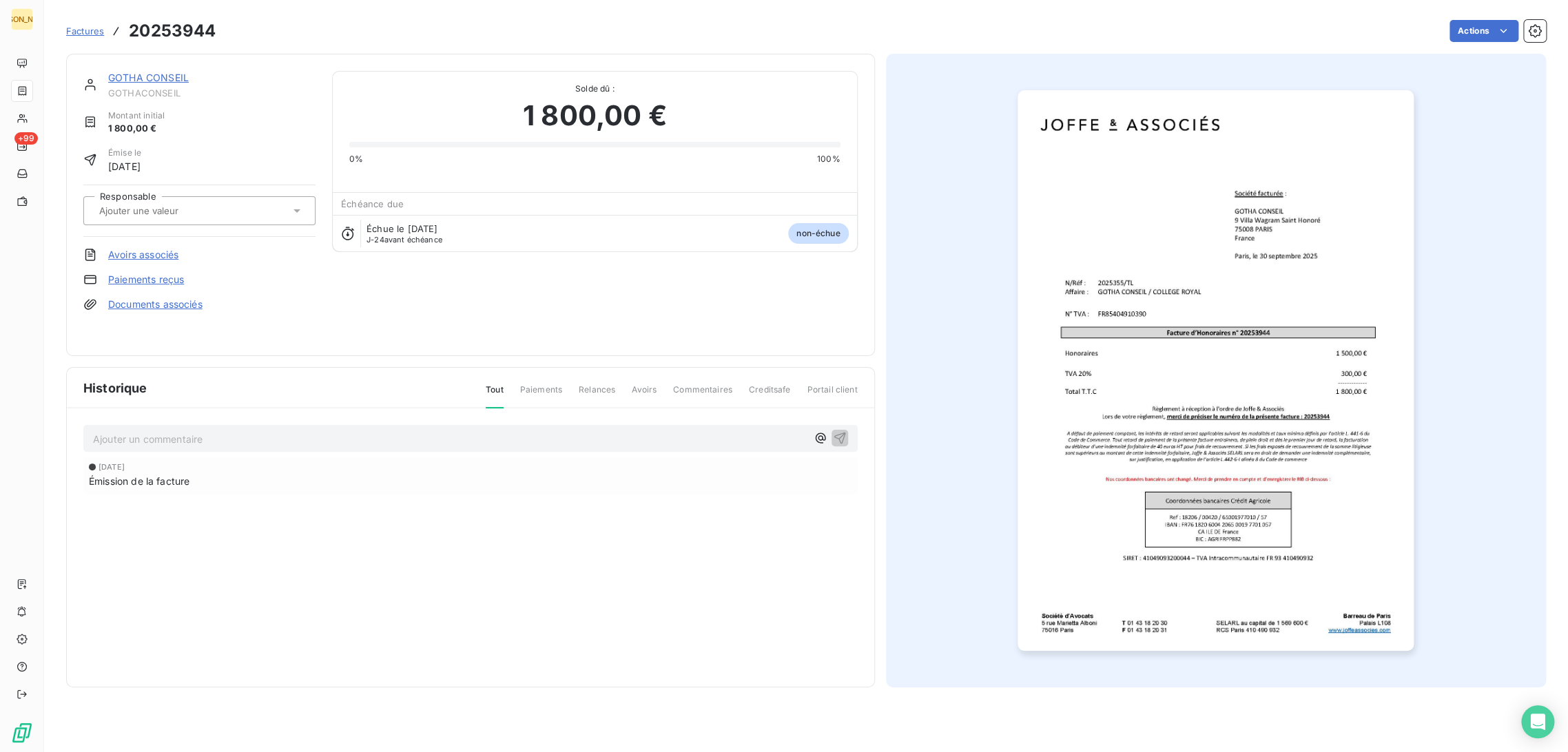
click at [182, 227] on div "Responsable" at bounding box center [199, 210] width 232 height 53
click at [135, 209] on input "text" at bounding box center [167, 210] width 139 height 12
type input "TL"
click at [144, 252] on div "TL" at bounding box center [207, 247] width 194 height 22
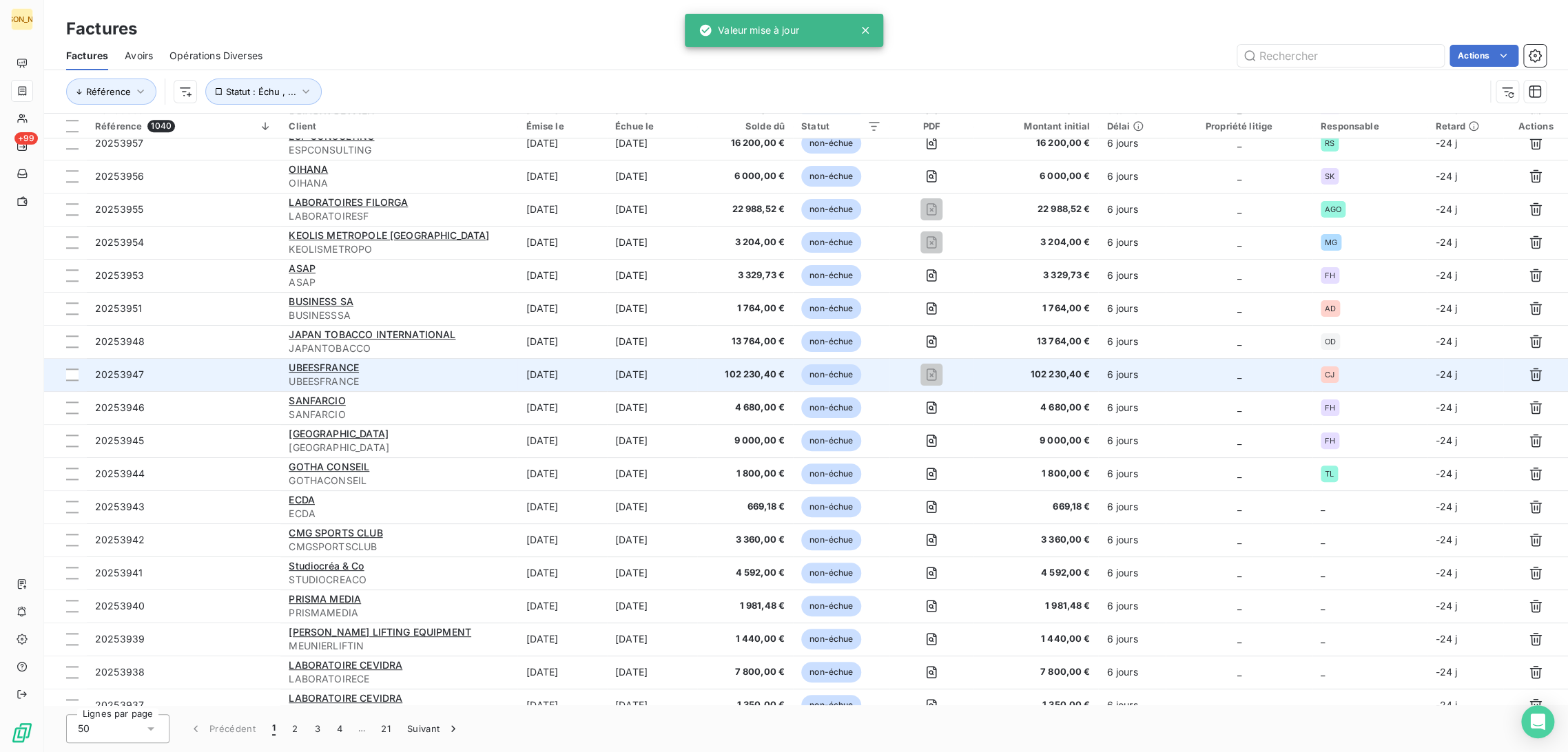
scroll to position [995, 0]
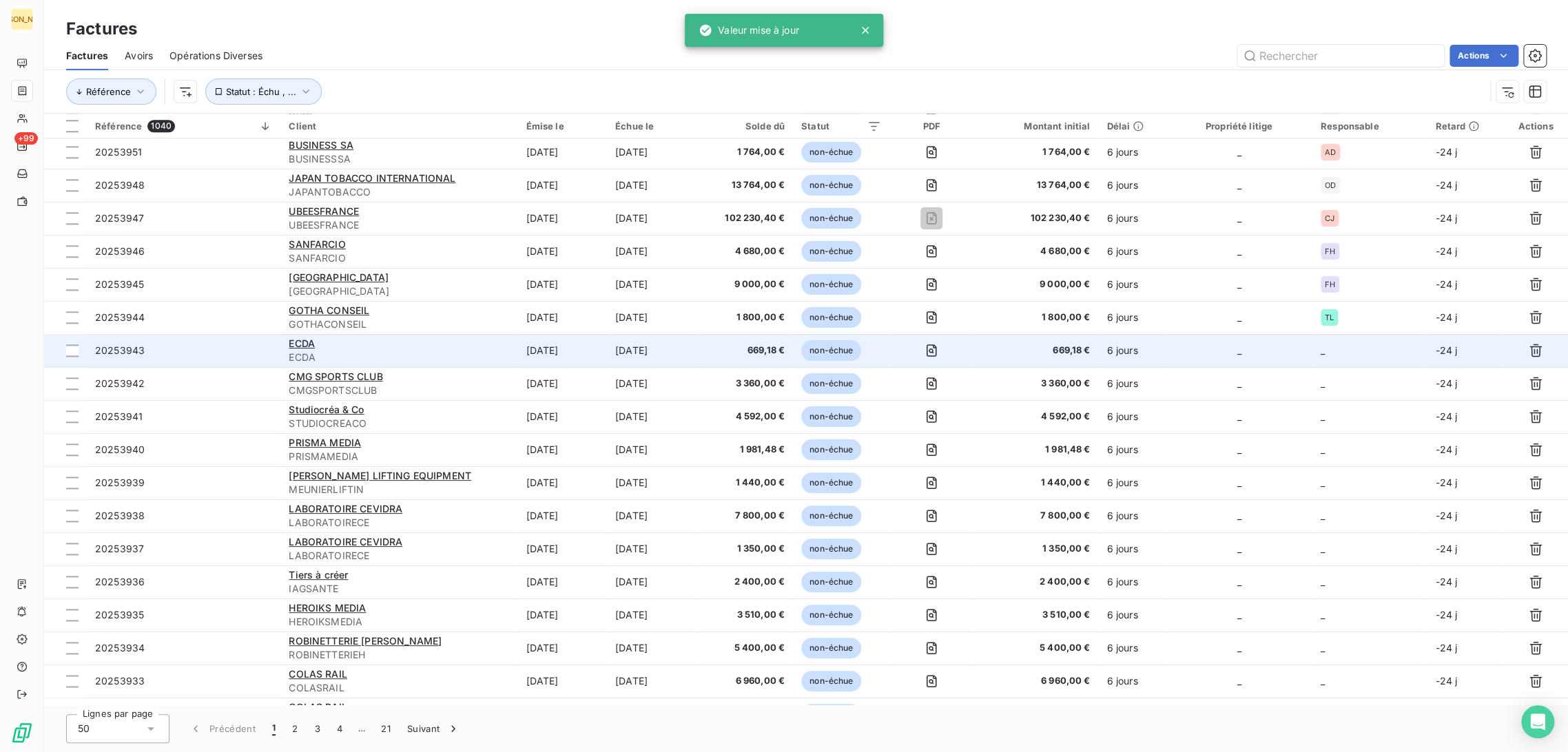
click at [548, 352] on td "[DATE]" at bounding box center [561, 350] width 89 height 33
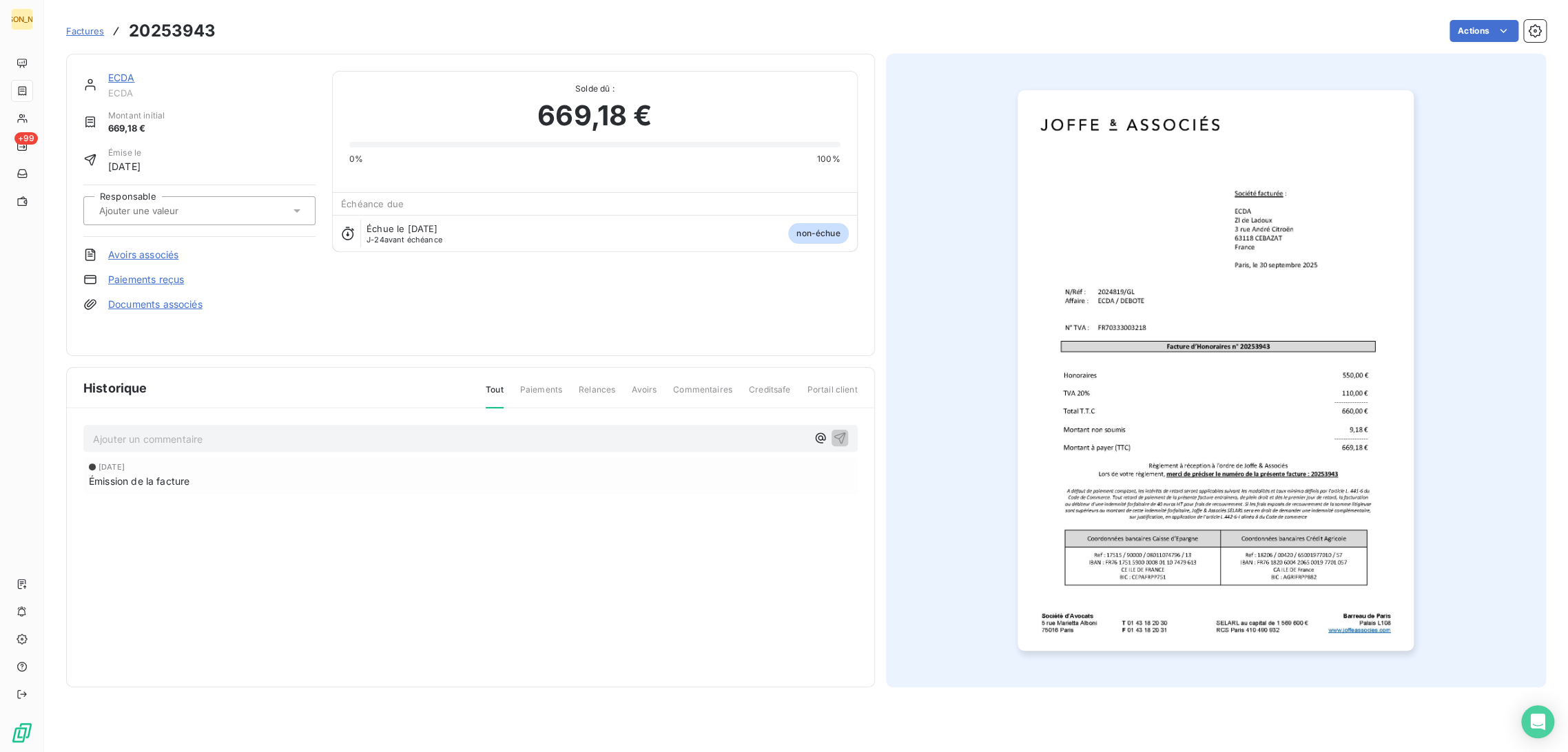
click at [210, 212] on input "text" at bounding box center [167, 210] width 139 height 12
type input "GL"
click at [223, 239] on div "GL" at bounding box center [207, 247] width 194 height 22
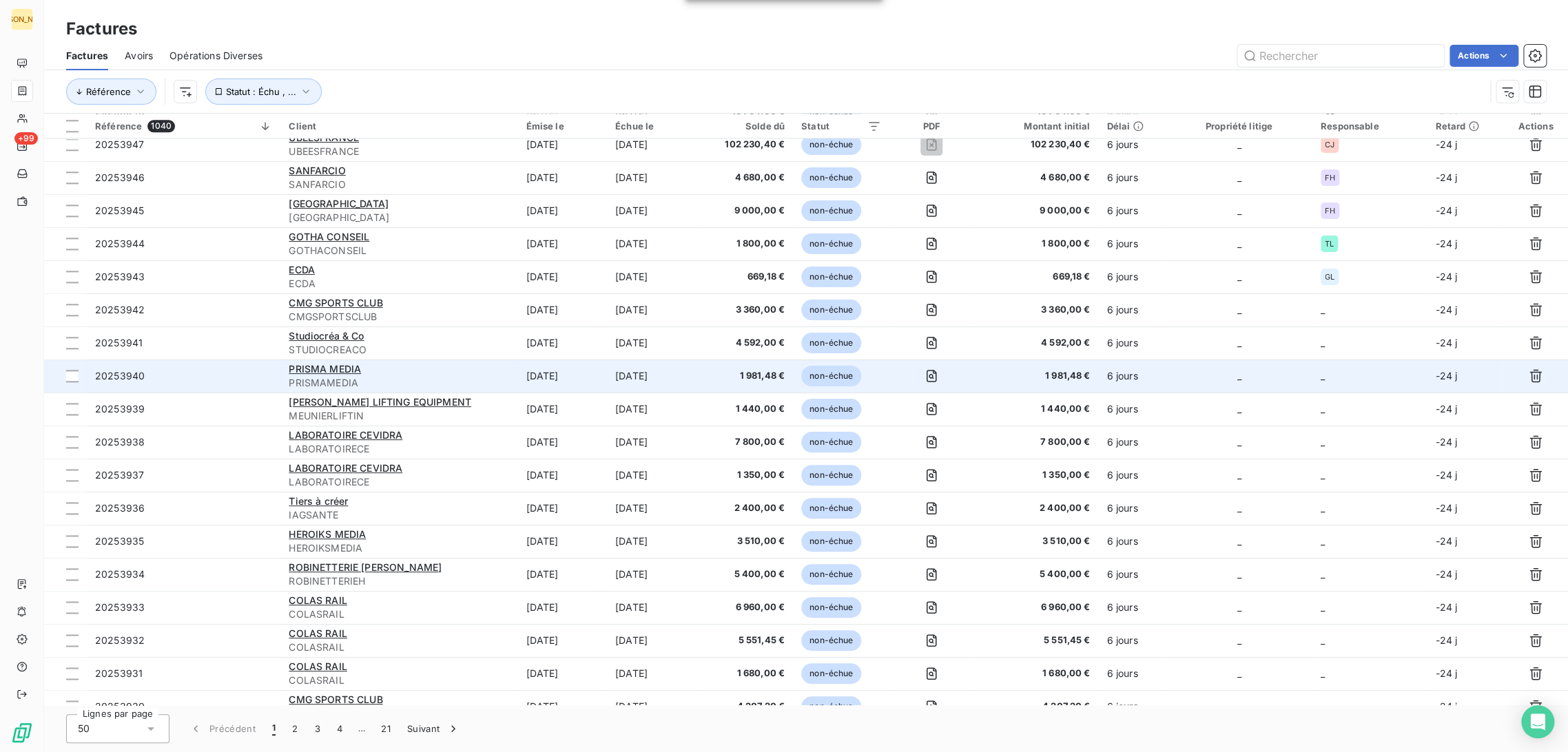
scroll to position [1072, 0]
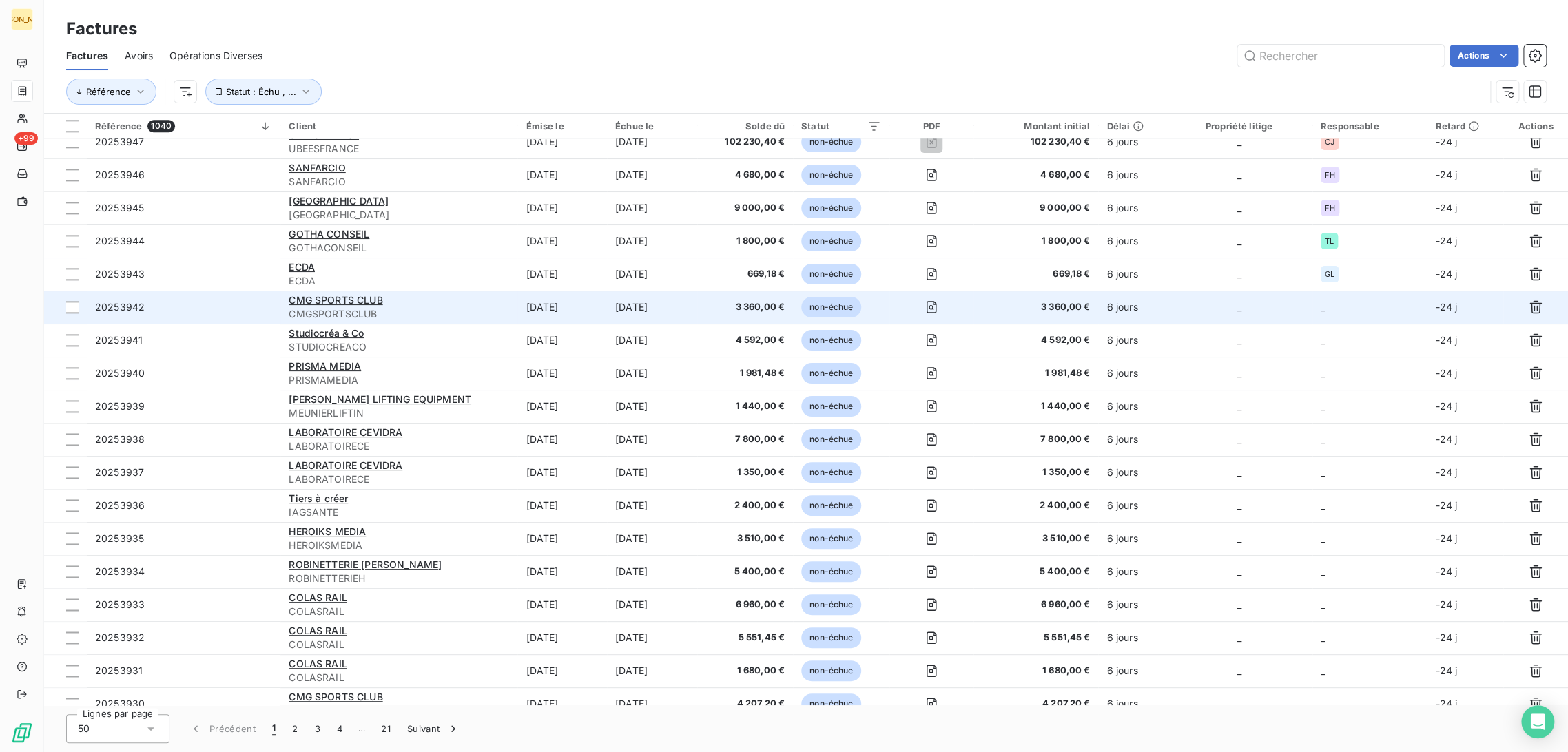
click at [565, 309] on td "[DATE]" at bounding box center [561, 307] width 89 height 33
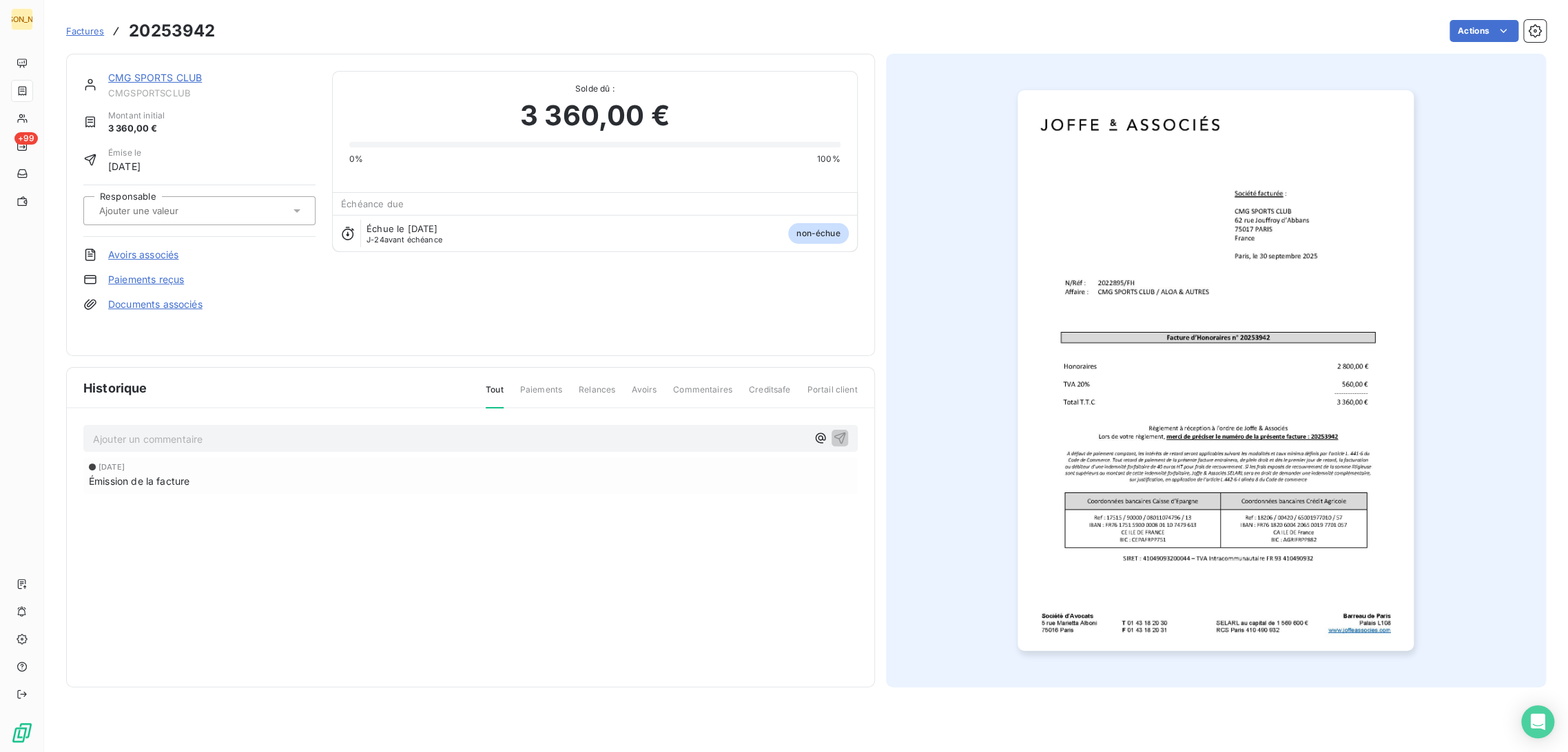
click at [226, 209] on div at bounding box center [193, 210] width 195 height 18
type input "FH"
click at [140, 243] on div "FH" at bounding box center [207, 247] width 194 height 22
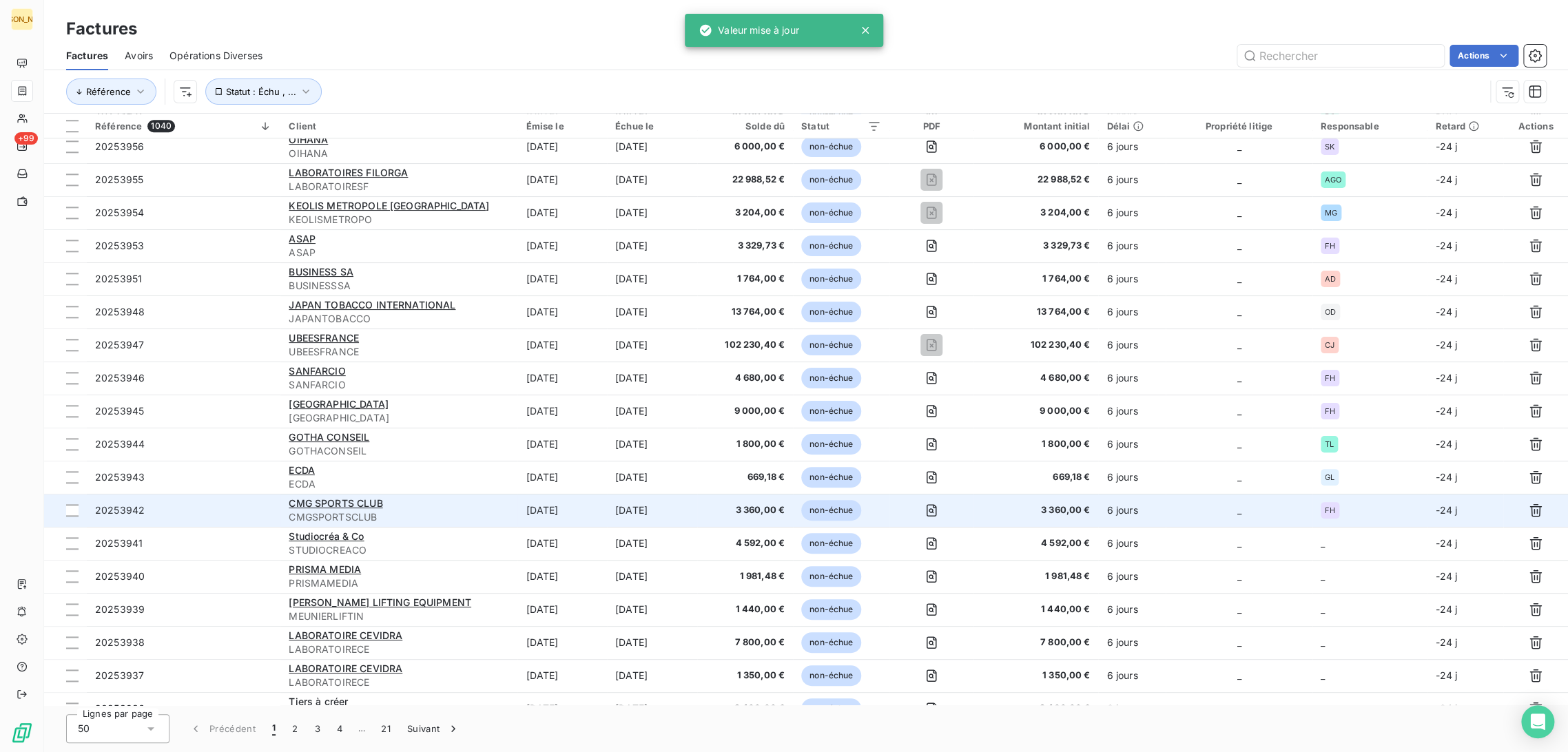
scroll to position [995, 0]
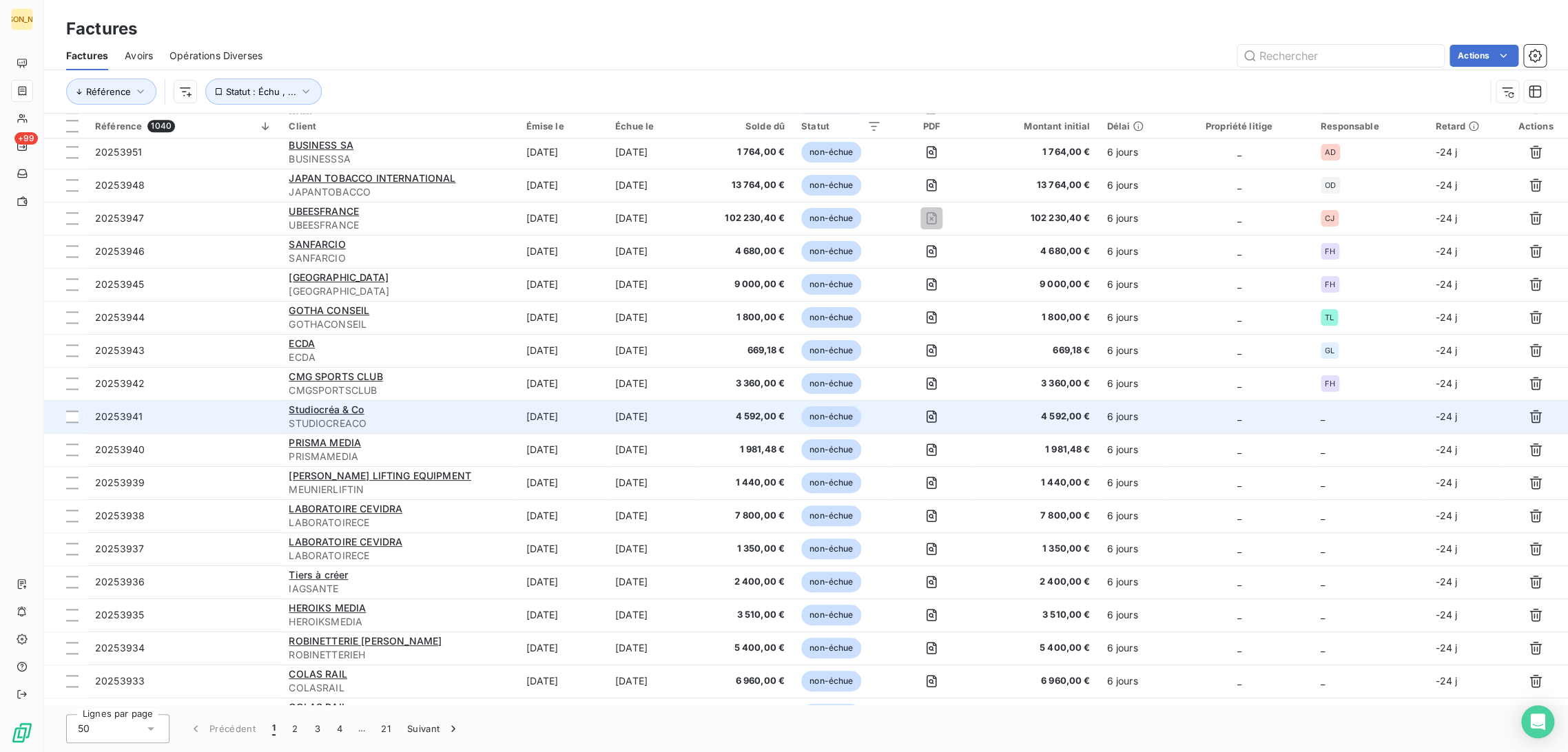
click at [540, 423] on td "[DATE]" at bounding box center [561, 416] width 89 height 33
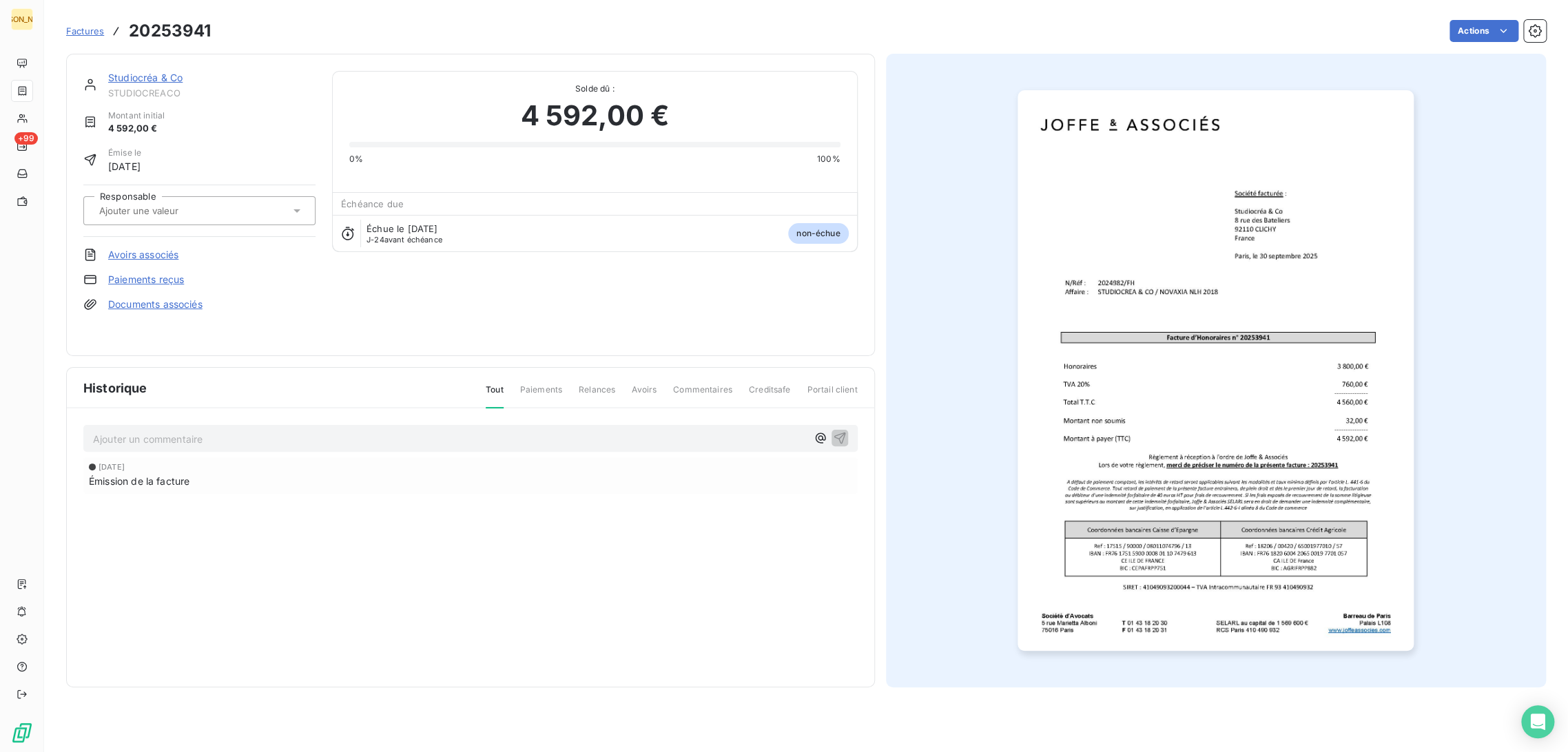
click at [156, 219] on div at bounding box center [193, 210] width 195 height 18
type input "FH"
drag, startPoint x: 156, startPoint y: 248, endPoint x: 180, endPoint y: 255, distance: 25.0
click at [160, 243] on div "FH" at bounding box center [207, 247] width 194 height 22
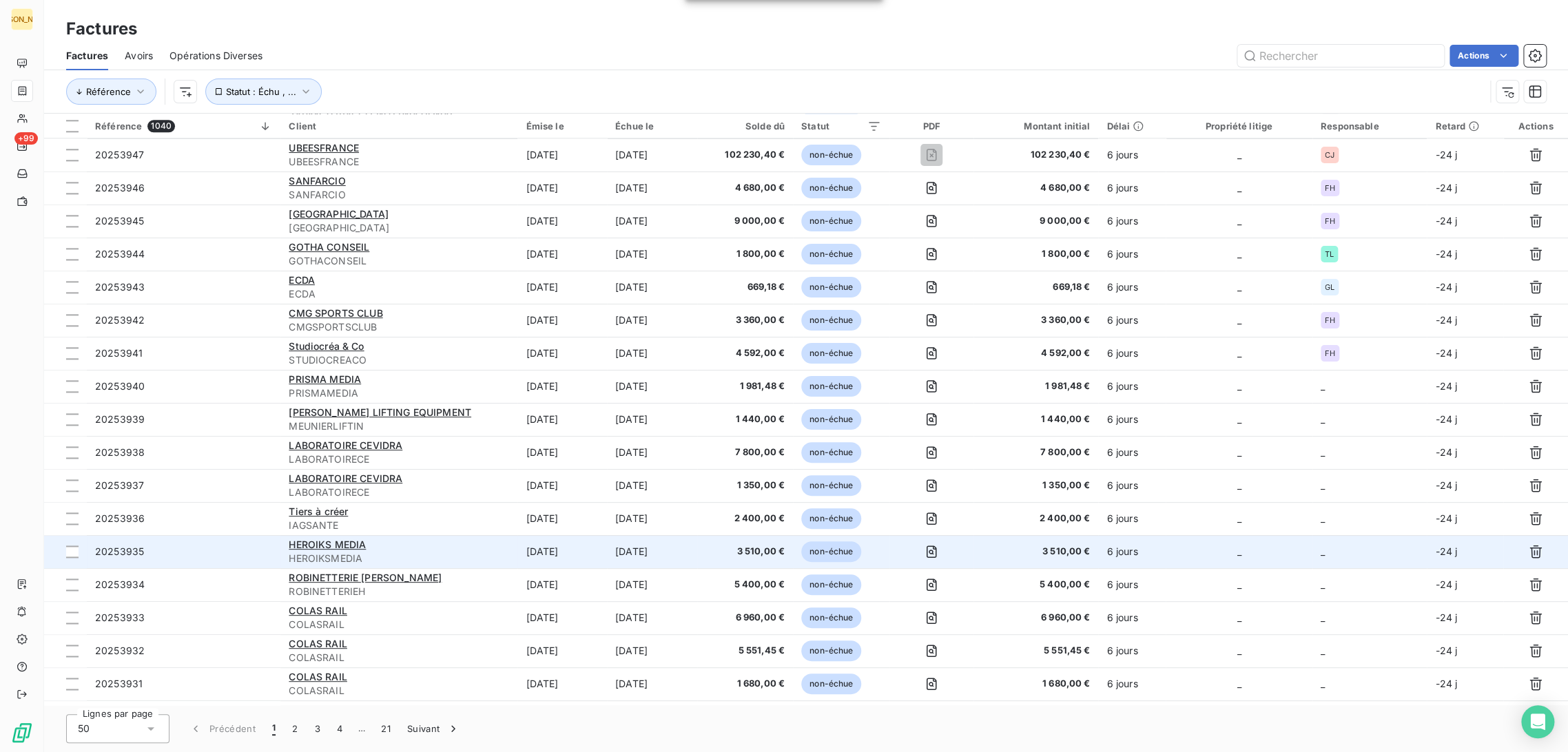
scroll to position [1072, 0]
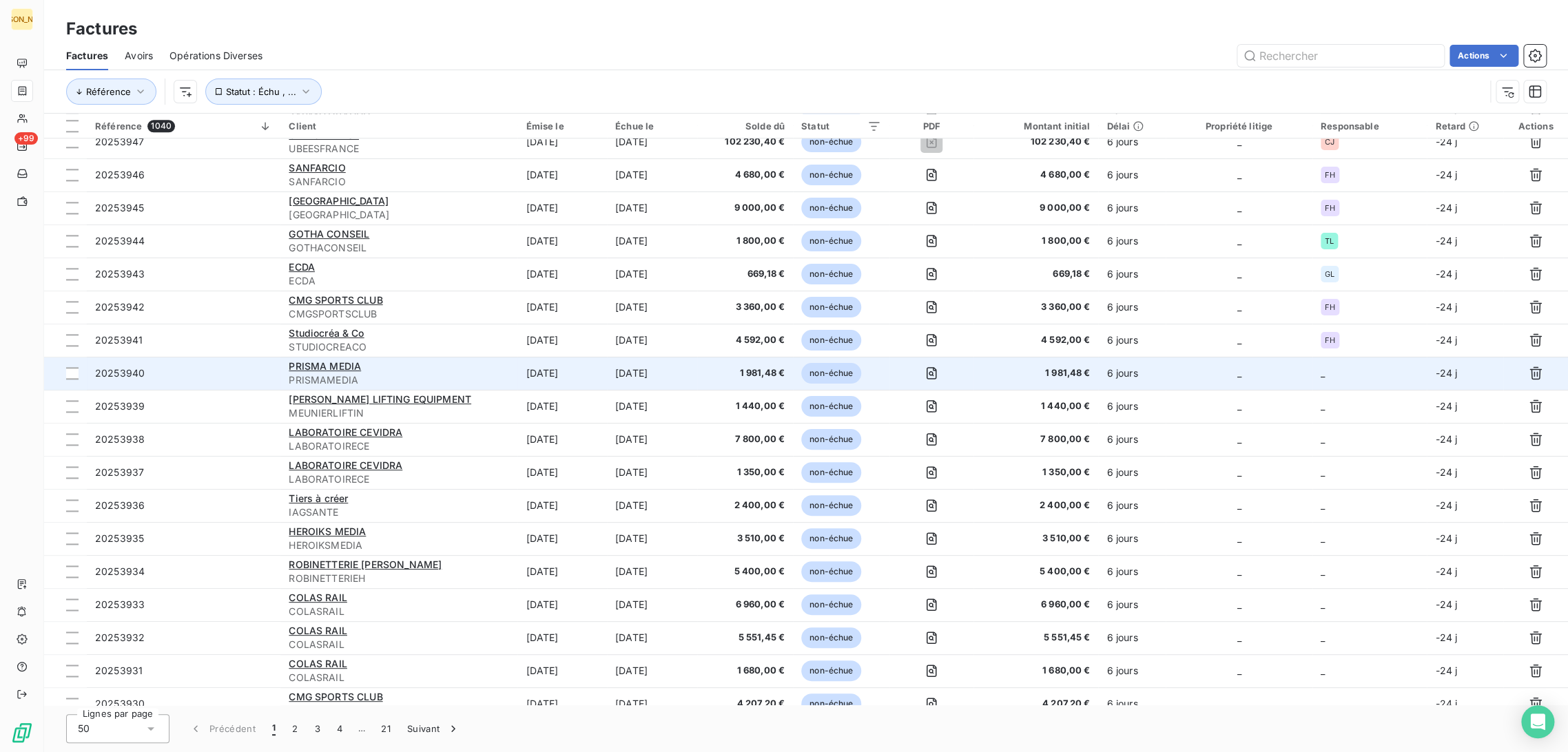
click at [526, 378] on td "[DATE]" at bounding box center [561, 373] width 89 height 33
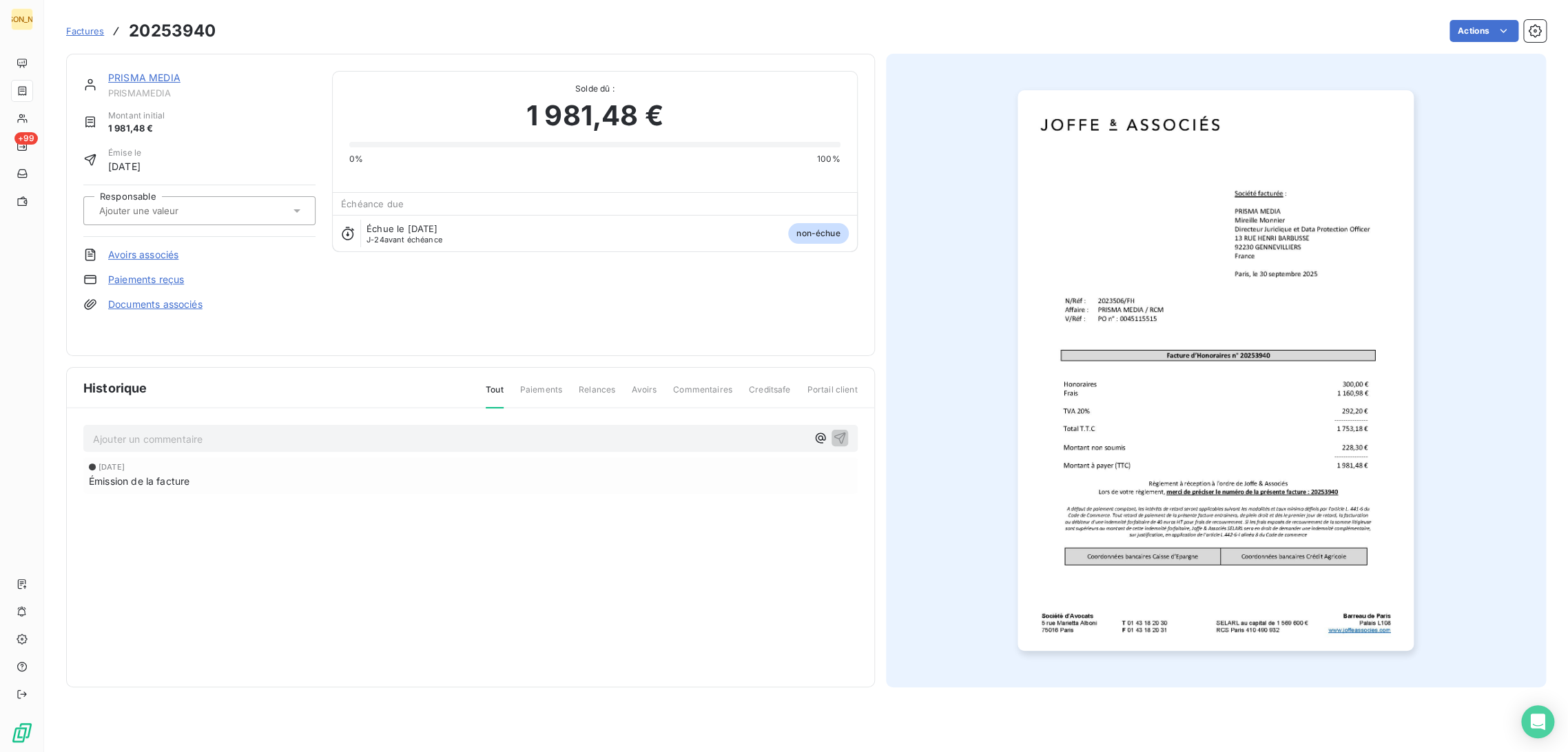
click at [172, 215] on input "text" at bounding box center [167, 210] width 139 height 12
type input "FH"
drag, startPoint x: 129, startPoint y: 225, endPoint x: 137, endPoint y: 273, distance: 48.7
click at [132, 225] on div "Responsable FH FH" at bounding box center [199, 210] width 232 height 29
drag, startPoint x: 111, startPoint y: 259, endPoint x: 241, endPoint y: 297, distance: 135.4
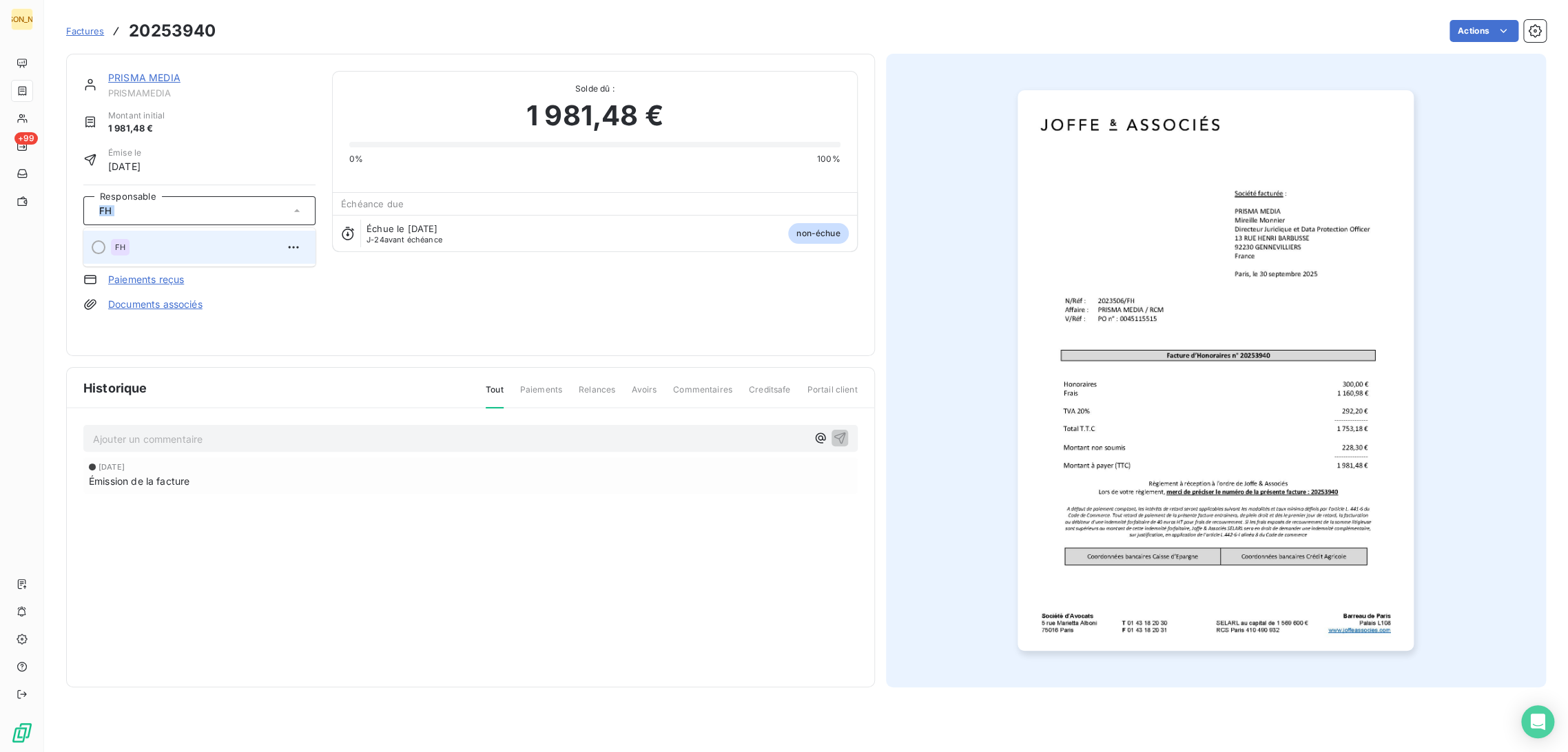
click at [112, 259] on li "FH" at bounding box center [199, 247] width 232 height 33
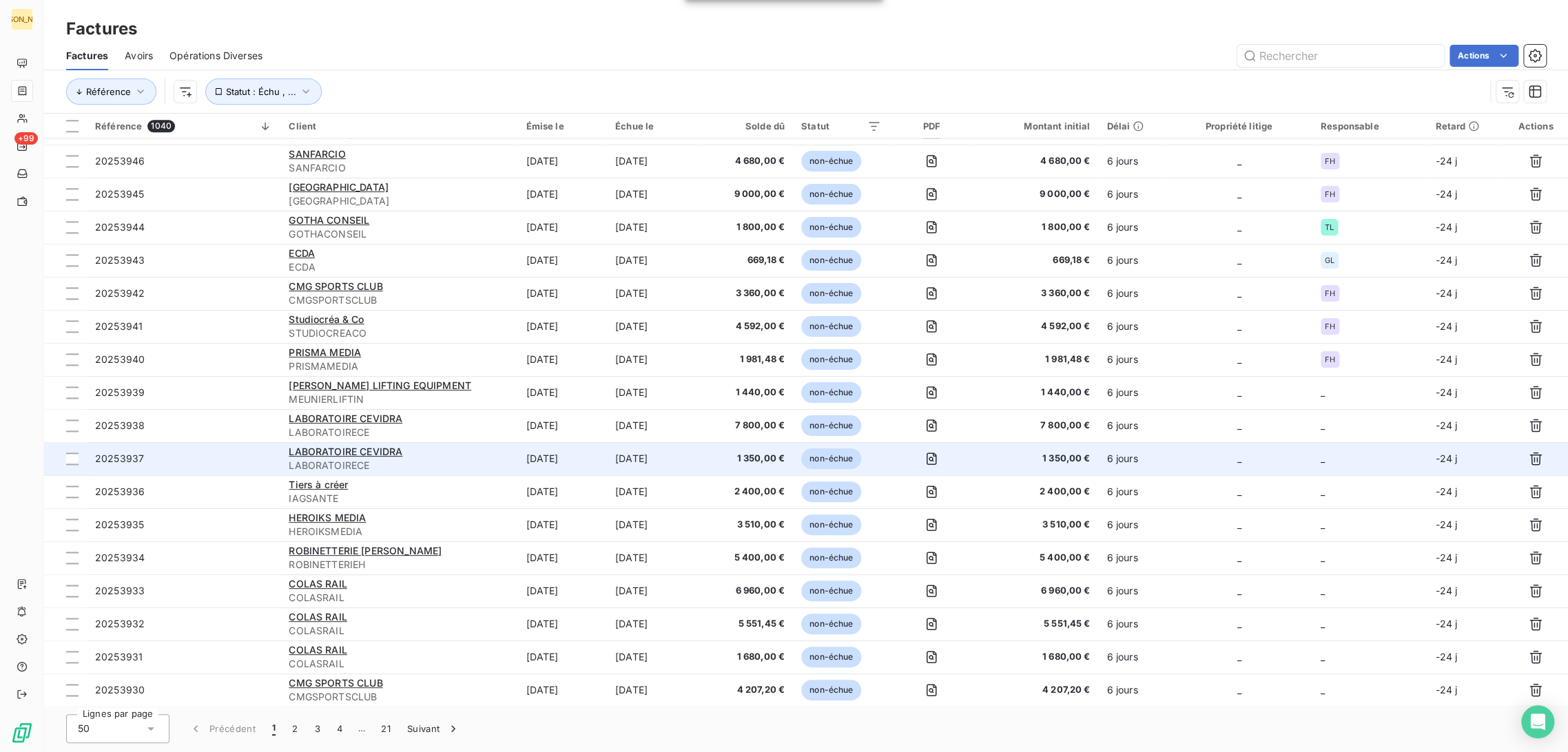
scroll to position [1086, 0]
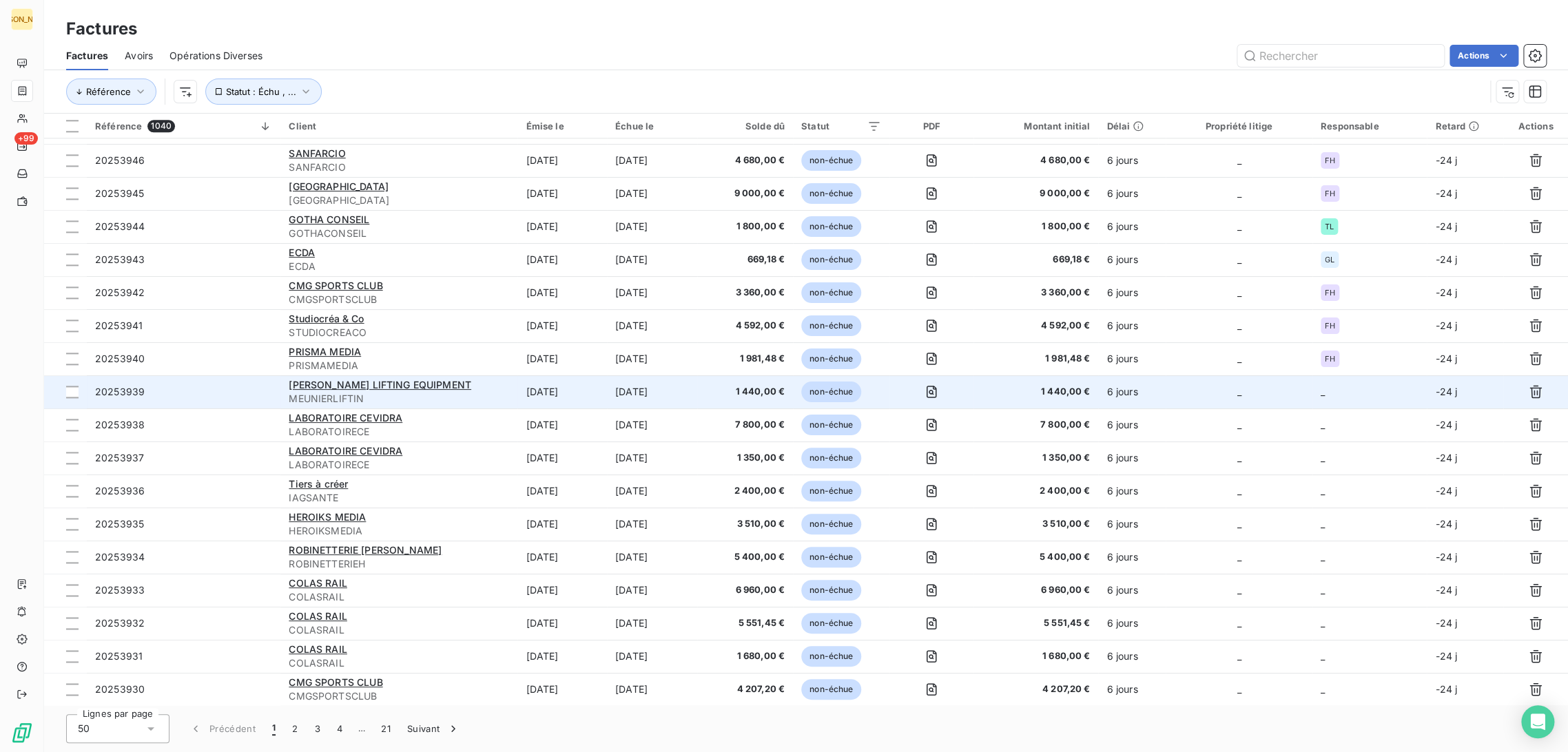
click at [617, 395] on td "[DATE]" at bounding box center [652, 391] width 90 height 33
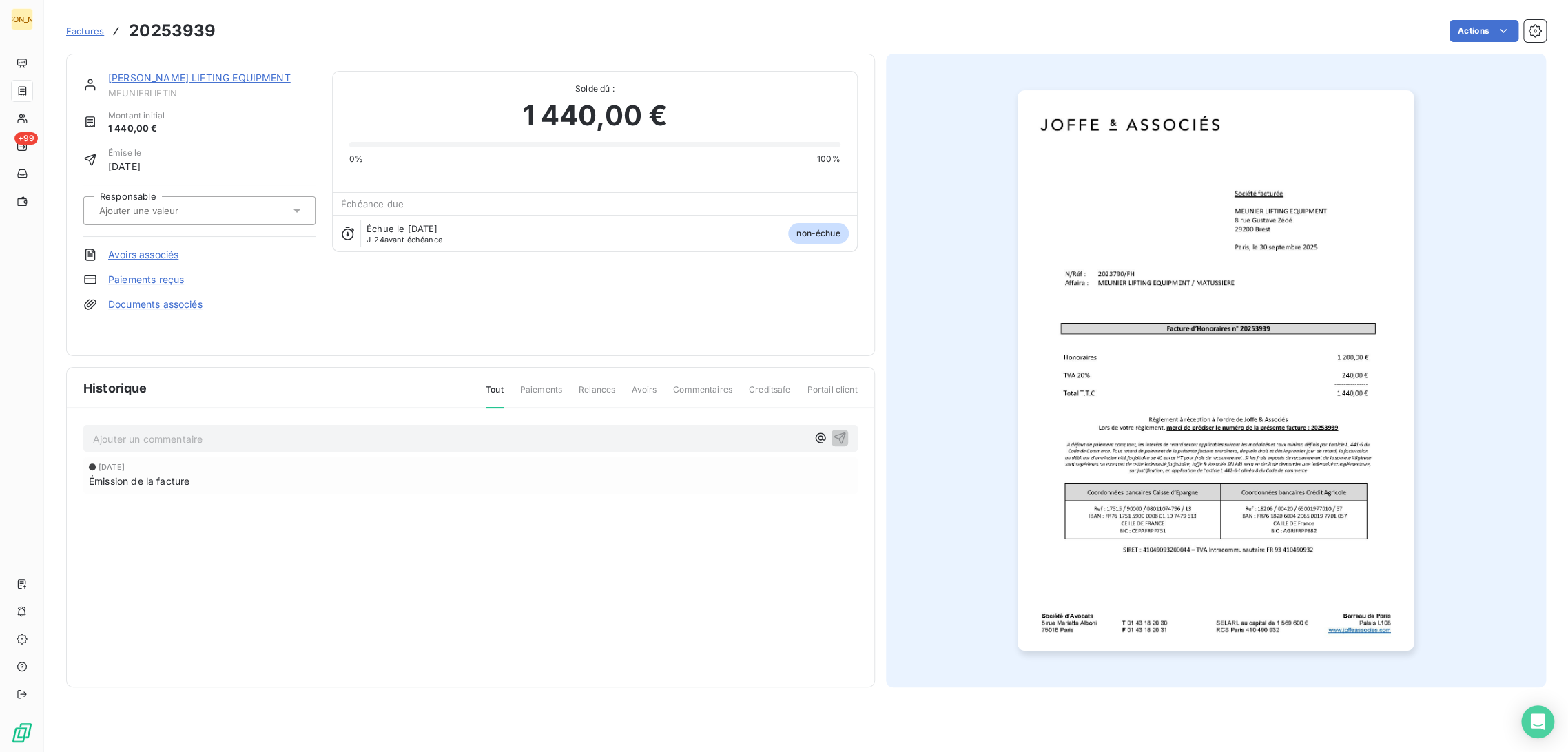
click at [182, 214] on input "text" at bounding box center [167, 210] width 139 height 12
type input "FH"
click at [138, 235] on li "FH" at bounding box center [199, 247] width 232 height 33
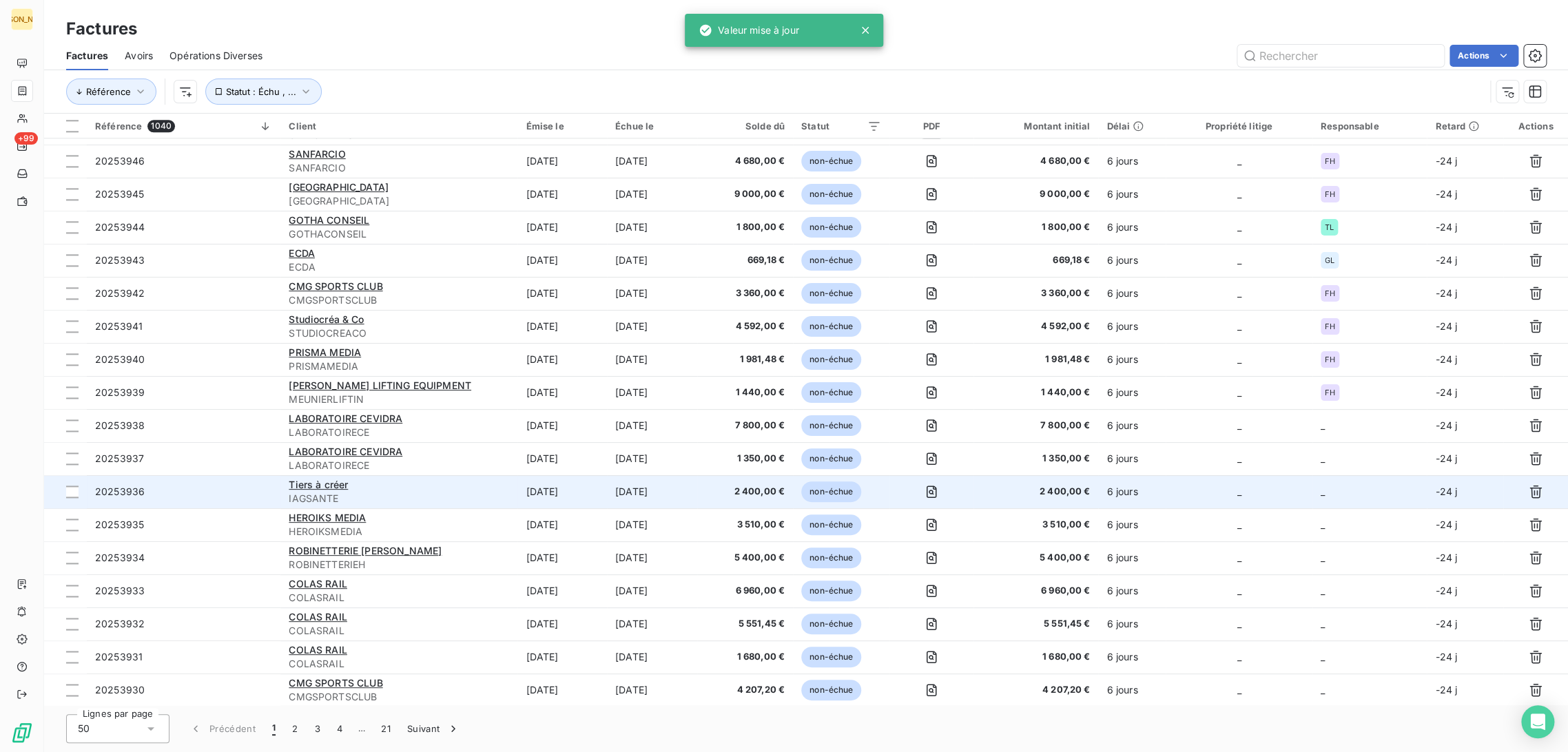
scroll to position [1086, 0]
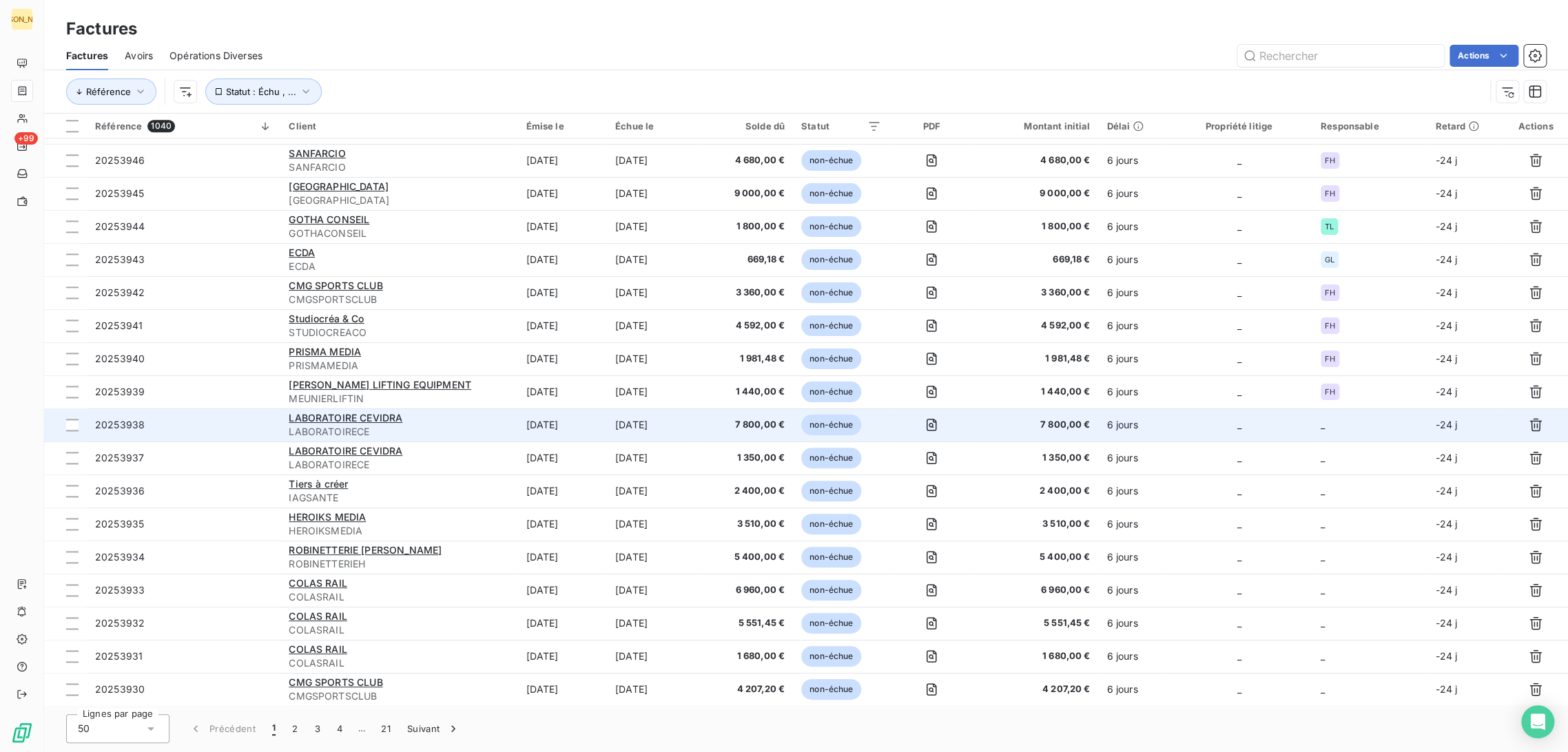
click at [614, 429] on td "[DATE]" at bounding box center [652, 425] width 90 height 33
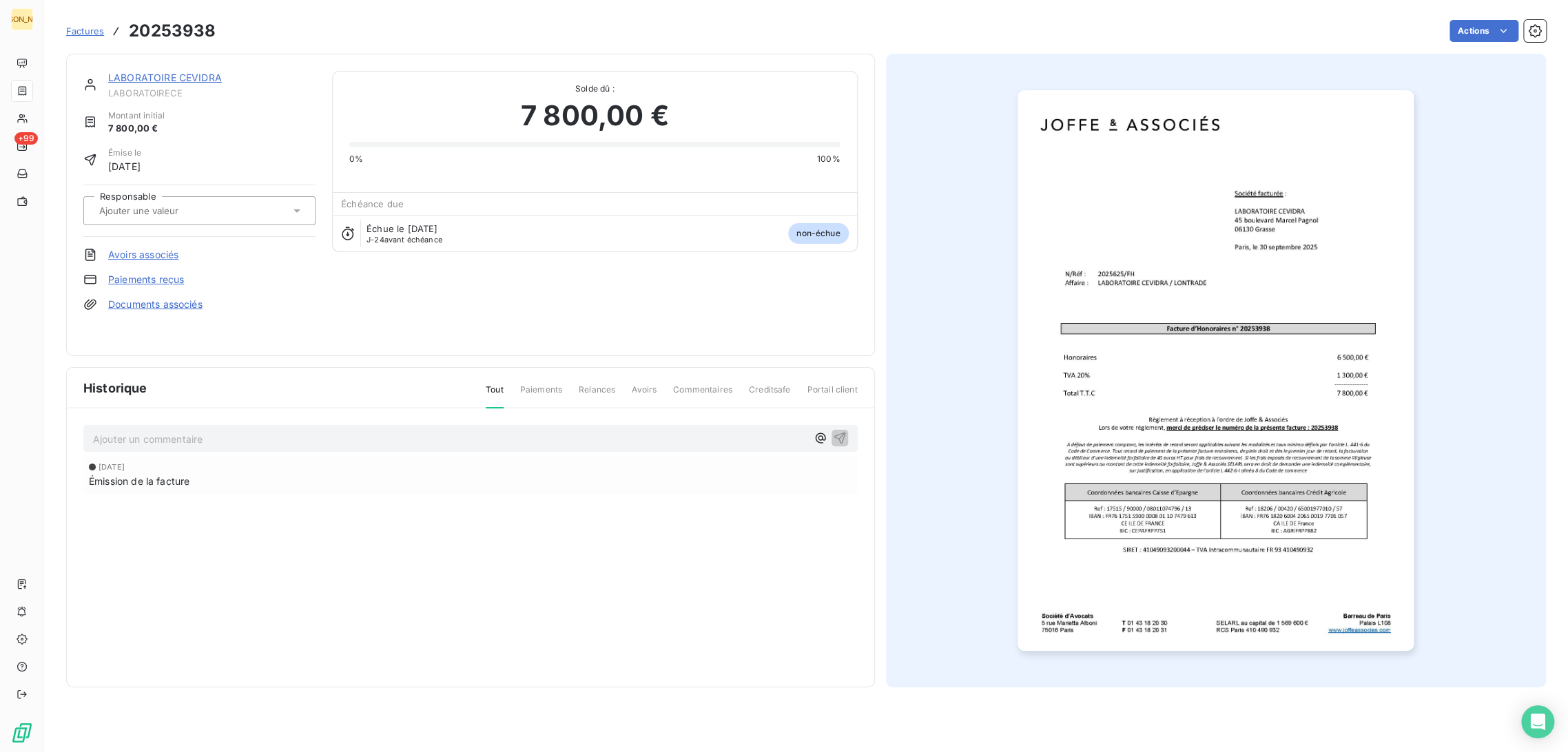
click at [178, 210] on input "text" at bounding box center [167, 210] width 139 height 12
type input "FH"
click at [154, 239] on div "FH" at bounding box center [207, 247] width 194 height 22
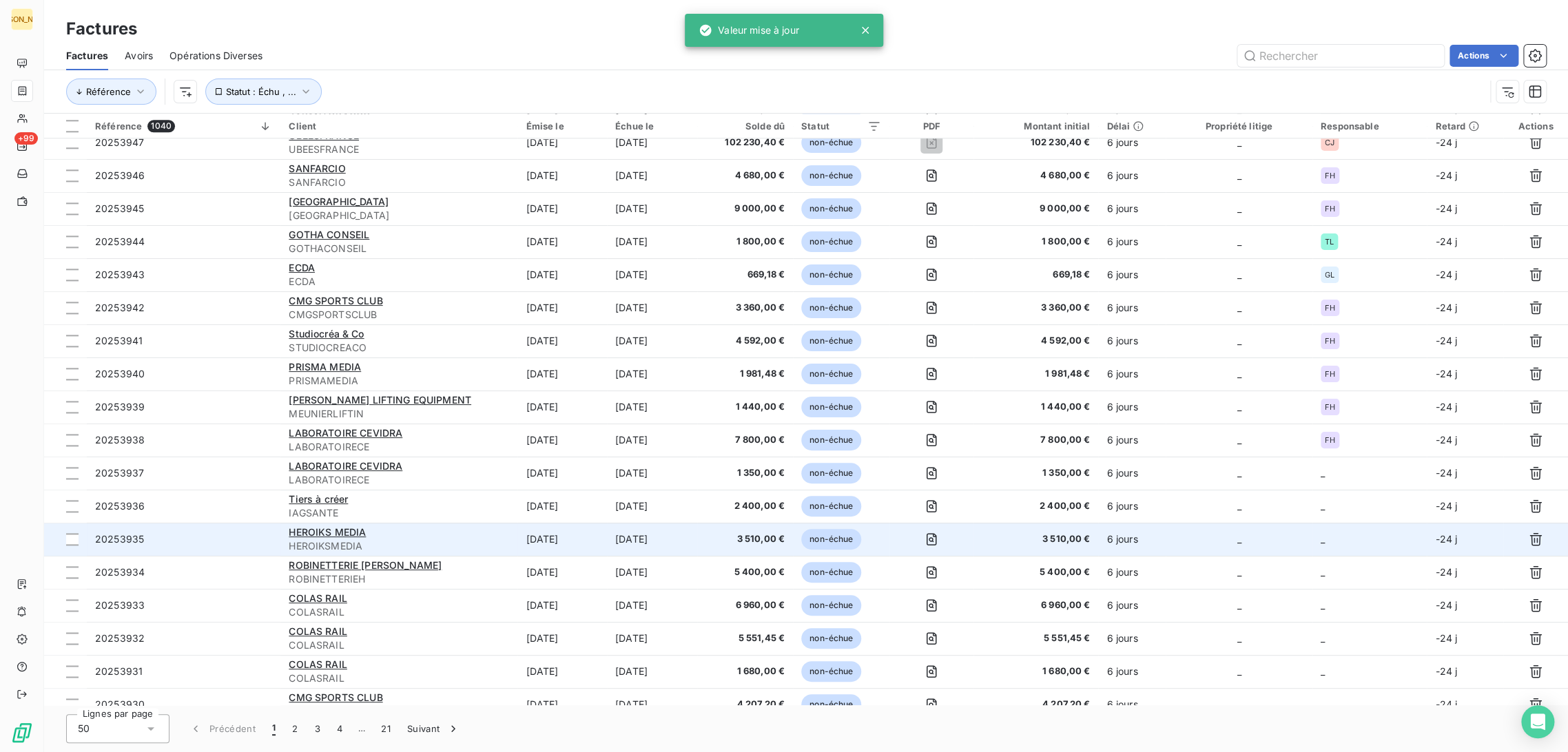
scroll to position [1086, 0]
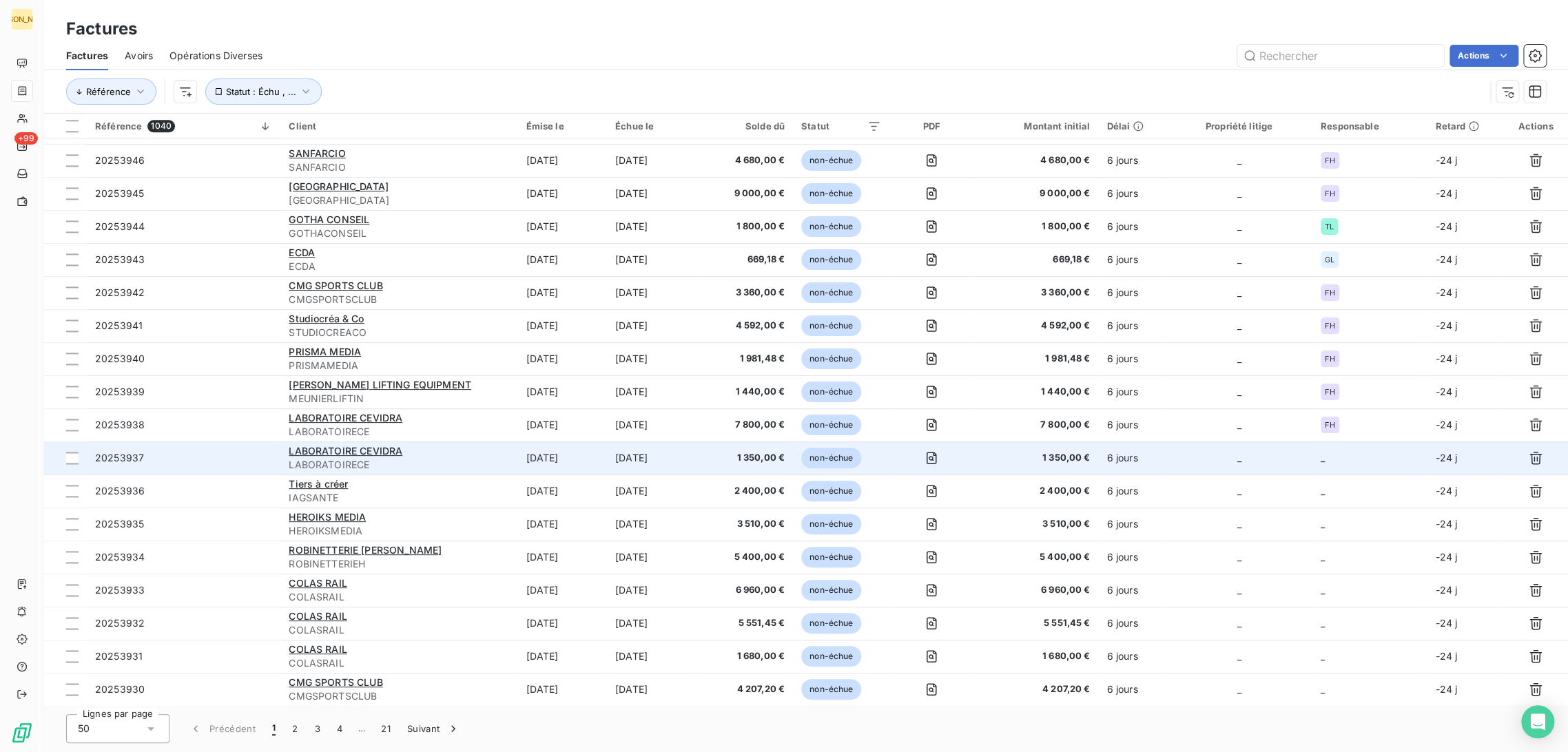
click at [678, 467] on td "[DATE]" at bounding box center [652, 458] width 90 height 33
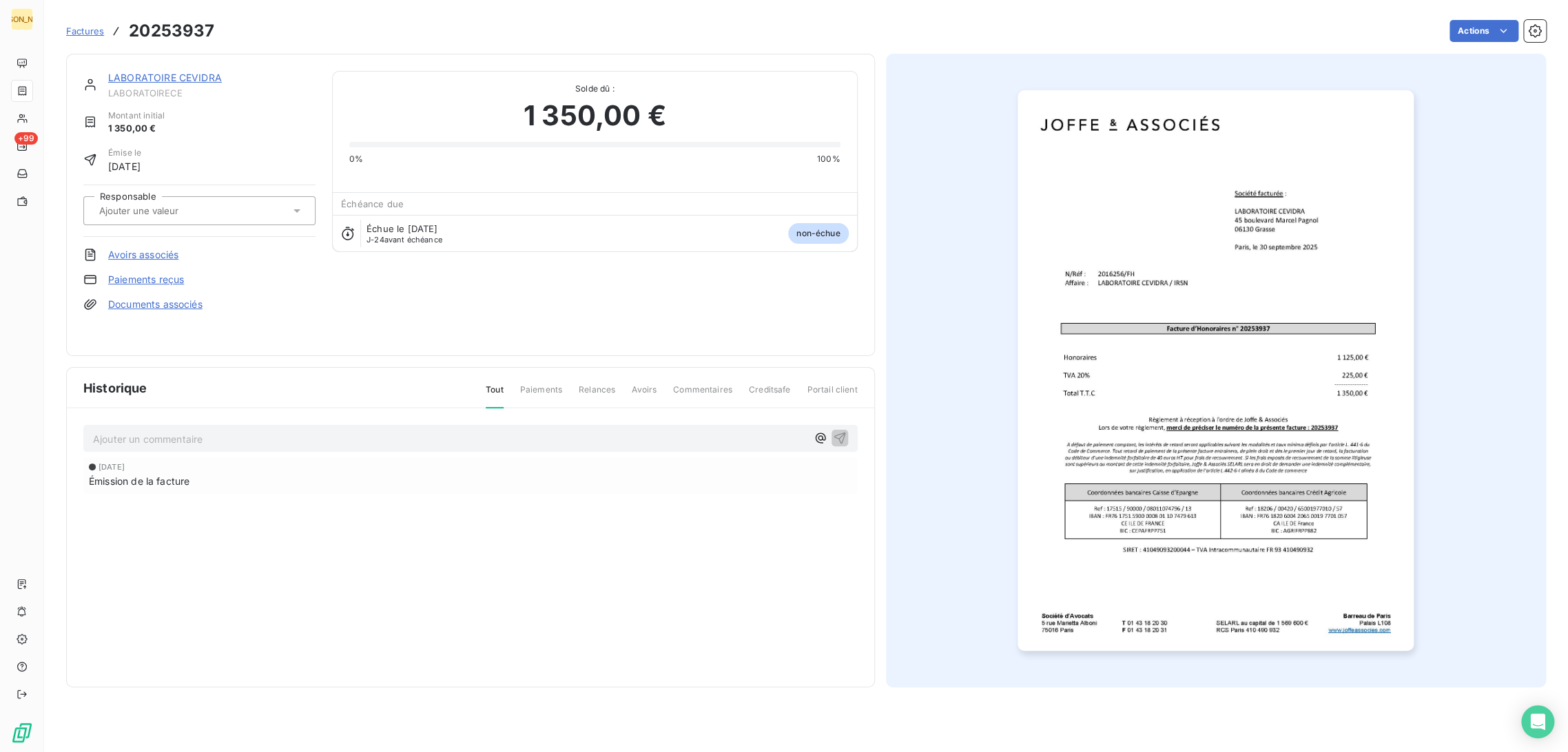
click at [196, 208] on input "text" at bounding box center [167, 210] width 139 height 12
type input "FH"
drag, startPoint x: 127, startPoint y: 243, endPoint x: 138, endPoint y: 245, distance: 11.2
click at [127, 243] on div "FH" at bounding box center [120, 247] width 18 height 17
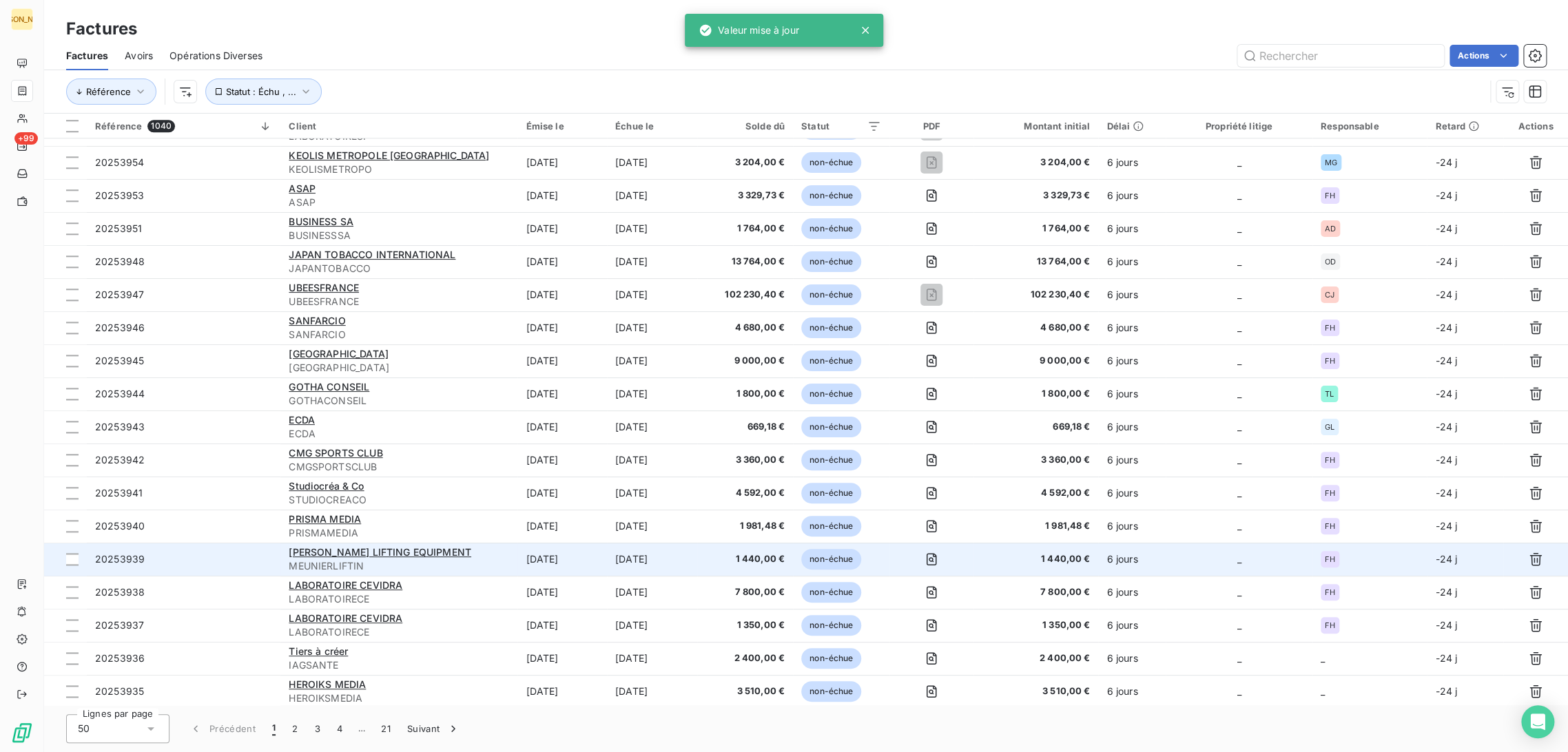
scroll to position [1086, 0]
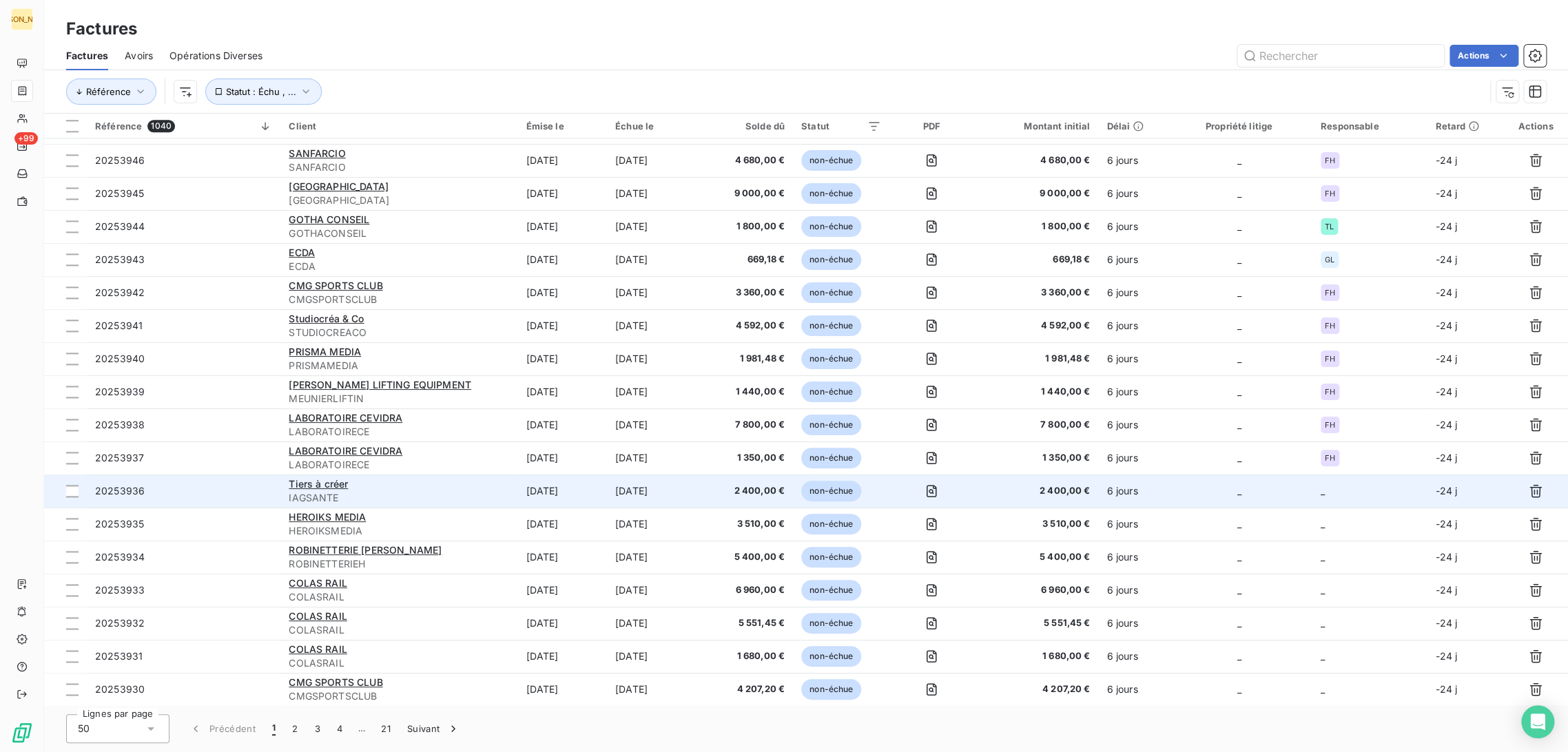
click at [545, 490] on td "[DATE]" at bounding box center [561, 490] width 89 height 33
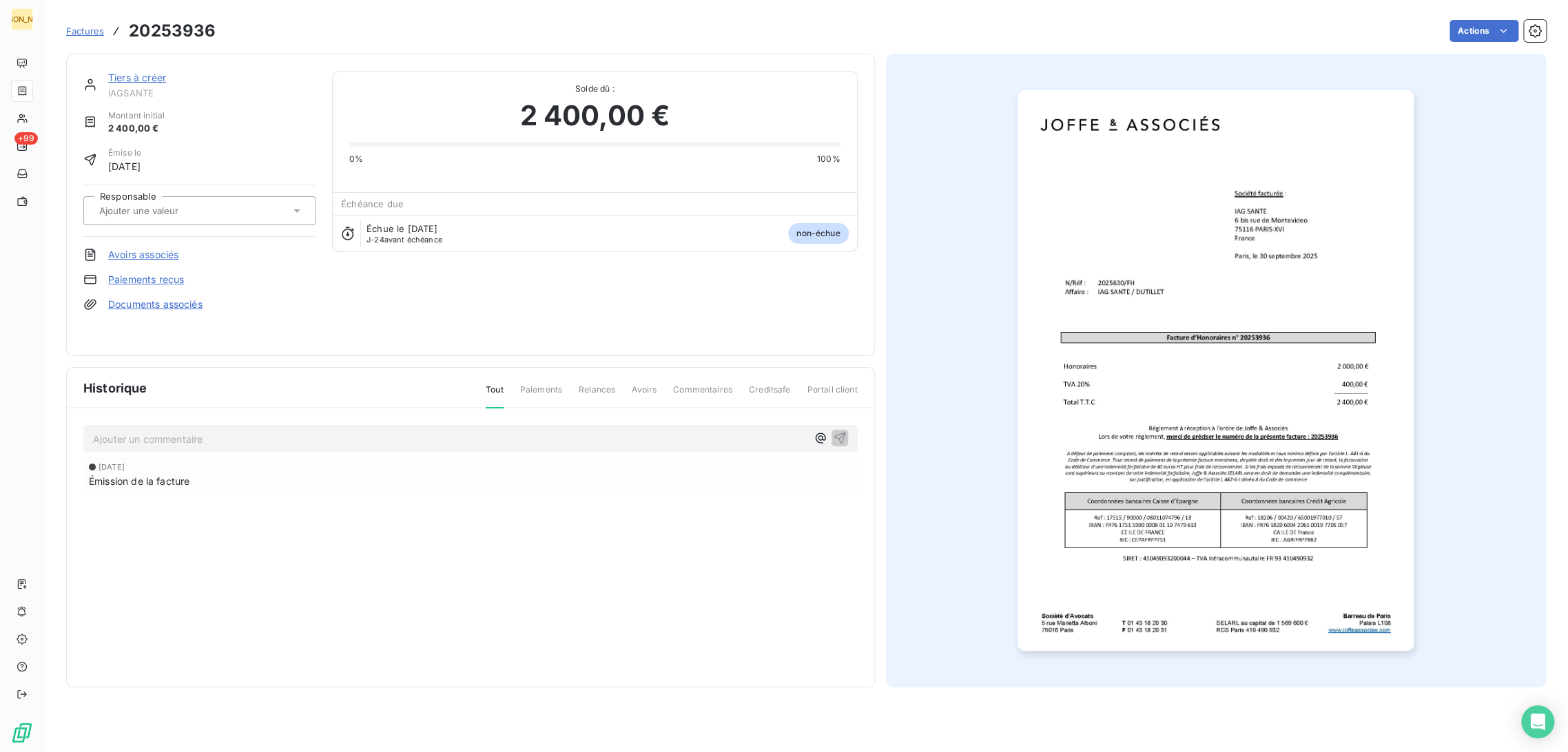
click at [183, 207] on input "text" at bounding box center [167, 210] width 139 height 12
type input "F"
click at [155, 248] on div "FH" at bounding box center [207, 247] width 194 height 22
click at [141, 79] on link "Tiers à créer" at bounding box center [137, 77] width 58 height 11
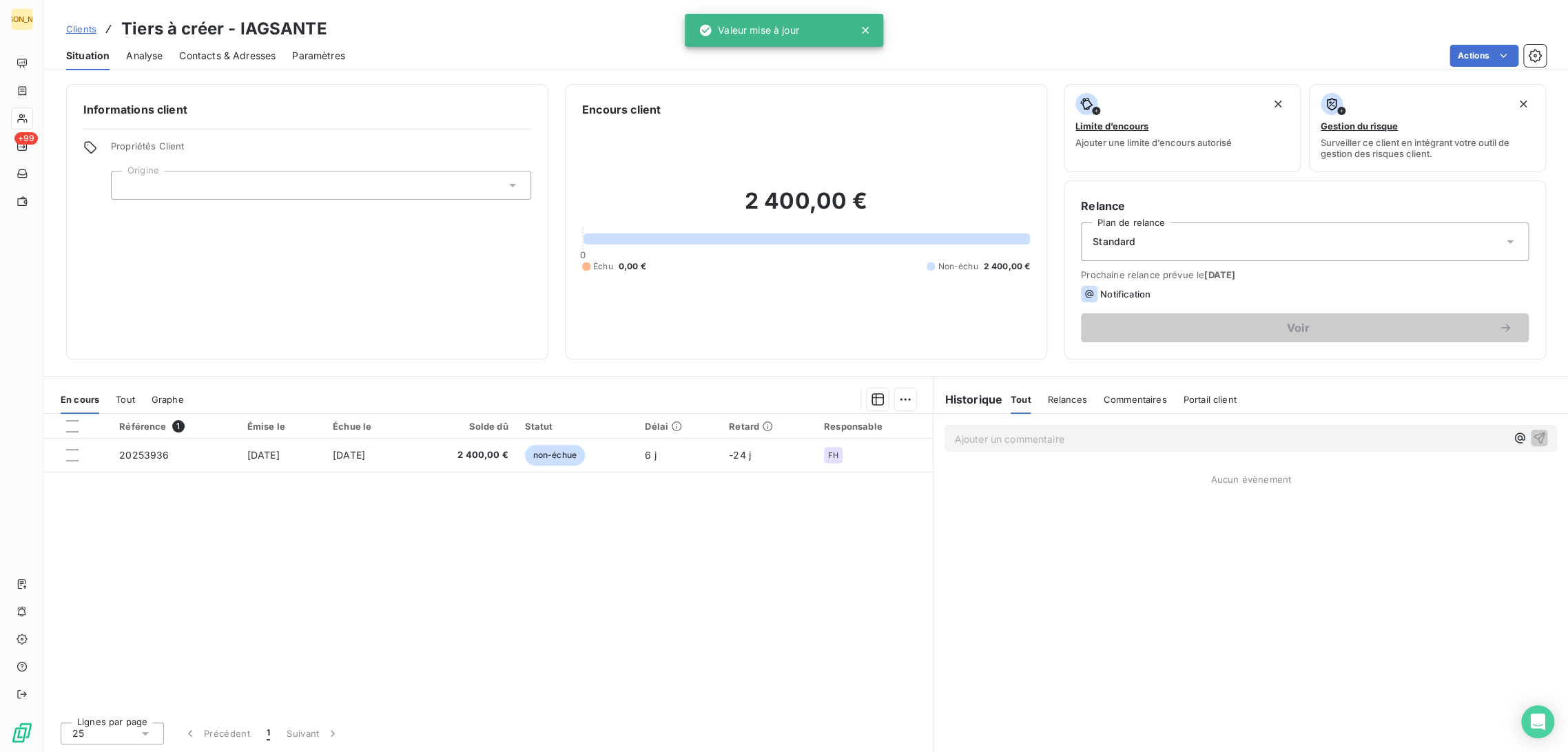
click at [162, 184] on div at bounding box center [320, 185] width 420 height 29
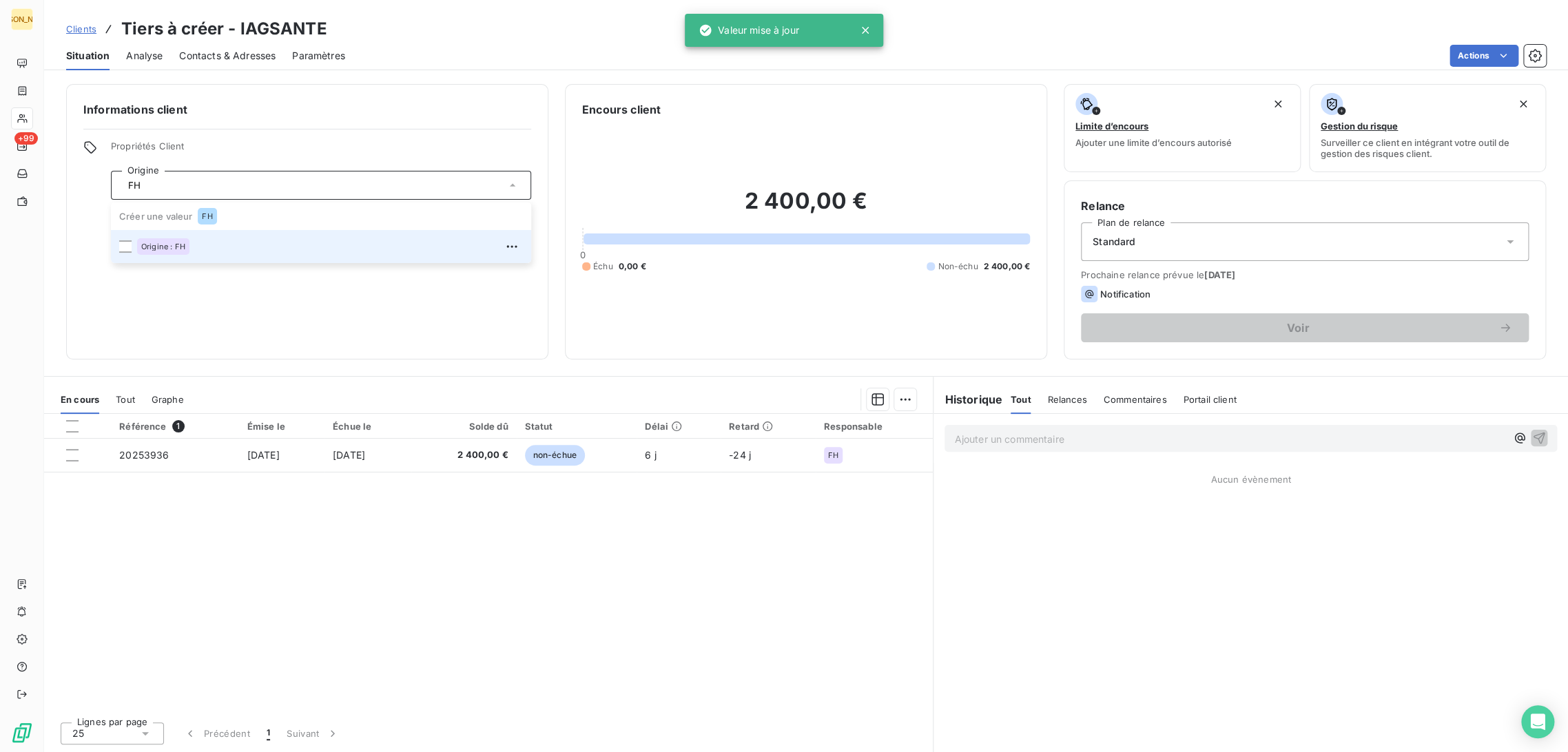
type input "FH"
click at [150, 238] on div "Origine : FH" at bounding box center [330, 246] width 386 height 22
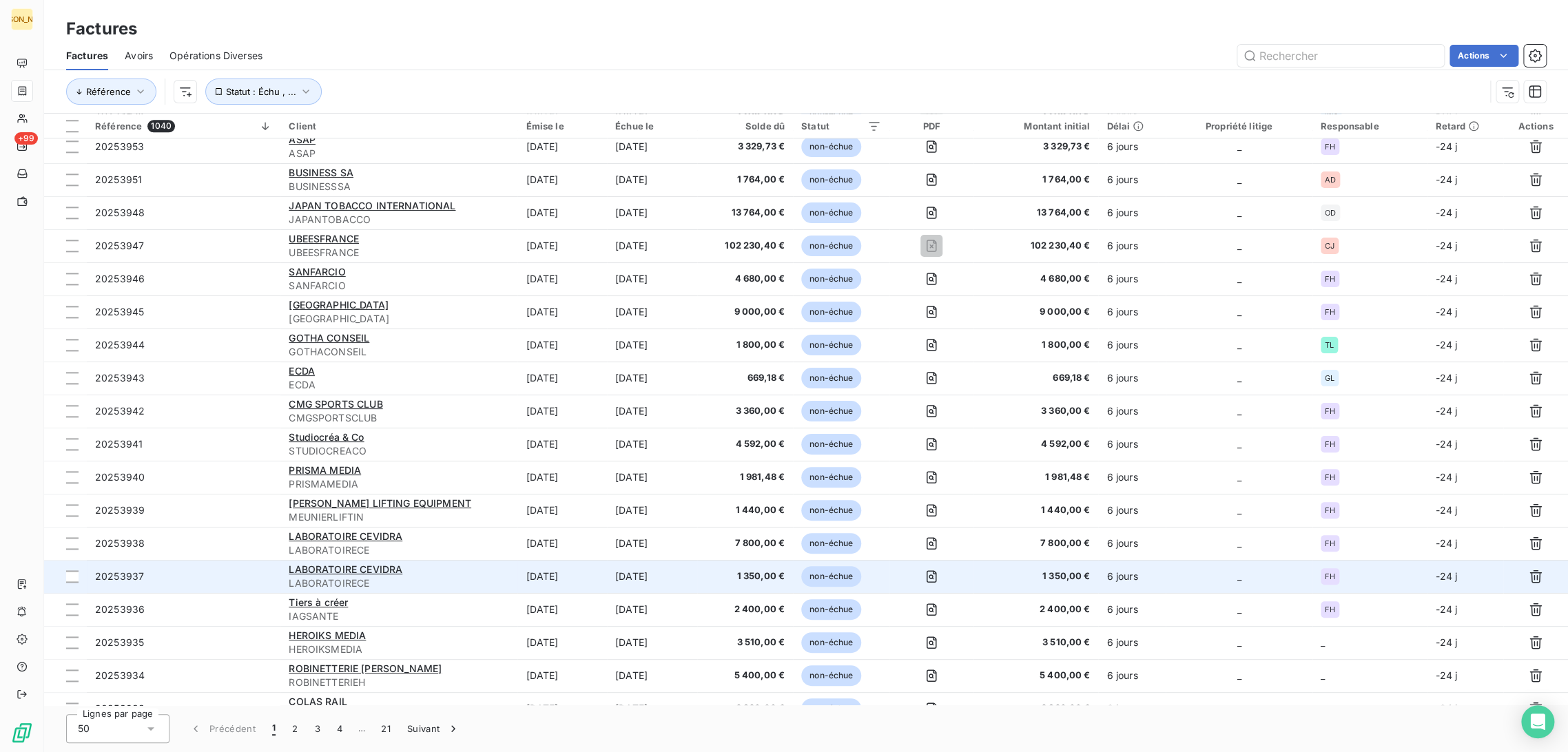
scroll to position [1086, 0]
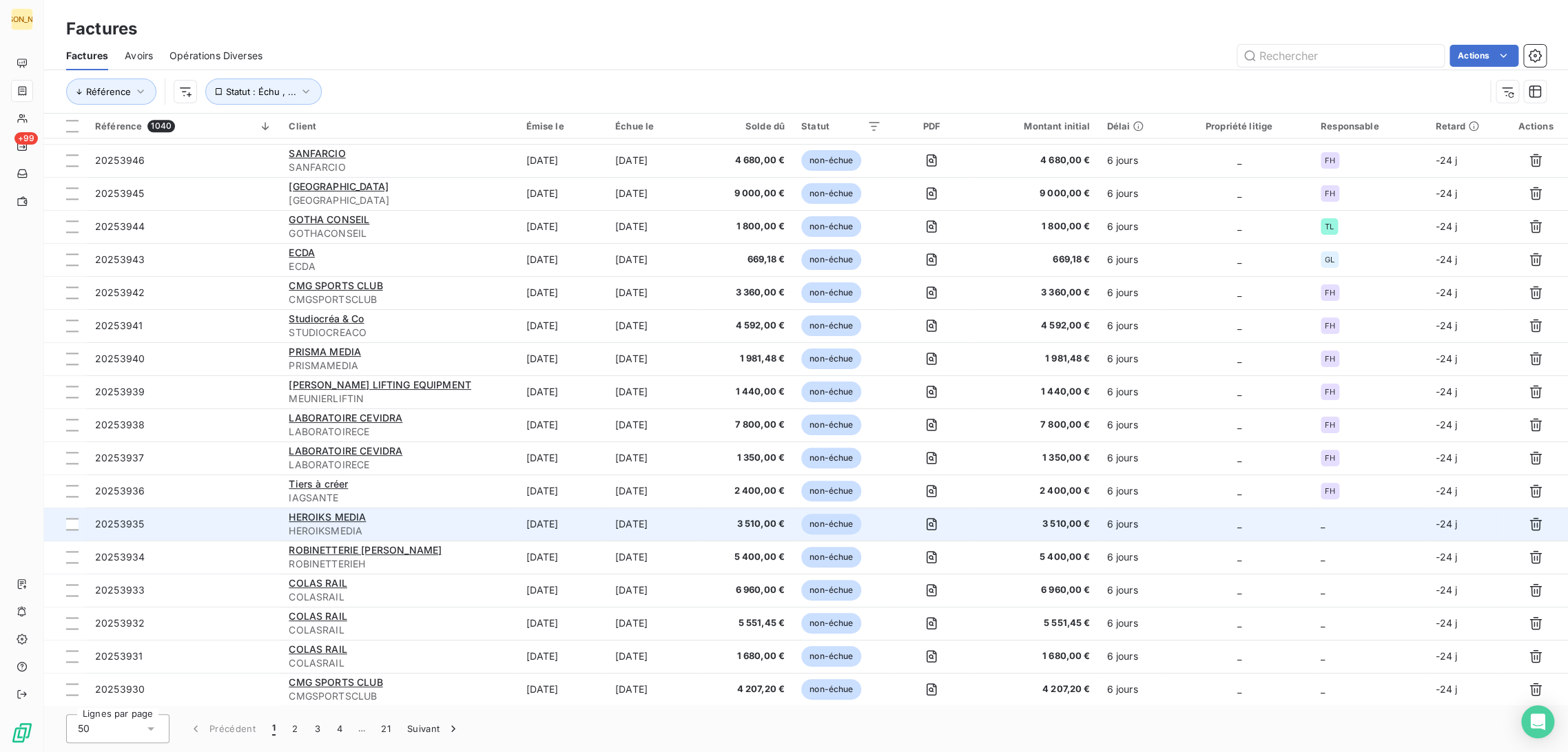
click at [587, 527] on td "[DATE]" at bounding box center [561, 524] width 89 height 33
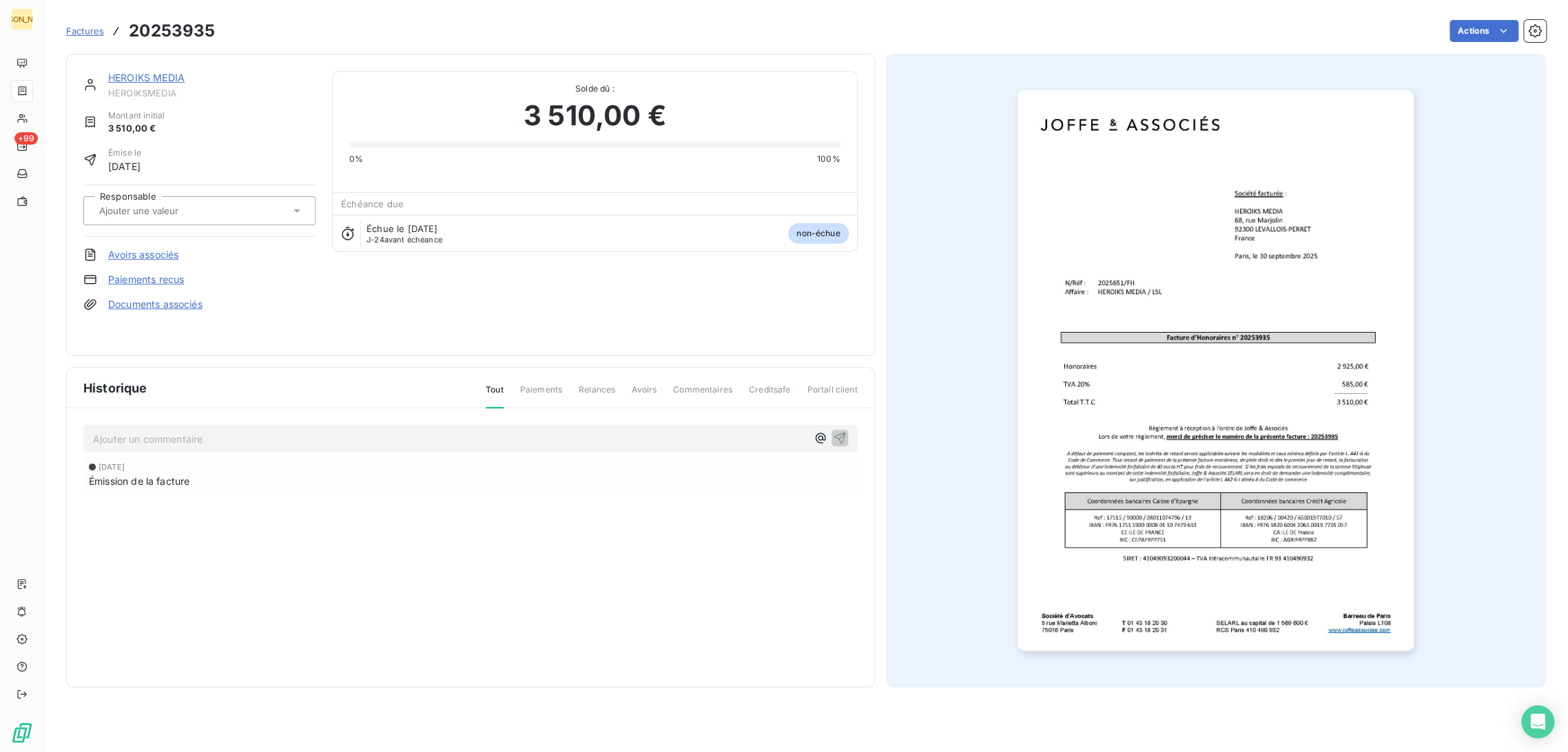
click at [175, 214] on input "text" at bounding box center [167, 210] width 139 height 12
type input "FH"
click at [159, 258] on li "FH" at bounding box center [199, 247] width 232 height 33
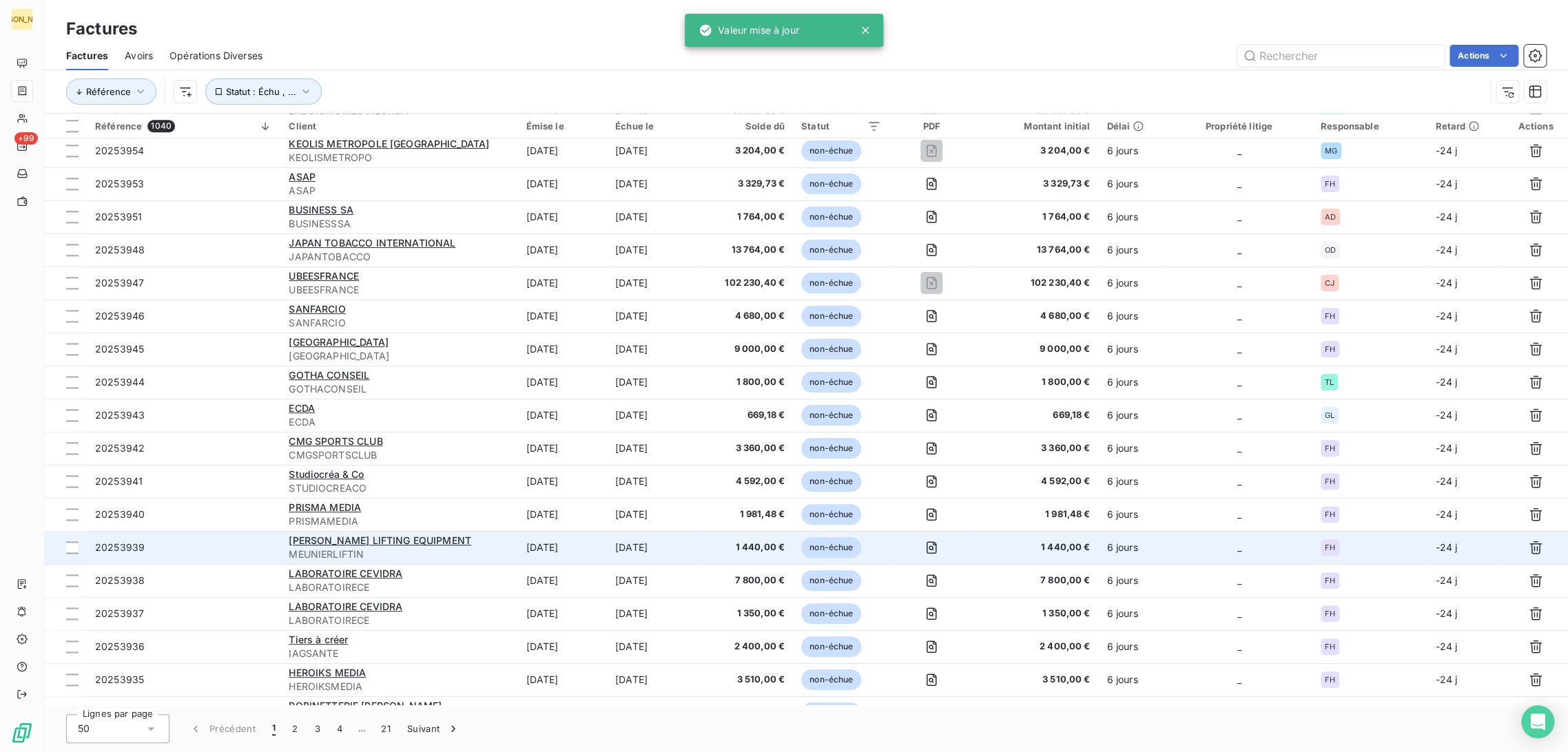
scroll to position [1086, 0]
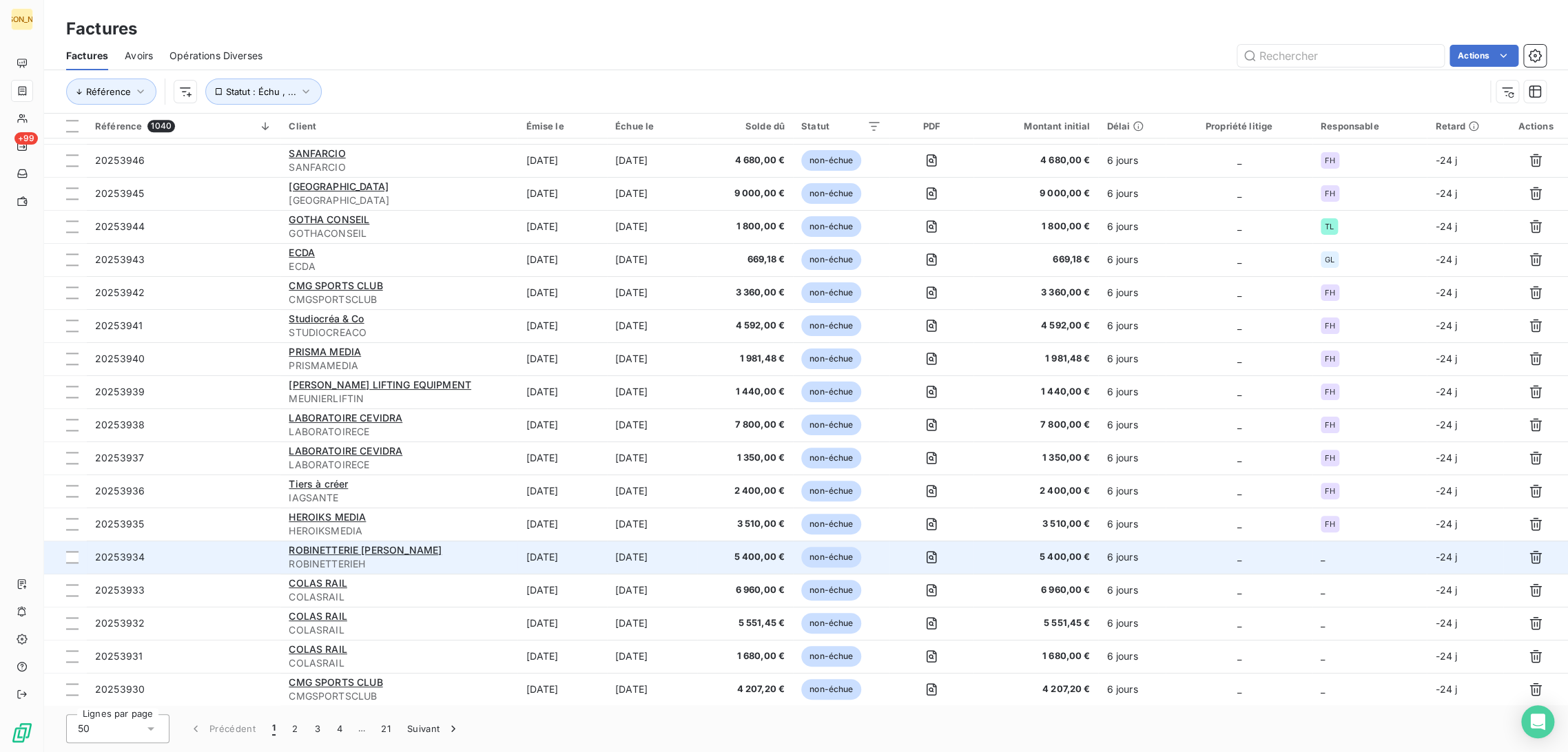
click at [517, 550] on td "[DATE]" at bounding box center [561, 557] width 89 height 33
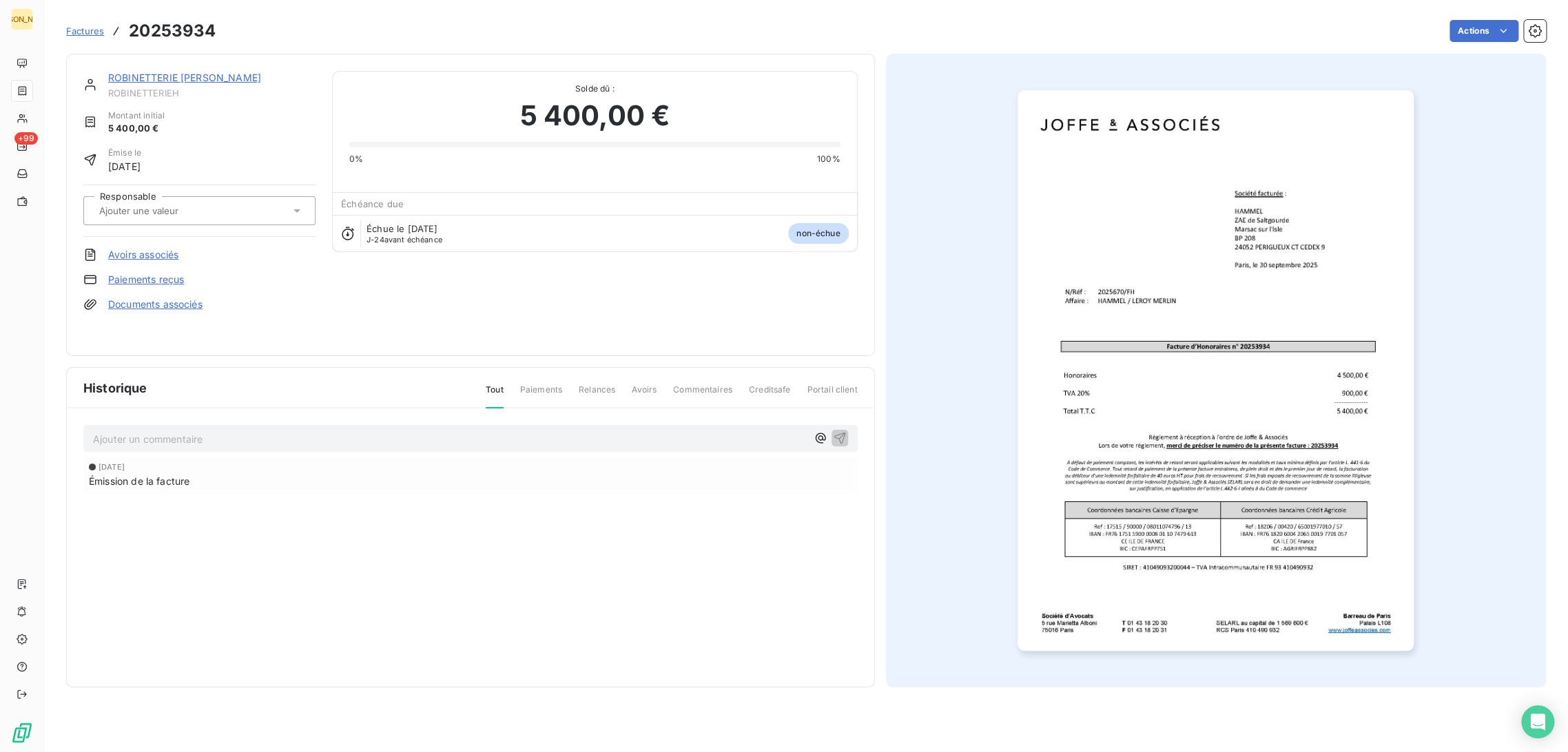
click at [162, 202] on div at bounding box center [193, 210] width 195 height 18
type input "F"
click at [156, 252] on div "FH" at bounding box center [207, 247] width 194 height 22
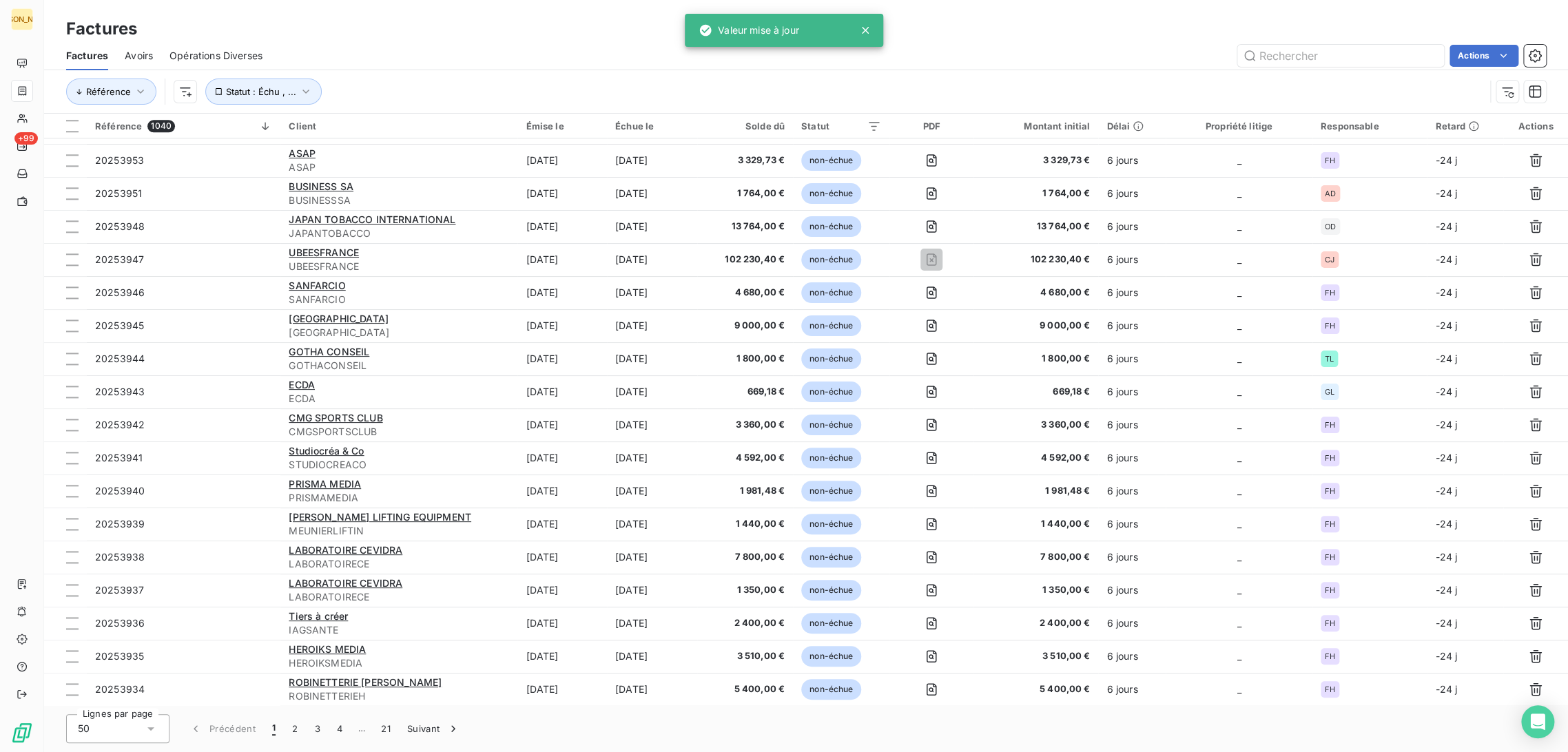
scroll to position [1086, 0]
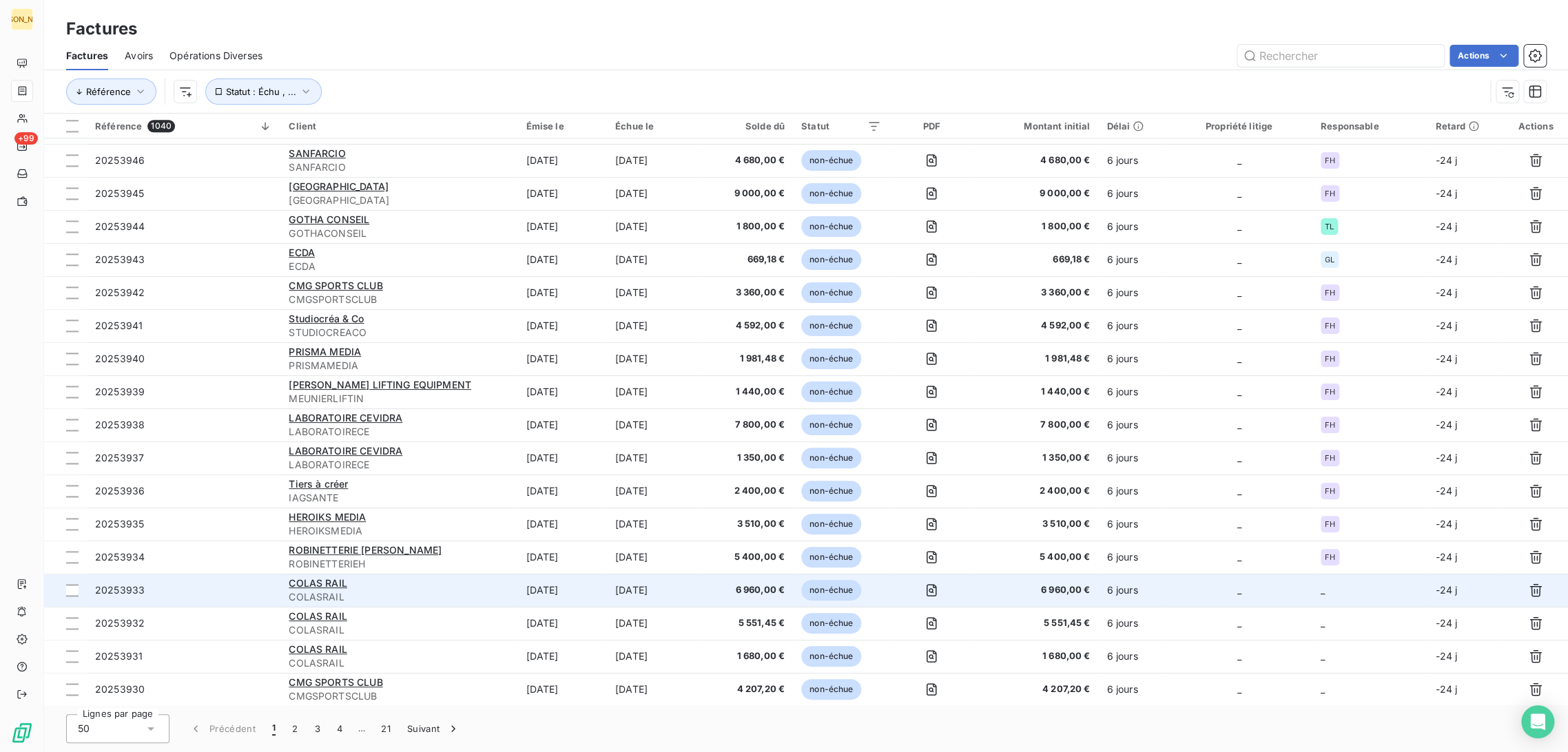
click at [490, 594] on span "COLASRAIL" at bounding box center [399, 597] width 220 height 14
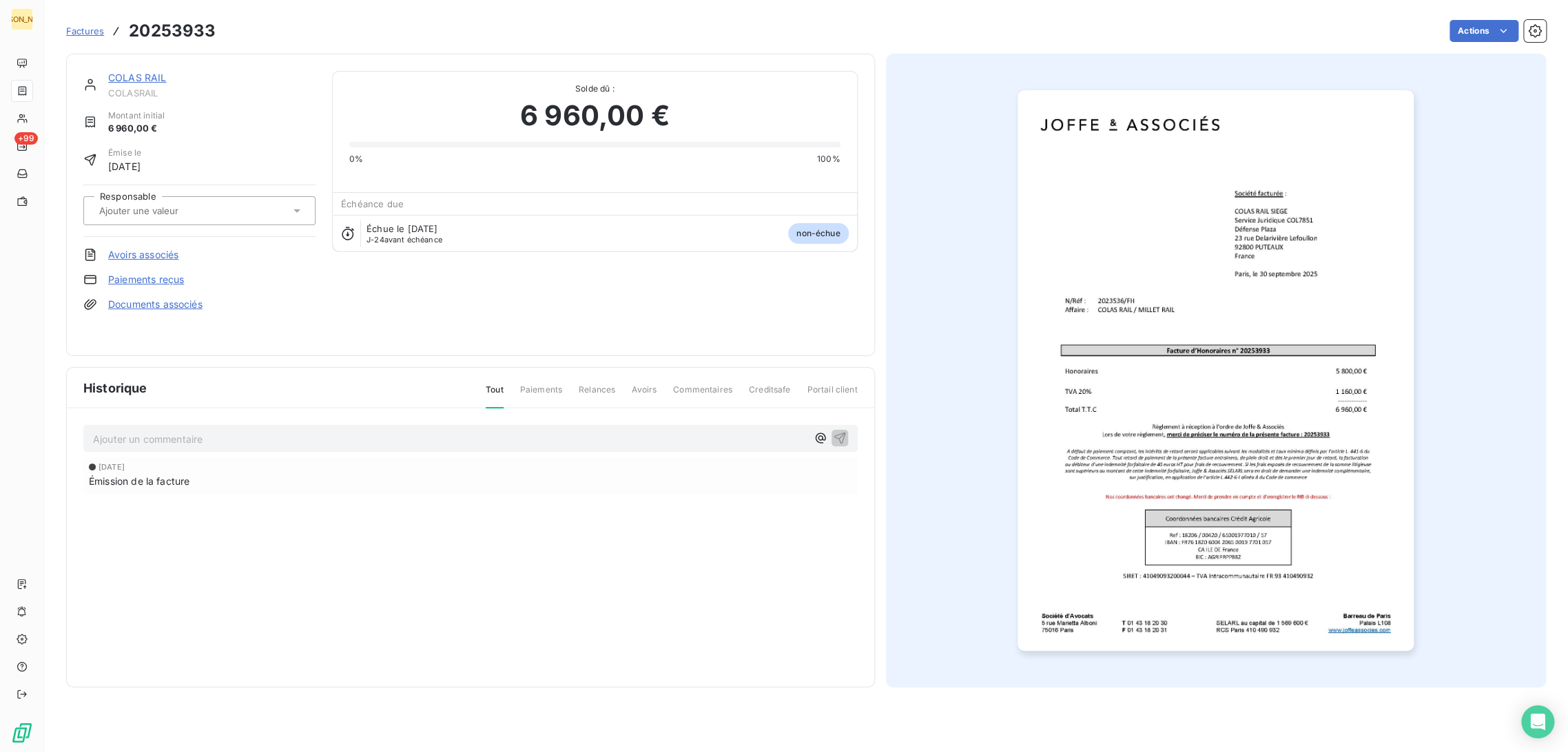
click at [151, 204] on input "text" at bounding box center [167, 210] width 139 height 12
type input "F"
click at [151, 246] on div "FH" at bounding box center [207, 247] width 194 height 22
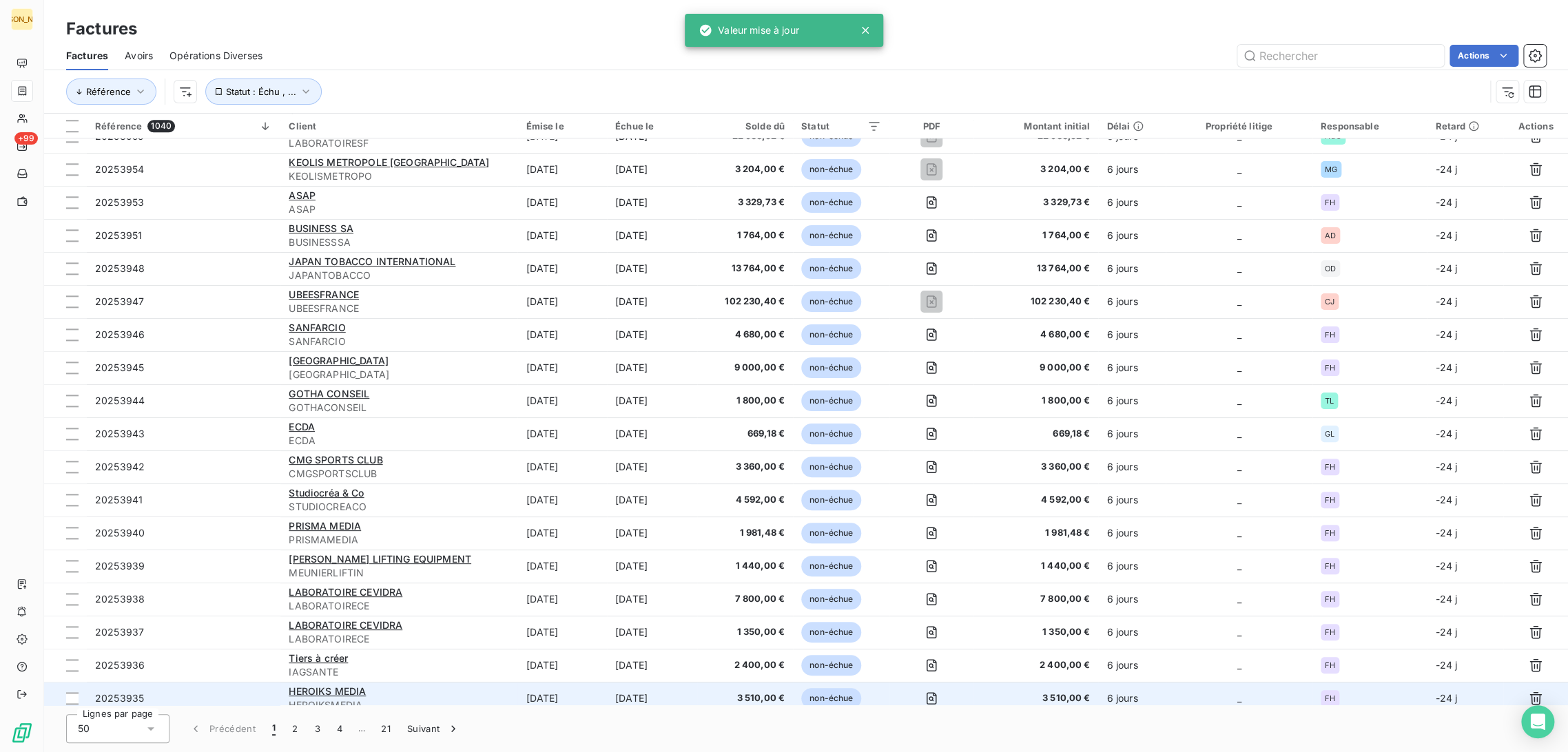
scroll to position [1086, 0]
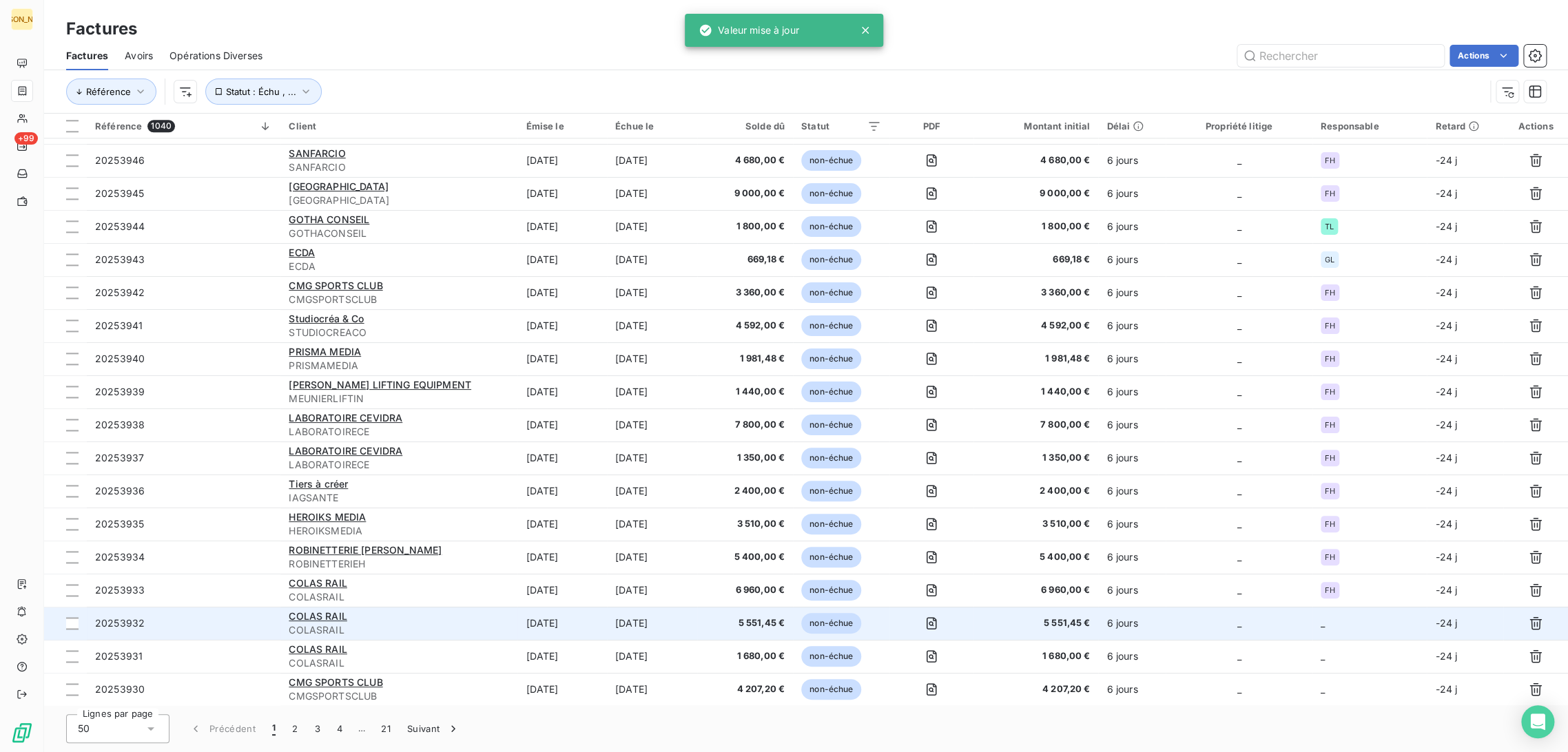
drag, startPoint x: 601, startPoint y: 625, endPoint x: 596, endPoint y: 620, distance: 7.1
click at [597, 622] on td "[DATE]" at bounding box center [561, 623] width 89 height 33
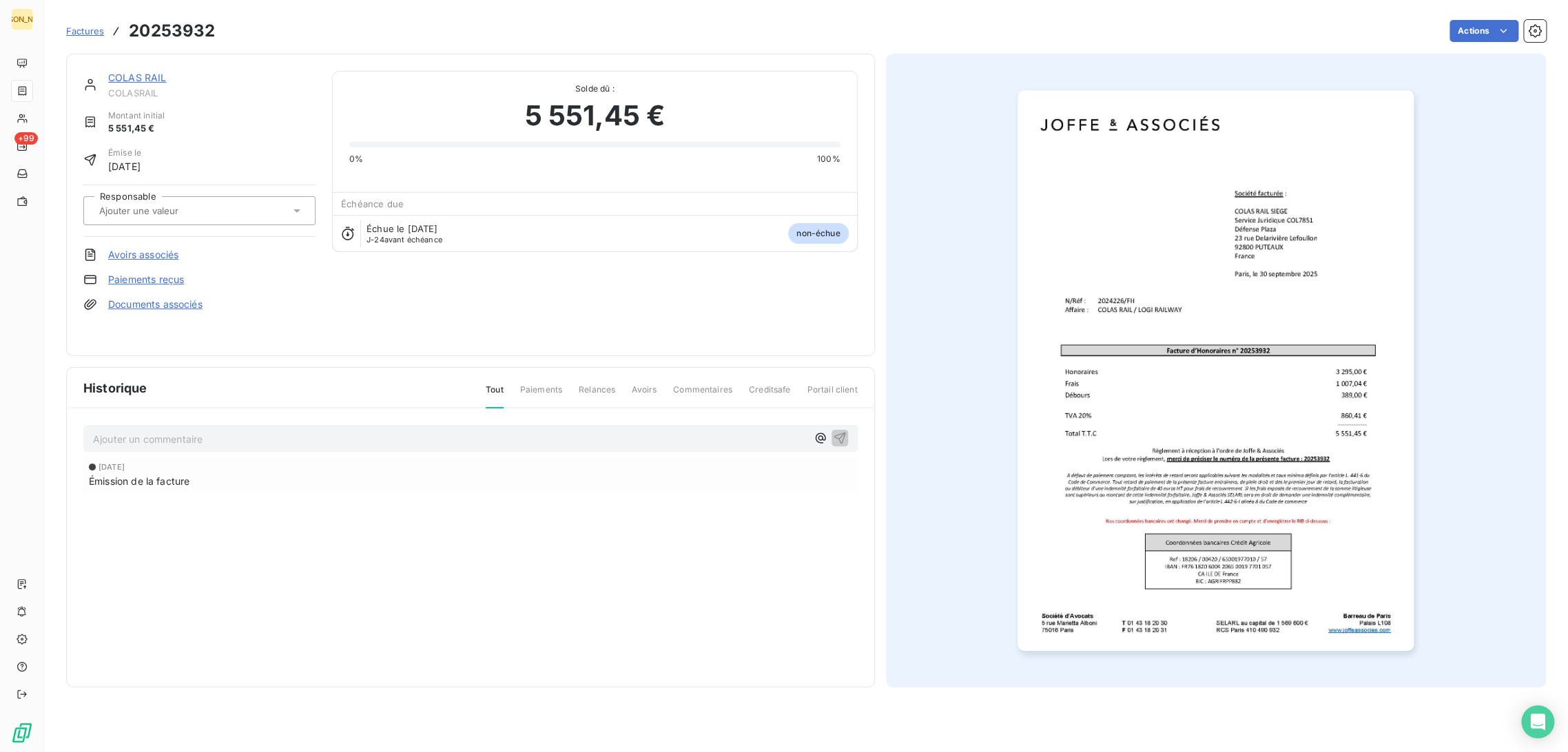
click at [159, 206] on input "text" at bounding box center [167, 210] width 139 height 12
type input "F"
click at [156, 236] on div "FH" at bounding box center [207, 247] width 194 height 22
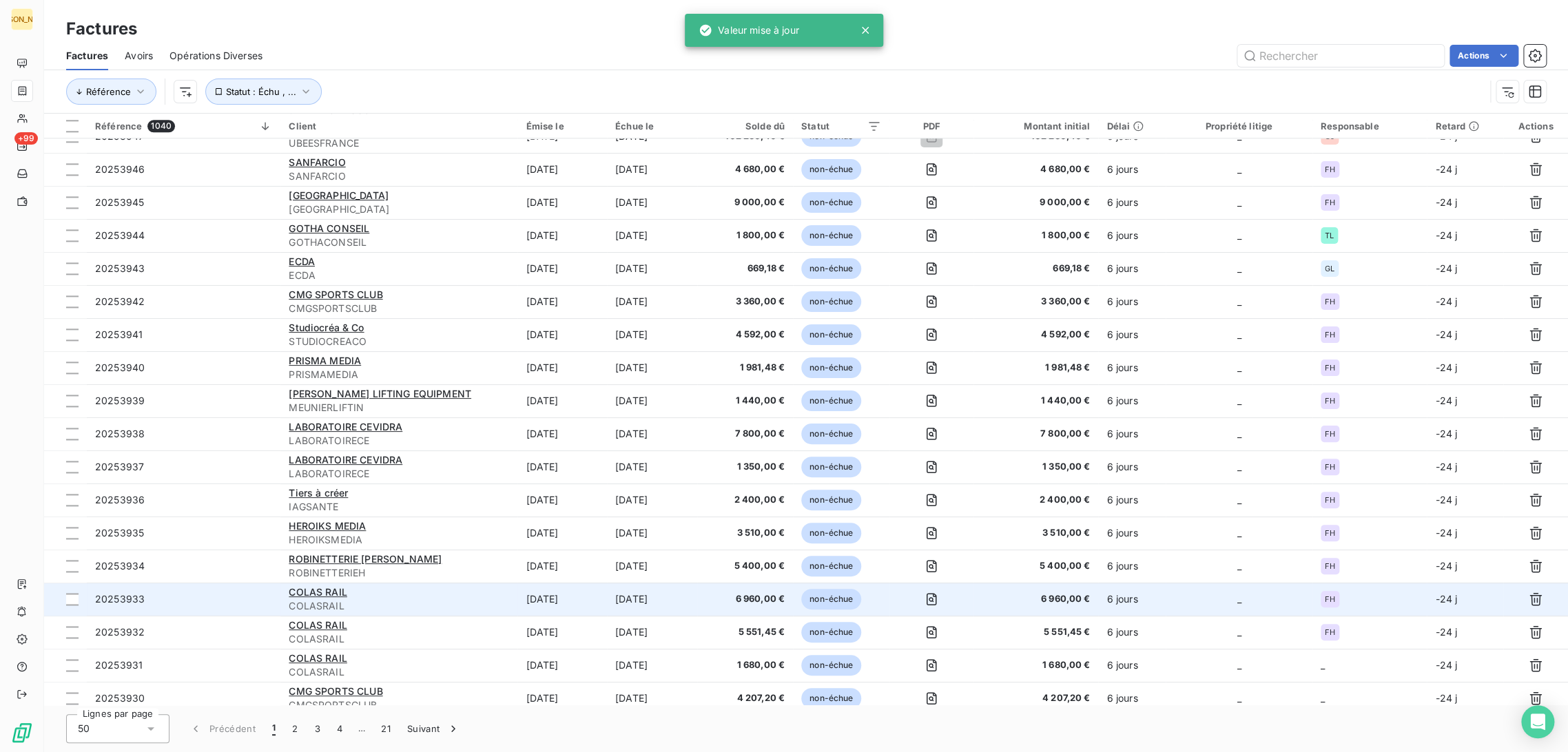
scroll to position [1086, 0]
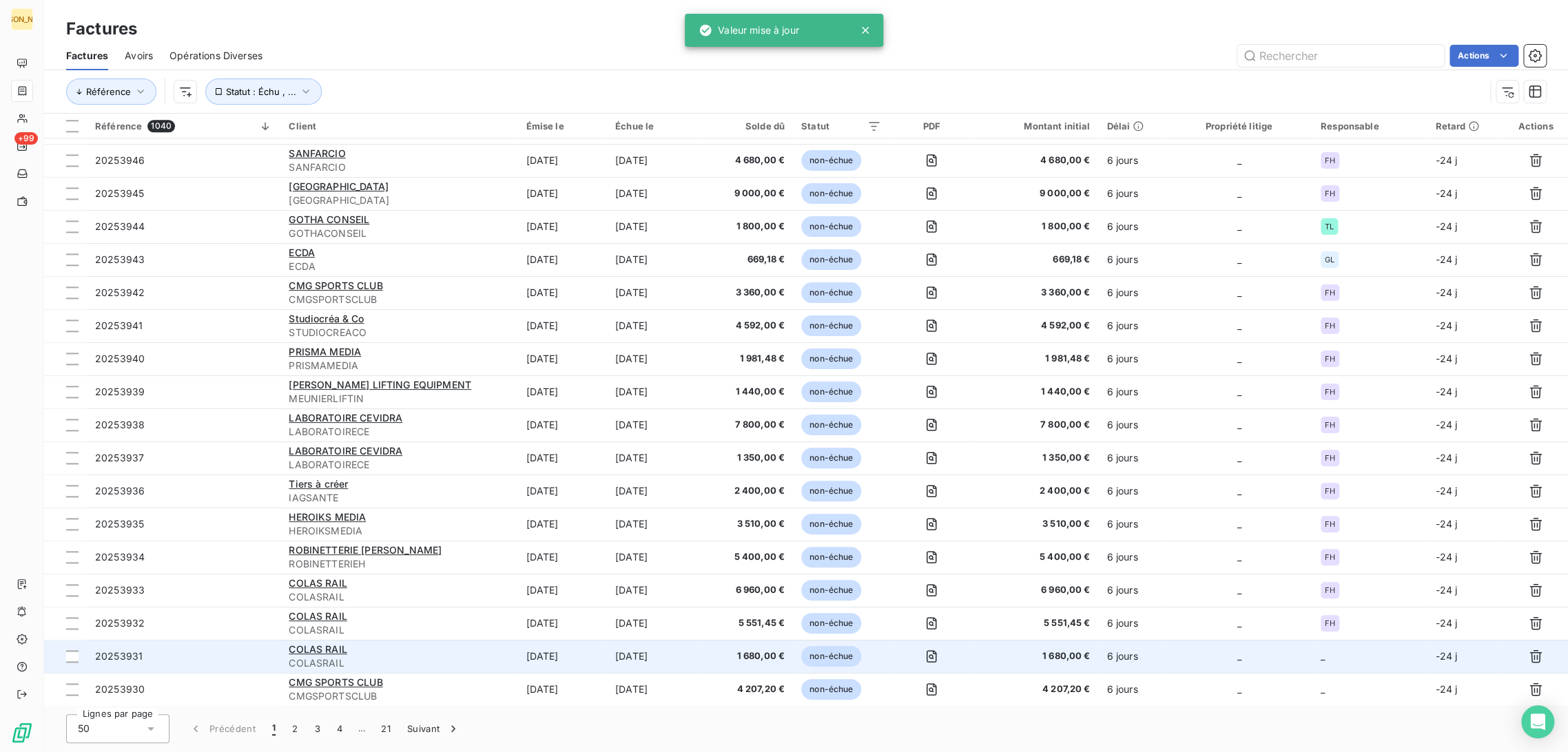
click at [643, 651] on td "[DATE]" at bounding box center [652, 656] width 90 height 33
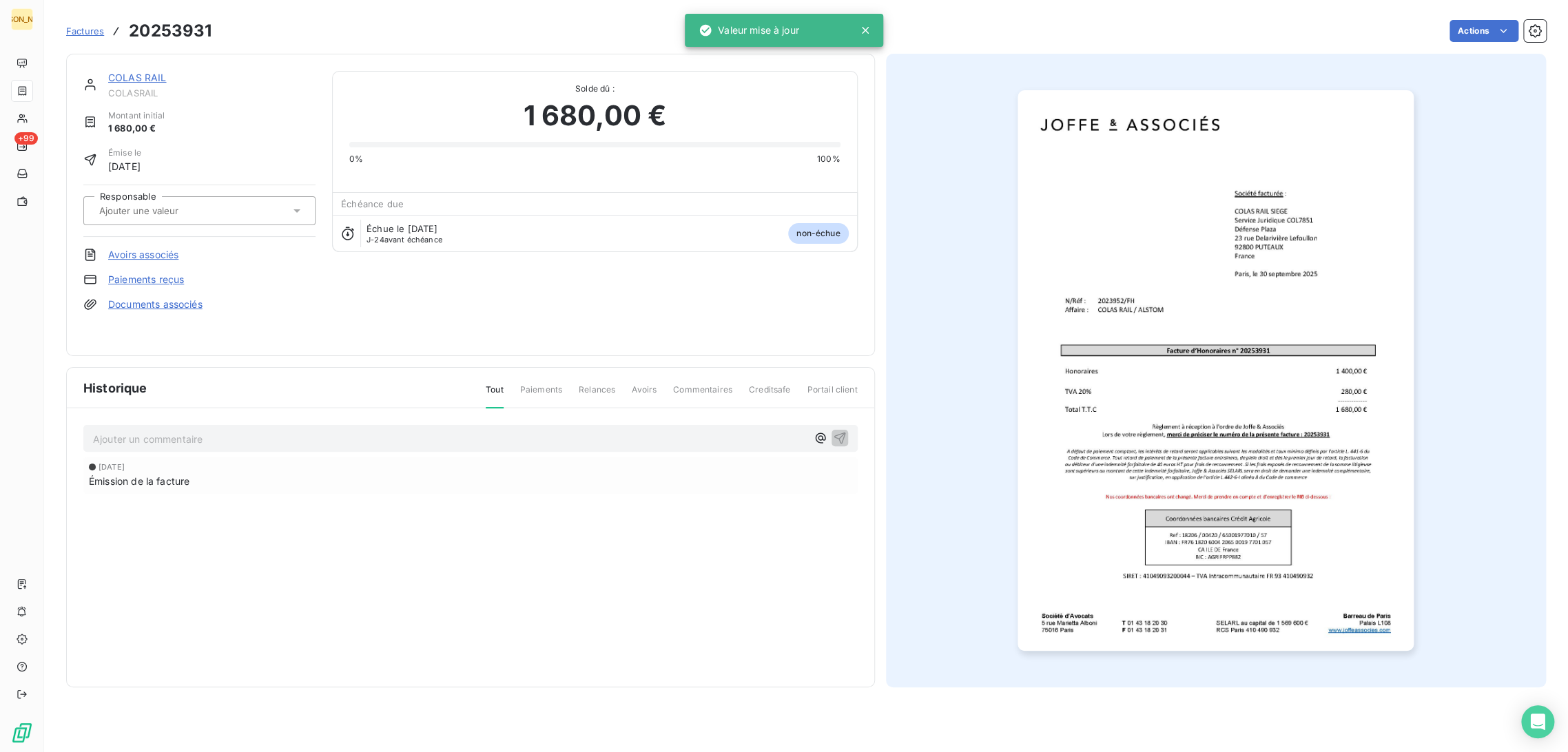
click at [200, 210] on input "text" at bounding box center [167, 210] width 139 height 12
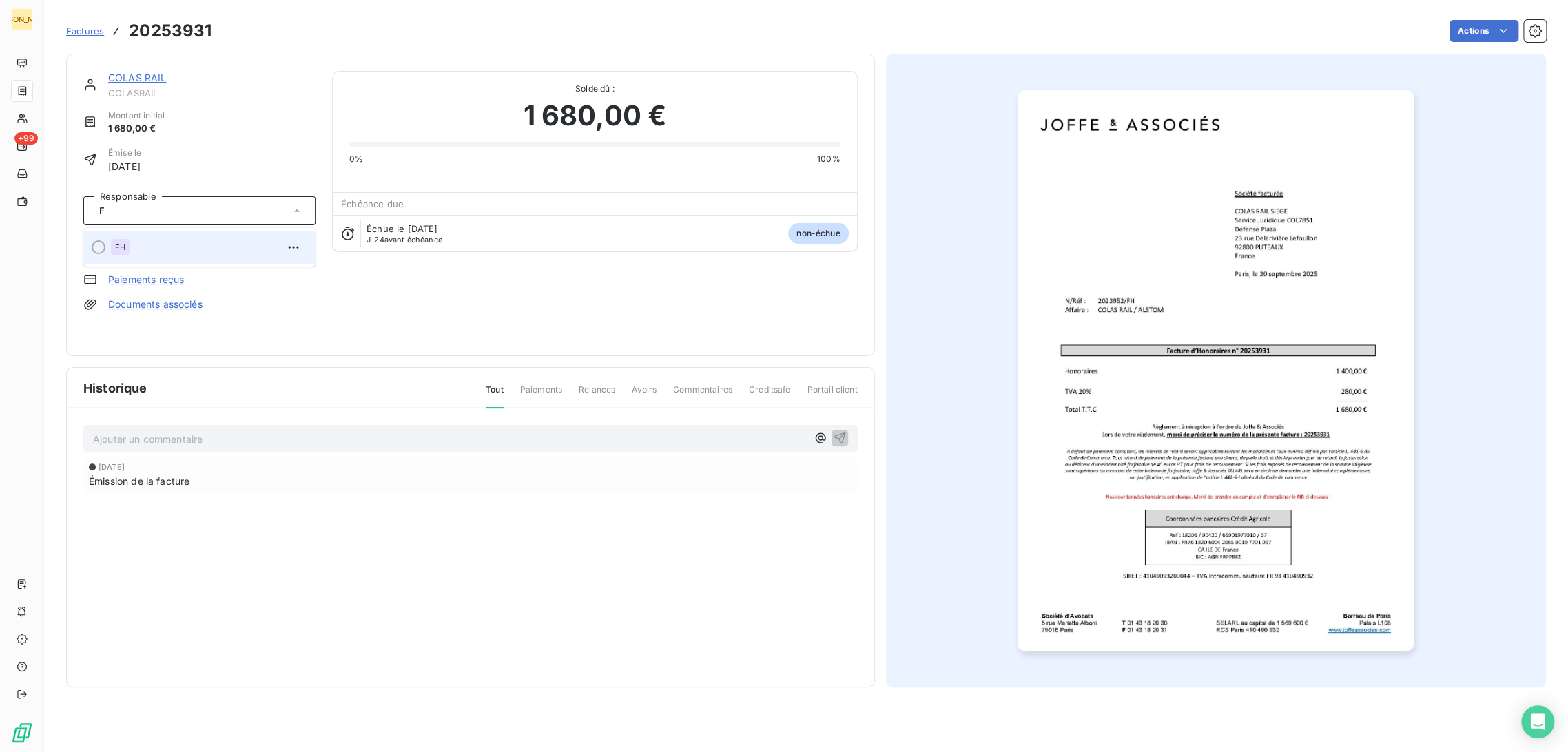
type input "F"
click at [184, 252] on div "FH" at bounding box center [207, 247] width 194 height 22
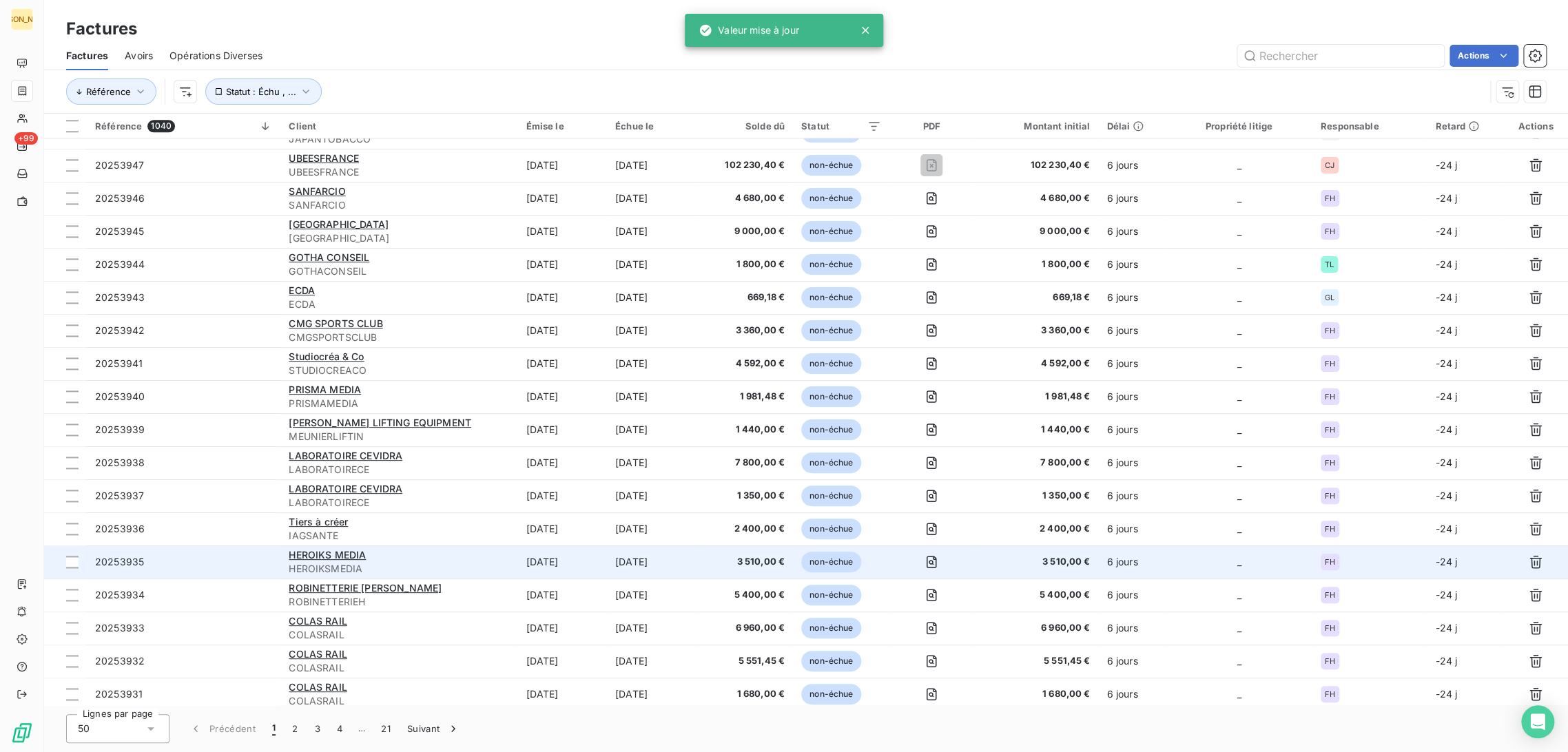
scroll to position [1086, 0]
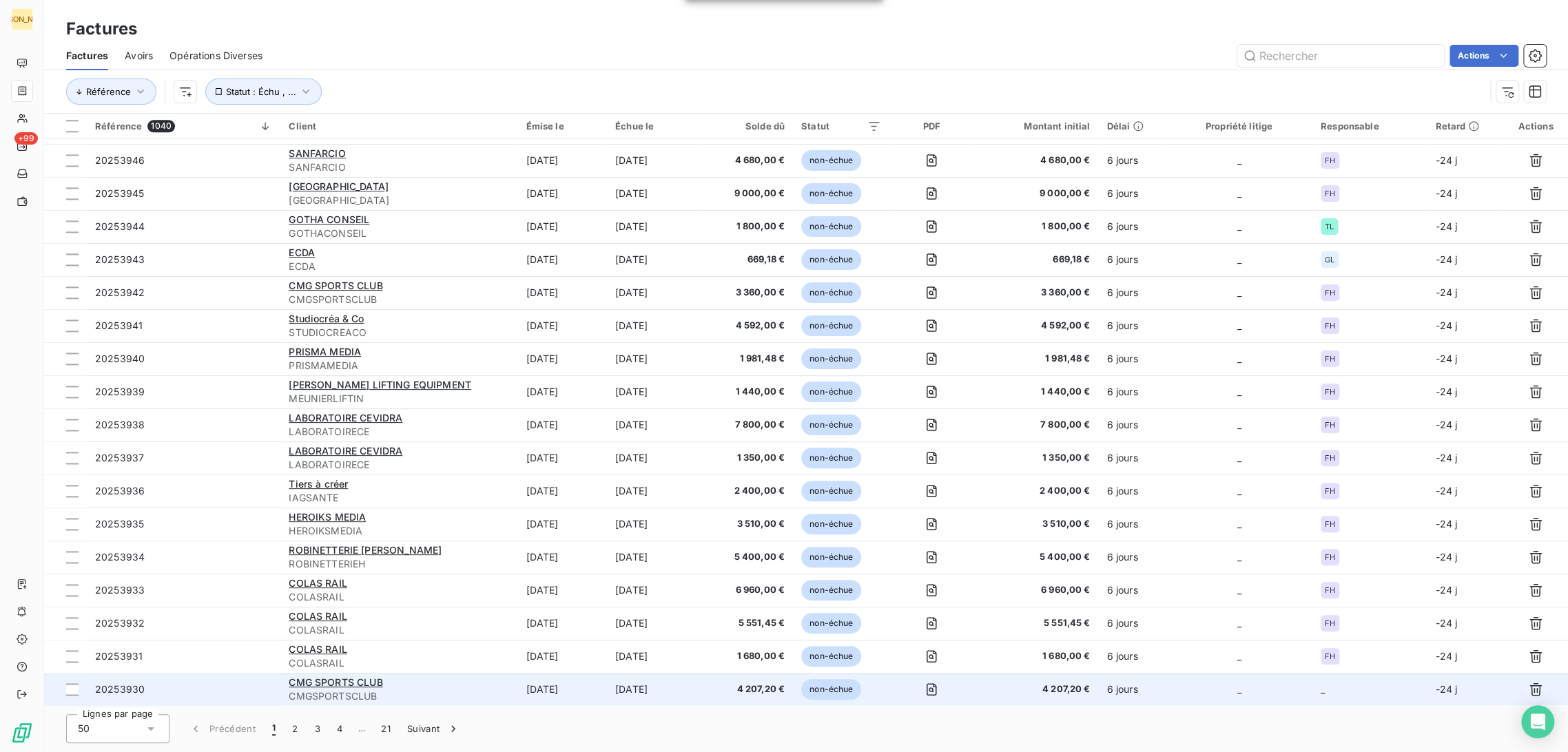
click at [517, 682] on td "[DATE]" at bounding box center [561, 689] width 89 height 33
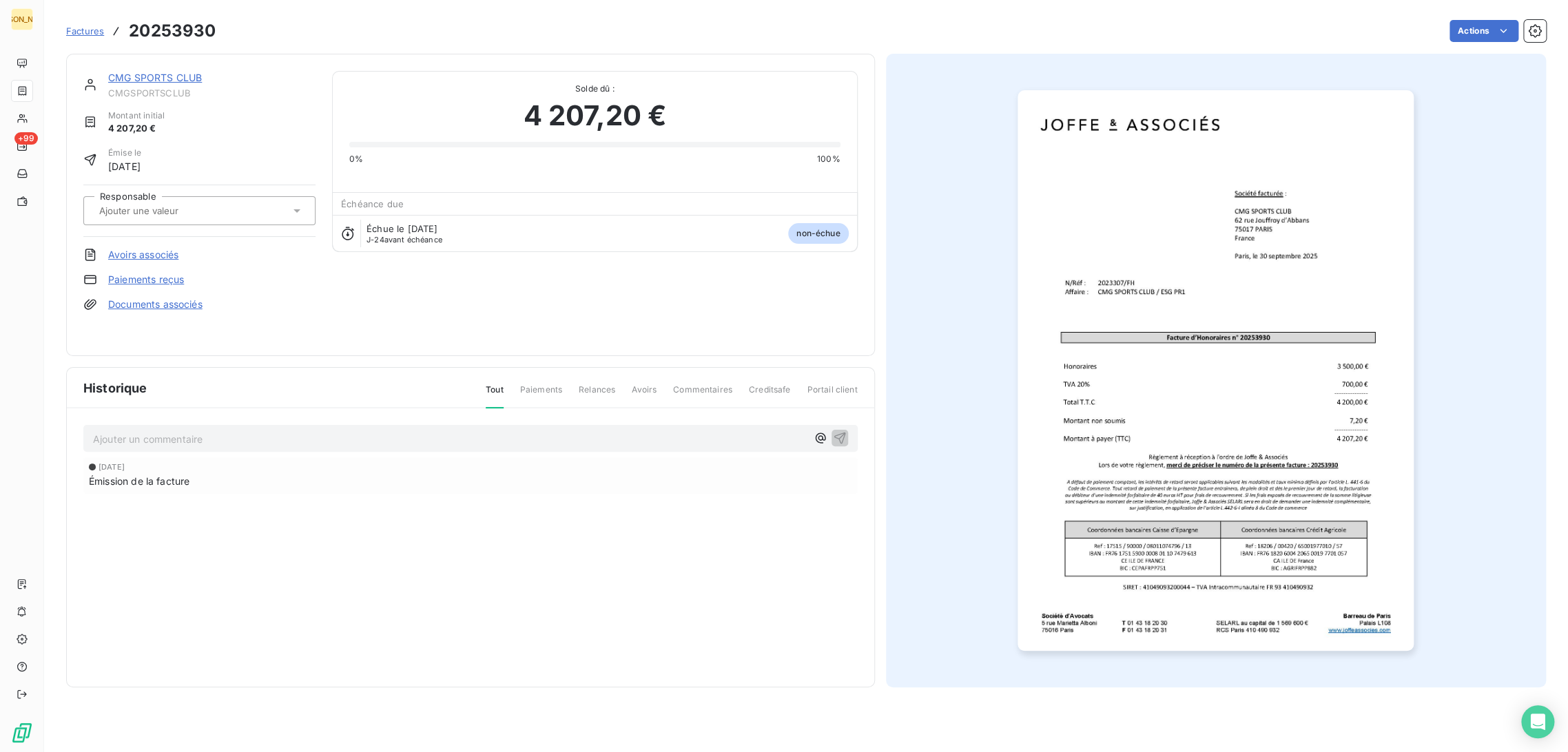
click at [165, 215] on input "text" at bounding box center [167, 210] width 139 height 12
type input "F"
drag, startPoint x: 131, startPoint y: 255, endPoint x: 129, endPoint y: 247, distance: 8.2
click at [131, 253] on div "FH" at bounding box center [207, 247] width 194 height 22
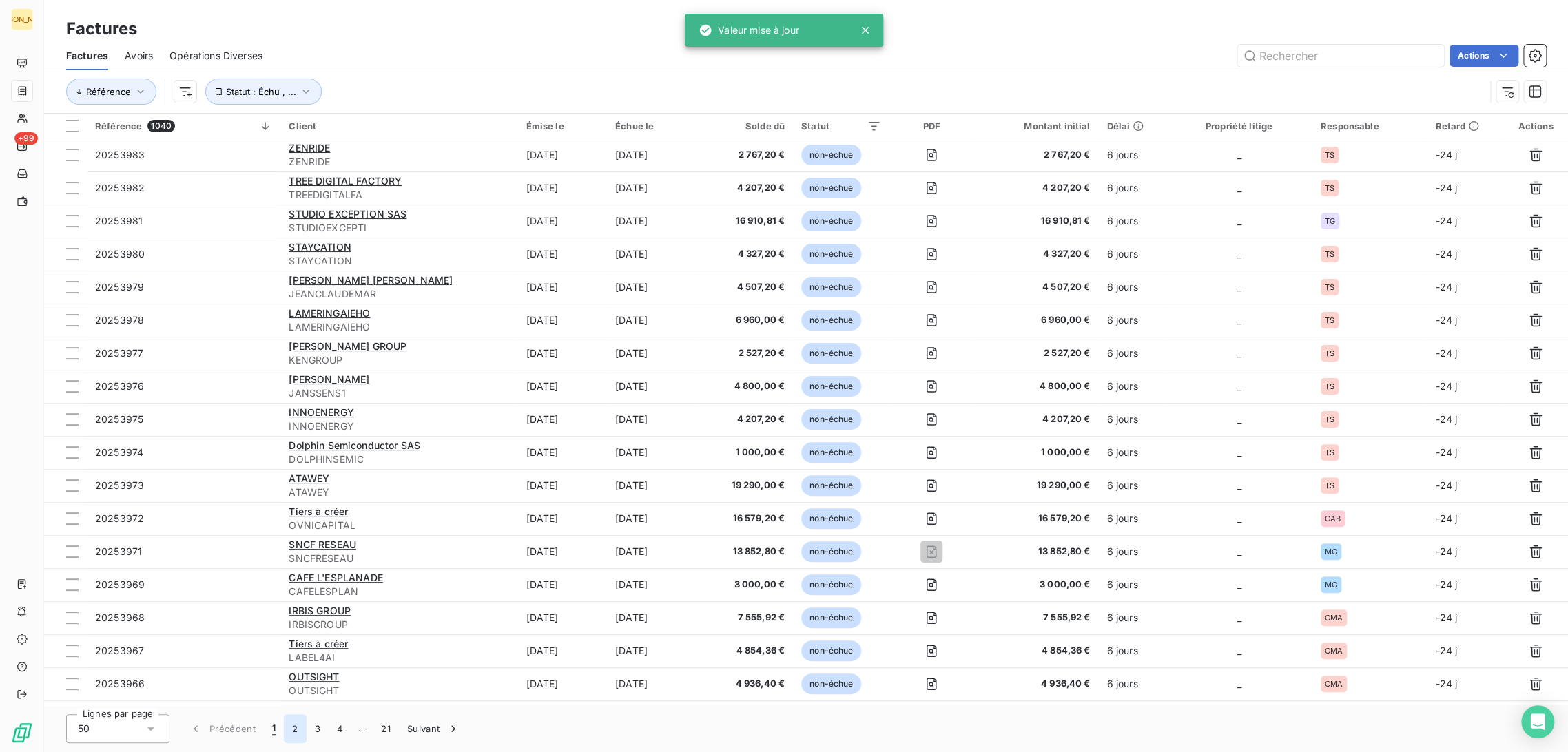
drag, startPoint x: 290, startPoint y: 731, endPoint x: 292, endPoint y: 721, distance: 10.2
click at [290, 731] on button "2" at bounding box center [294, 729] width 22 height 29
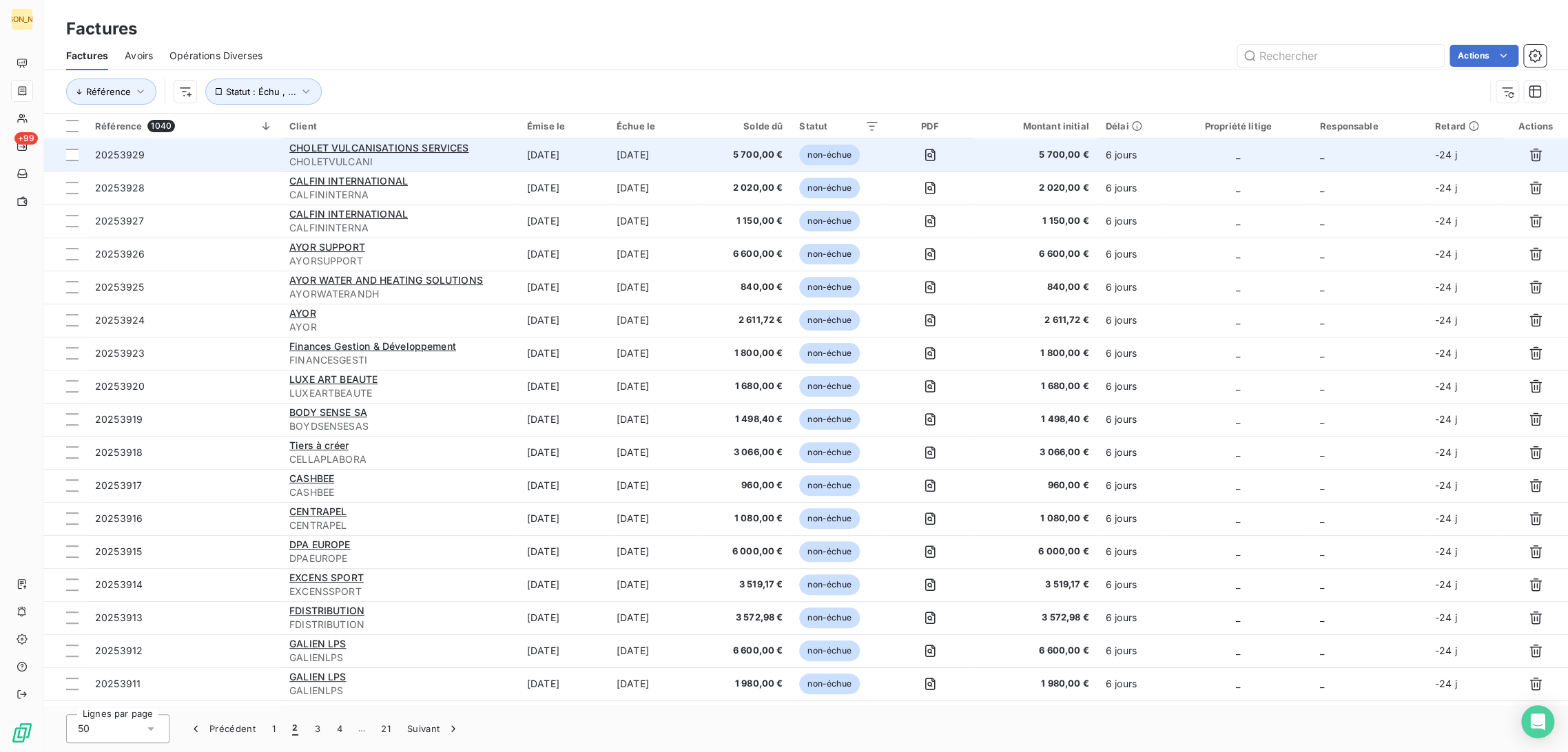
click at [400, 159] on span "CHOLETVULCANI" at bounding box center [400, 162] width 221 height 14
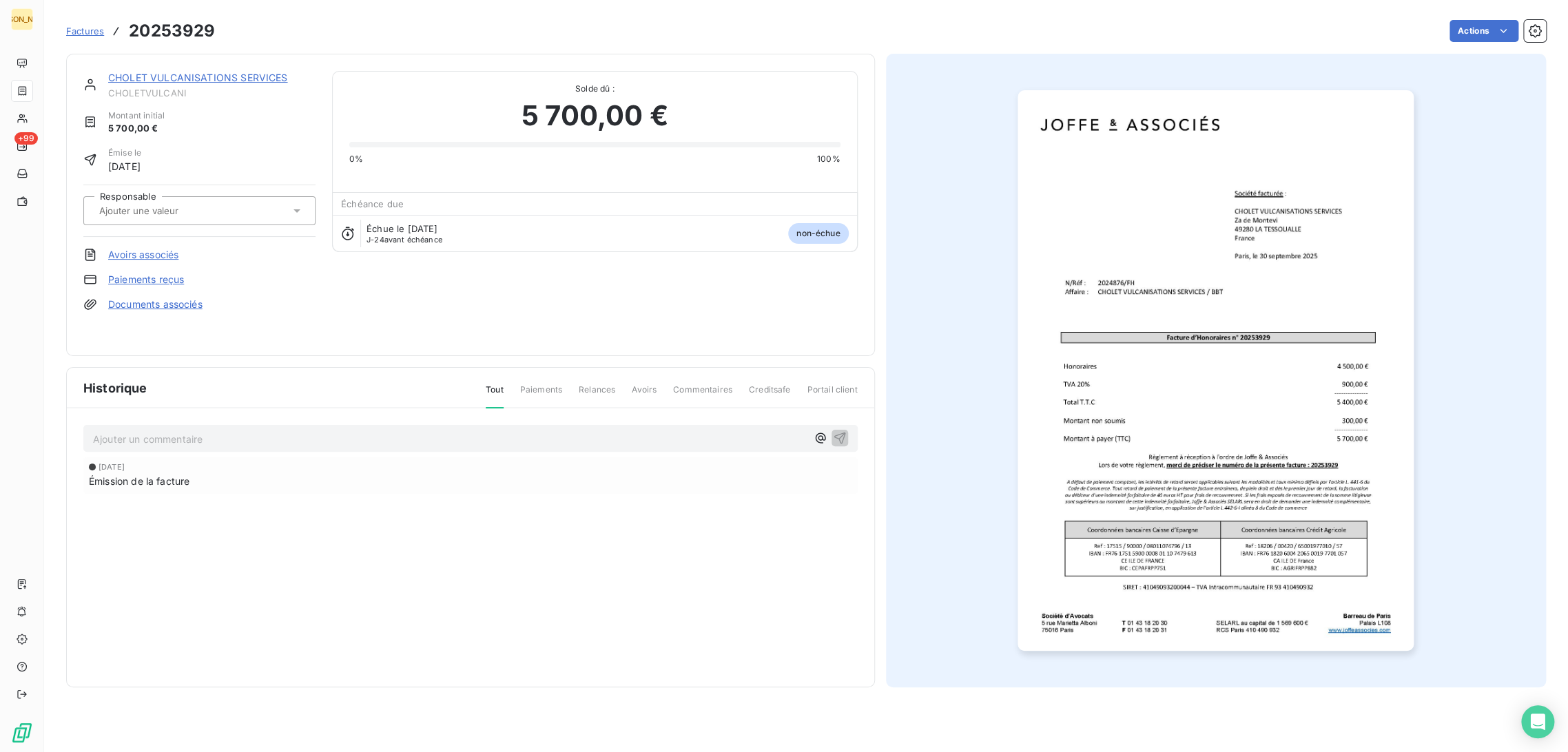
click at [159, 210] on input "text" at bounding box center [167, 210] width 139 height 12
type input "F"
click at [125, 254] on div "FH" at bounding box center [120, 247] width 18 height 17
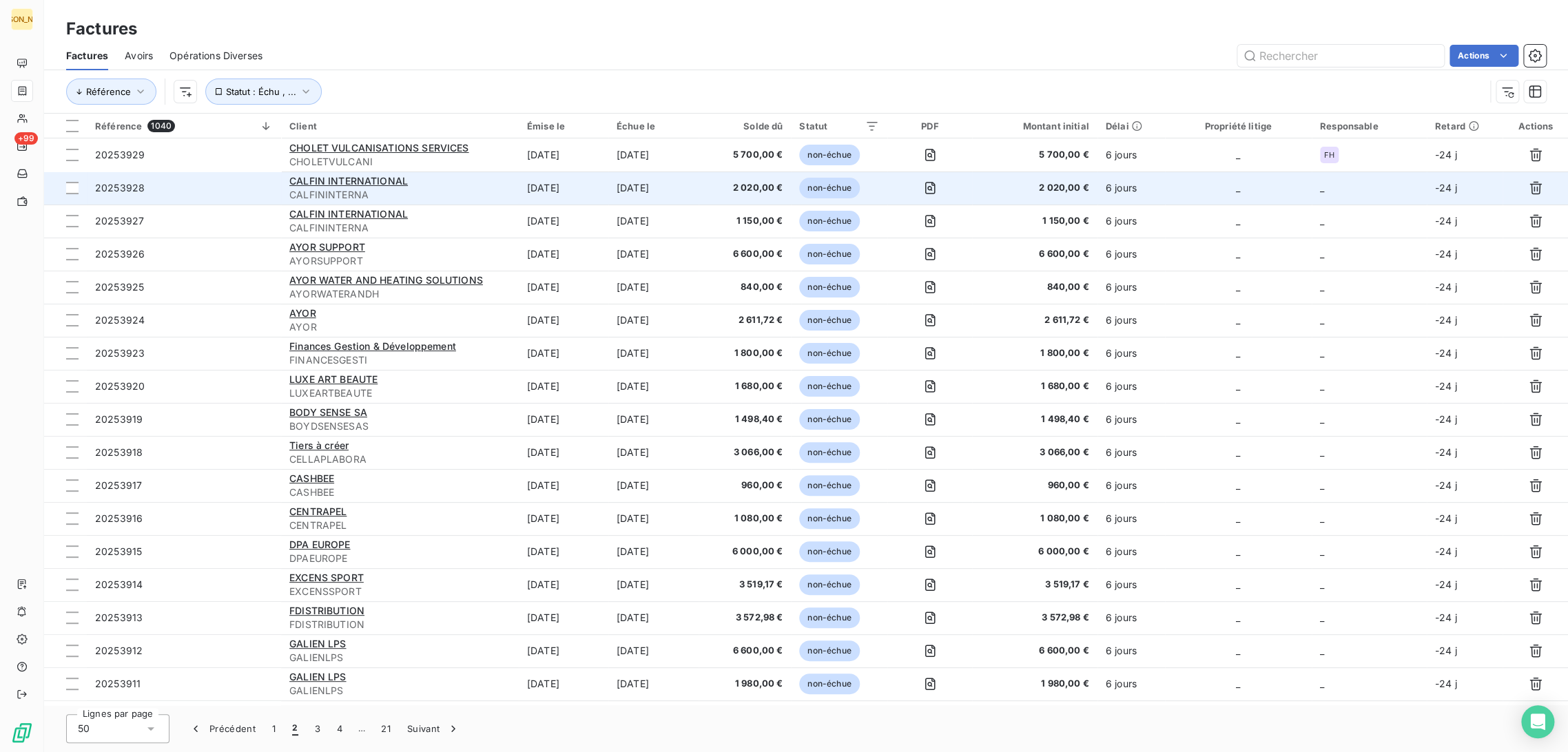
click at [441, 186] on div "CALFIN INTERNATIONAL" at bounding box center [400, 182] width 221 height 14
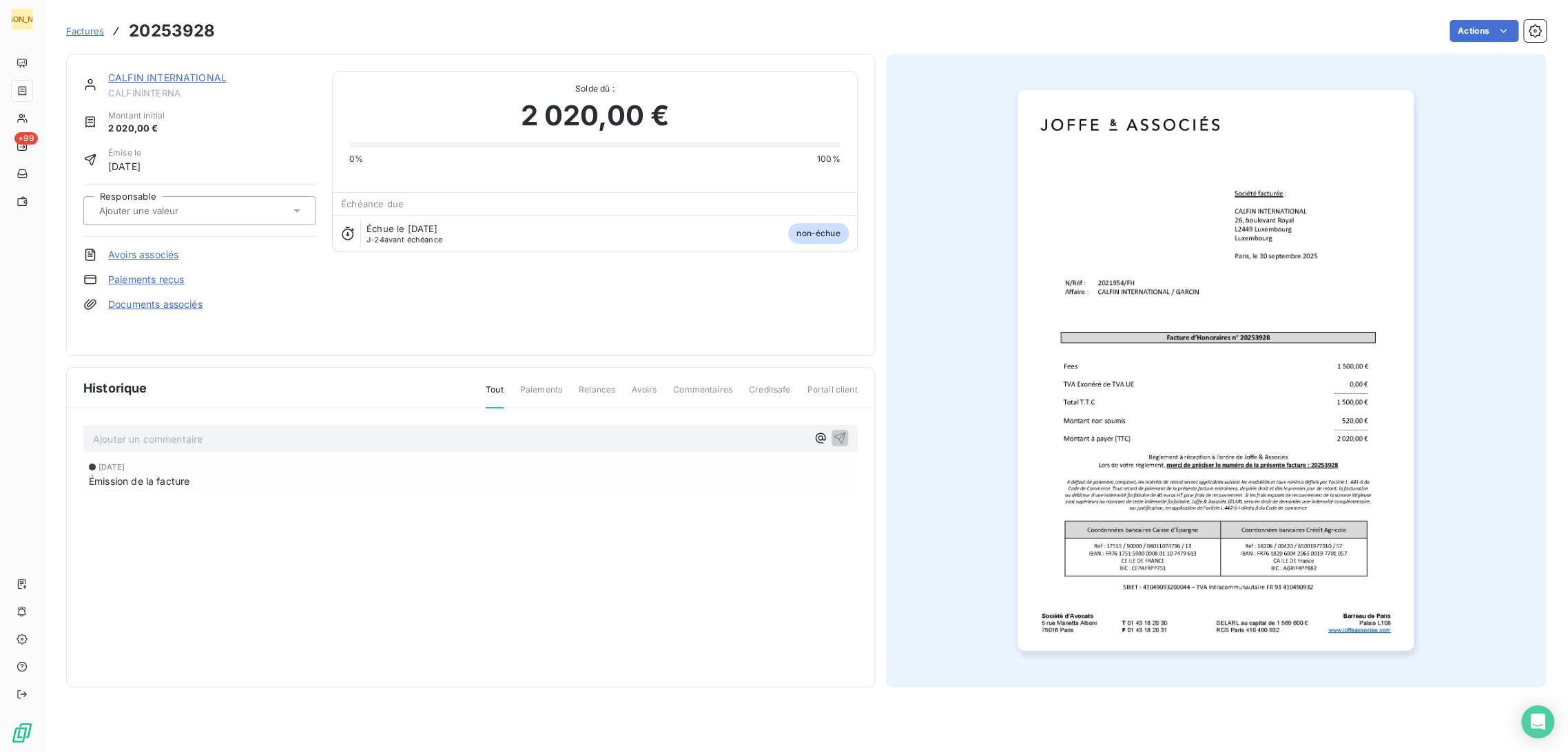
click at [150, 210] on input "text" at bounding box center [167, 210] width 139 height 12
type input "FH"
click at [174, 233] on li "FH" at bounding box center [199, 247] width 232 height 33
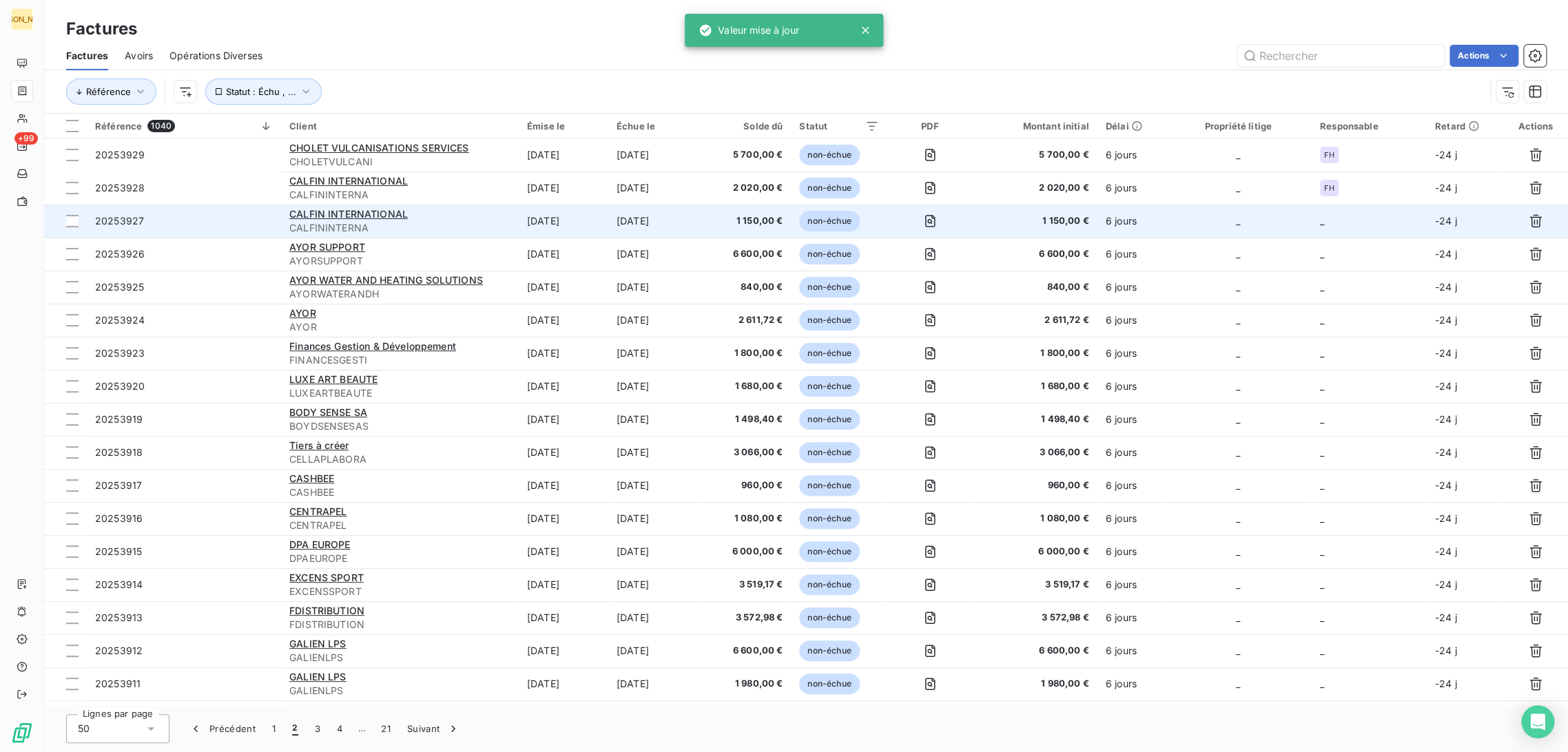
click at [493, 219] on div "CALFIN INTERNATIONAL" at bounding box center [400, 214] width 221 height 14
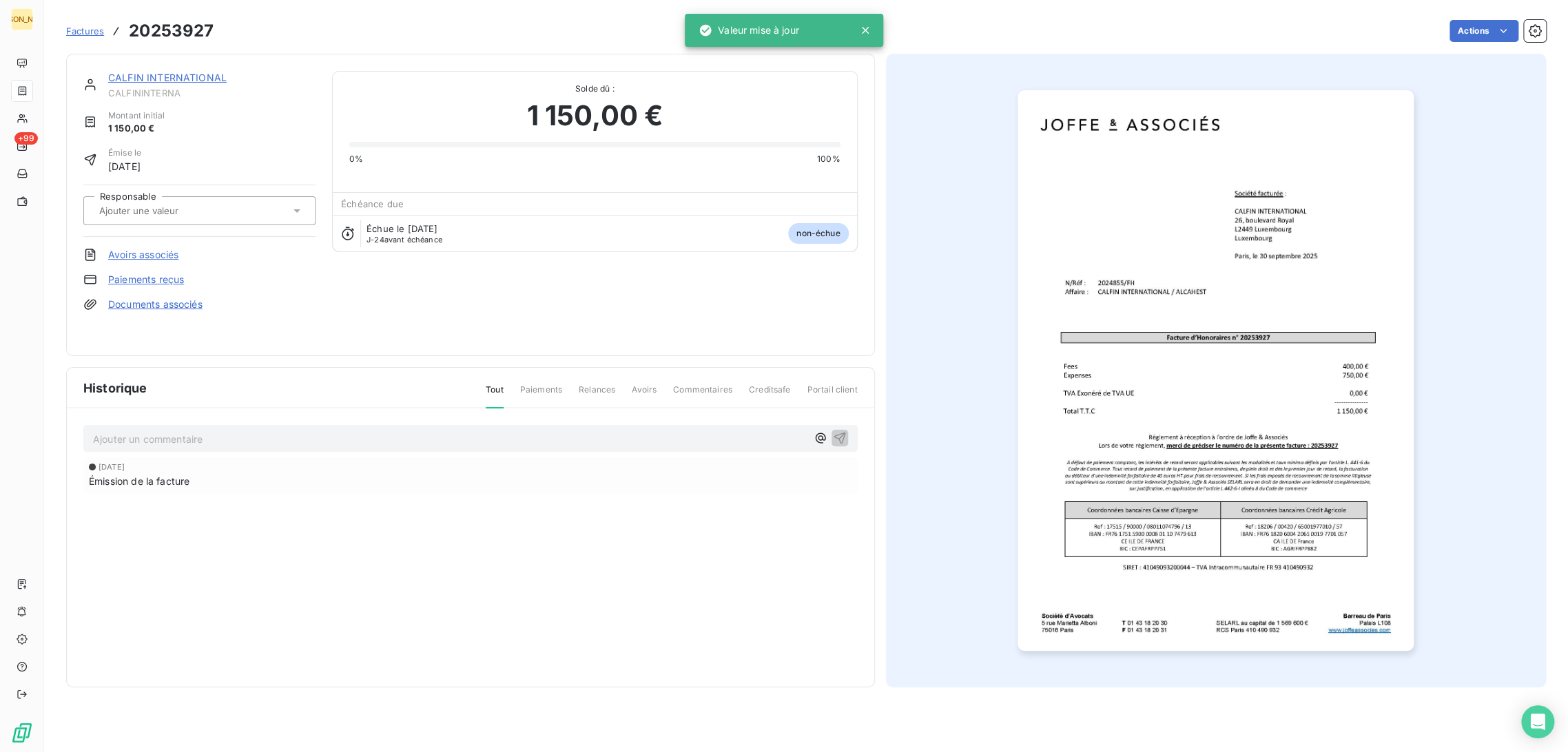
click at [182, 219] on div at bounding box center [193, 210] width 195 height 18
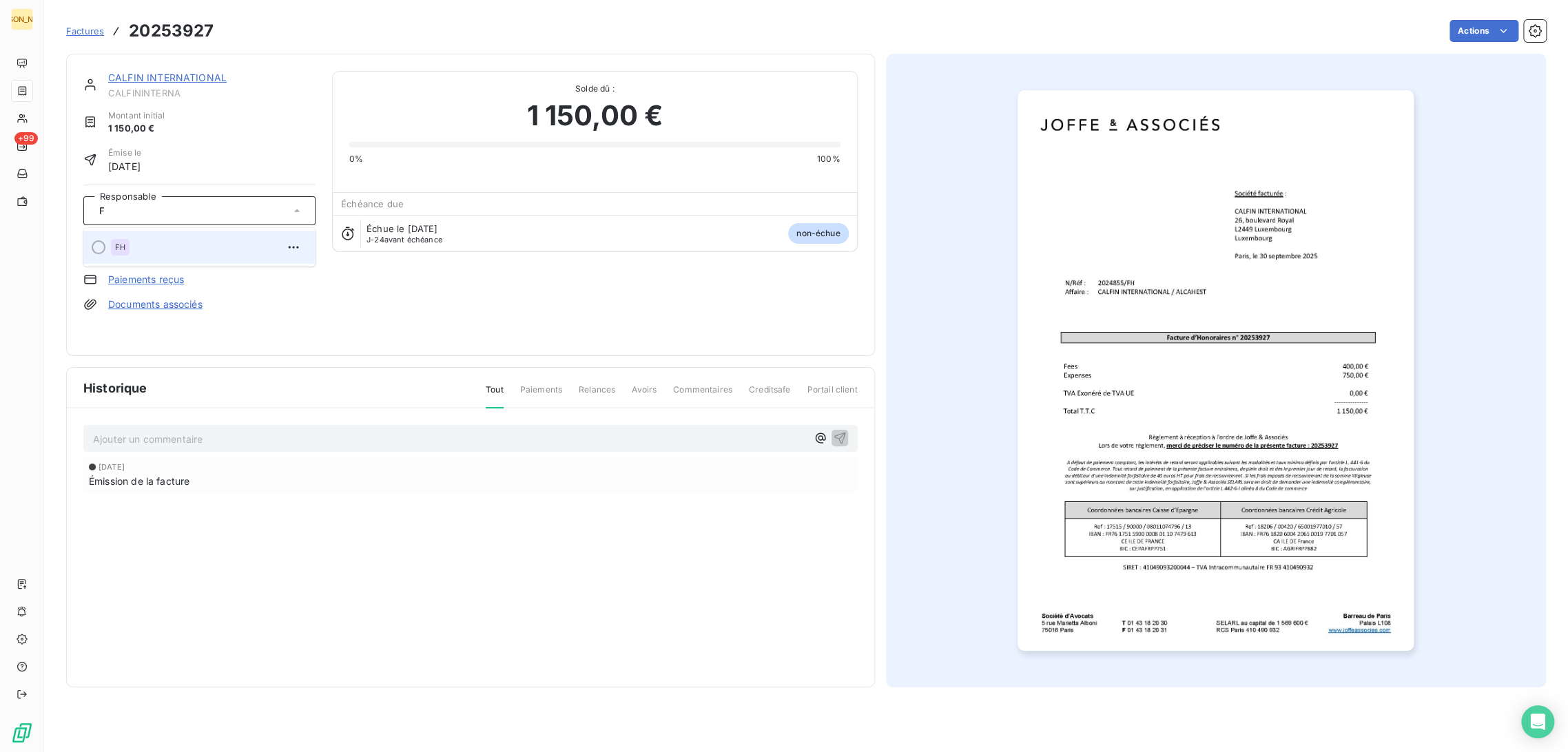
type input "F"
click at [175, 251] on div "FH" at bounding box center [207, 247] width 194 height 22
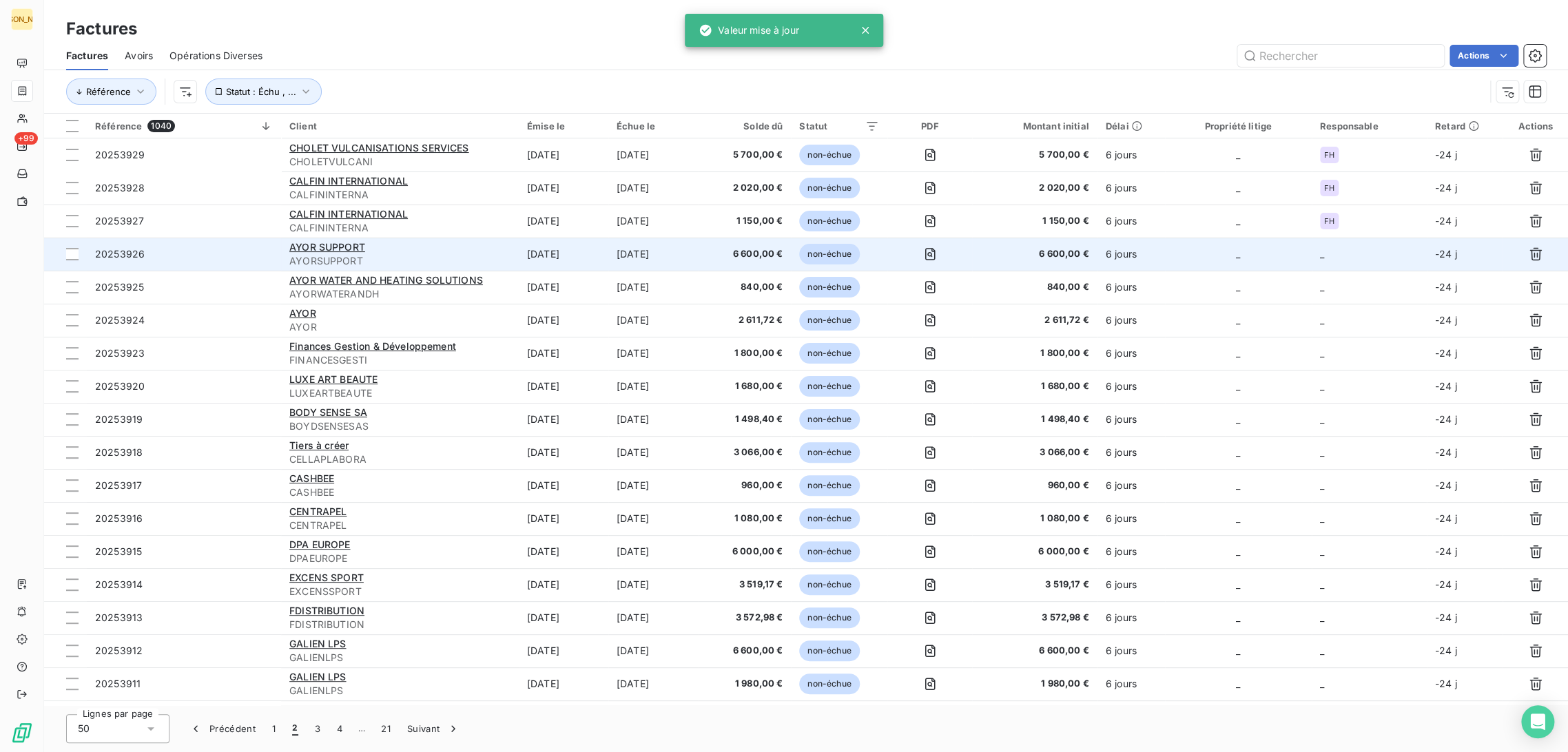
click at [435, 255] on span "AYORSUPPORT" at bounding box center [400, 261] width 221 height 14
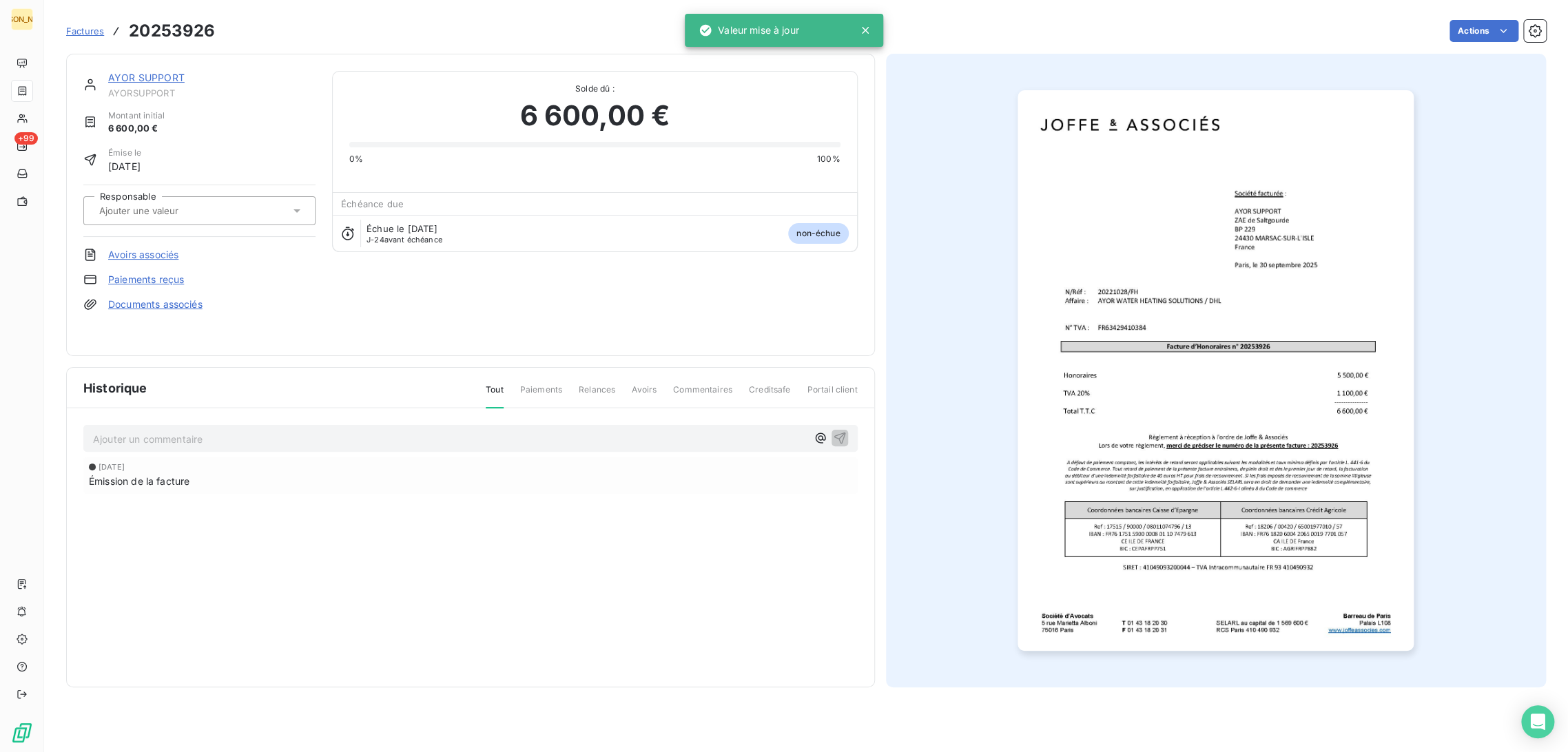
click at [168, 207] on input "text" at bounding box center [167, 210] width 139 height 12
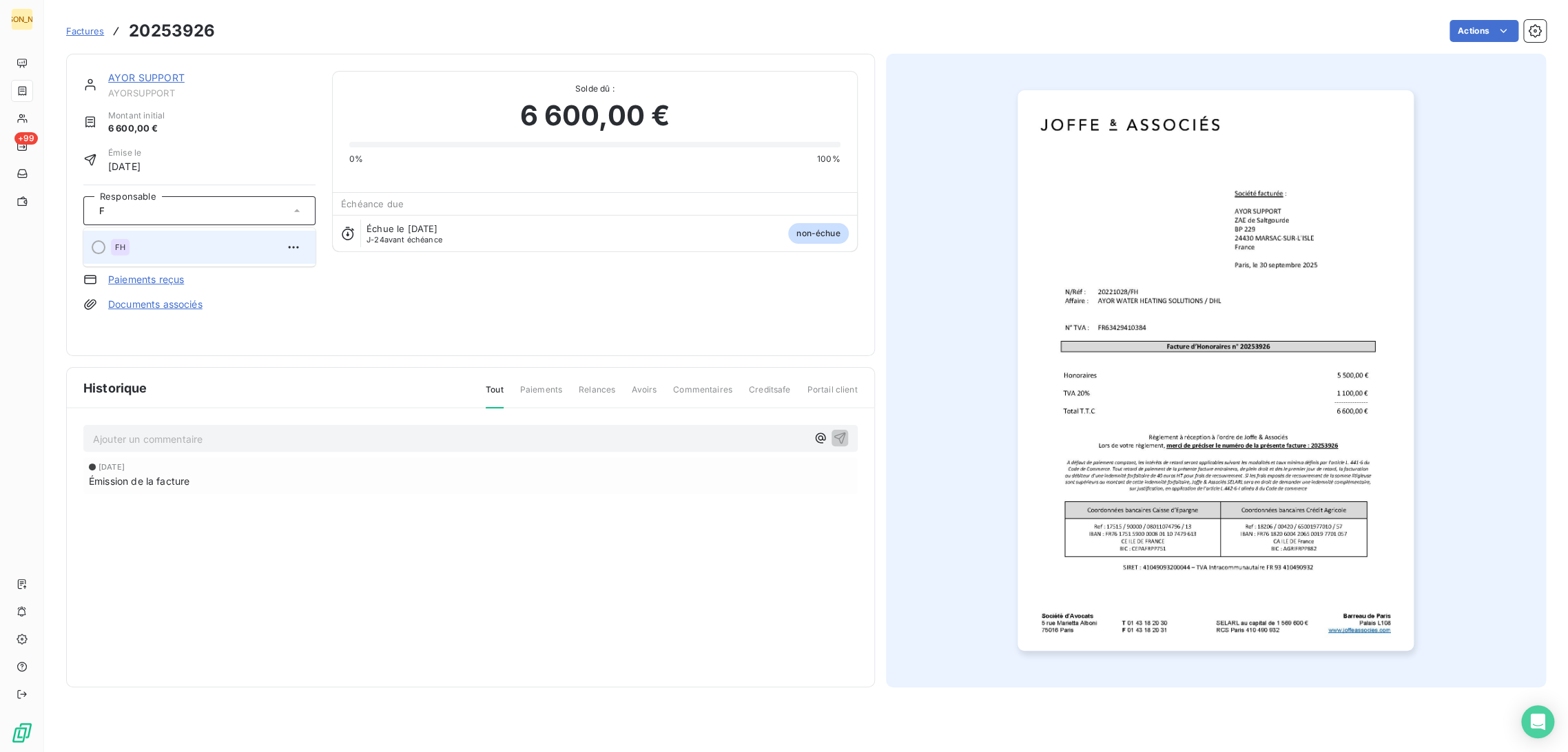
type input "F"
click at [169, 253] on div "FH" at bounding box center [207, 247] width 194 height 22
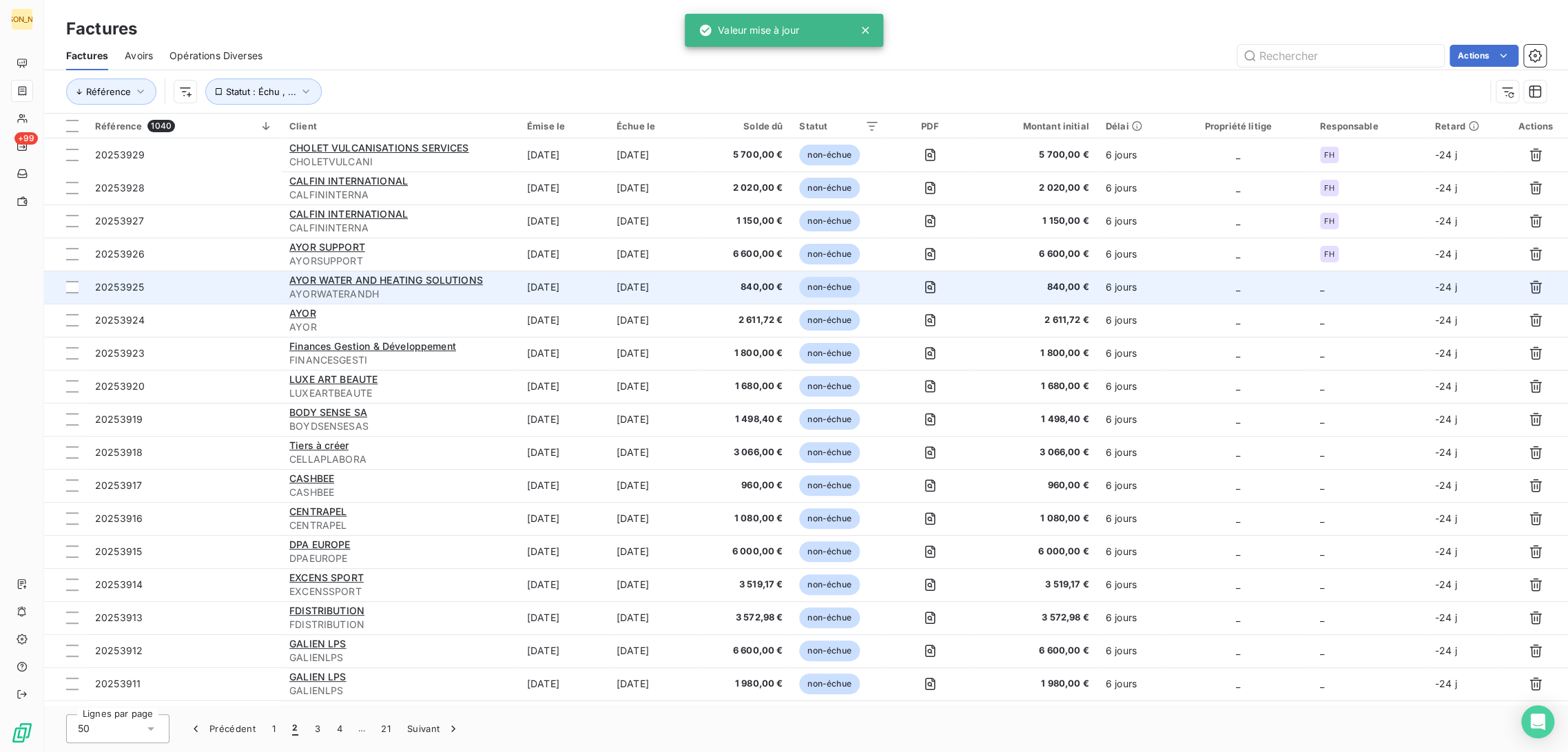
click at [603, 281] on td "[DATE]" at bounding box center [563, 287] width 89 height 33
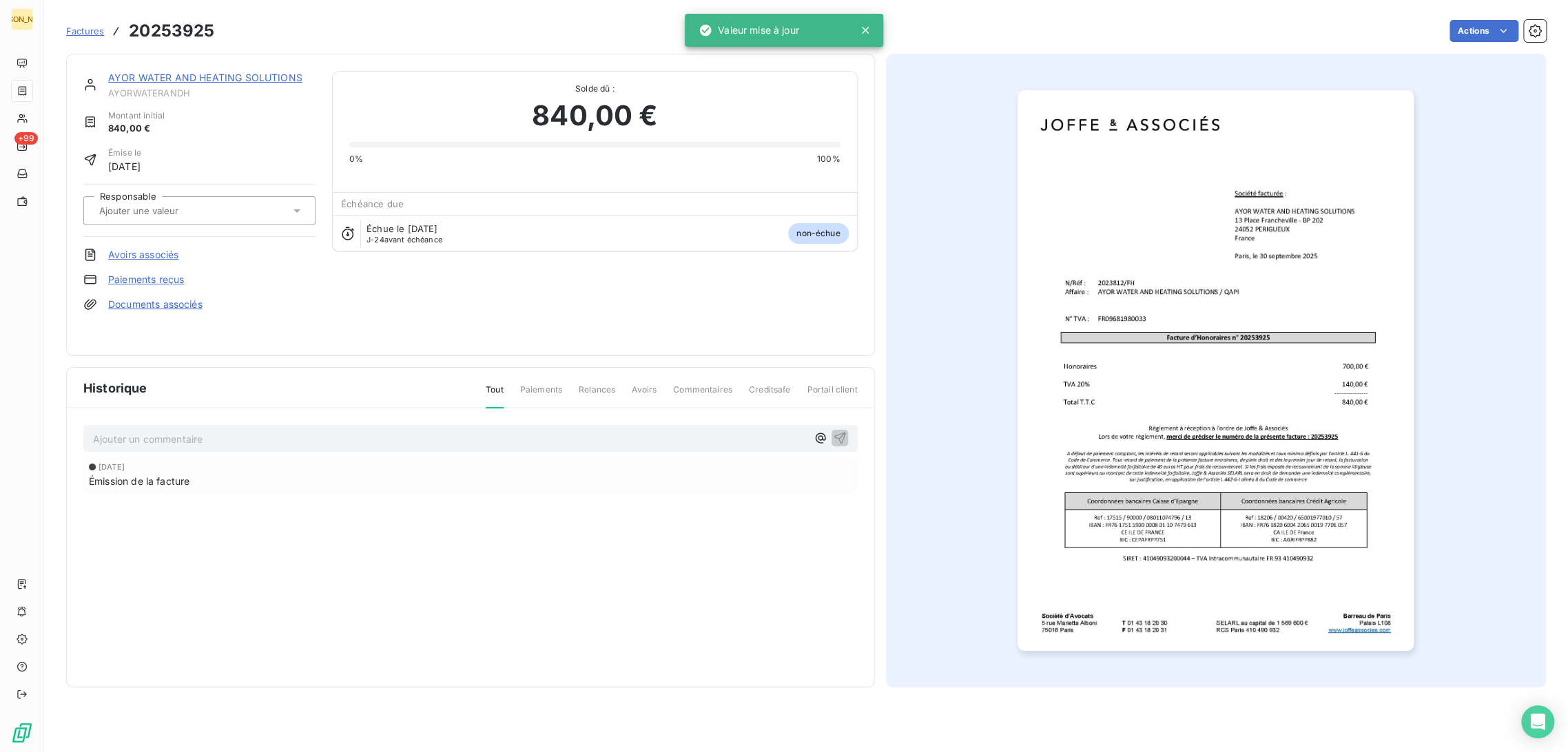
click at [194, 210] on input "text" at bounding box center [167, 210] width 139 height 12
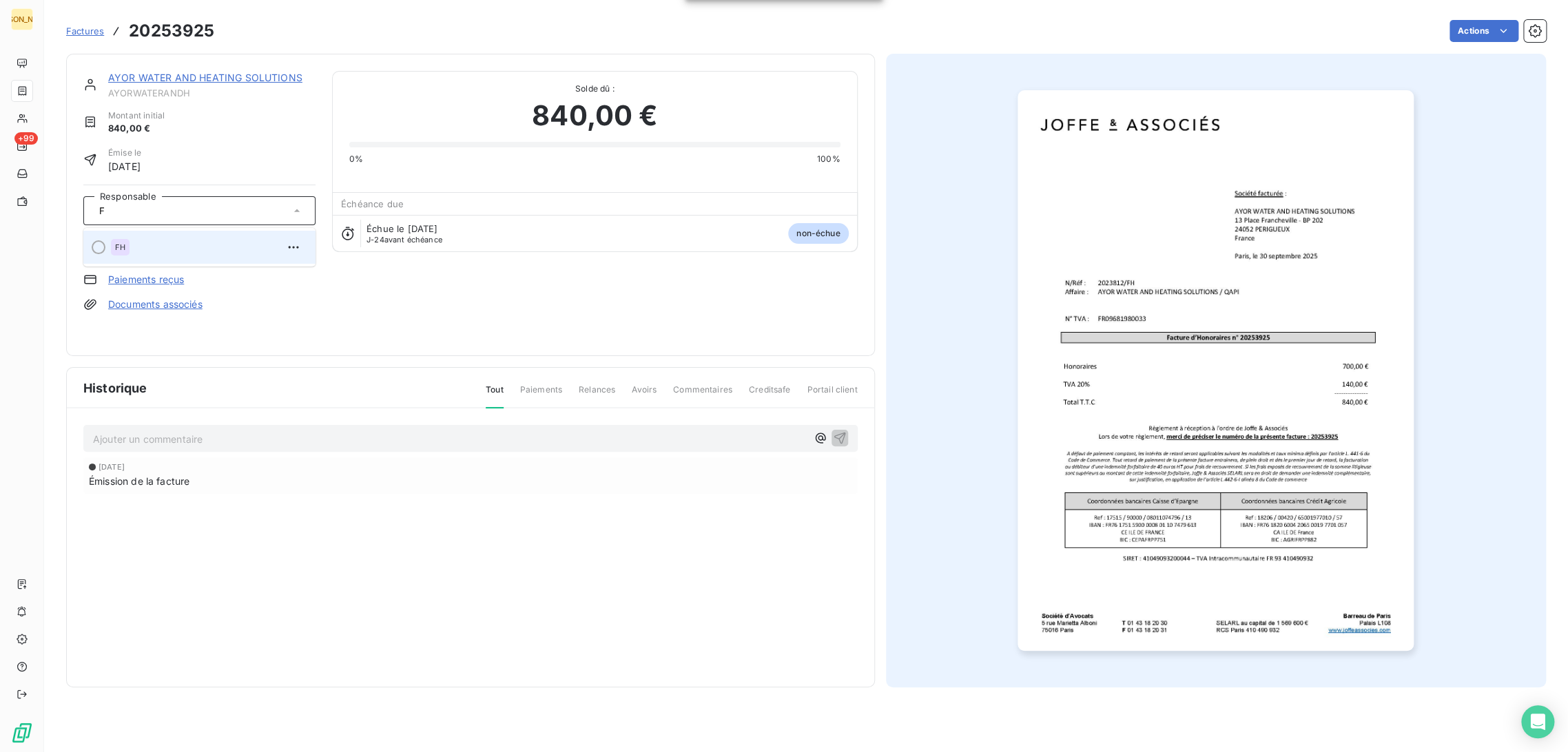
type input "F"
click at [163, 239] on div "FH" at bounding box center [207, 247] width 194 height 22
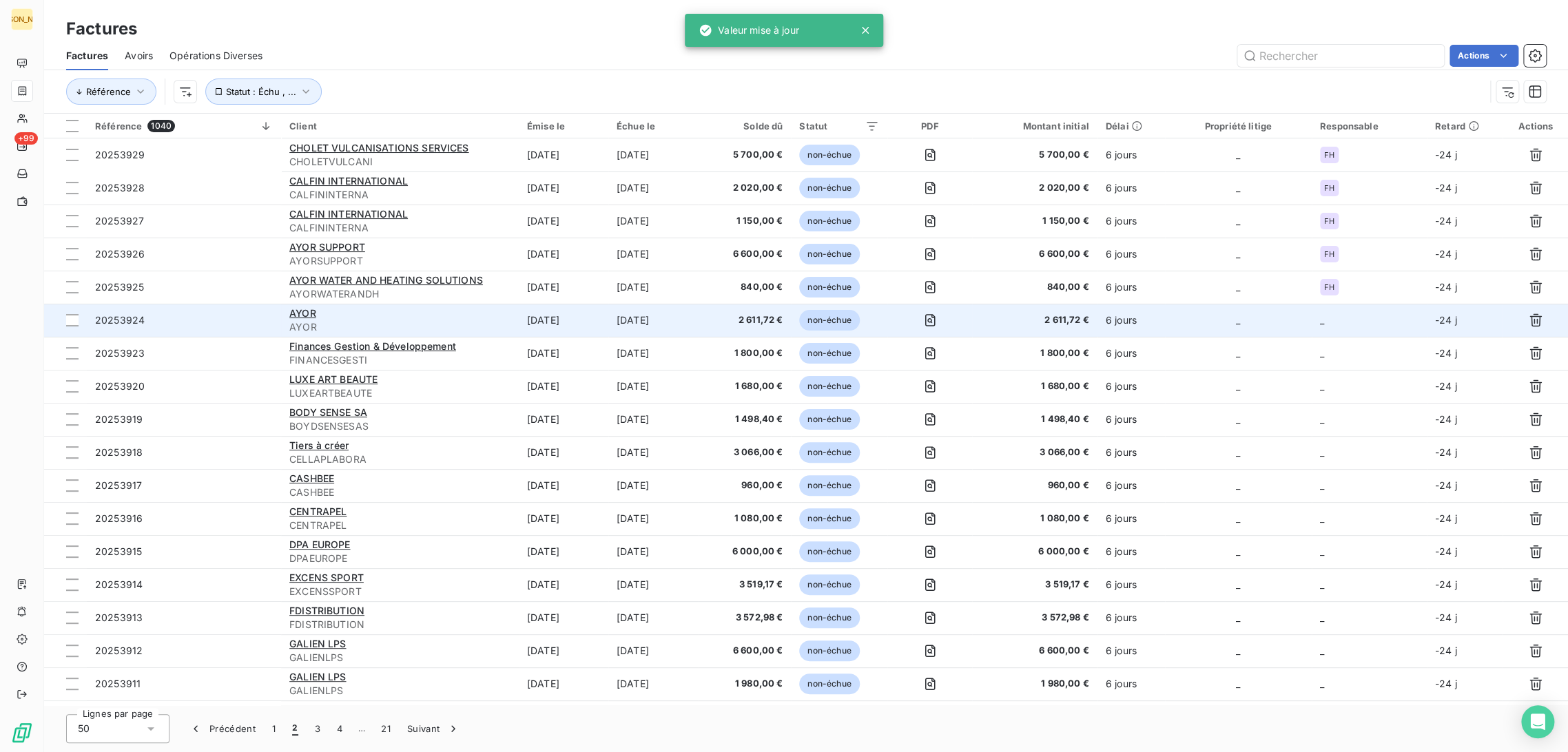
click at [511, 320] on td "[PERSON_NAME]" at bounding box center [400, 320] width 238 height 33
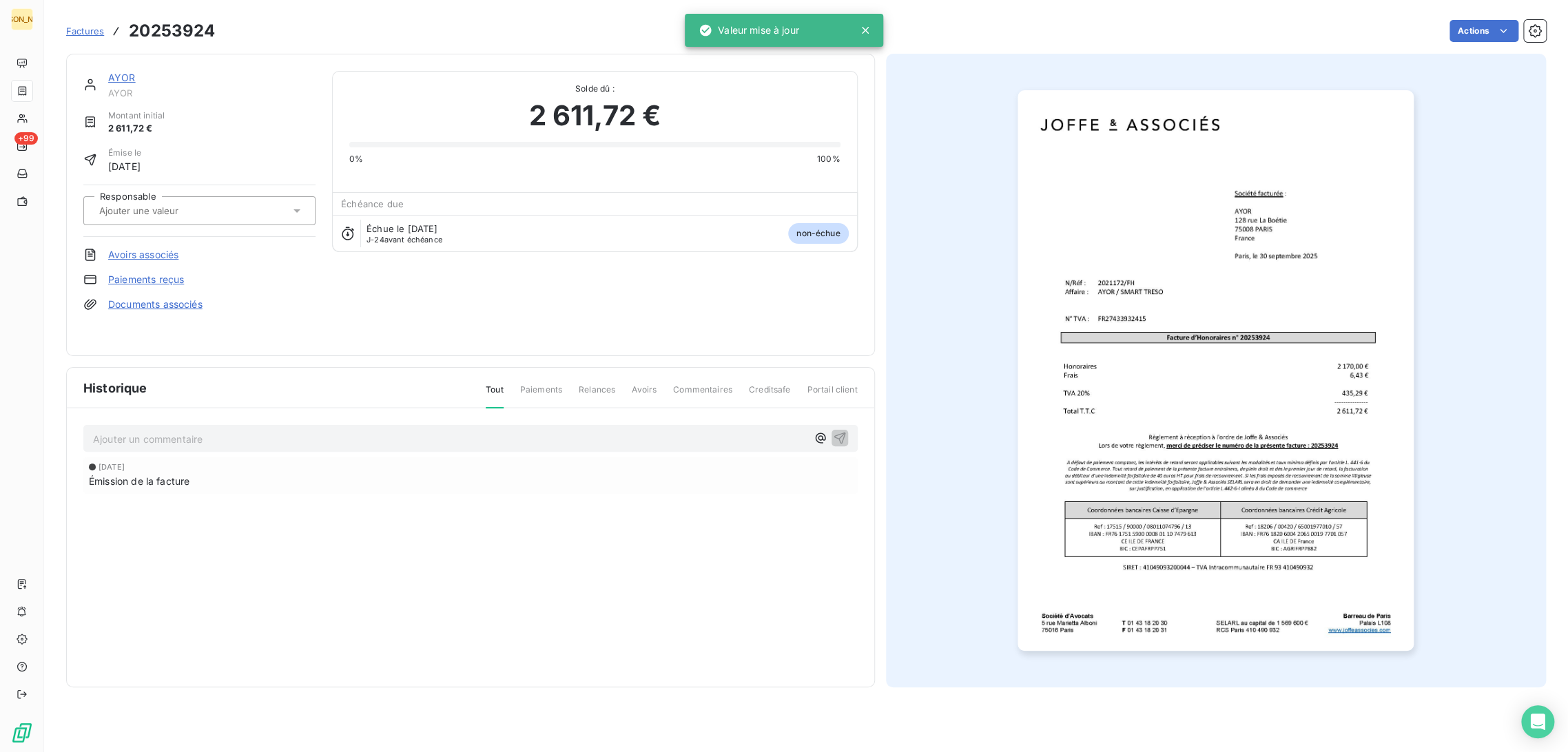
click at [171, 214] on input "text" at bounding box center [167, 210] width 139 height 12
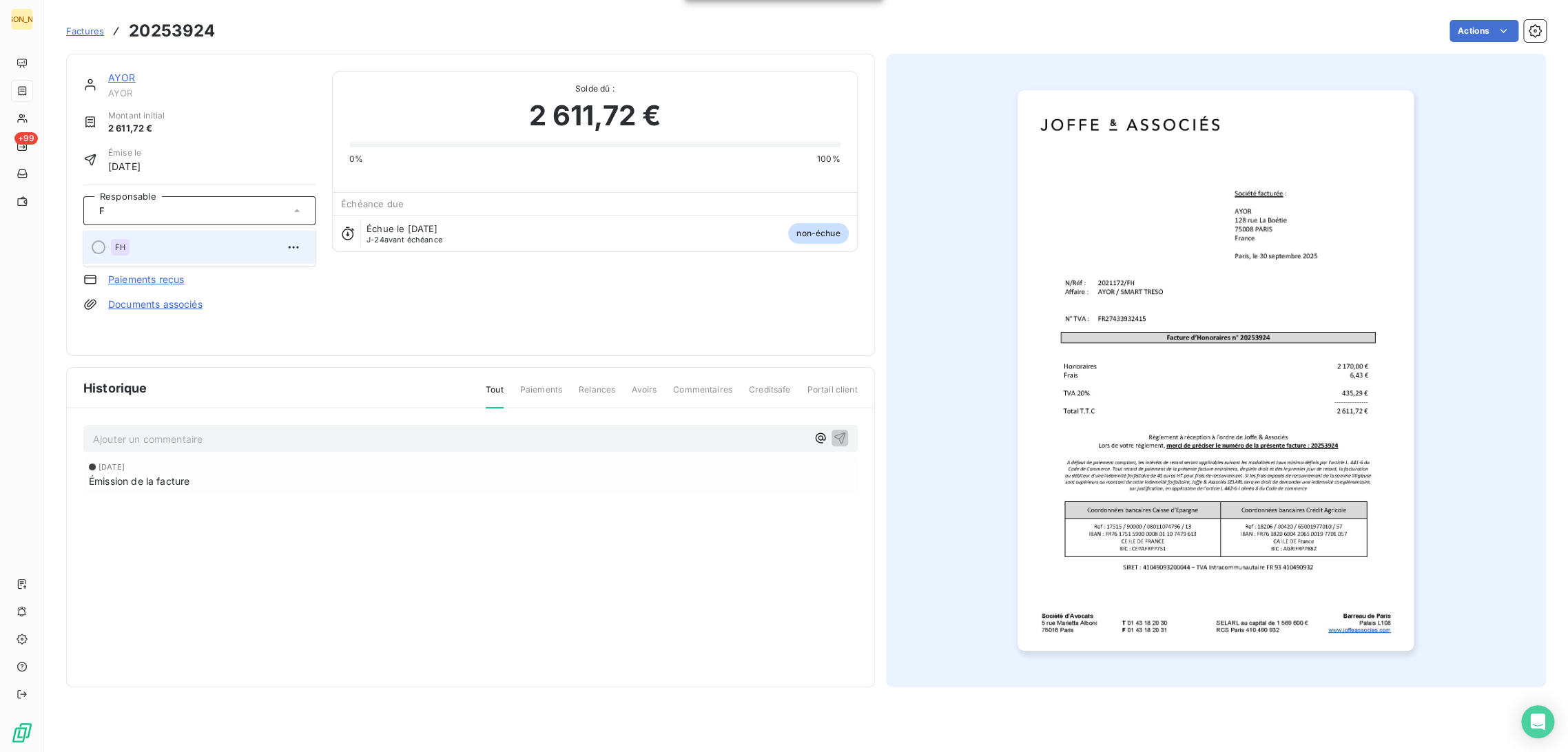
type input "F"
click at [148, 246] on div "FH" at bounding box center [207, 247] width 194 height 22
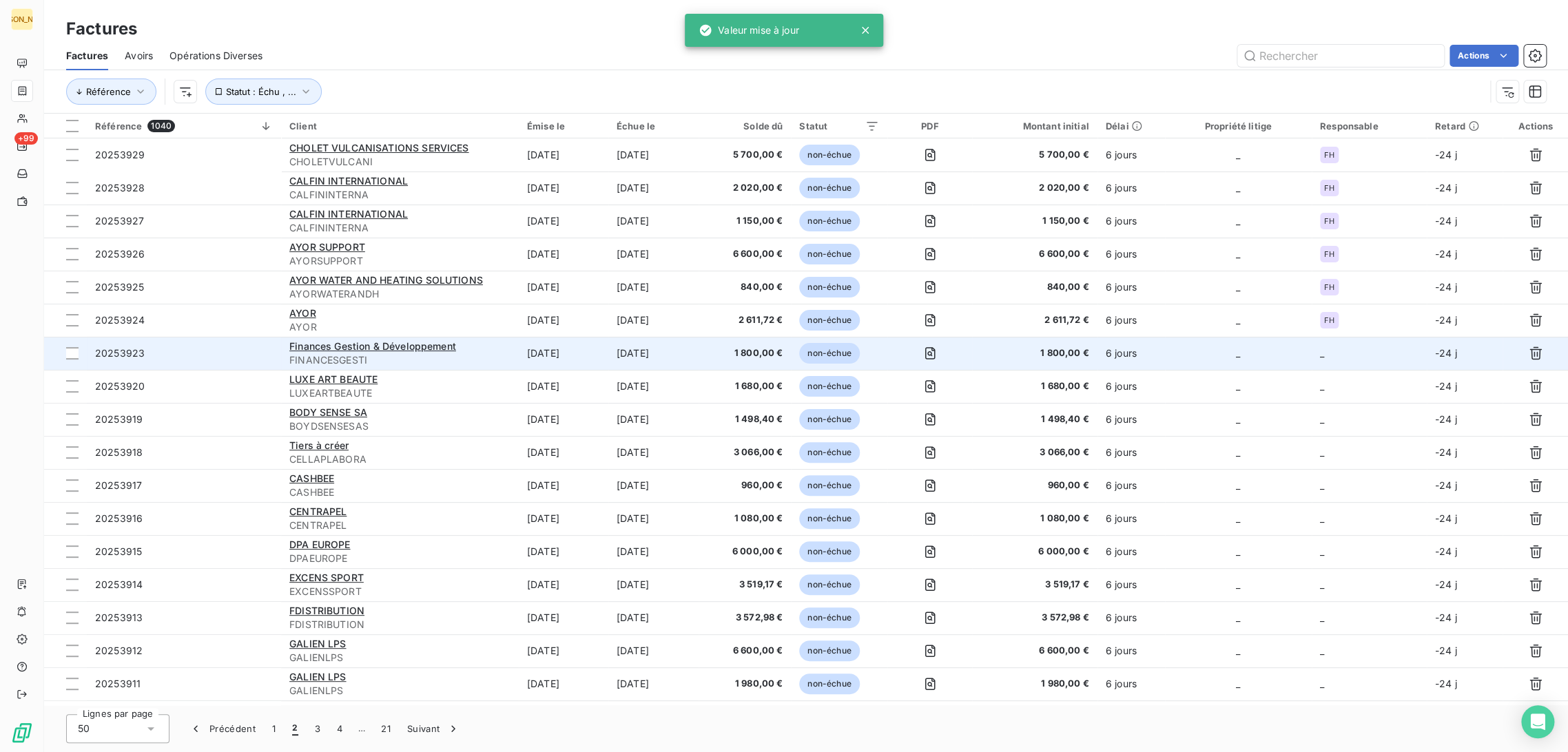
click at [722, 353] on span "1 800,00 €" at bounding box center [744, 353] width 76 height 14
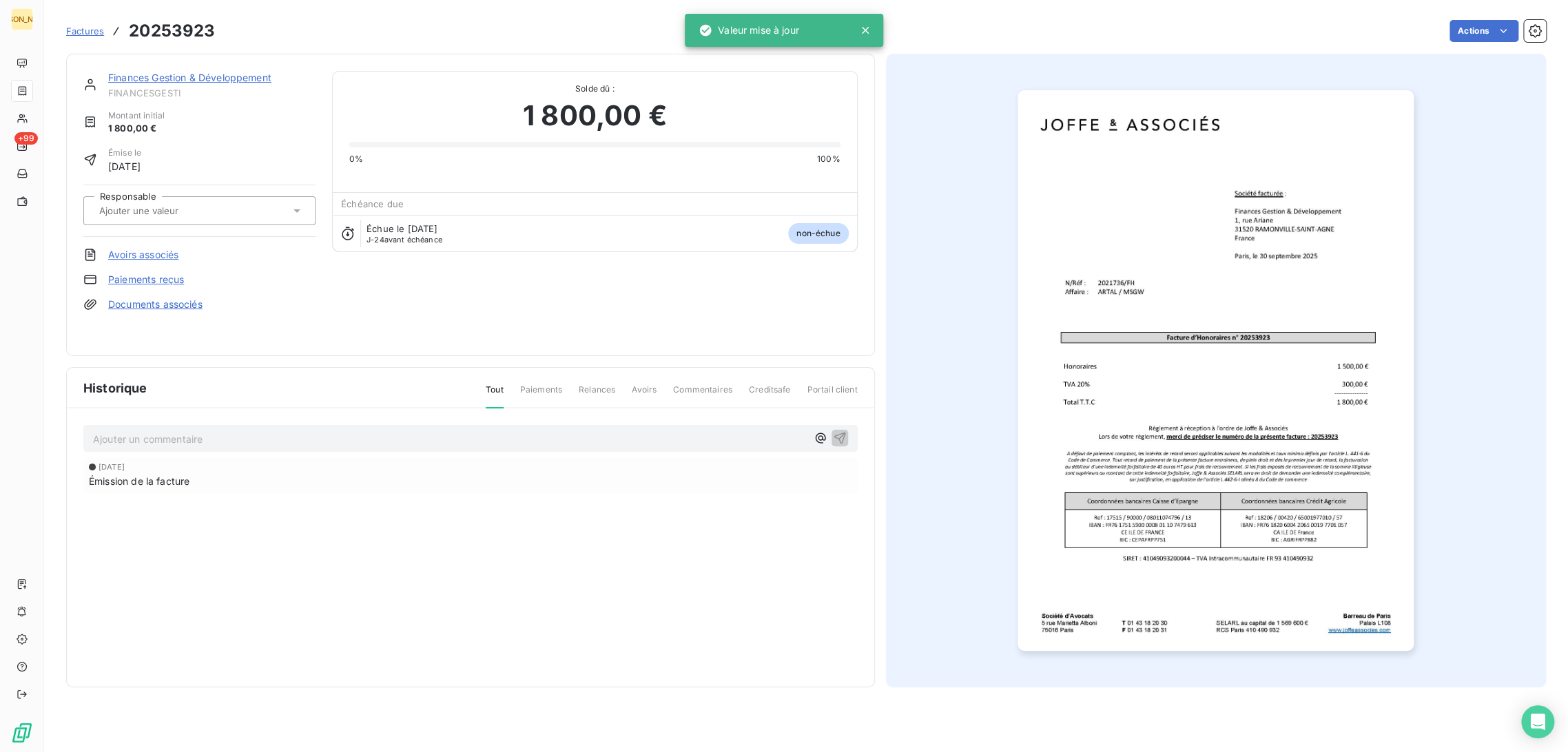
drag, startPoint x: 239, startPoint y: 210, endPoint x: 232, endPoint y: 225, distance: 16.6
click at [239, 212] on div at bounding box center [193, 210] width 195 height 18
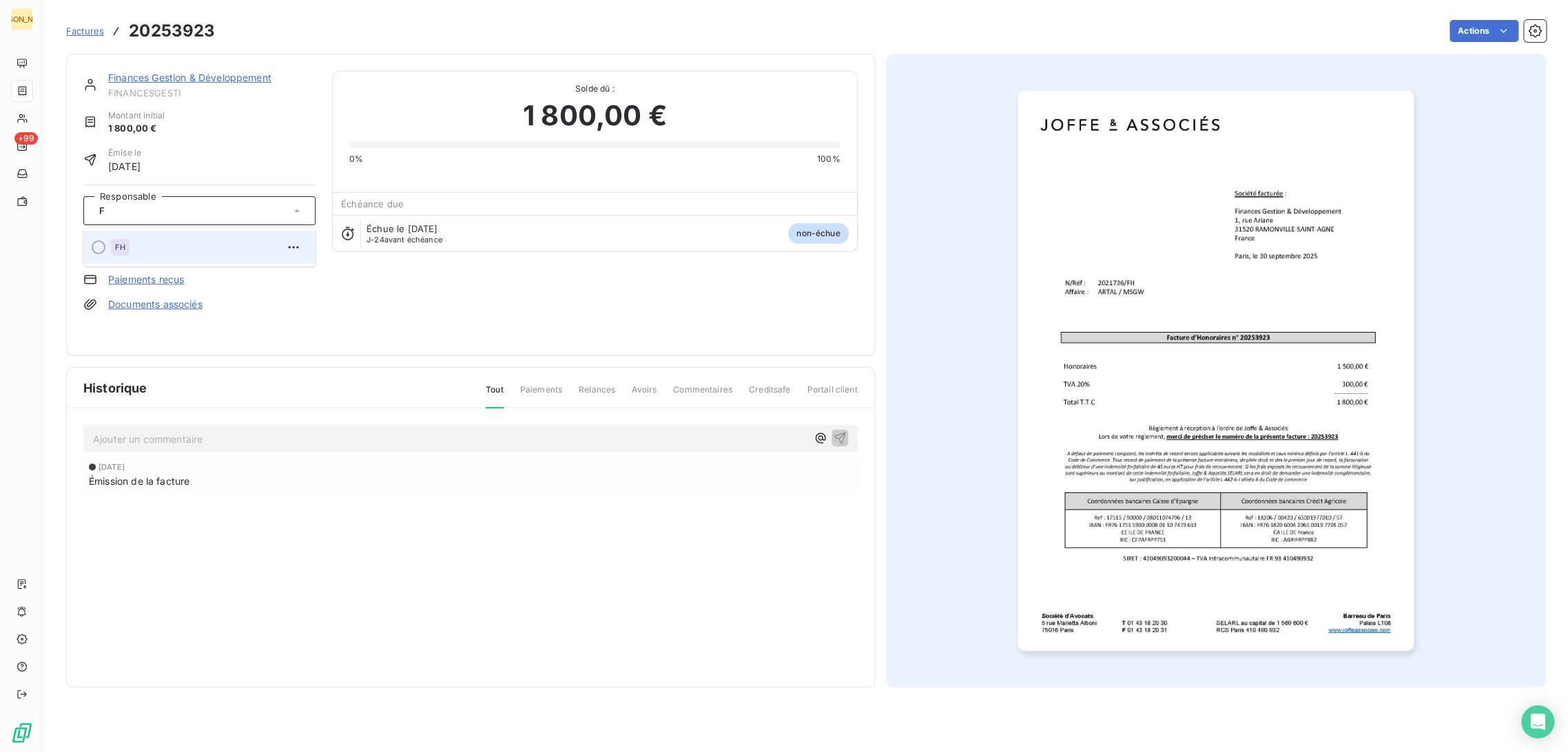
type input "F"
click at [183, 255] on div "FH" at bounding box center [207, 247] width 194 height 22
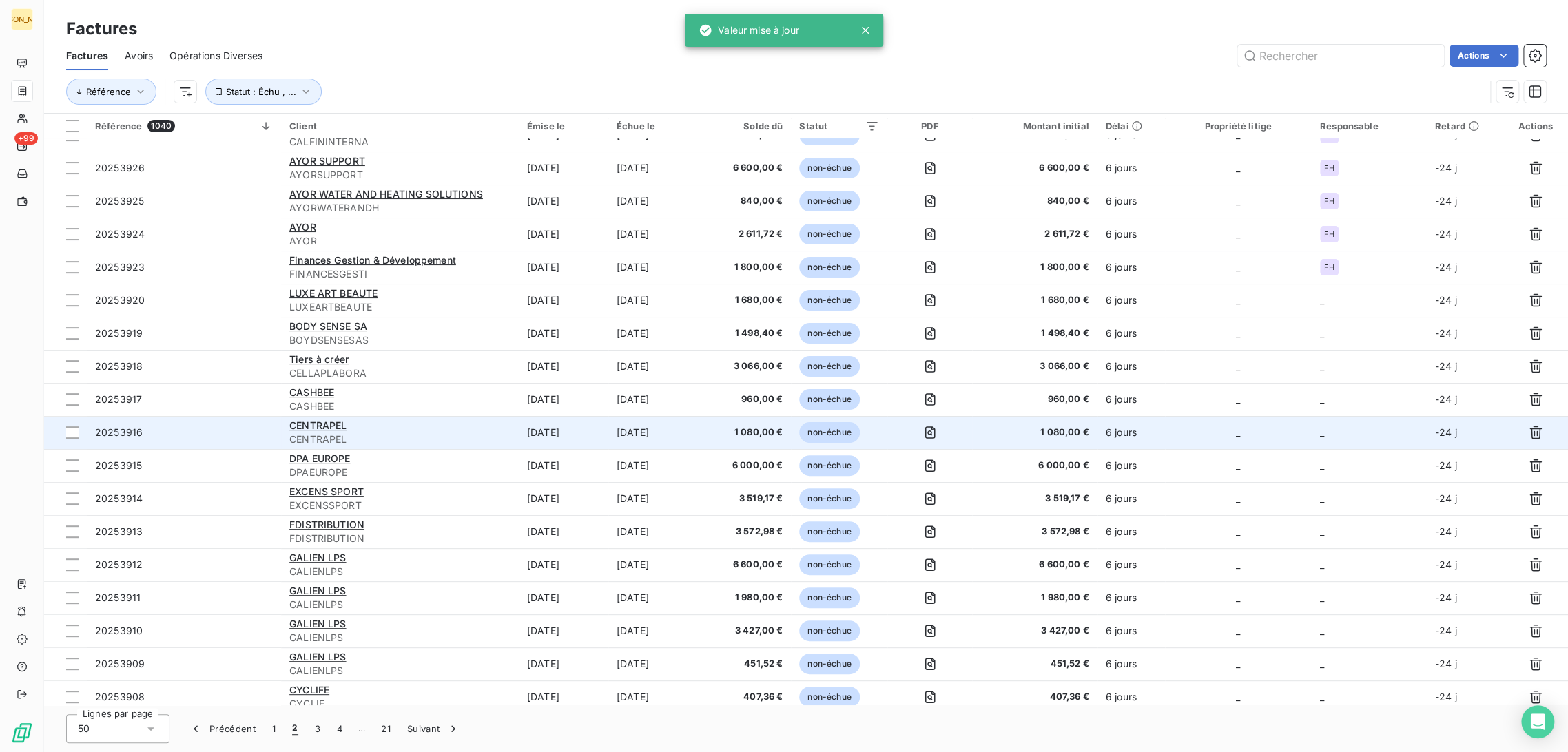
scroll to position [94, 0]
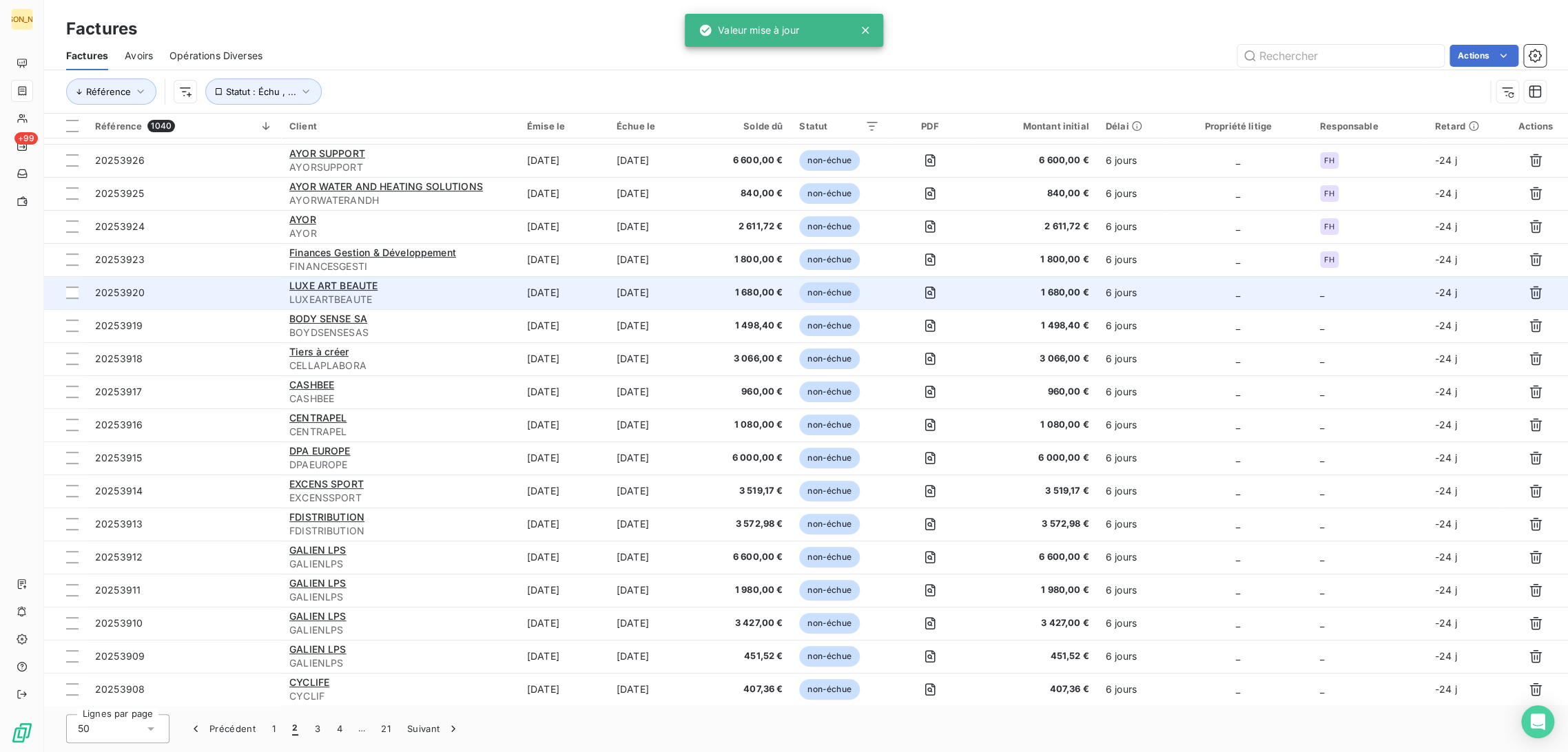
click at [482, 299] on span "LUXEARTBEAUTE" at bounding box center [400, 300] width 221 height 14
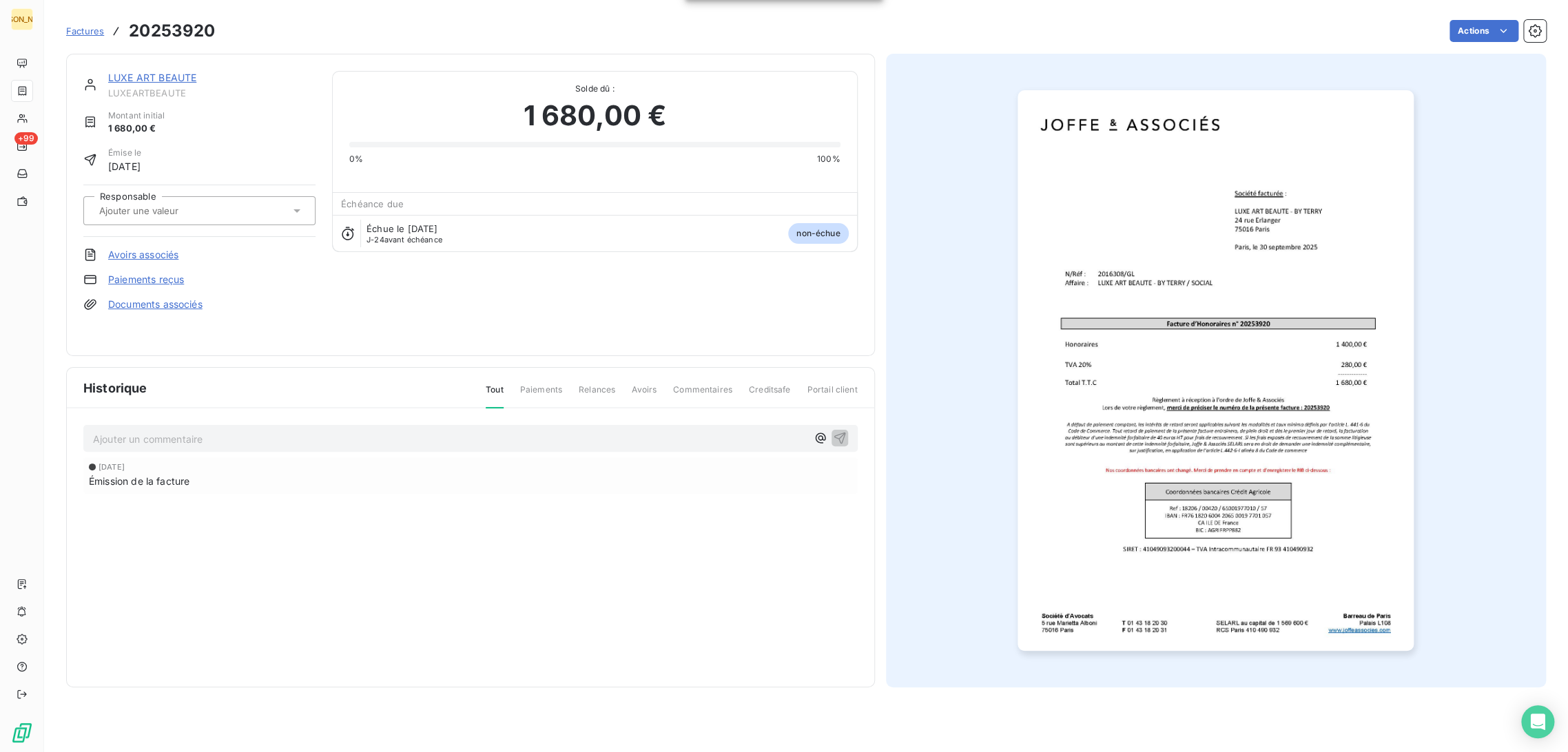
click at [182, 213] on input "text" at bounding box center [167, 210] width 139 height 12
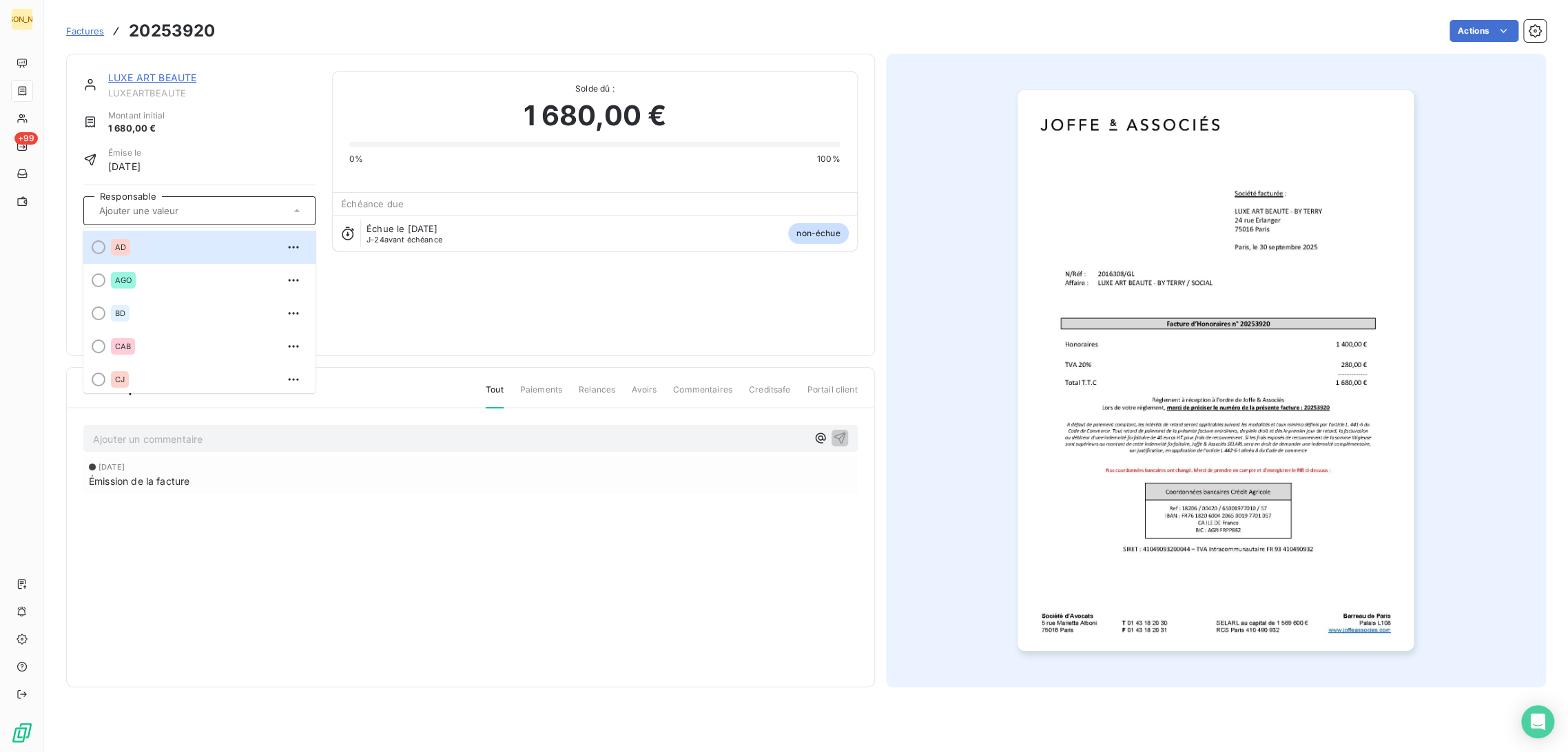
type input "F"
type input "GL"
click at [178, 246] on div "GL" at bounding box center [207, 247] width 194 height 22
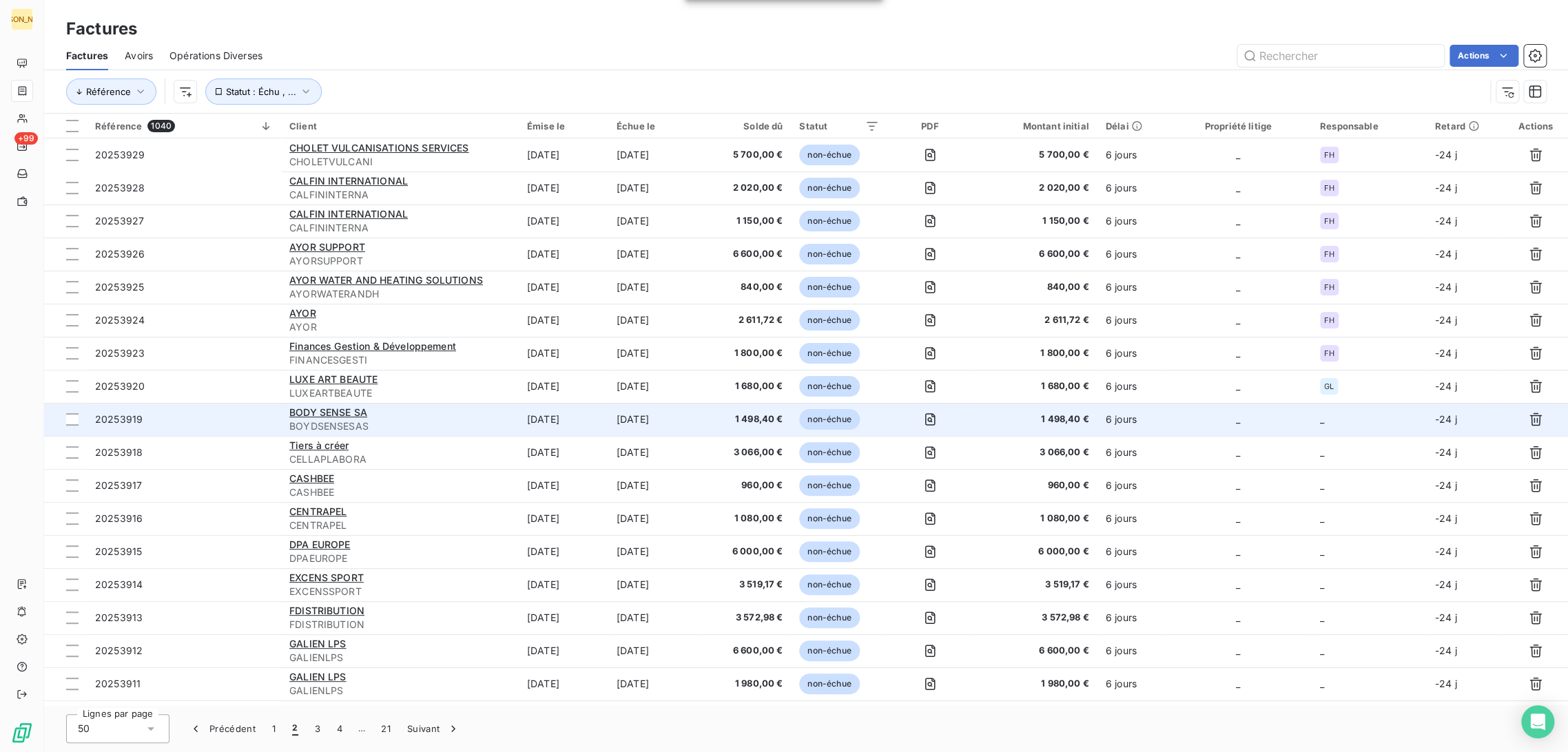
click at [548, 423] on td "[DATE]" at bounding box center [563, 419] width 89 height 33
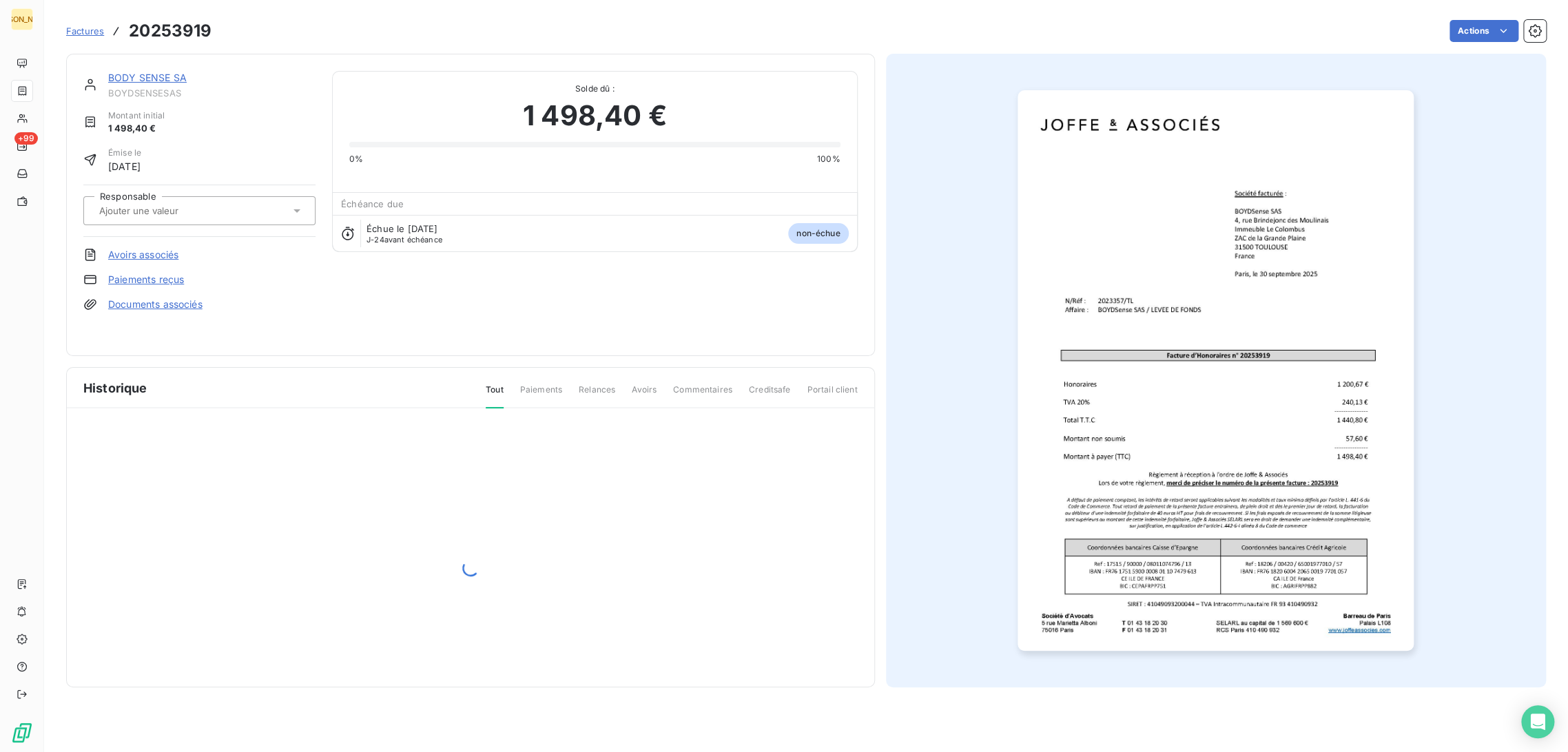
click at [181, 206] on input "text" at bounding box center [167, 210] width 139 height 12
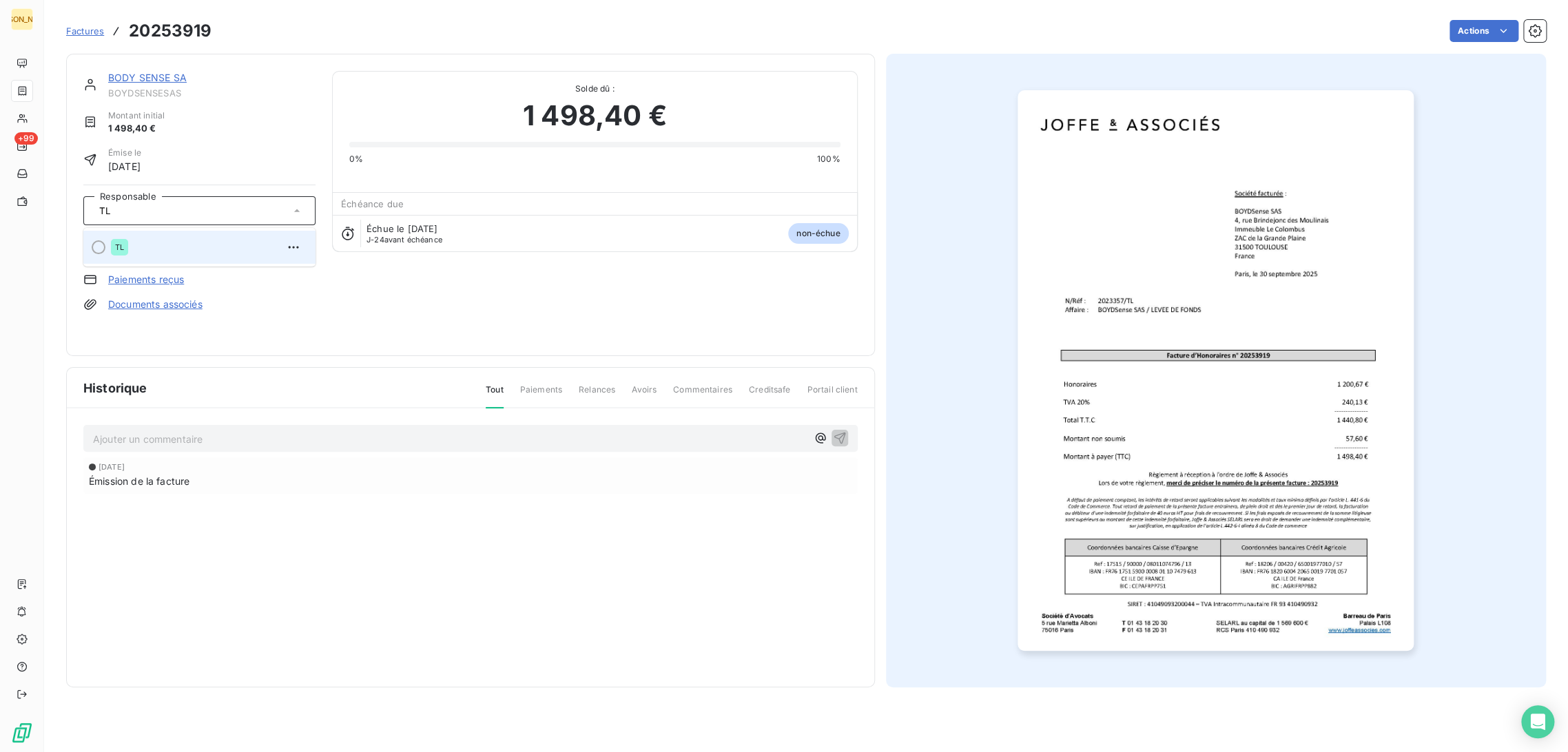
type input "TL"
click at [158, 241] on div "TL" at bounding box center [207, 247] width 194 height 22
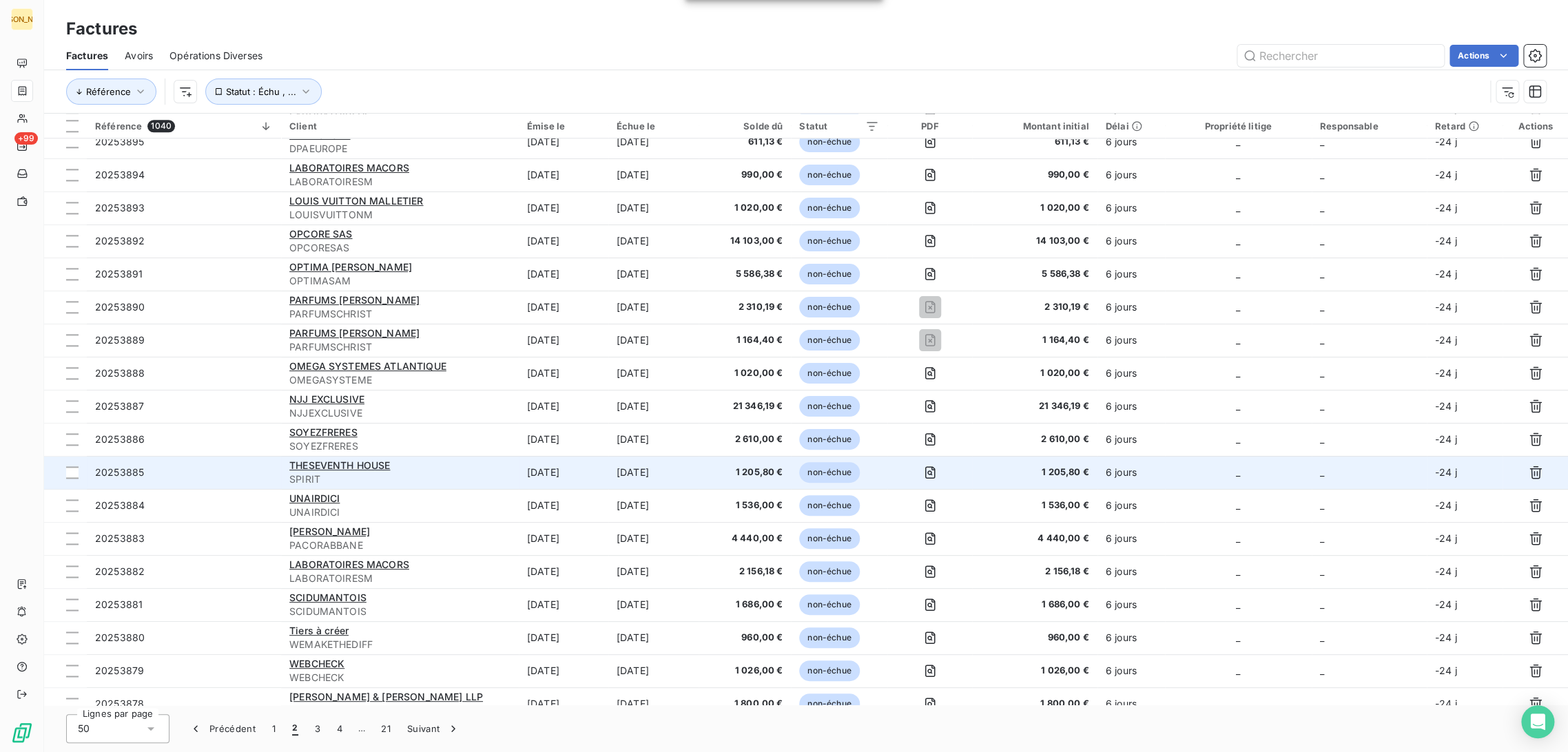
scroll to position [1086, 0]
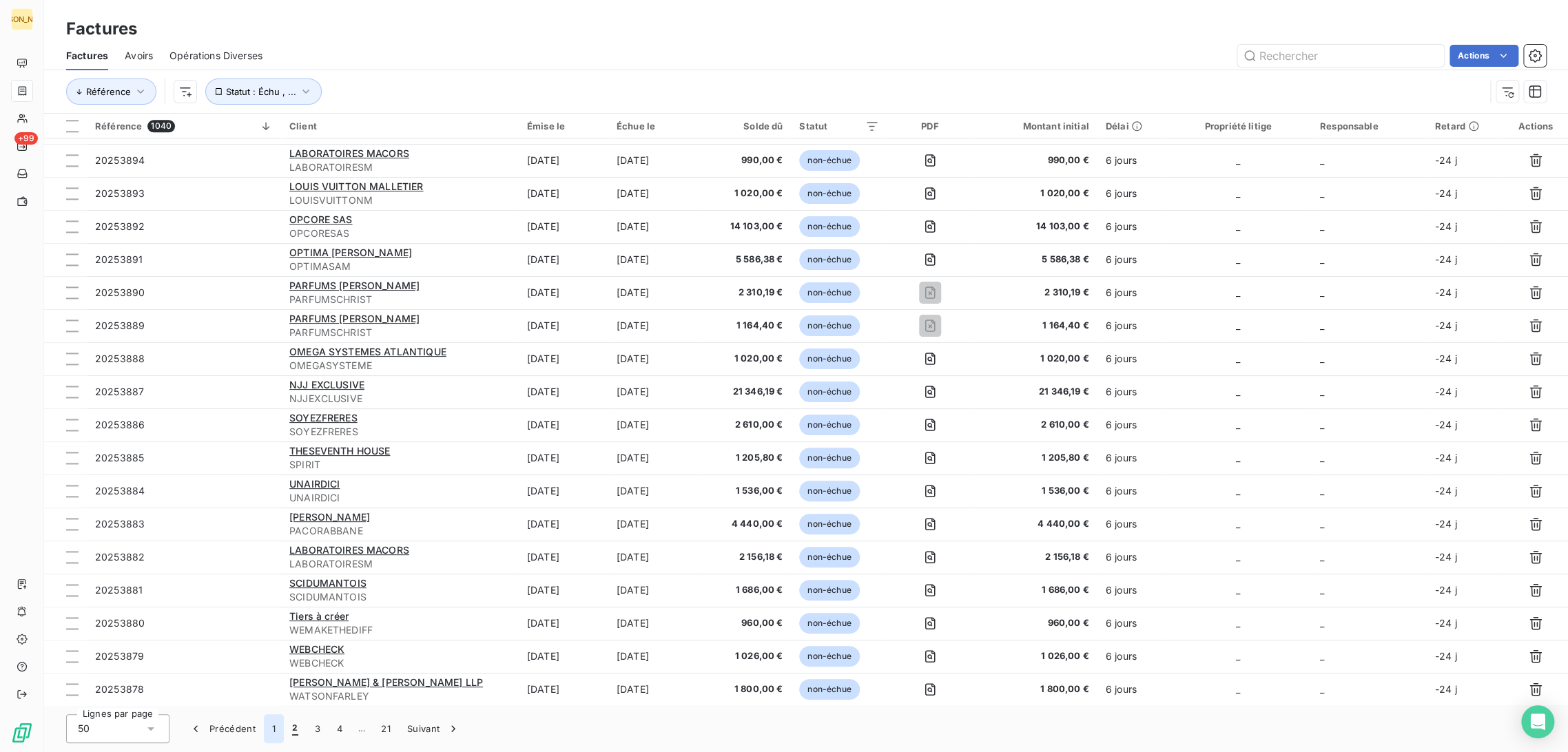
click at [275, 730] on button "1" at bounding box center [274, 729] width 20 height 29
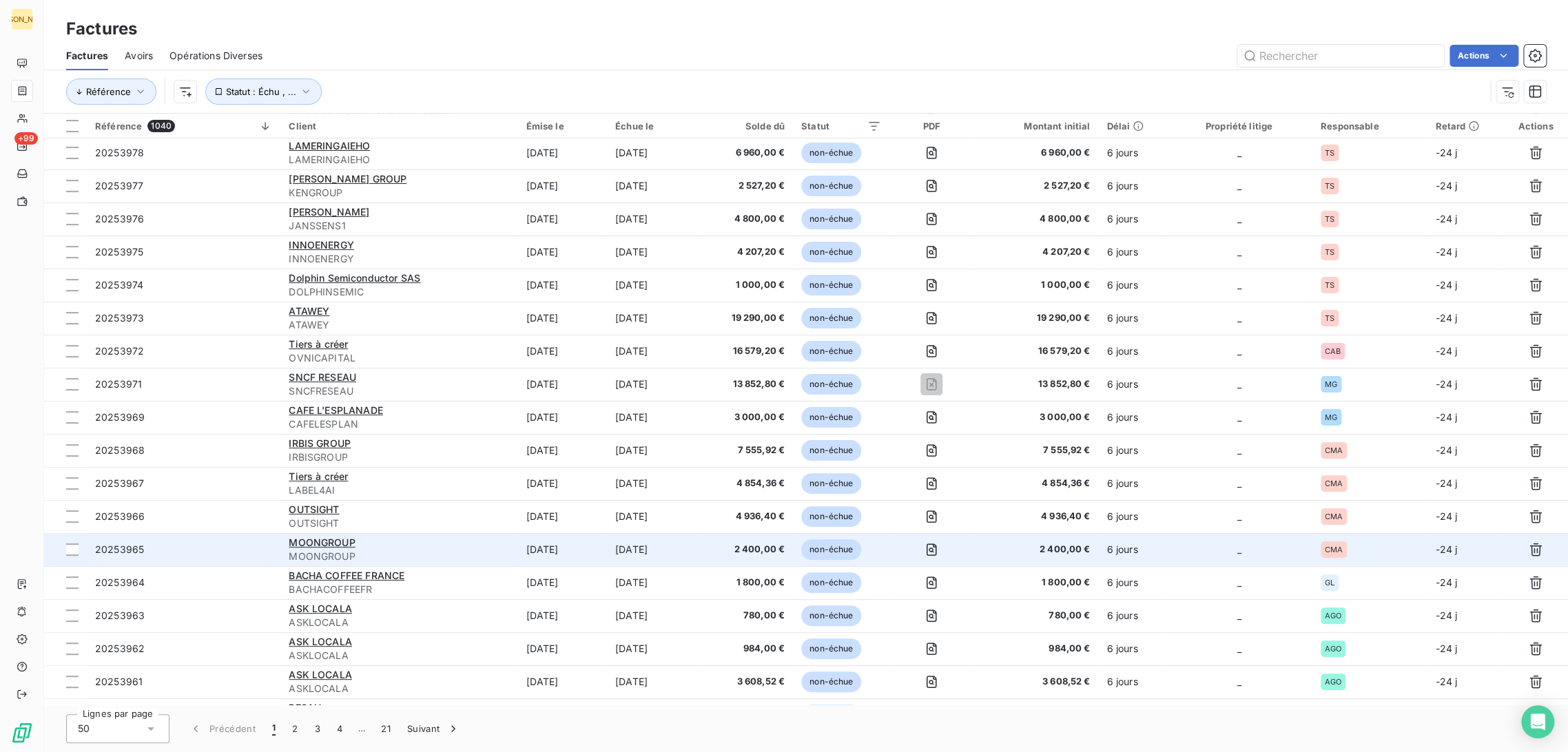
scroll to position [0, 0]
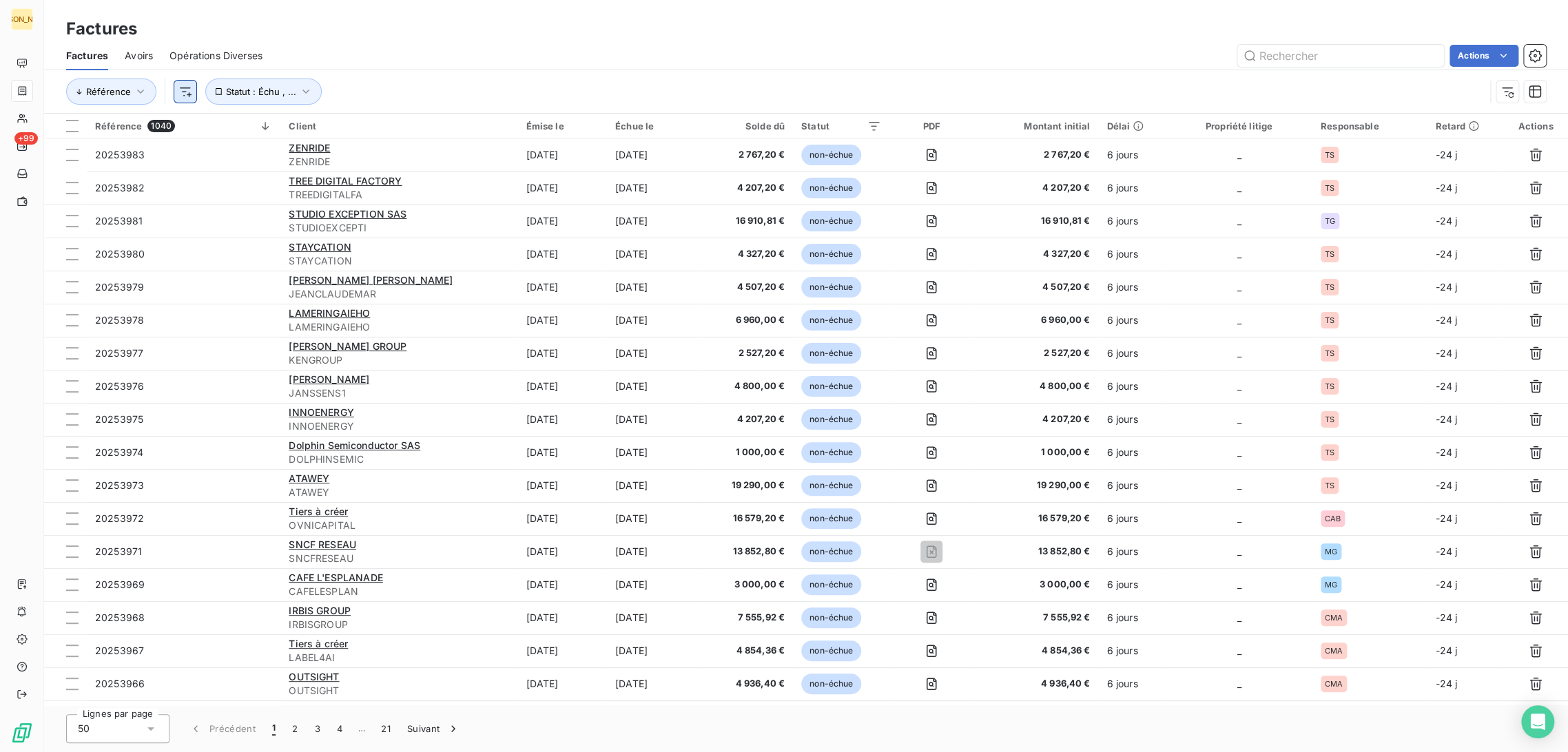
click at [188, 92] on html "JA +99 Factures Factures Avoirs Opérations Diverses Actions Référence Statut : …" at bounding box center [784, 376] width 1568 height 752
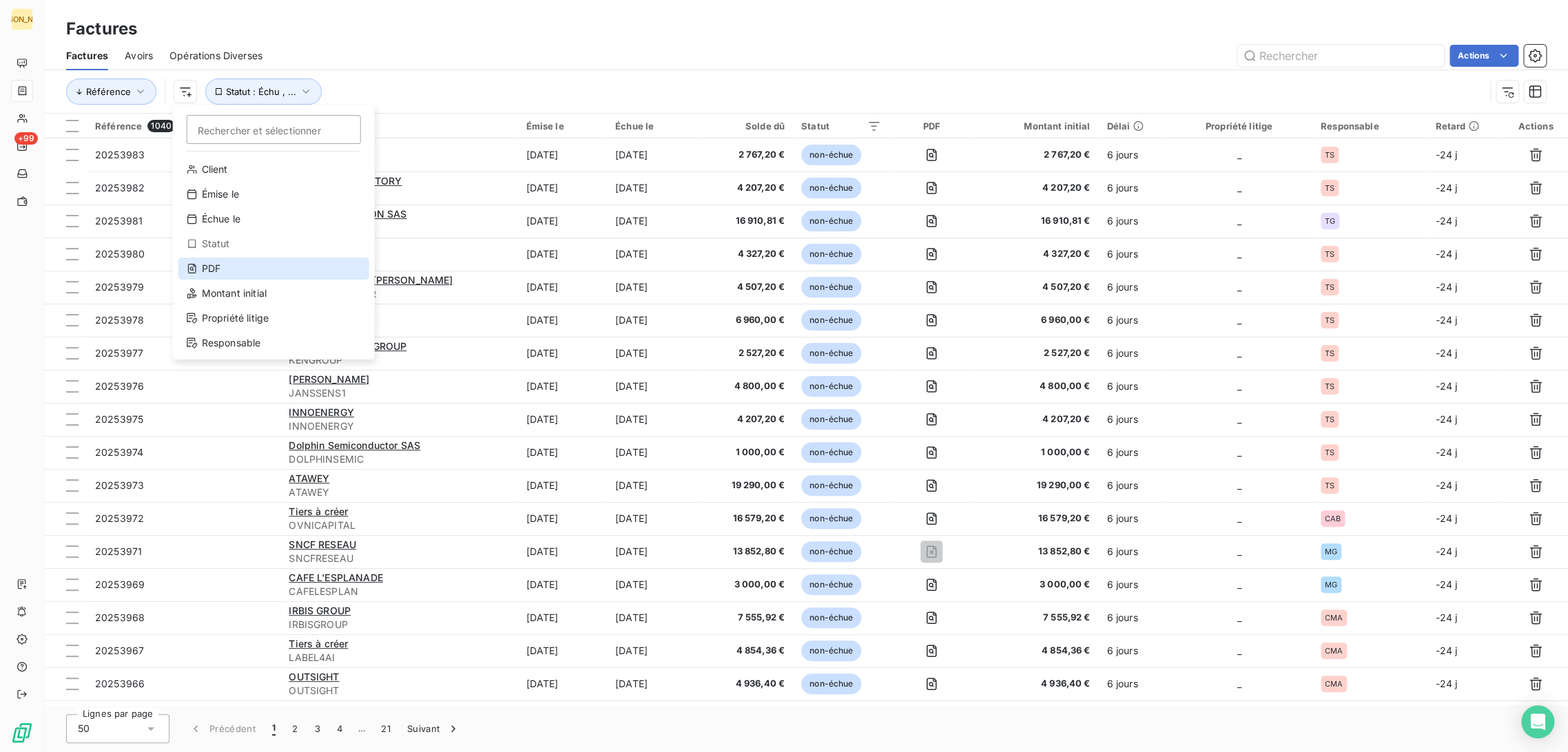
click at [241, 268] on div "PDF" at bounding box center [274, 268] width 191 height 22
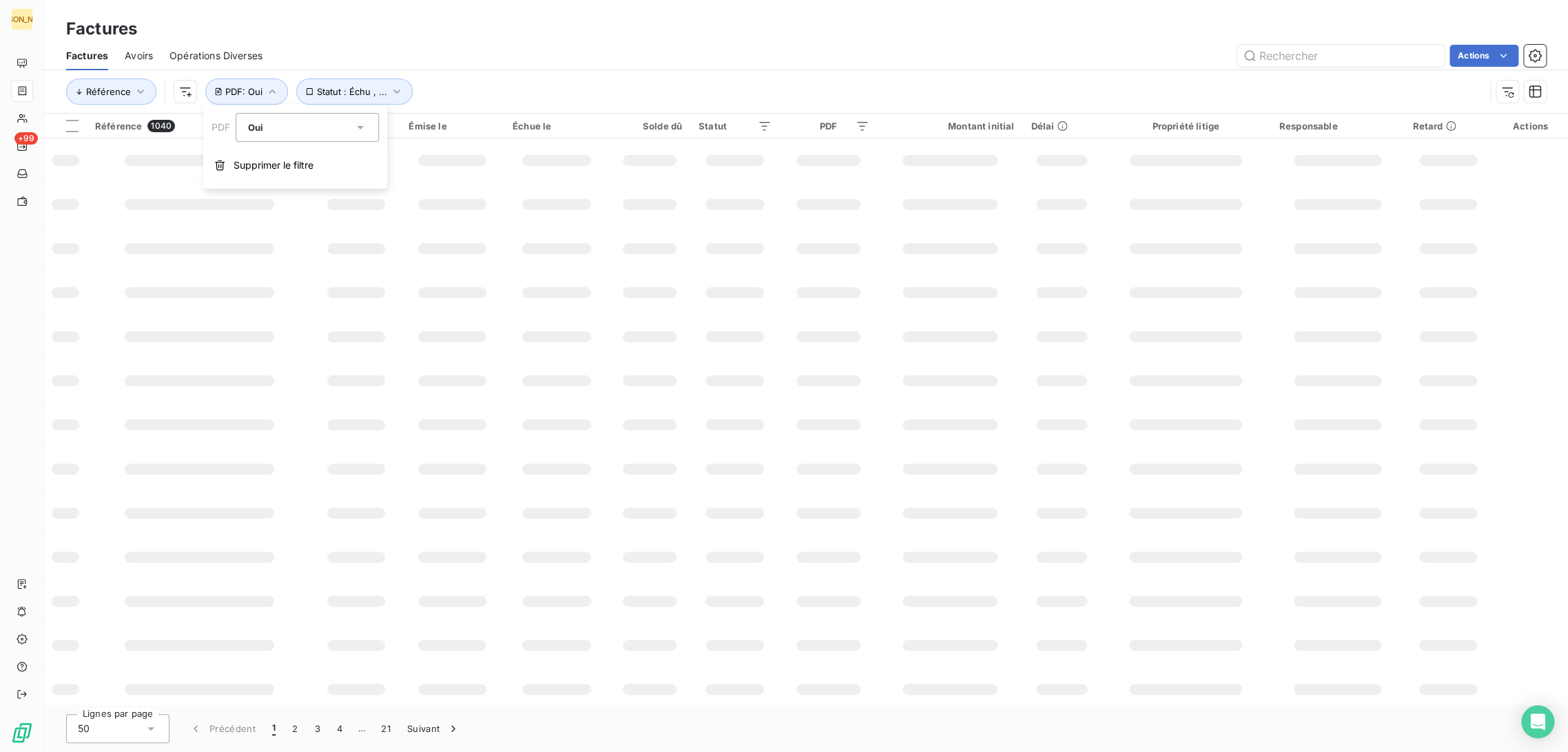
click at [291, 130] on div "Oui" at bounding box center [300, 127] width 106 height 19
click at [284, 186] on li "Non" at bounding box center [308, 185] width 143 height 25
click at [455, 37] on div "Factures" at bounding box center [806, 29] width 1524 height 25
